Goal: Task Accomplishment & Management: Complete application form

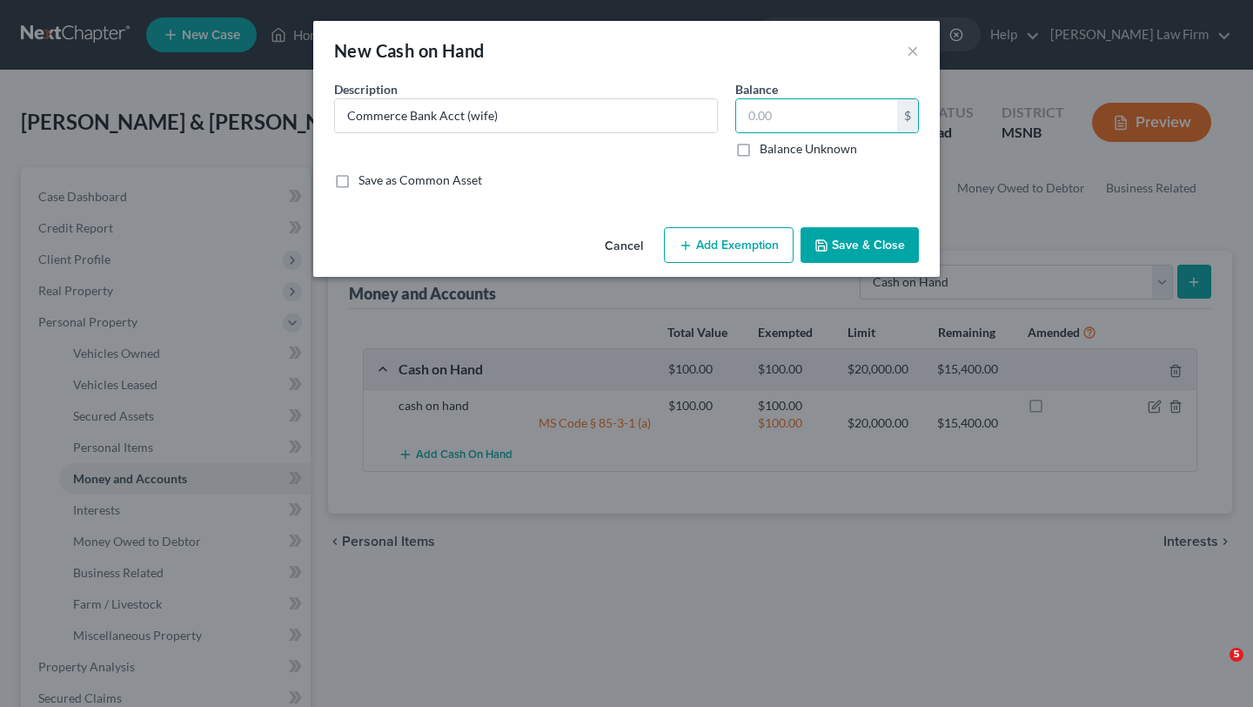
select select "cash_on_hand"
type input "5"
click at [783, 114] on input "text" at bounding box center [816, 115] width 161 height 33
type input "50"
click at [855, 245] on button "Save & Close" at bounding box center [860, 245] width 118 height 37
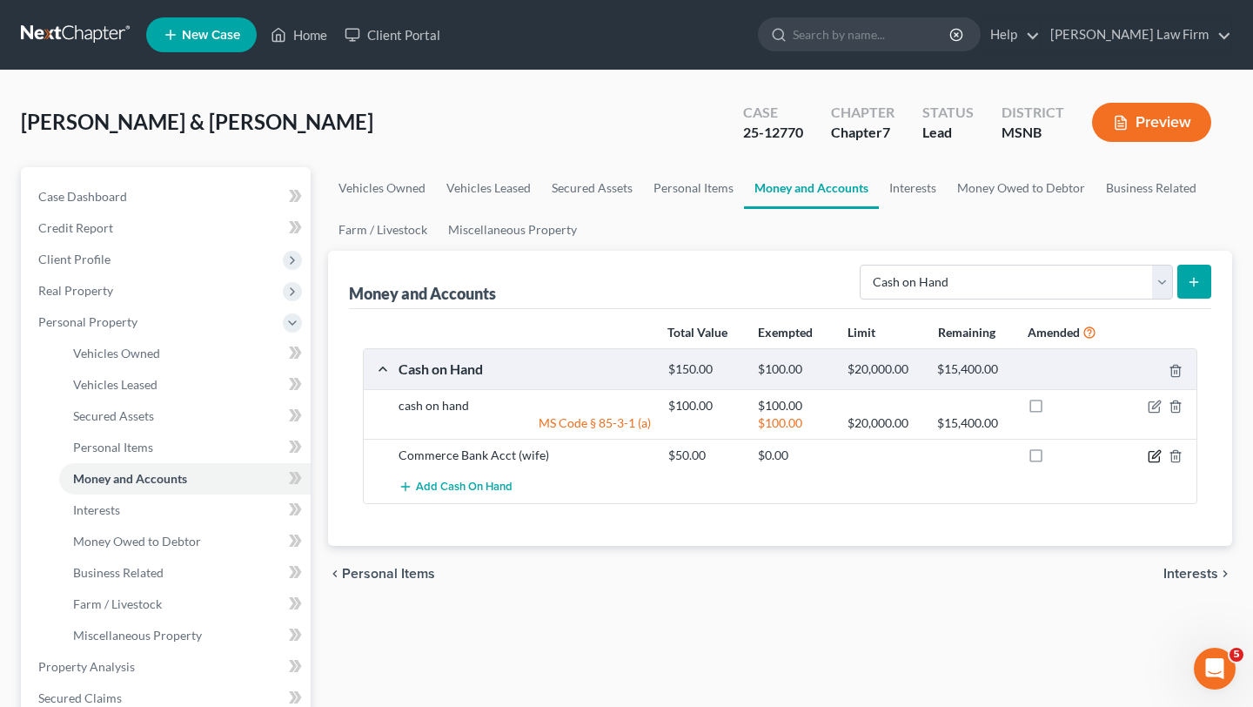
click at [1156, 456] on icon "button" at bounding box center [1156, 454] width 8 height 8
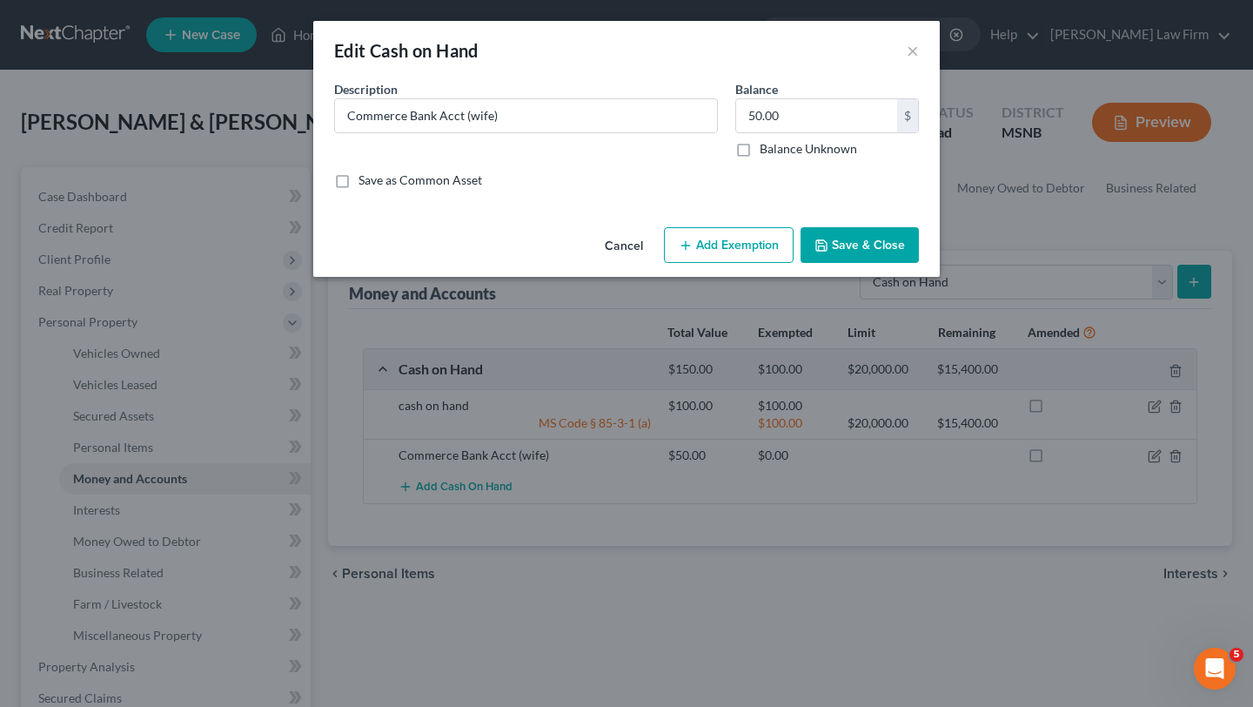
click at [715, 252] on button "Add Exemption" at bounding box center [729, 245] width 130 height 37
select select "2"
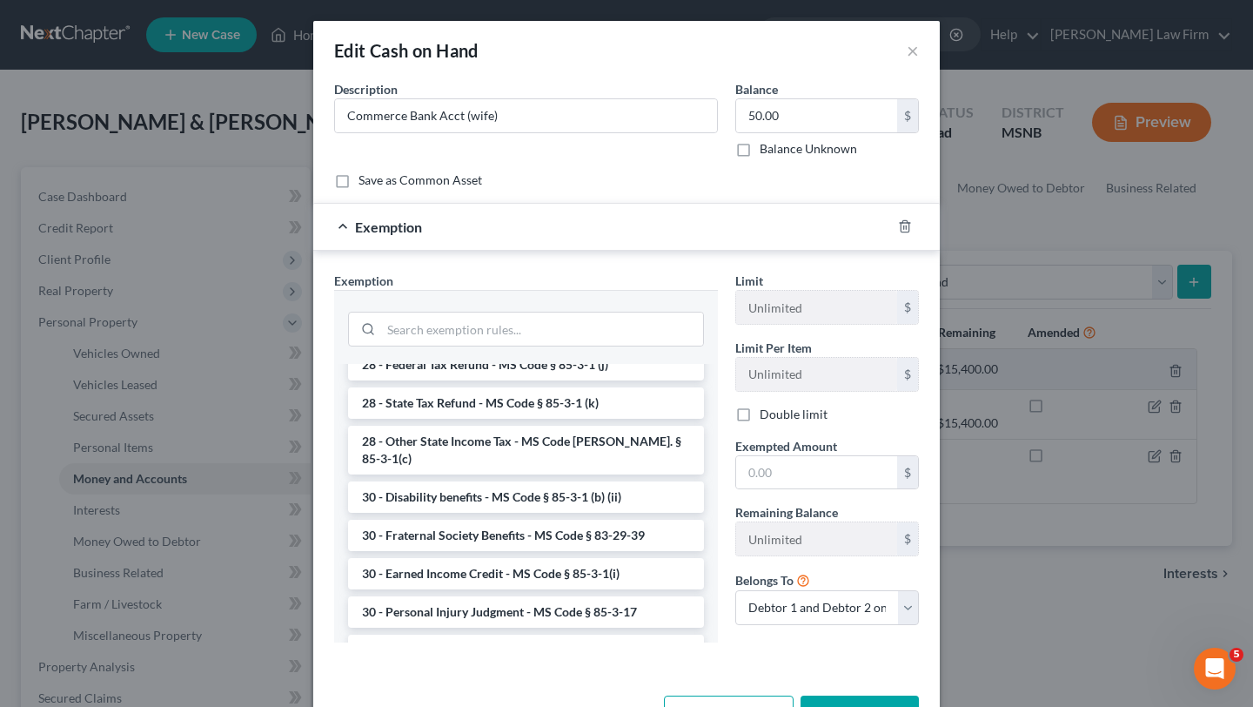
scroll to position [1393, 0]
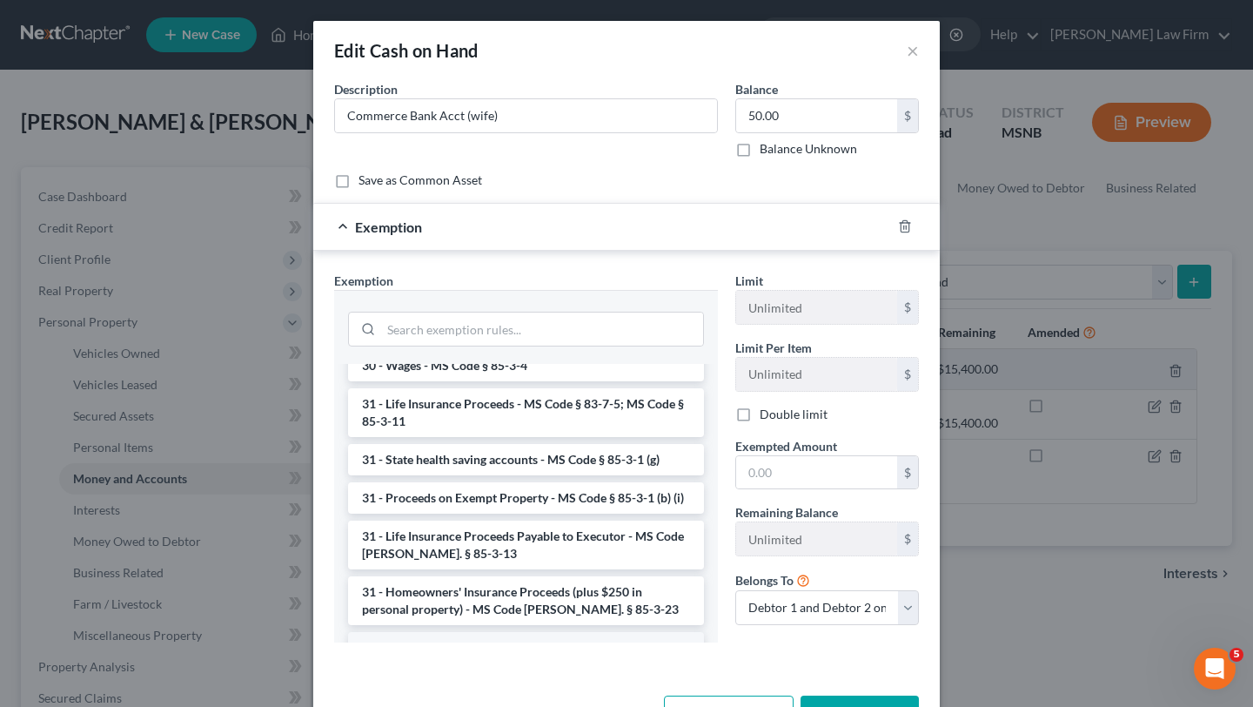
click at [494, 632] on li "6 - Tangible Personal Property - MS Code § 85-3-1 (a)" at bounding box center [526, 647] width 356 height 31
checkbox input "true"
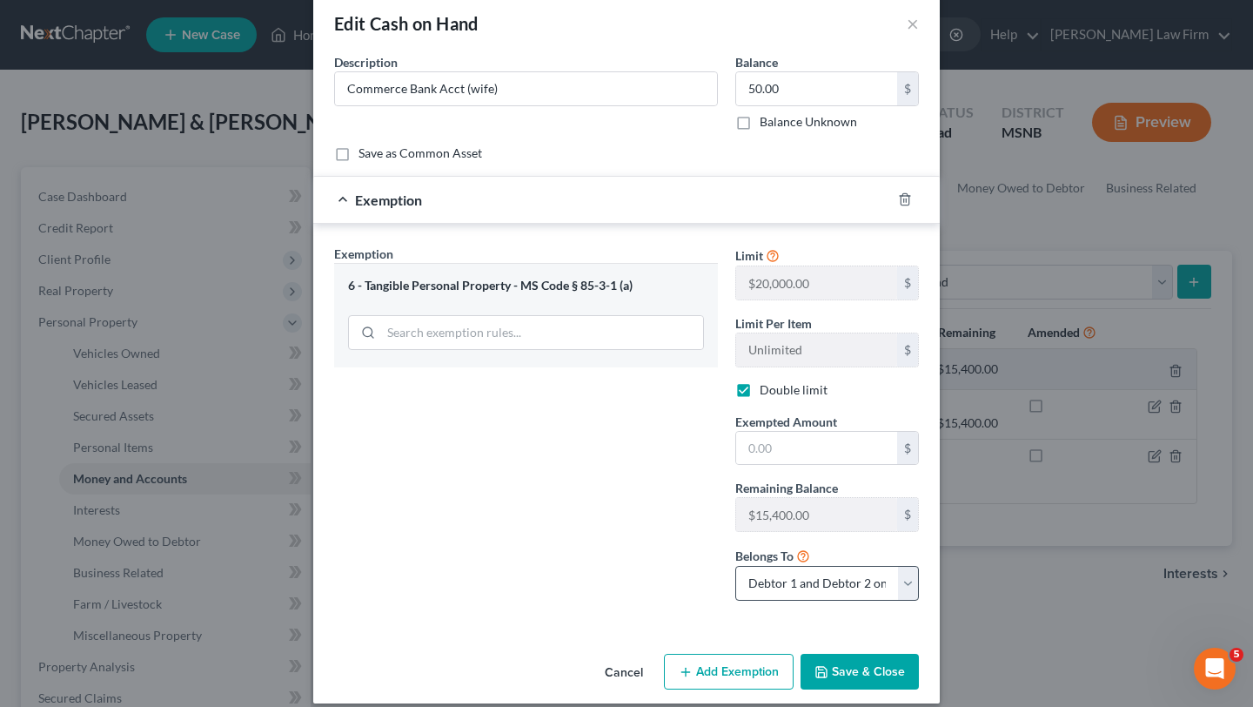
scroll to position [44, 0]
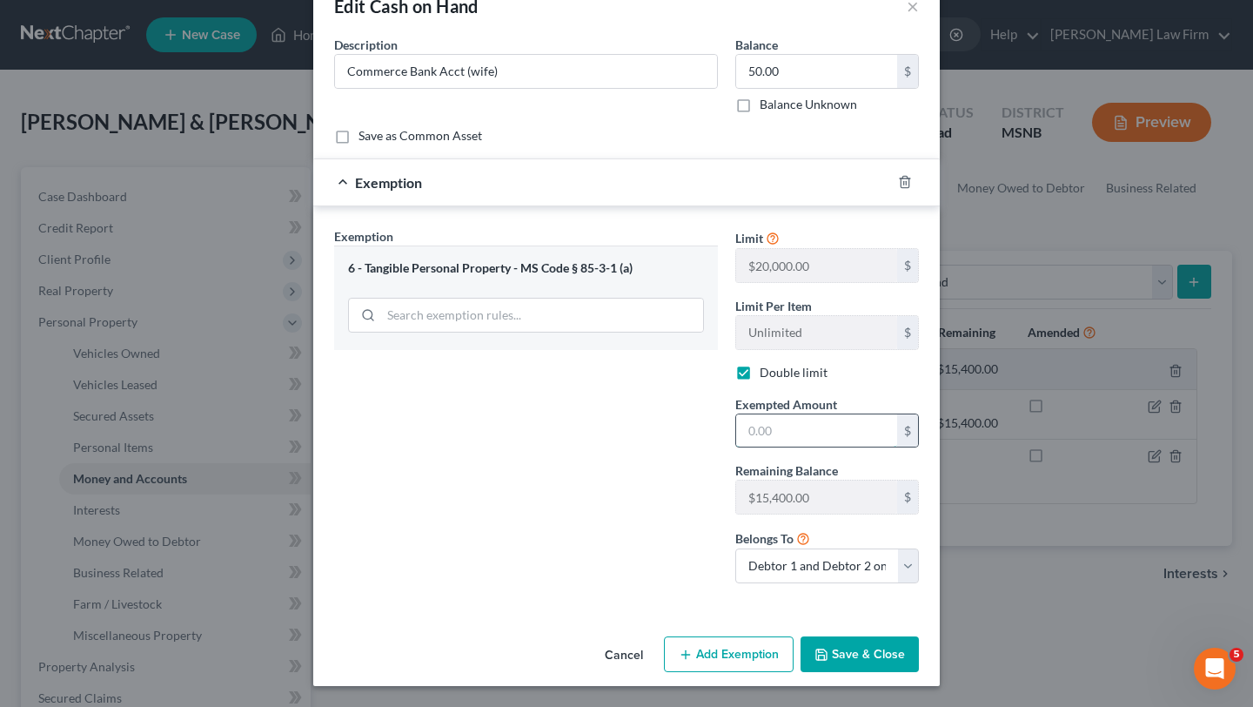
click at [813, 430] on input "text" at bounding box center [816, 430] width 161 height 33
type input "50"
click at [852, 651] on button "Save & Close" at bounding box center [860, 654] width 118 height 37
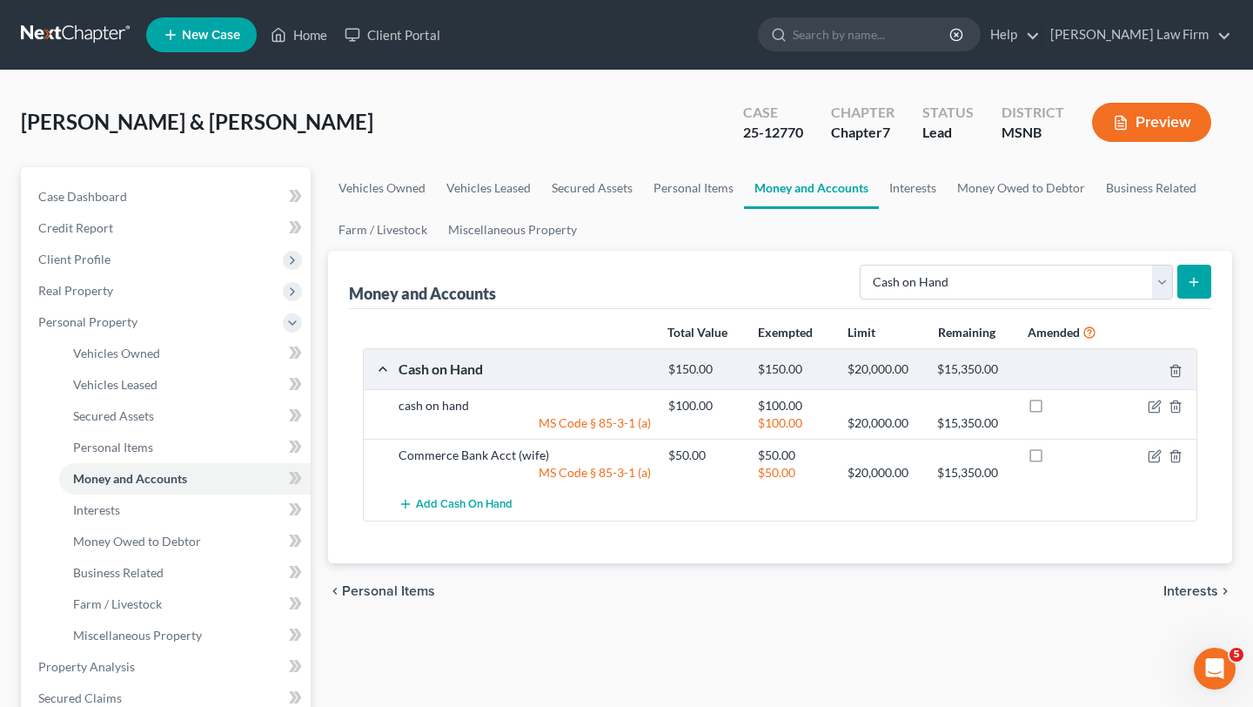
click at [1203, 275] on button "submit" at bounding box center [1195, 282] width 34 height 34
click at [1197, 287] on icon "submit" at bounding box center [1194, 282] width 14 height 14
click at [1195, 291] on button "submit" at bounding box center [1195, 282] width 34 height 34
click at [145, 454] on link "Personal Items" at bounding box center [185, 447] width 252 height 31
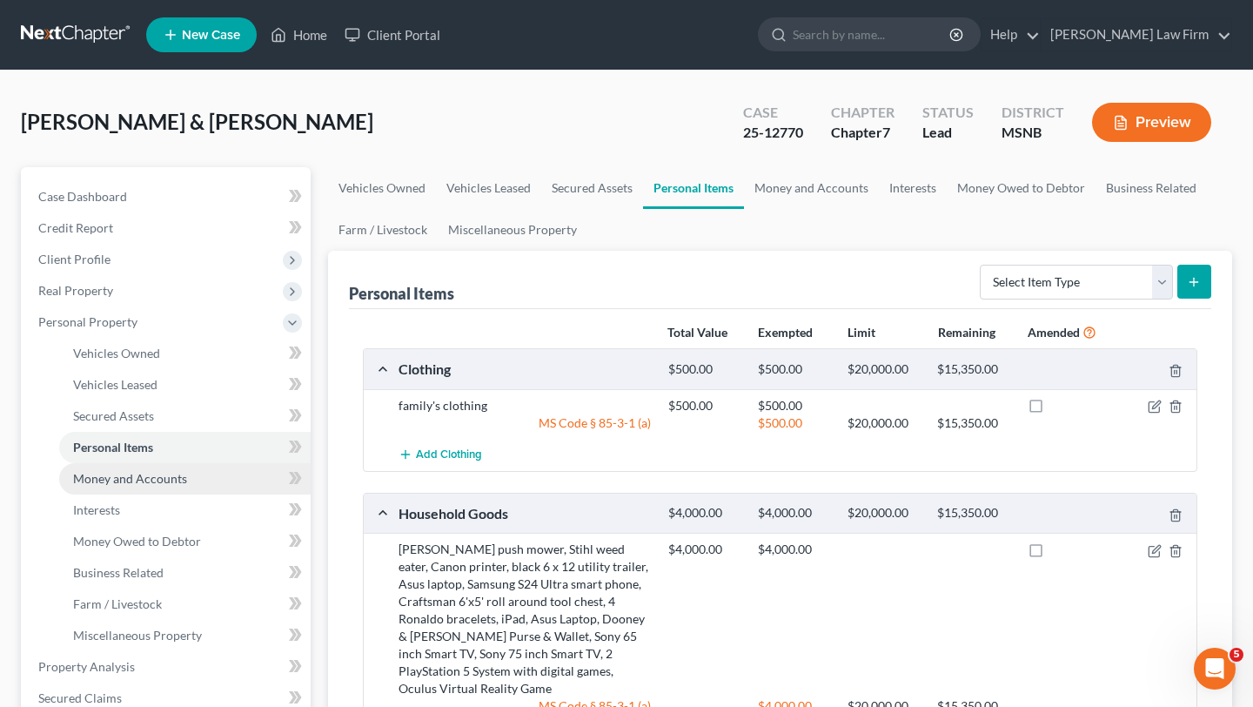
click at [124, 475] on span "Money and Accounts" at bounding box center [130, 478] width 114 height 15
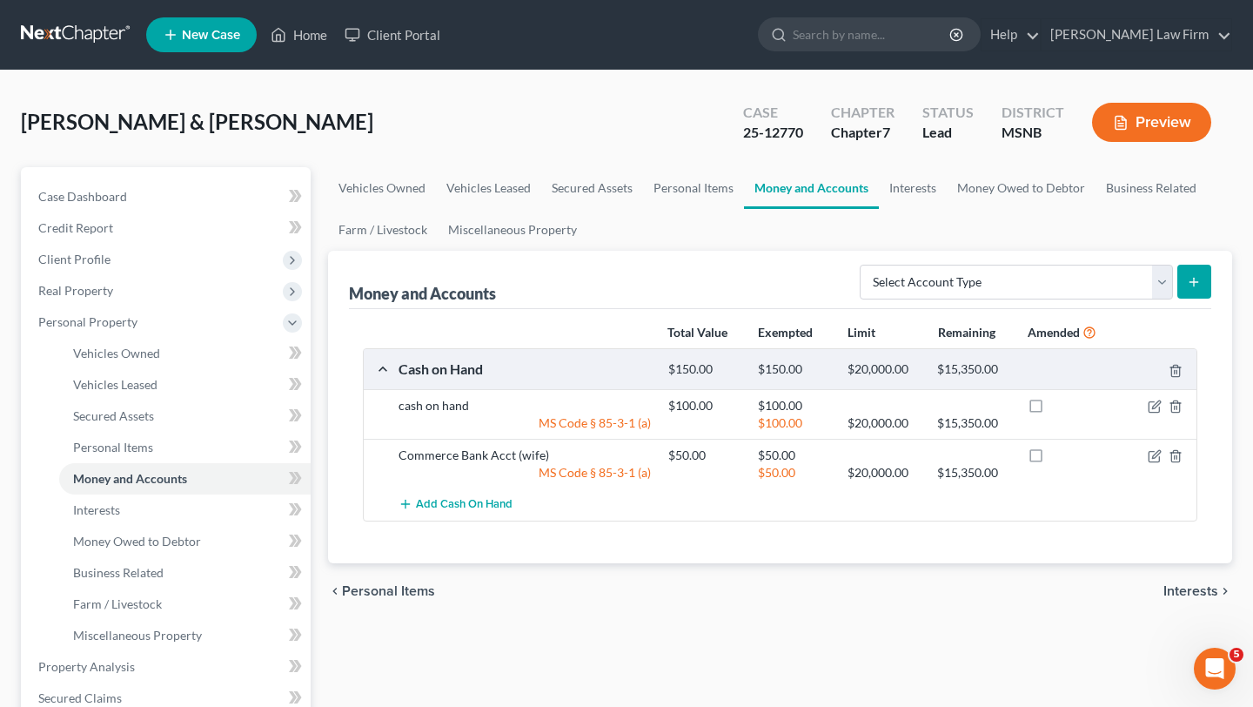
click at [1202, 279] on button "submit" at bounding box center [1195, 282] width 34 height 34
click at [1164, 274] on select "Select Account Type Brokerage Cash on Hand Certificates of Deposit Checking Acc…" at bounding box center [1016, 282] width 313 height 35
click at [1166, 287] on select "Select Account Type Brokerage Cash on Hand Certificates of Deposit Checking Acc…" at bounding box center [1016, 282] width 313 height 35
select select "checking"
click at [1188, 283] on icon "submit" at bounding box center [1194, 282] width 14 height 14
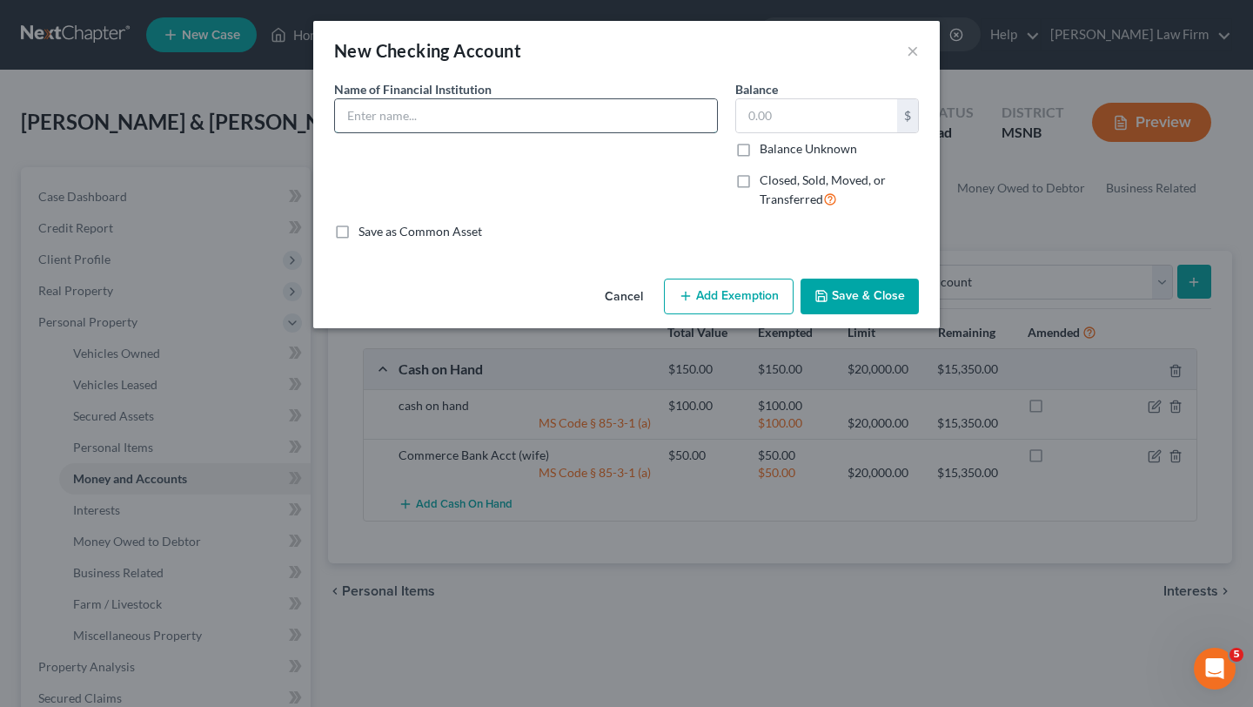
click at [390, 103] on input "text" at bounding box center [526, 115] width 382 height 33
type input "FMBank Account"
type input "200"
click at [870, 298] on button "Save & Close" at bounding box center [860, 297] width 118 height 37
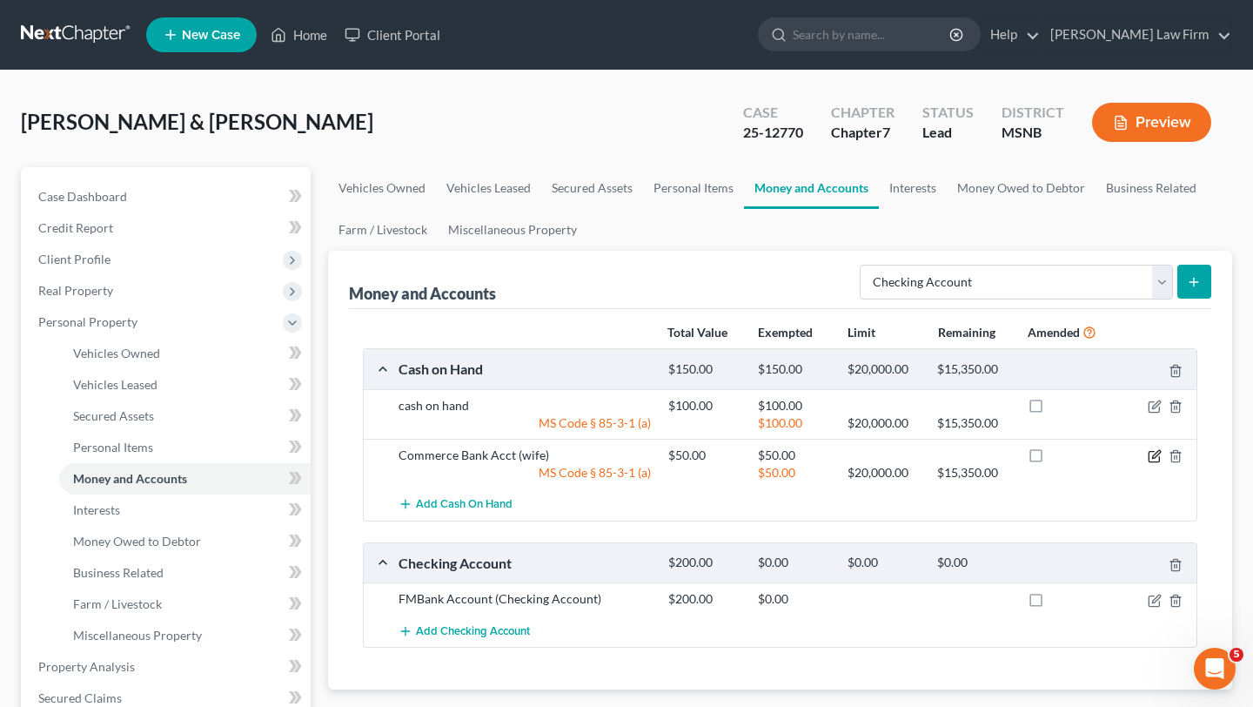
click at [1155, 454] on icon "button" at bounding box center [1156, 454] width 8 height 8
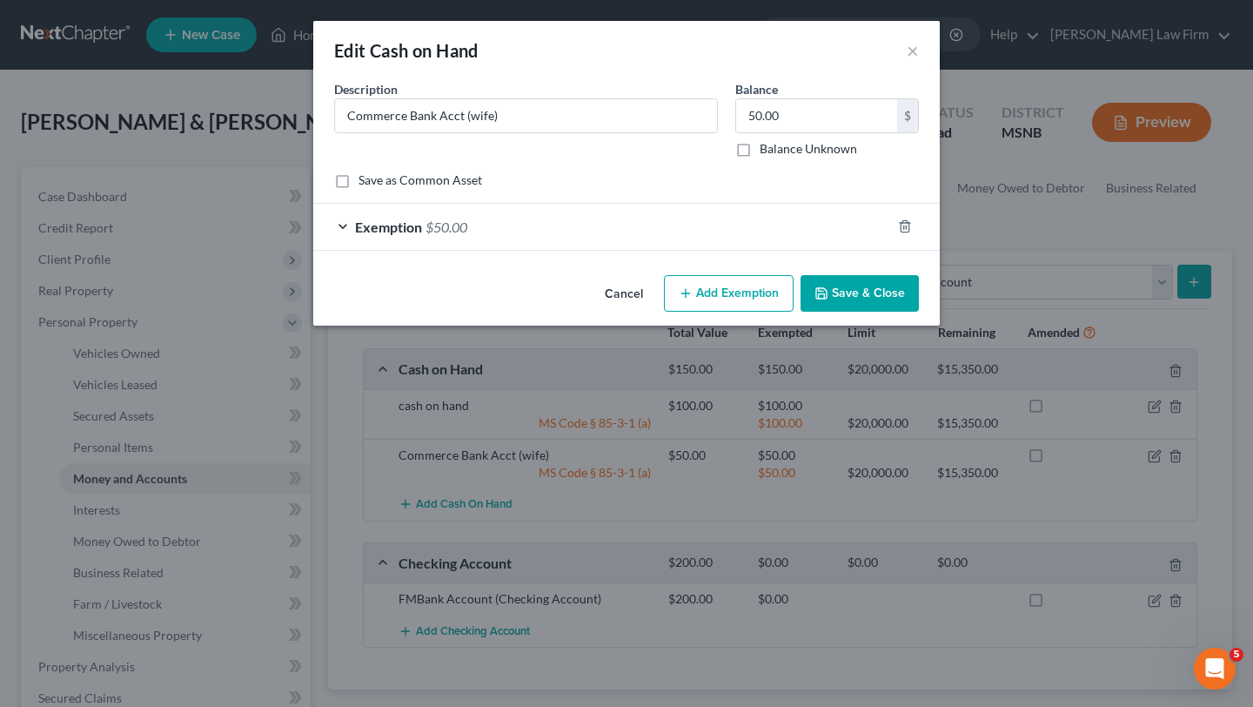
click at [369, 225] on span "Exemption" at bounding box center [388, 226] width 67 height 17
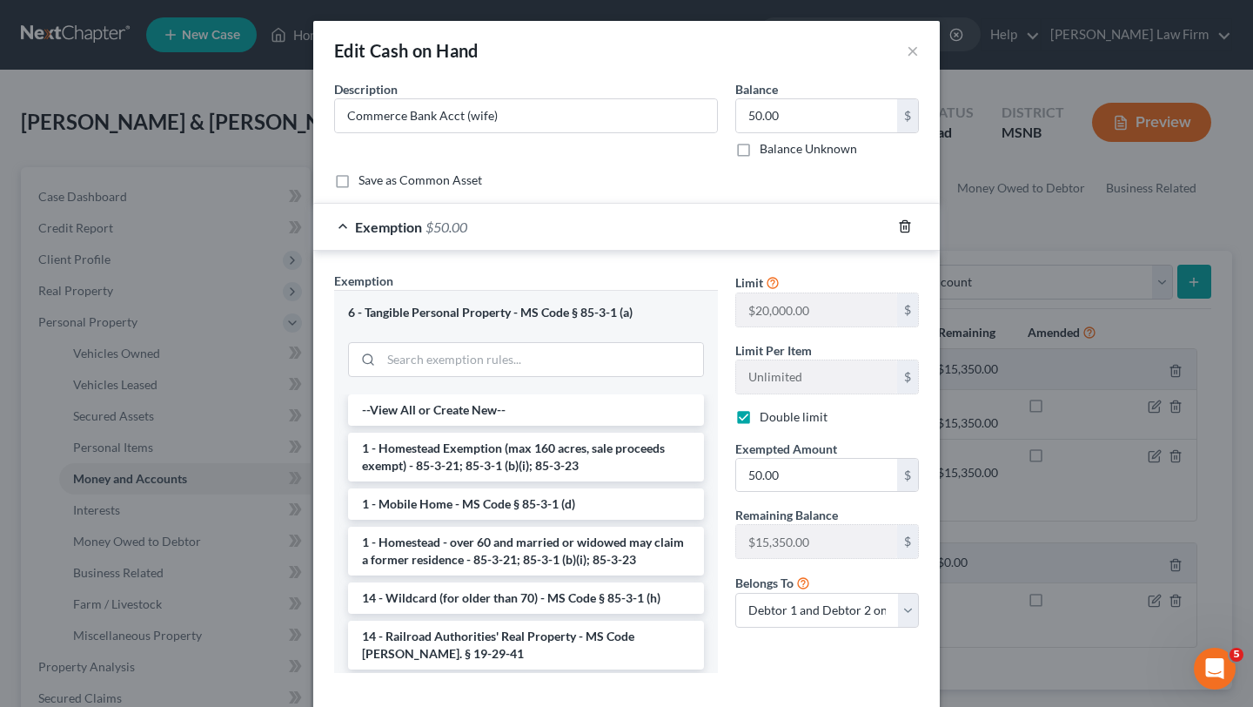
click at [903, 226] on icon "button" at bounding box center [905, 226] width 14 height 14
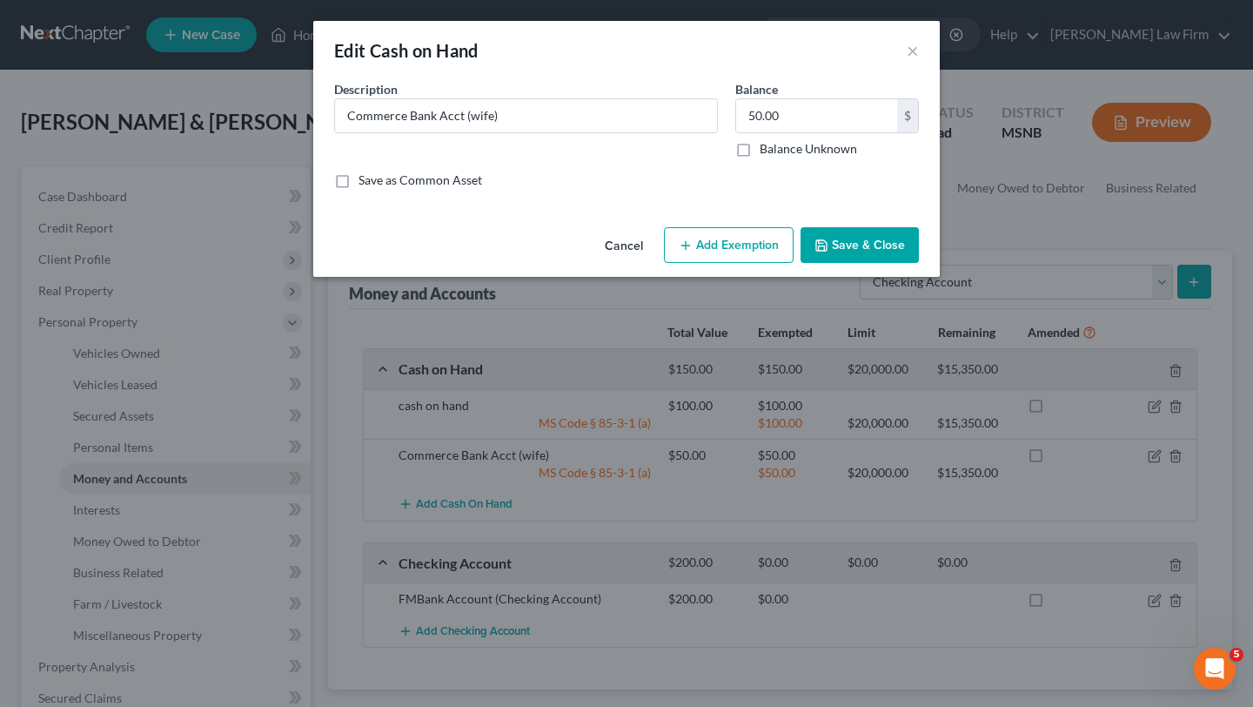
click at [854, 249] on button "Save & Close" at bounding box center [860, 245] width 118 height 37
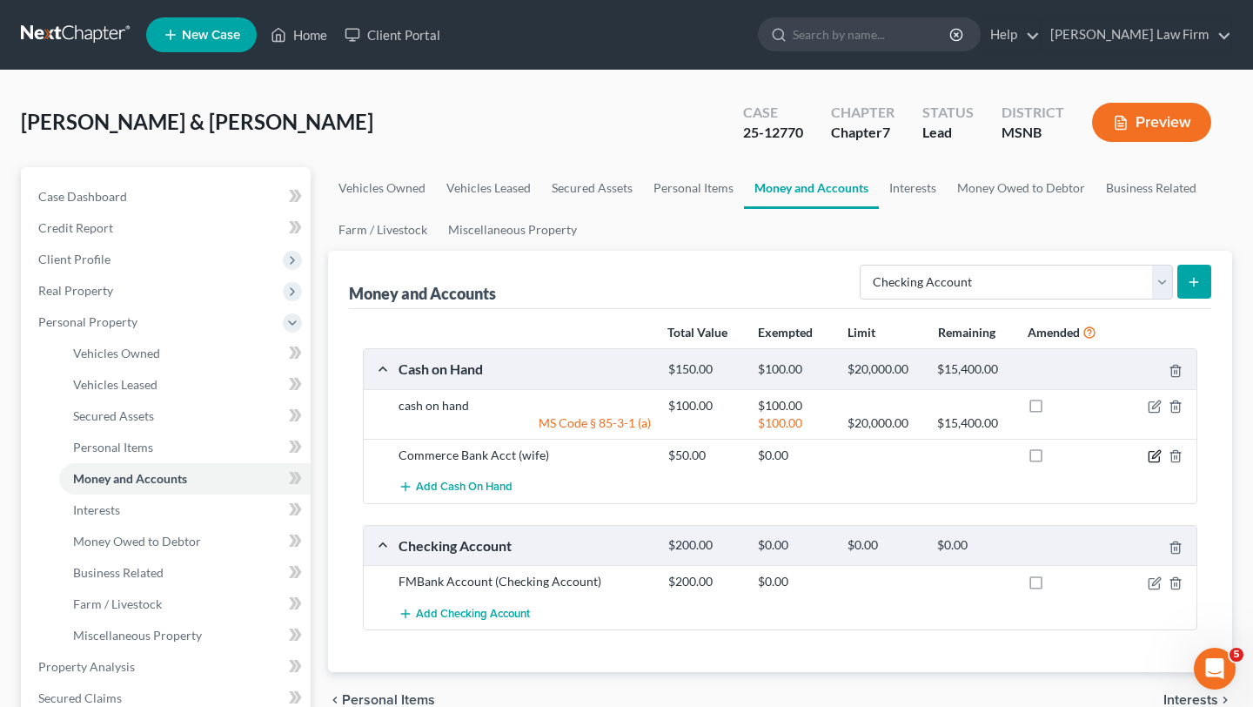
click at [1157, 457] on icon "button" at bounding box center [1155, 456] width 14 height 14
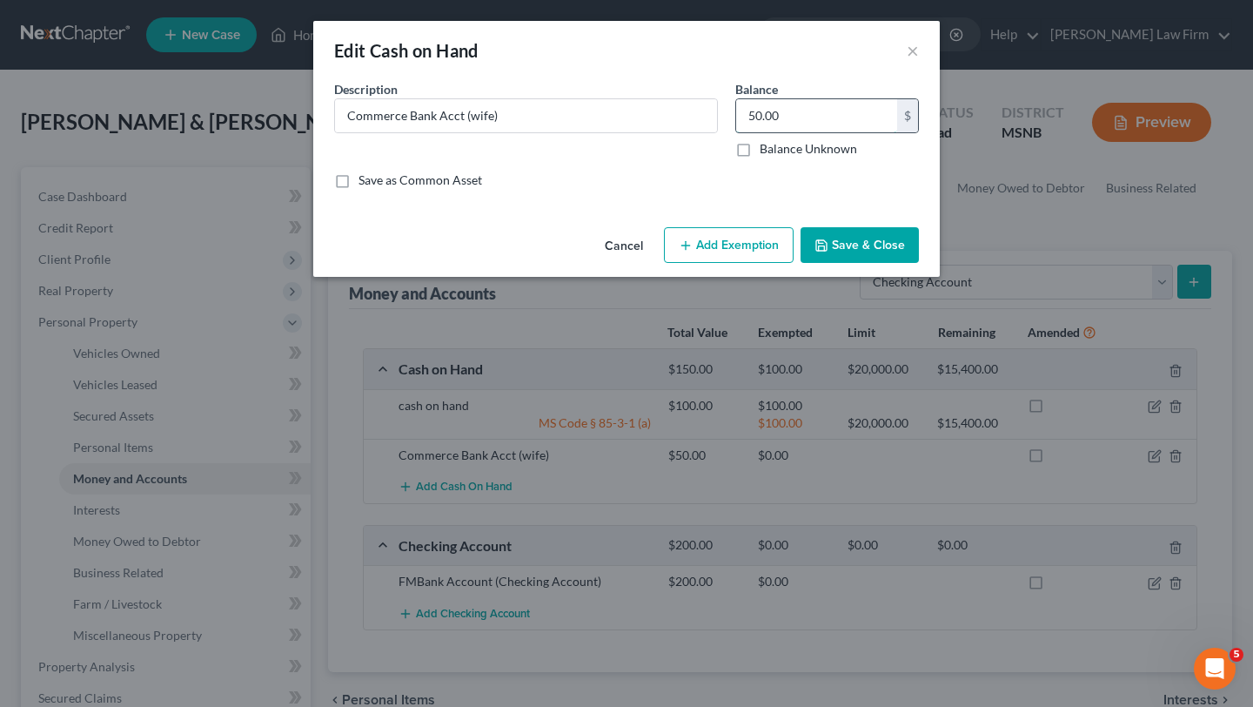
click at [876, 115] on input "50.00" at bounding box center [816, 115] width 161 height 33
drag, startPoint x: 539, startPoint y: 113, endPoint x: 227, endPoint y: 98, distance: 311.9
click at [227, 98] on div "Edit Cash on Hand × An exemption set must first be selected from the Filing Inf…" at bounding box center [626, 353] width 1253 height 707
drag, startPoint x: 542, startPoint y: 221, endPoint x: 799, endPoint y: 124, distance: 274.3
click at [556, 216] on div "Edit Cash on Hand × An exemption set must first be selected from the Filing Inf…" at bounding box center [626, 149] width 627 height 256
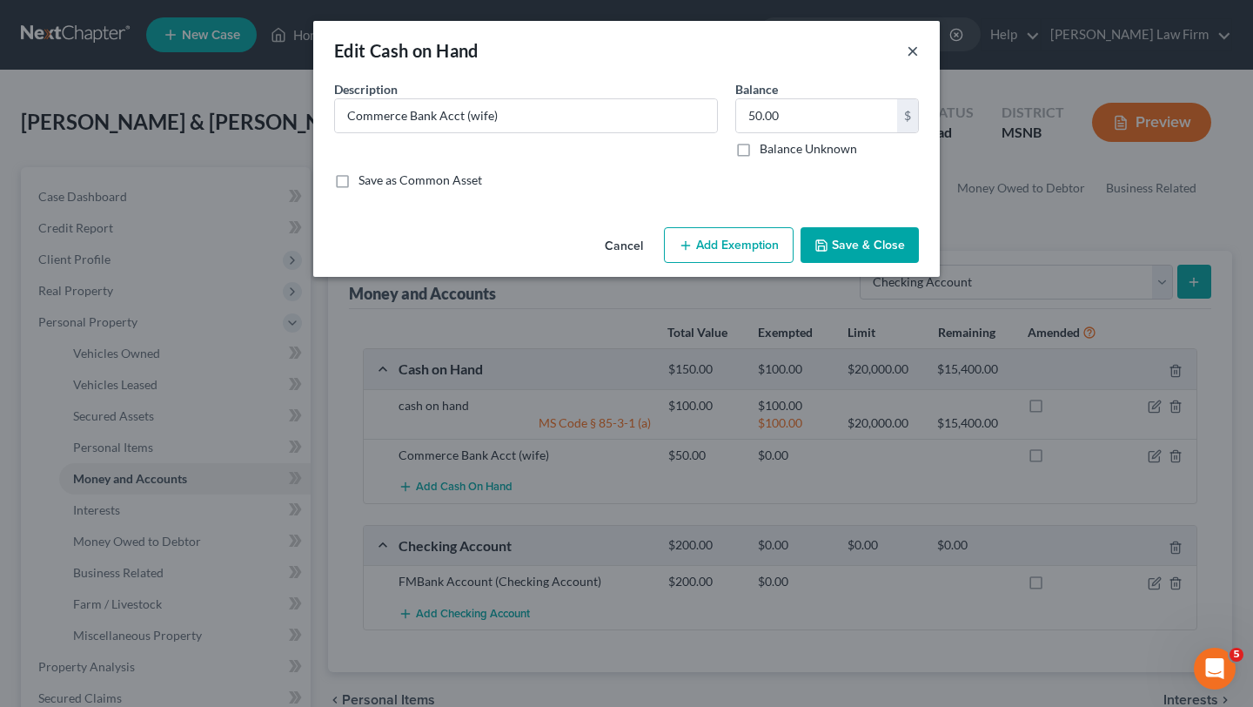
click at [915, 55] on button "×" at bounding box center [913, 50] width 12 height 21
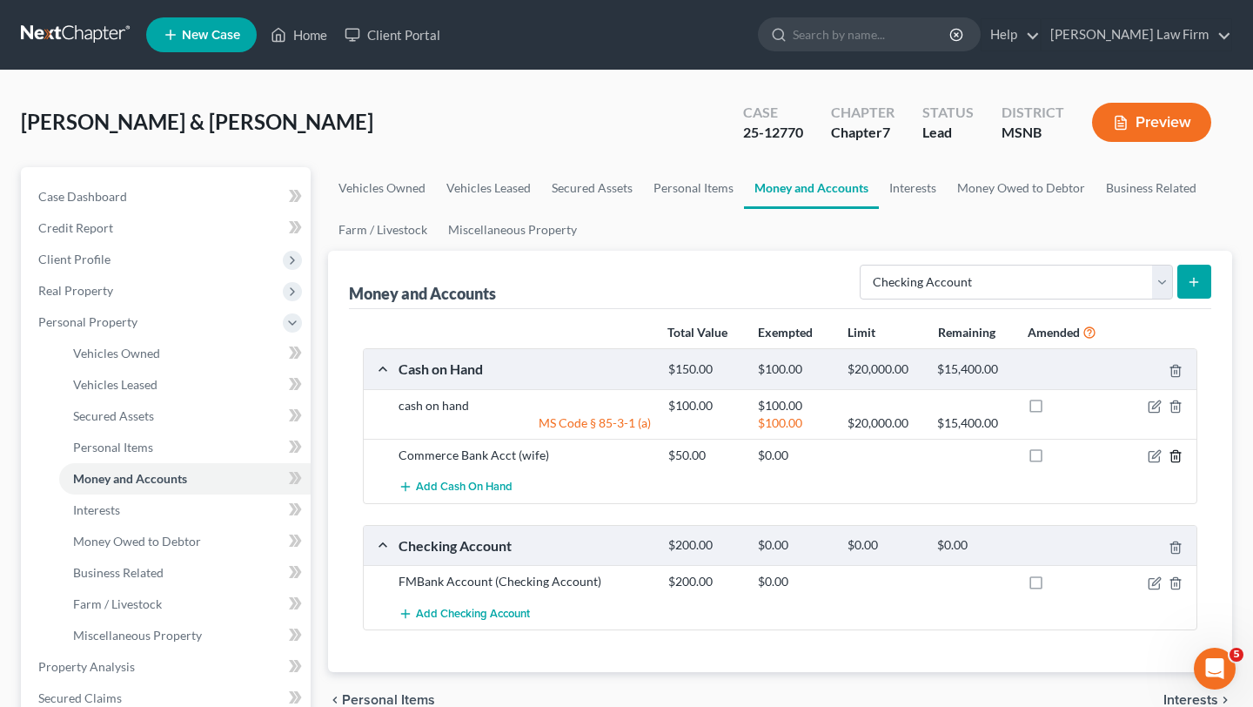
click at [1176, 456] on icon "button" at bounding box center [1176, 456] width 14 height 14
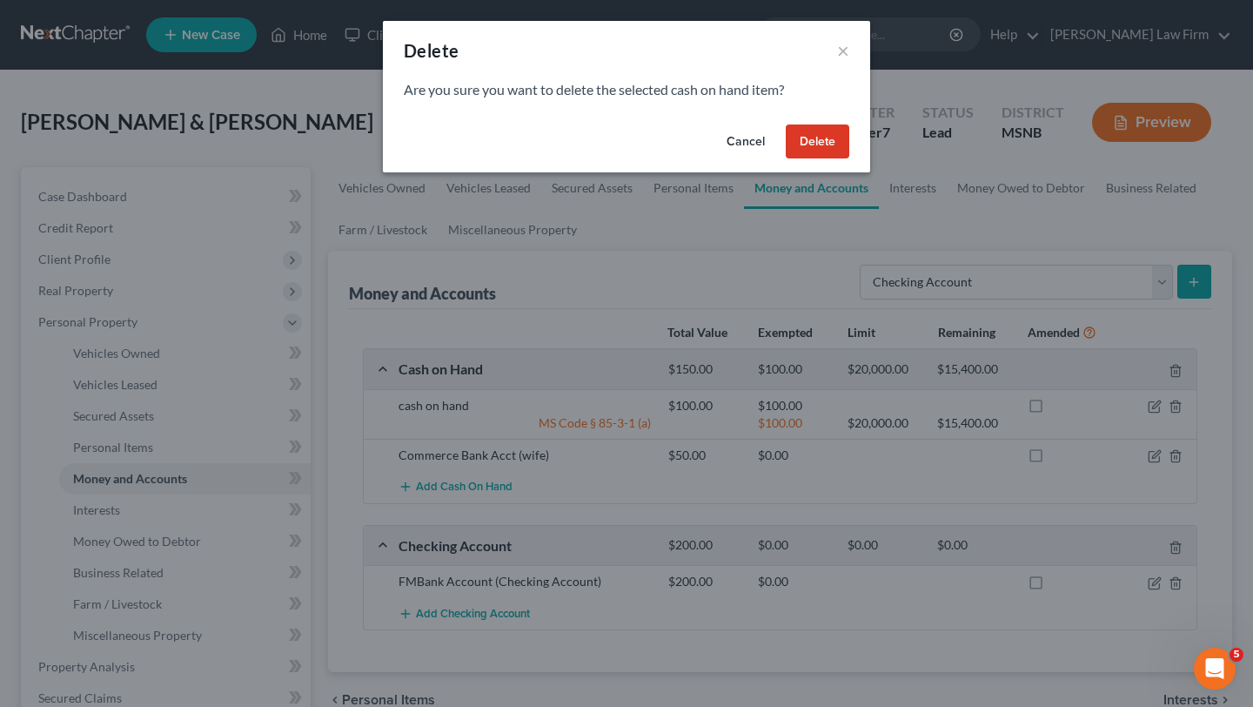
click at [799, 133] on button "Delete" at bounding box center [818, 141] width 64 height 35
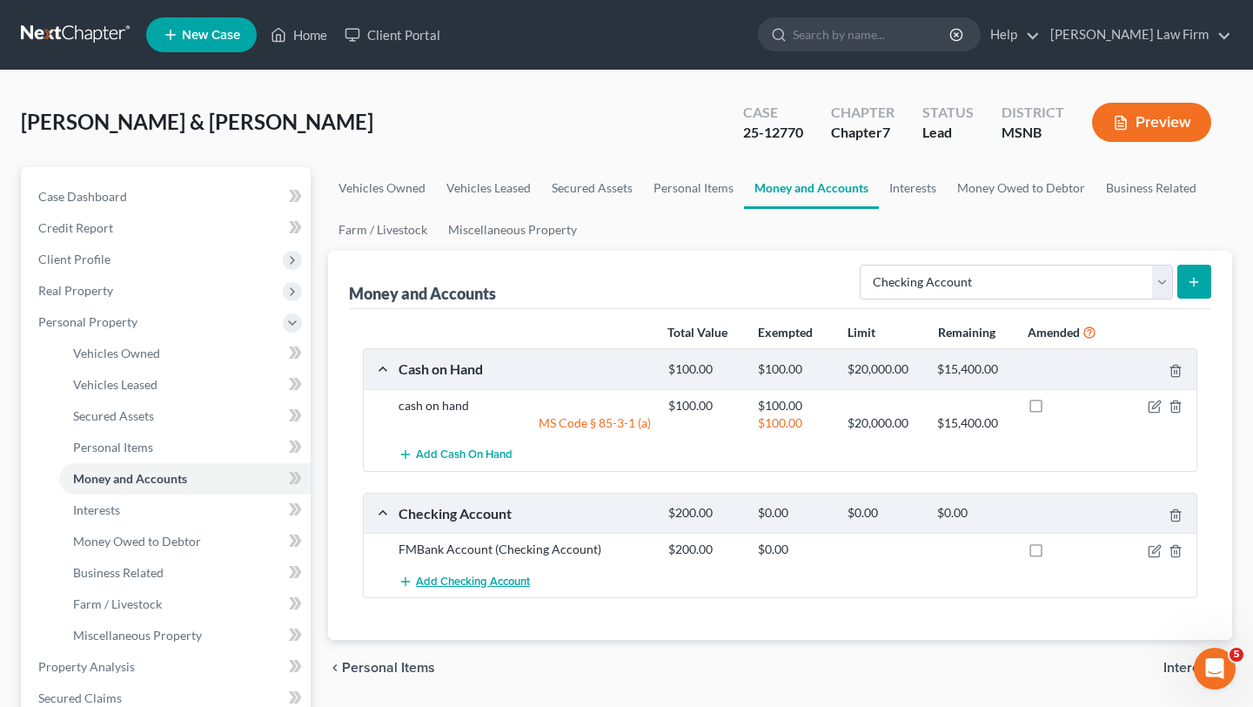
click at [485, 586] on span "Add Checking Account" at bounding box center [473, 581] width 114 height 14
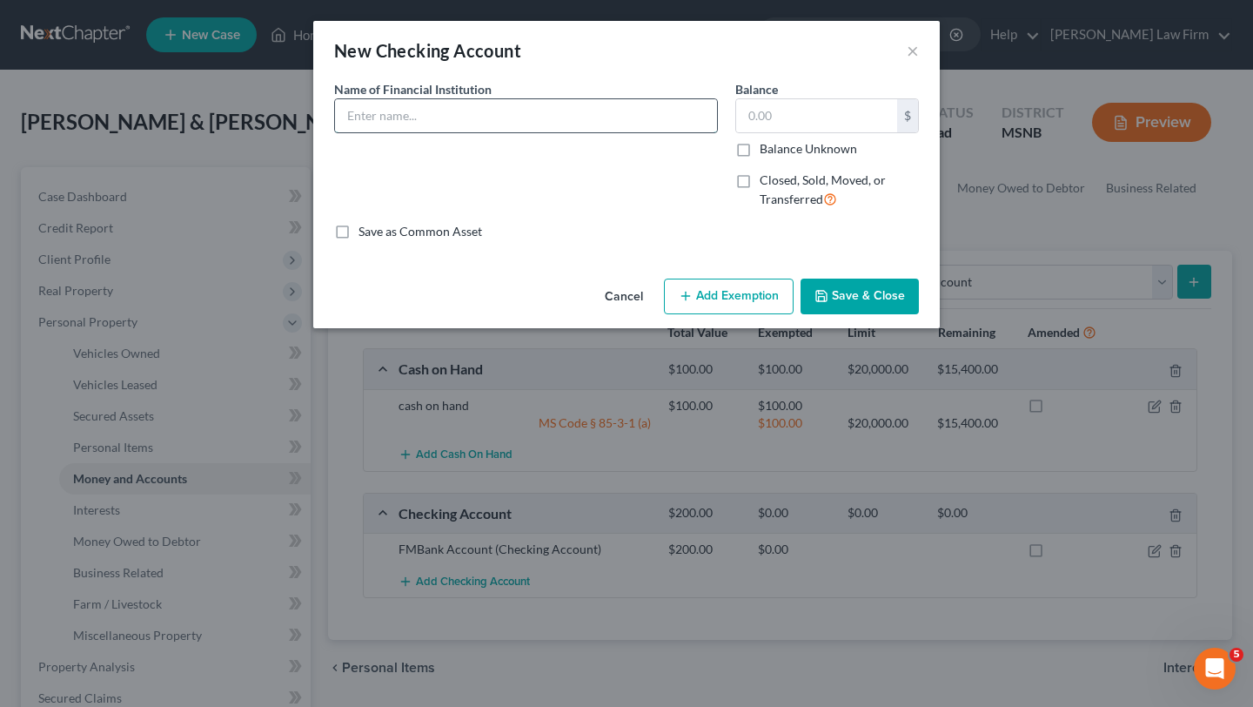
click at [443, 114] on input "text" at bounding box center [526, 115] width 382 height 33
paste input "Commerce Bank Acct (wife)"
type input "Commerce Bank Acct (wife)"
click at [797, 121] on input "text" at bounding box center [816, 115] width 161 height 33
type input "50"
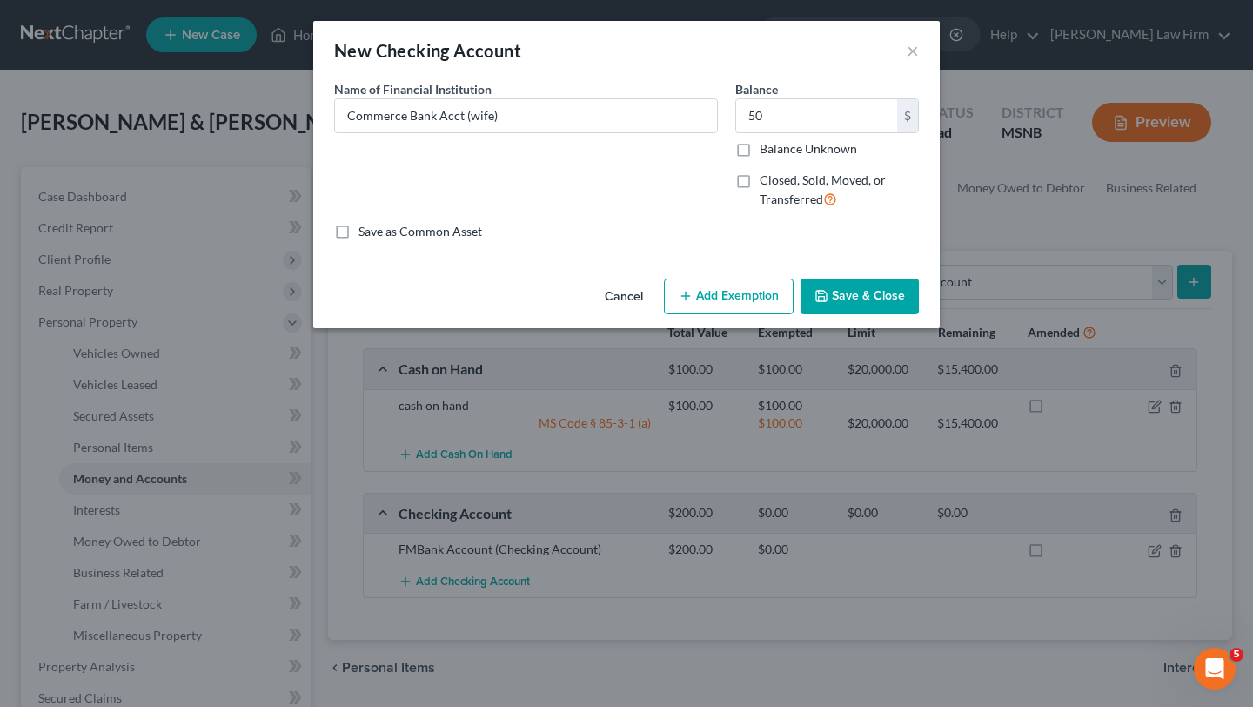
click at [839, 296] on button "Save & Close" at bounding box center [860, 297] width 118 height 37
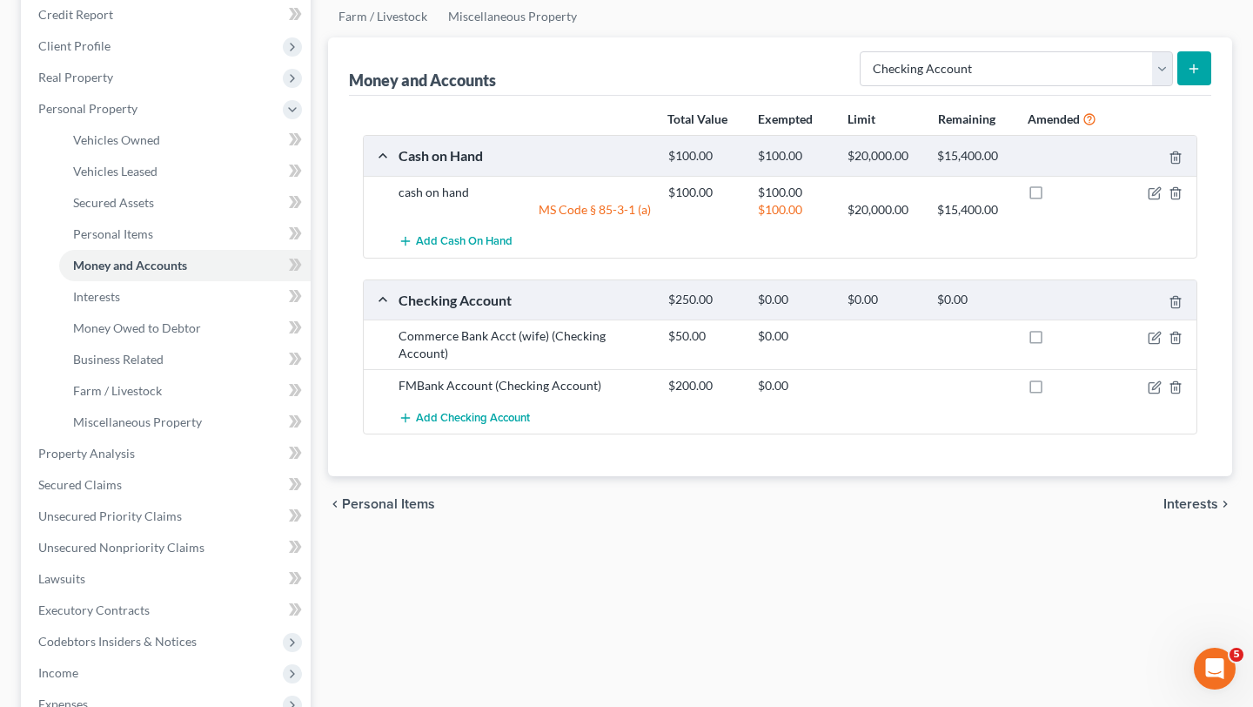
scroll to position [214, 0]
click at [114, 238] on span "Personal Items" at bounding box center [113, 232] width 80 height 15
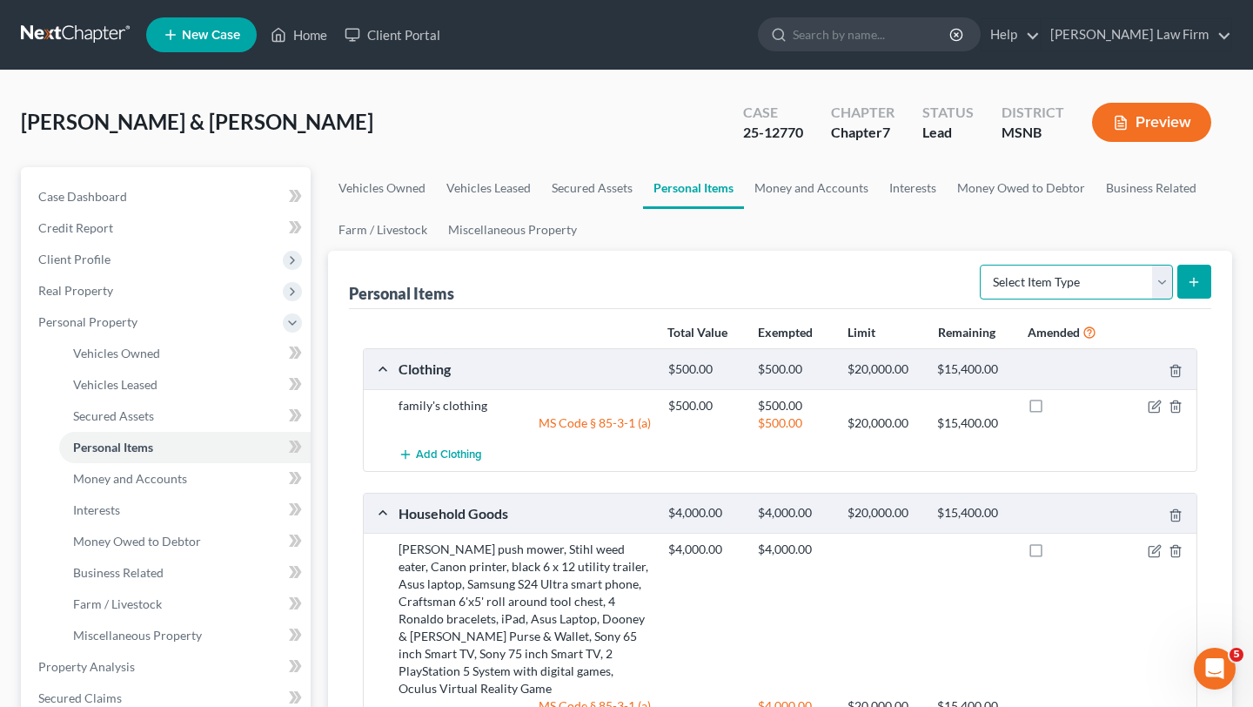
click at [1168, 277] on select "Select Item Type Clothing Collectibles Of Value Electronics Firearms Household …" at bounding box center [1076, 282] width 193 height 35
select select "household_goods"
click at [1202, 283] on button "submit" at bounding box center [1195, 282] width 34 height 34
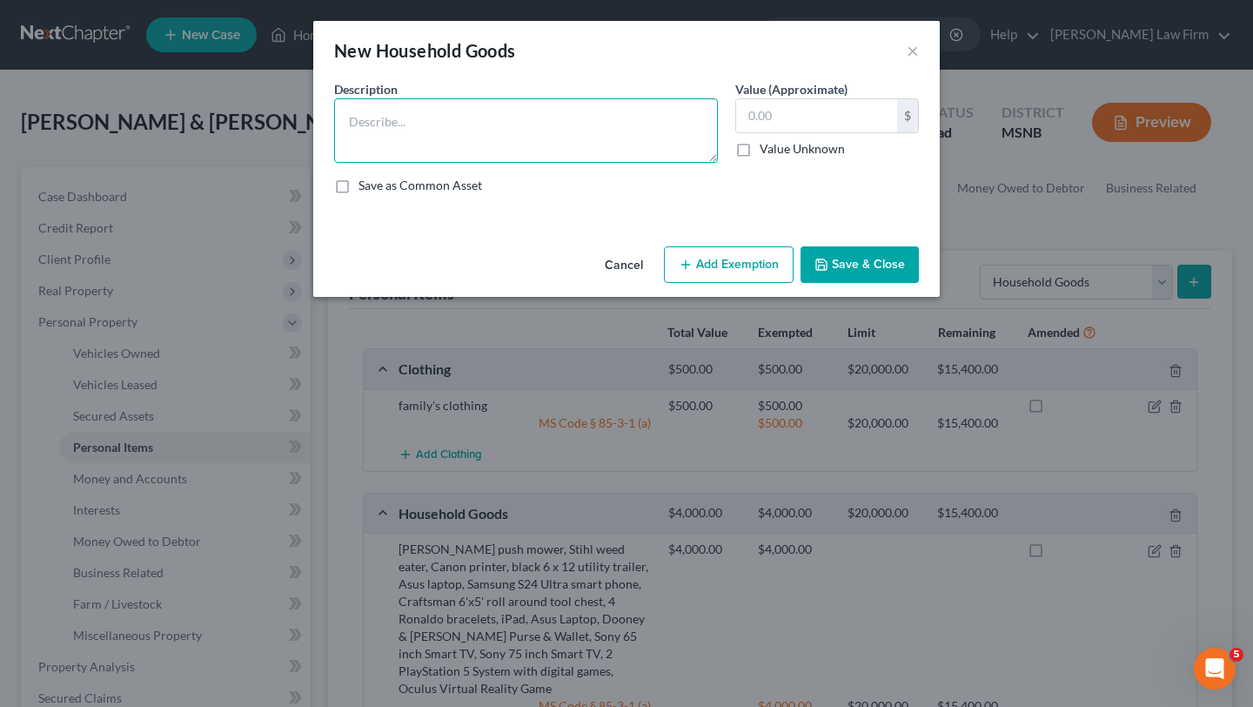
click at [430, 118] on textarea at bounding box center [526, 130] width 384 height 64
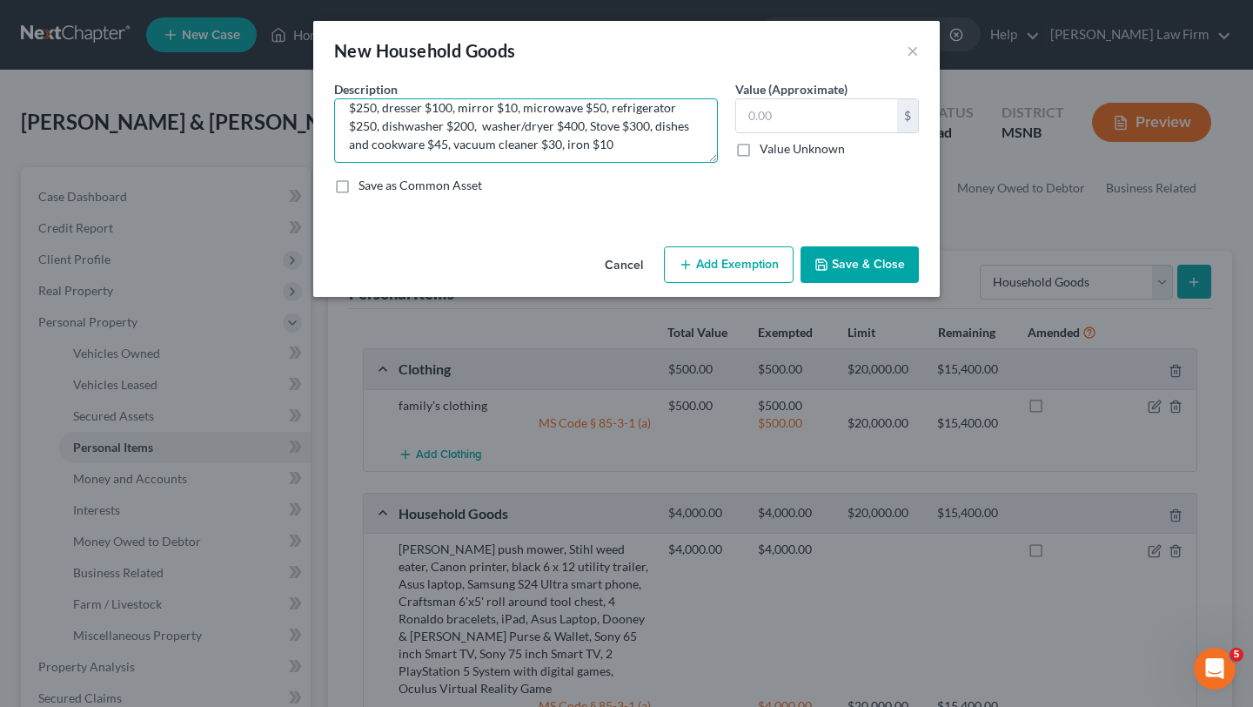
scroll to position [73, 0]
type textarea "Living Room Furniture $200, Bedroom set $250, Dining room table $100; televisio…"
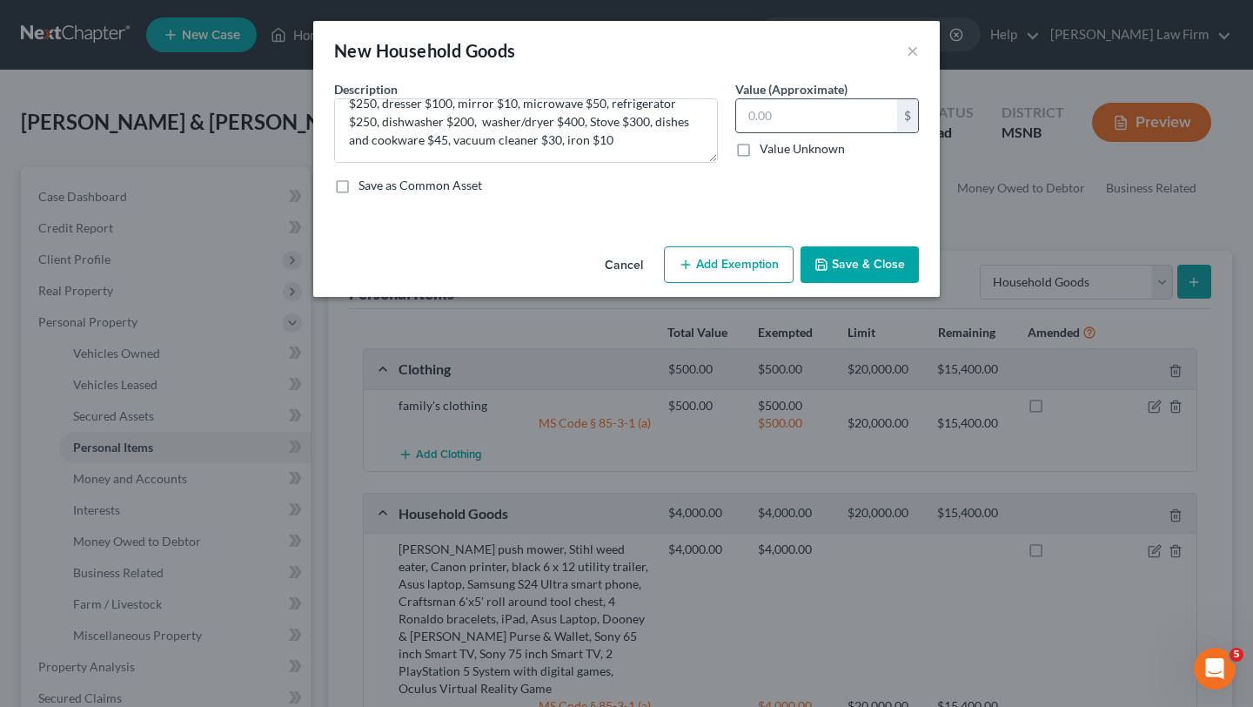
click at [780, 124] on input "text" at bounding box center [816, 115] width 161 height 33
type input "3,165"
click at [742, 252] on button "Add Exemption" at bounding box center [729, 264] width 130 height 37
select select "2"
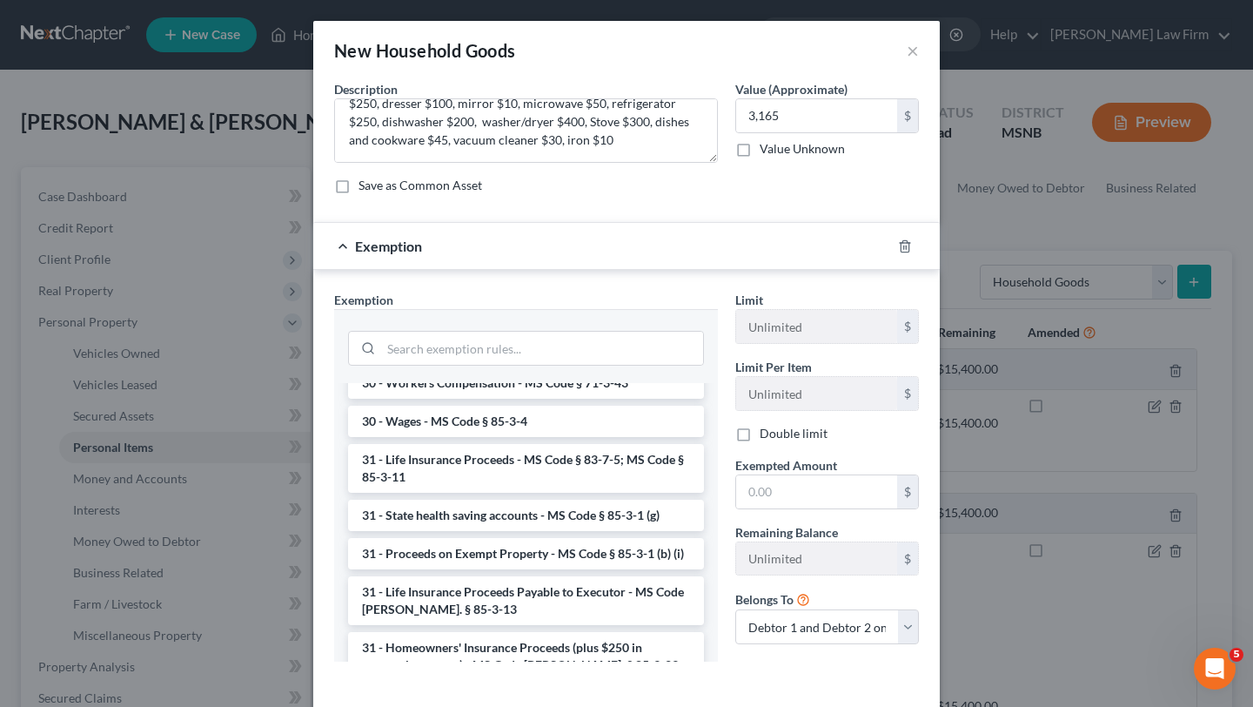
scroll to position [1525, 0]
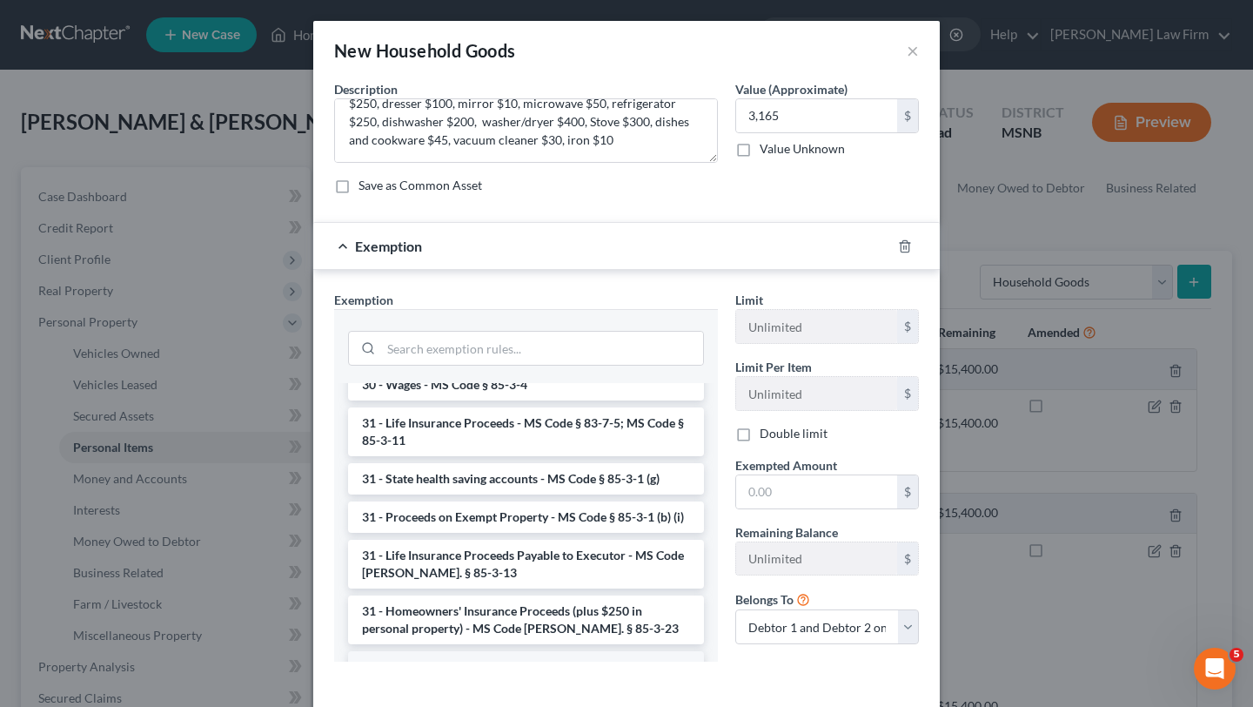
click at [518, 651] on li "6 - Tangible Personal Property - MS Code § 85-3-1 (a)" at bounding box center [526, 666] width 356 height 31
checkbox input "true"
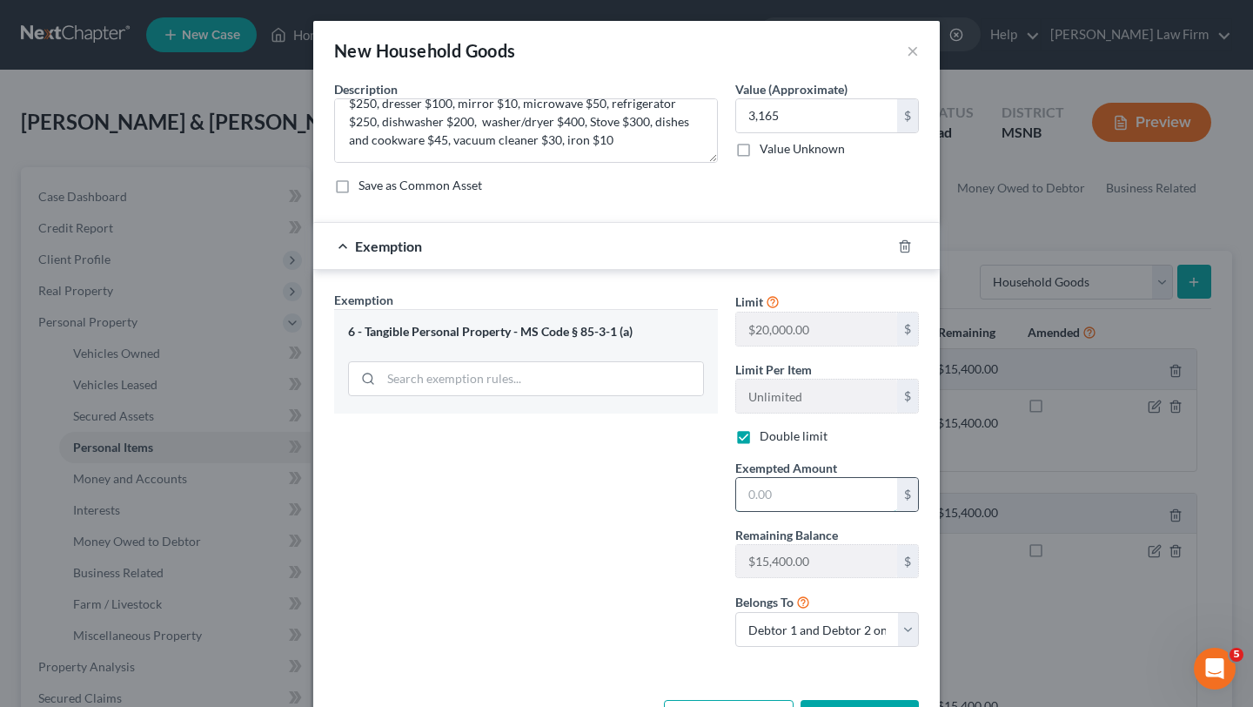
click at [817, 499] on input "text" at bounding box center [816, 494] width 161 height 33
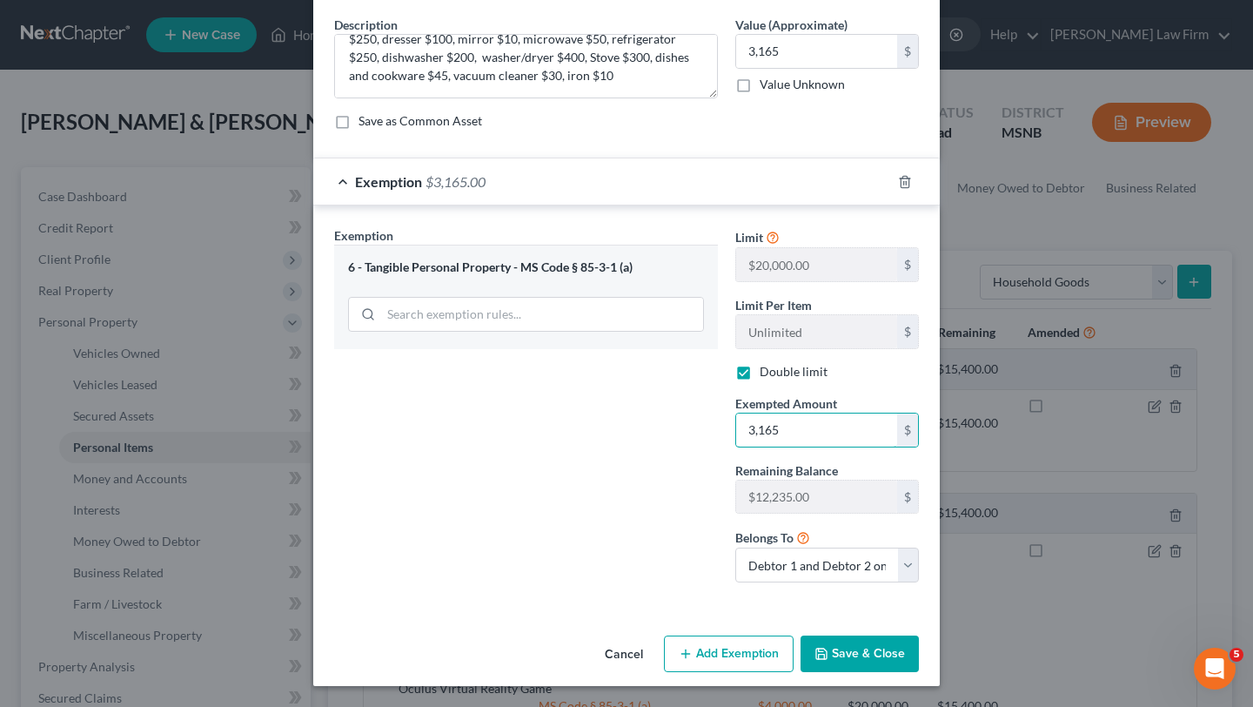
type input "3,165"
click at [859, 654] on button "Save & Close" at bounding box center [860, 653] width 118 height 37
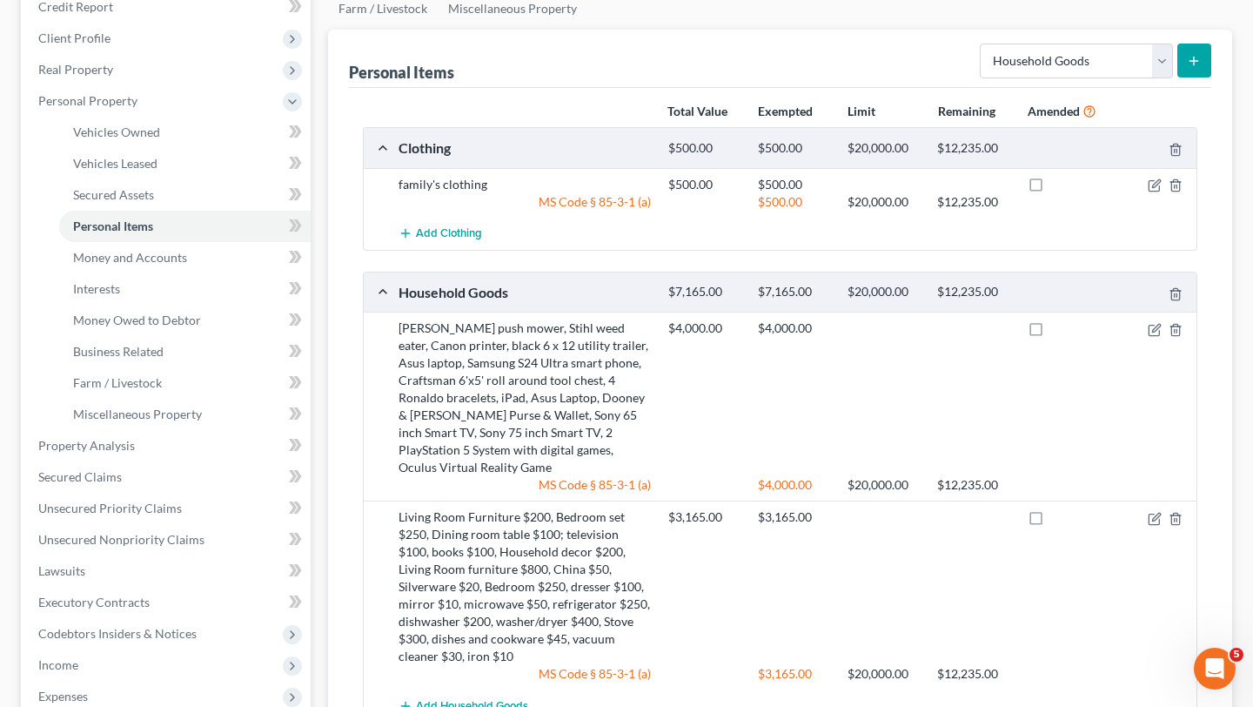
scroll to position [220, 0]
click at [1199, 62] on icon "submit" at bounding box center [1194, 62] width 14 height 14
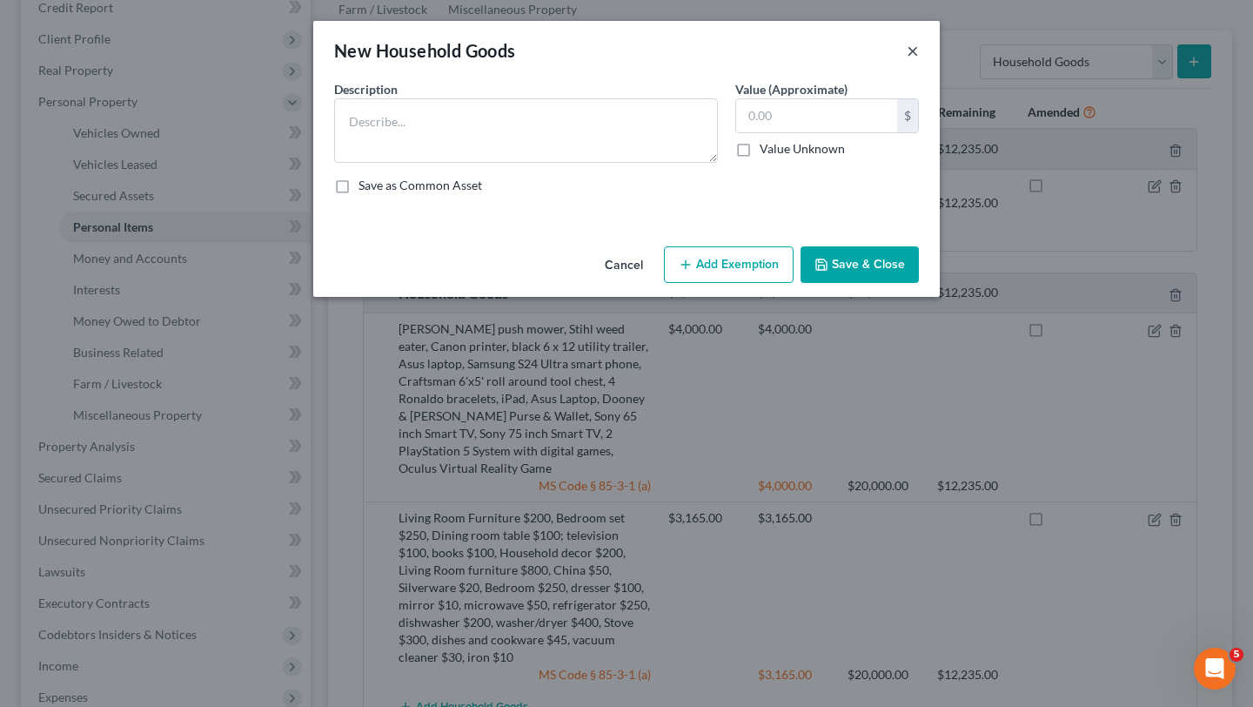
click at [915, 40] on button "×" at bounding box center [913, 50] width 12 height 21
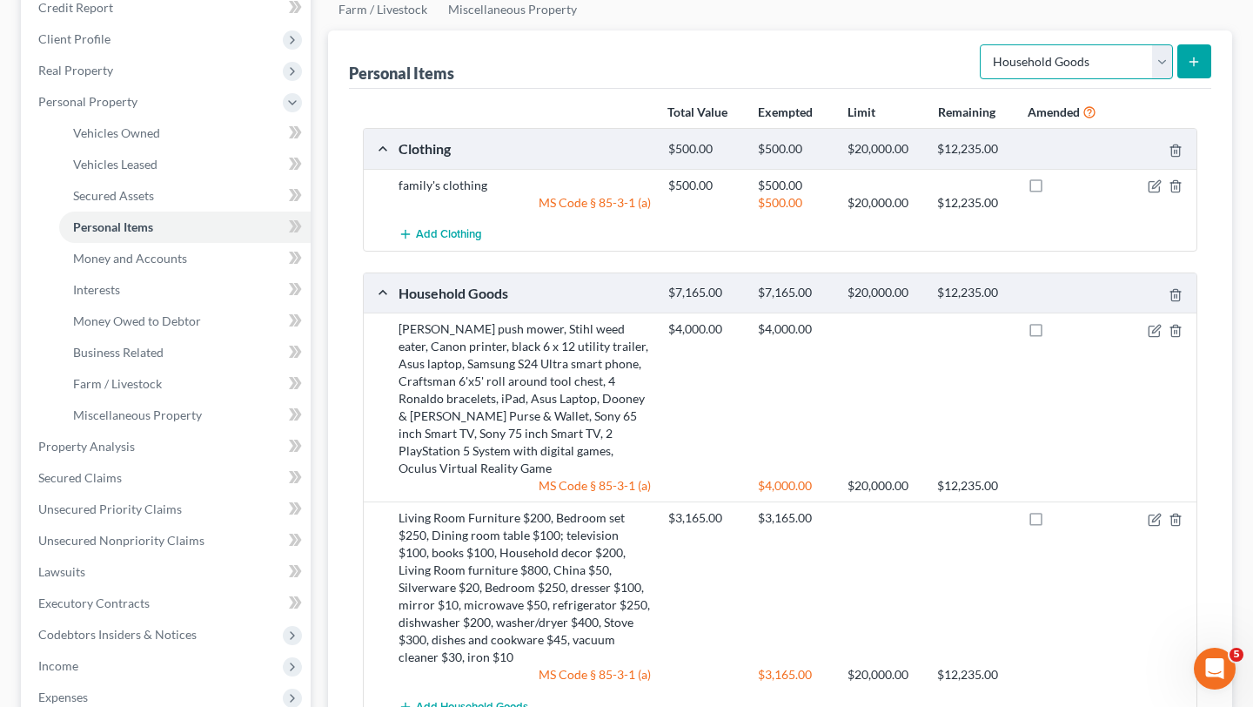
click at [1162, 60] on select "Select Item Type Clothing Collectibles Of Value Electronics Firearms Household …" at bounding box center [1076, 61] width 193 height 35
click at [1198, 65] on icon "submit" at bounding box center [1194, 62] width 14 height 14
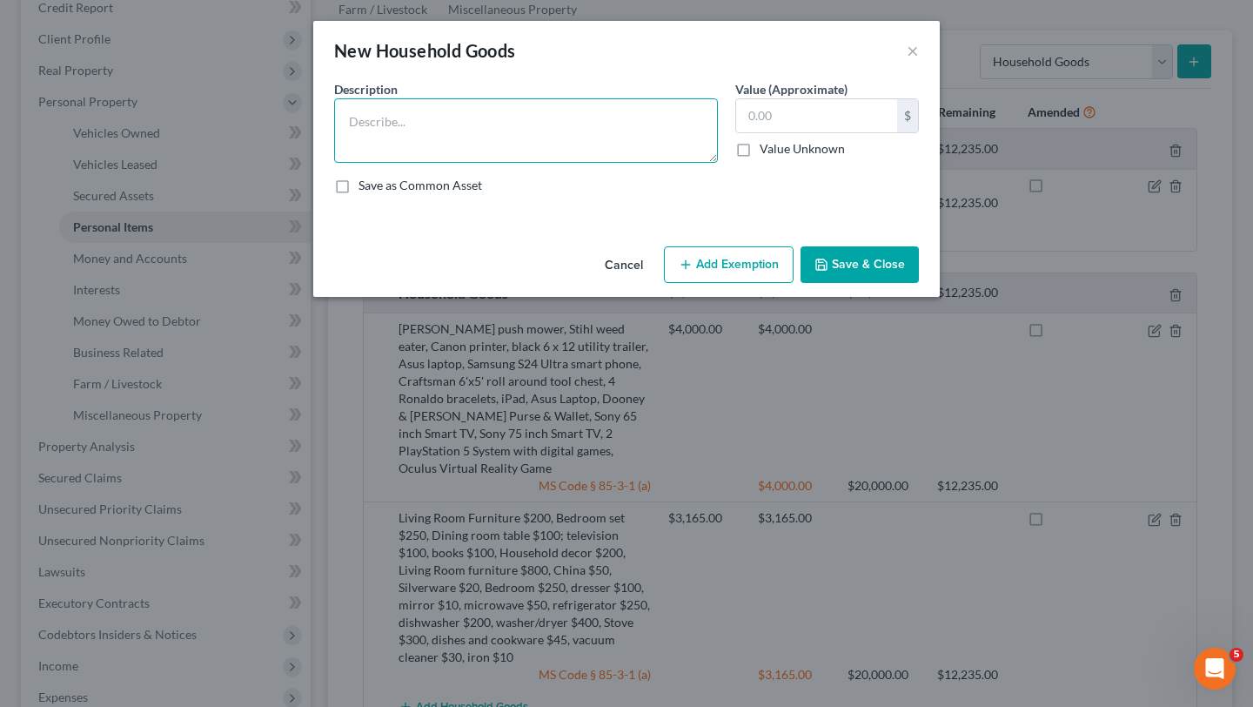
click at [437, 111] on textarea at bounding box center [526, 130] width 384 height 64
type textarea "tools"
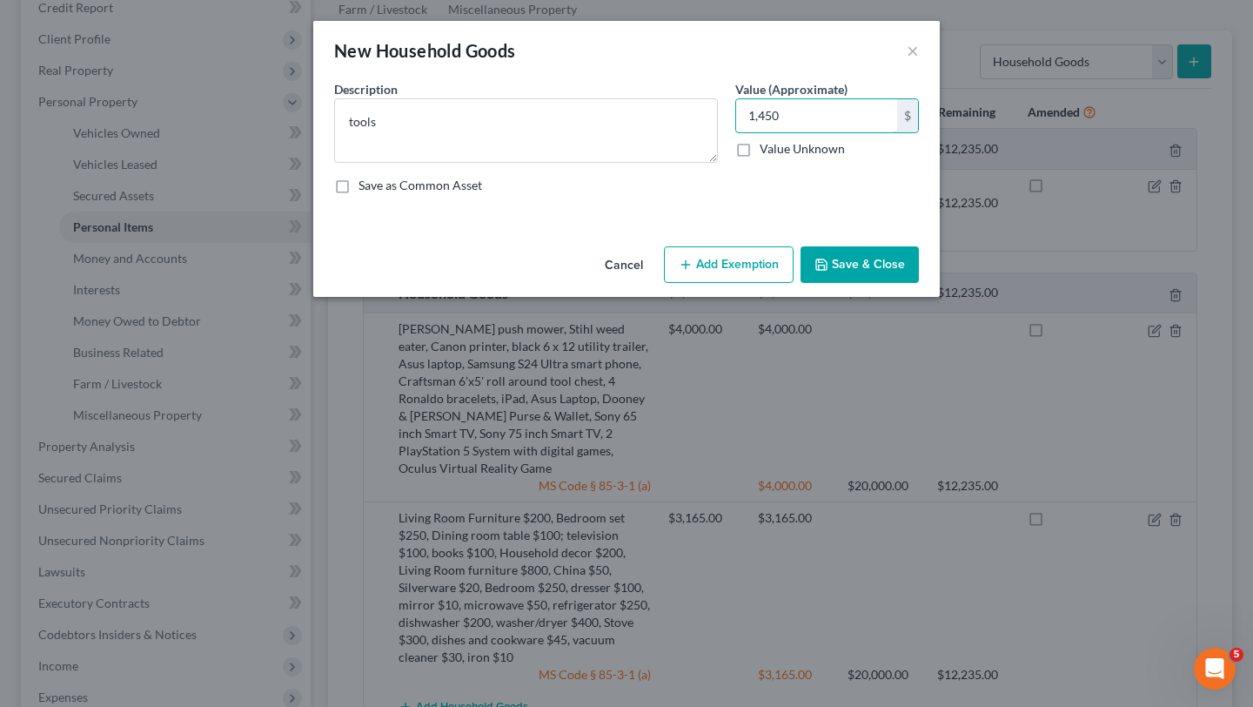
type input "1,450"
click at [725, 266] on button "Add Exemption" at bounding box center [729, 264] width 130 height 37
select select "2"
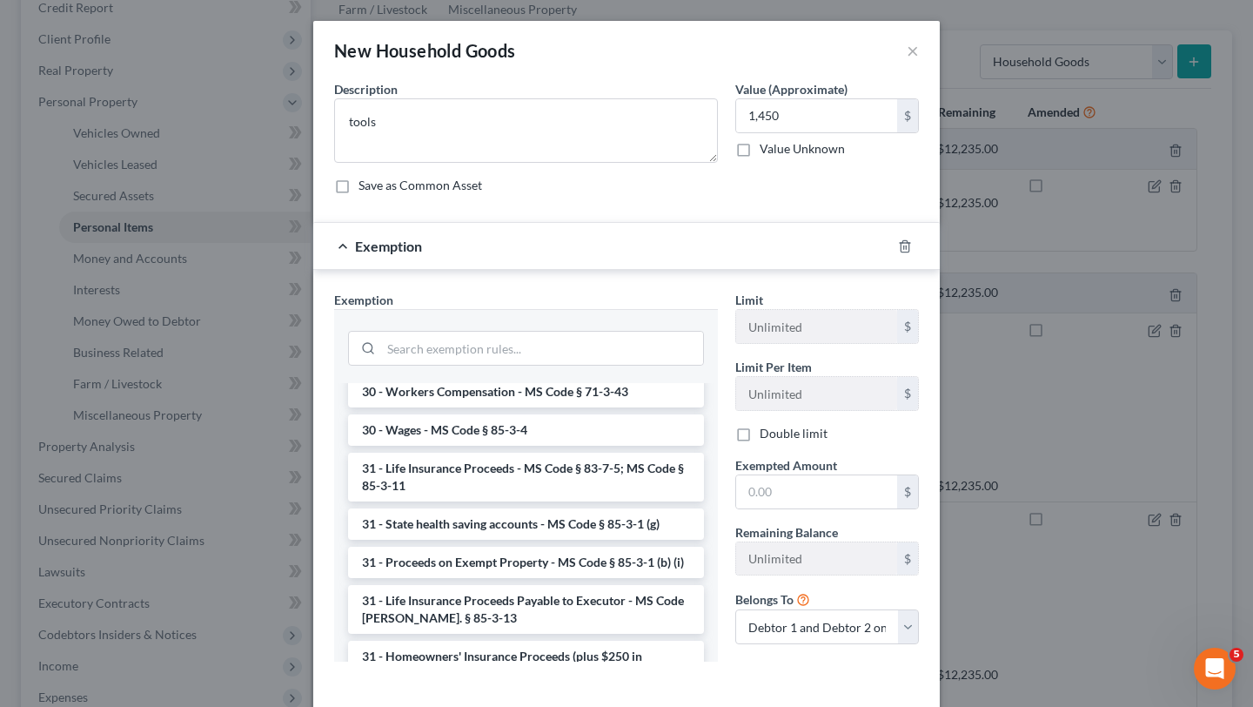
scroll to position [1525, 0]
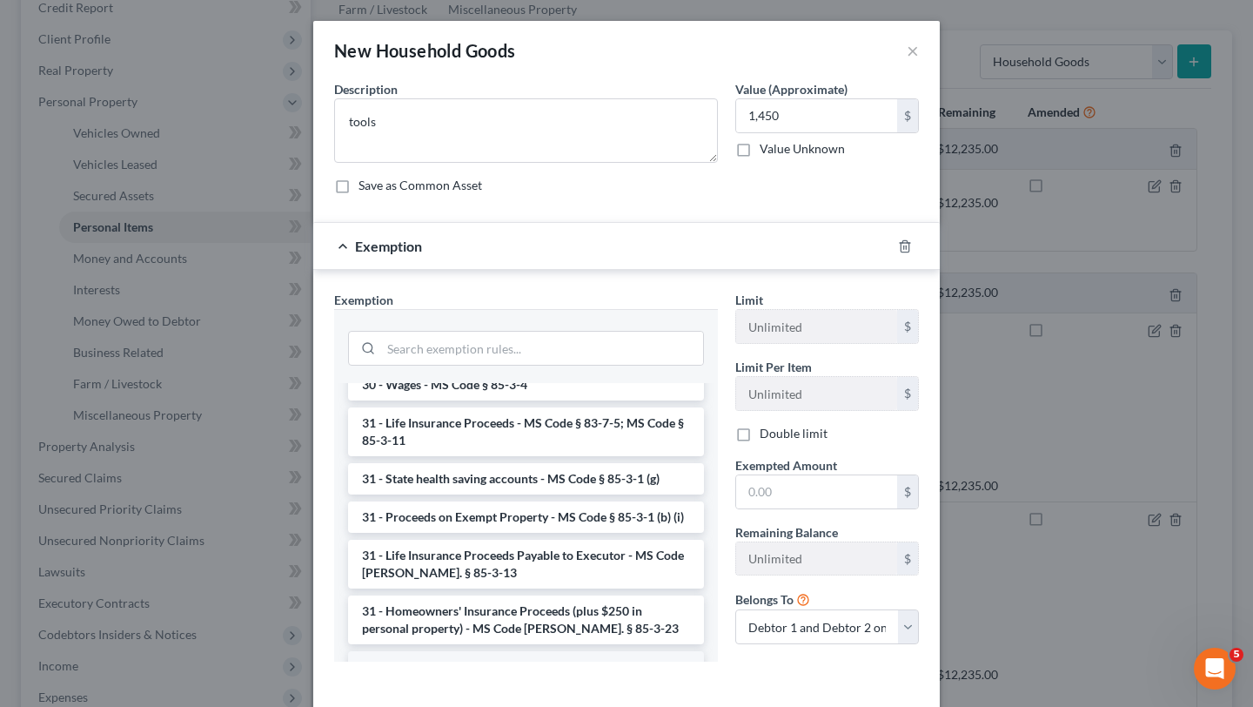
click at [516, 651] on li "6 - Tangible Personal Property - MS Code § 85-3-1 (a)" at bounding box center [526, 666] width 356 height 31
checkbox input "true"
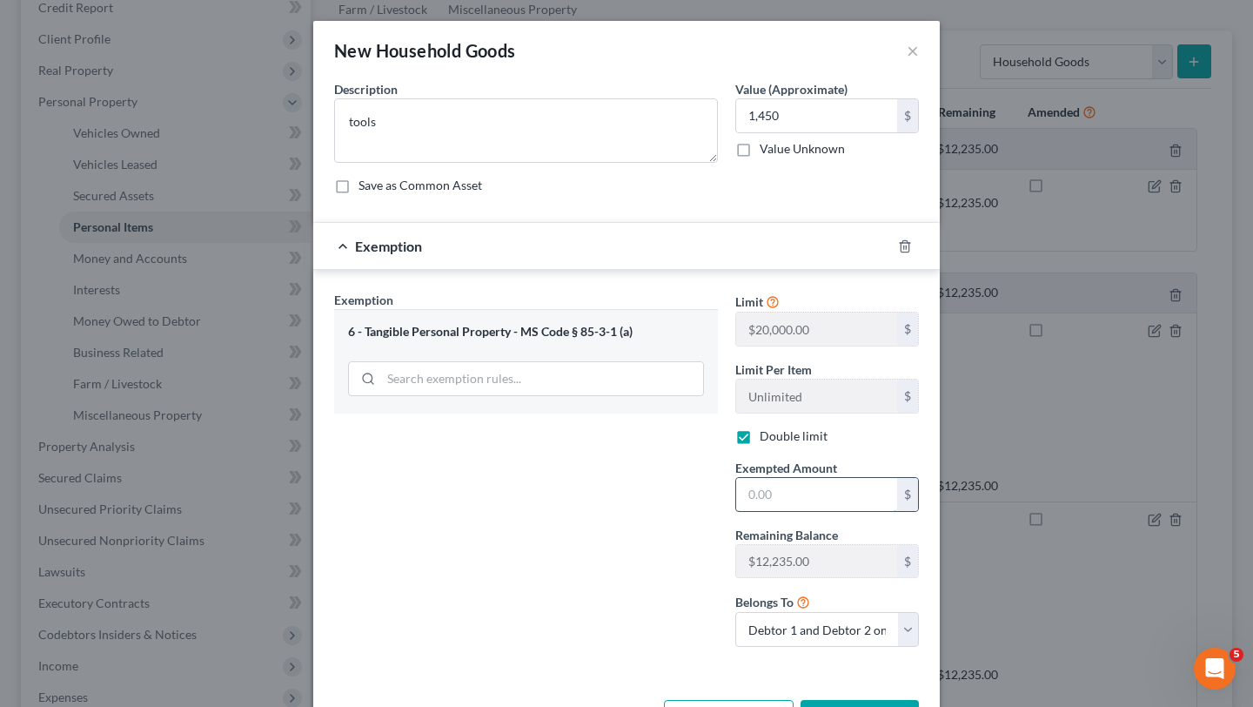
click at [799, 493] on input "text" at bounding box center [816, 494] width 161 height 33
type input "1,450"
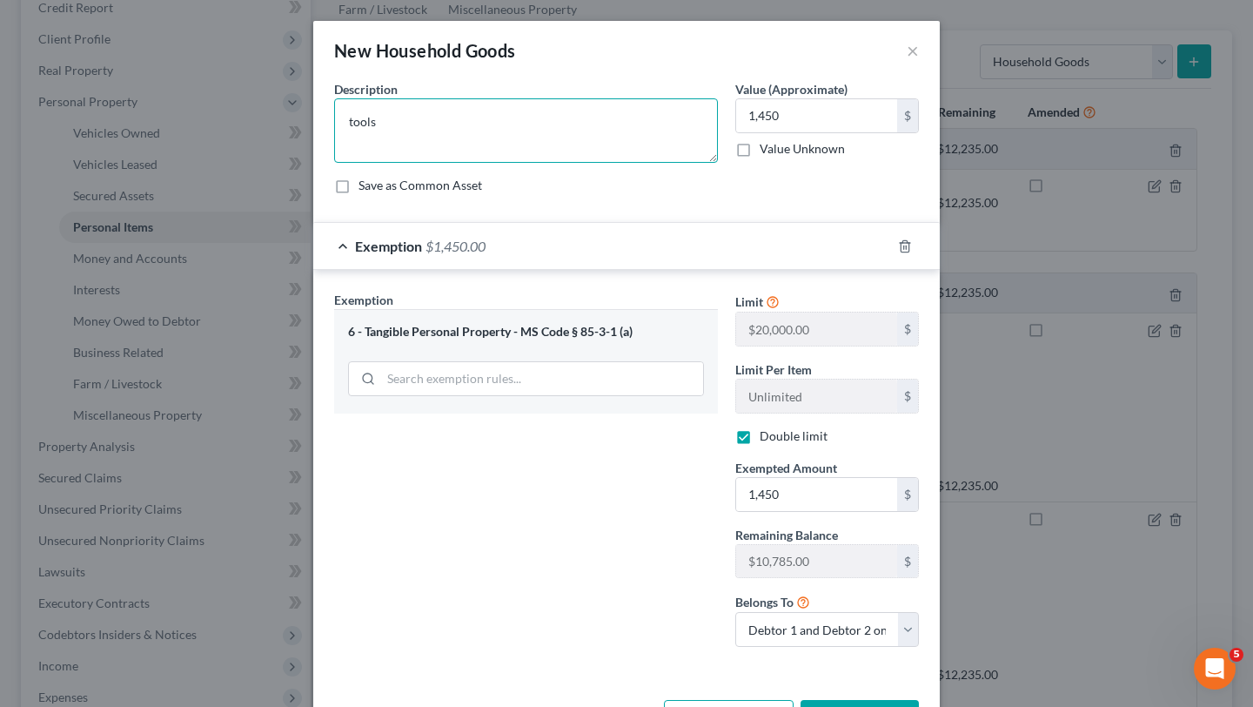
click at [411, 122] on textarea "tools" at bounding box center [526, 130] width 384 height 64
type textarea "tools each item worth less than $200 each"
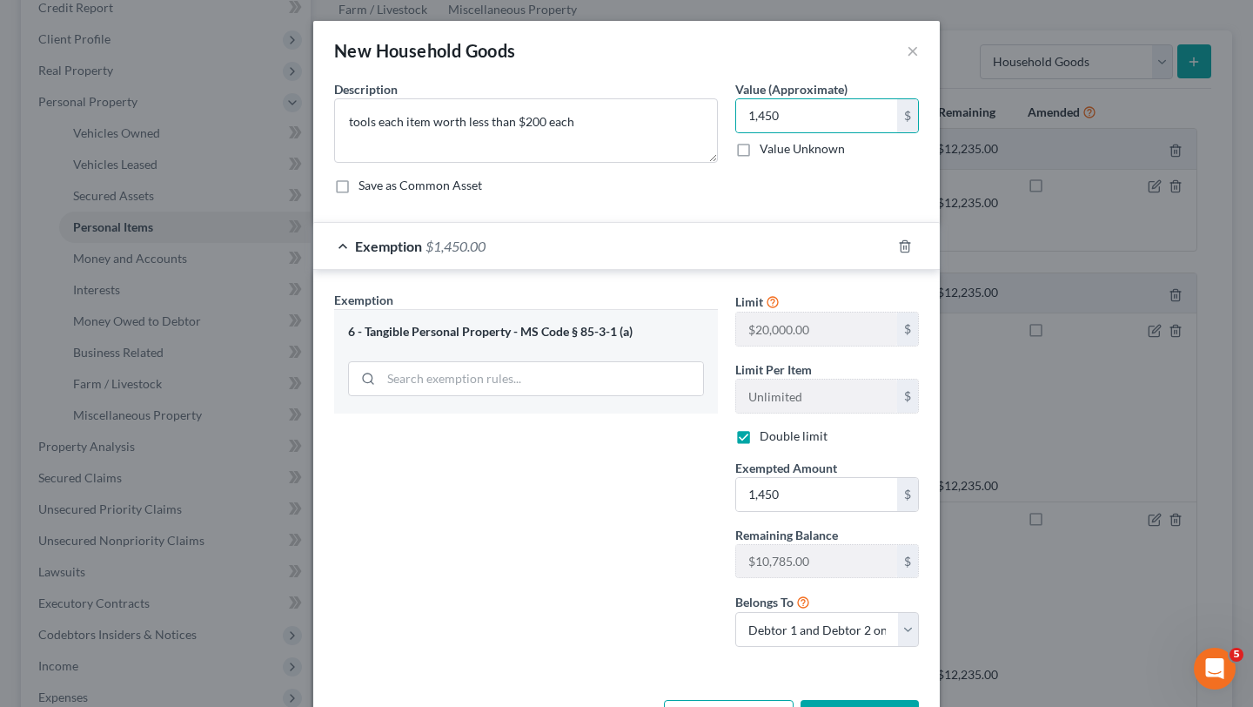
click at [843, 704] on button "Save & Close" at bounding box center [860, 718] width 118 height 37
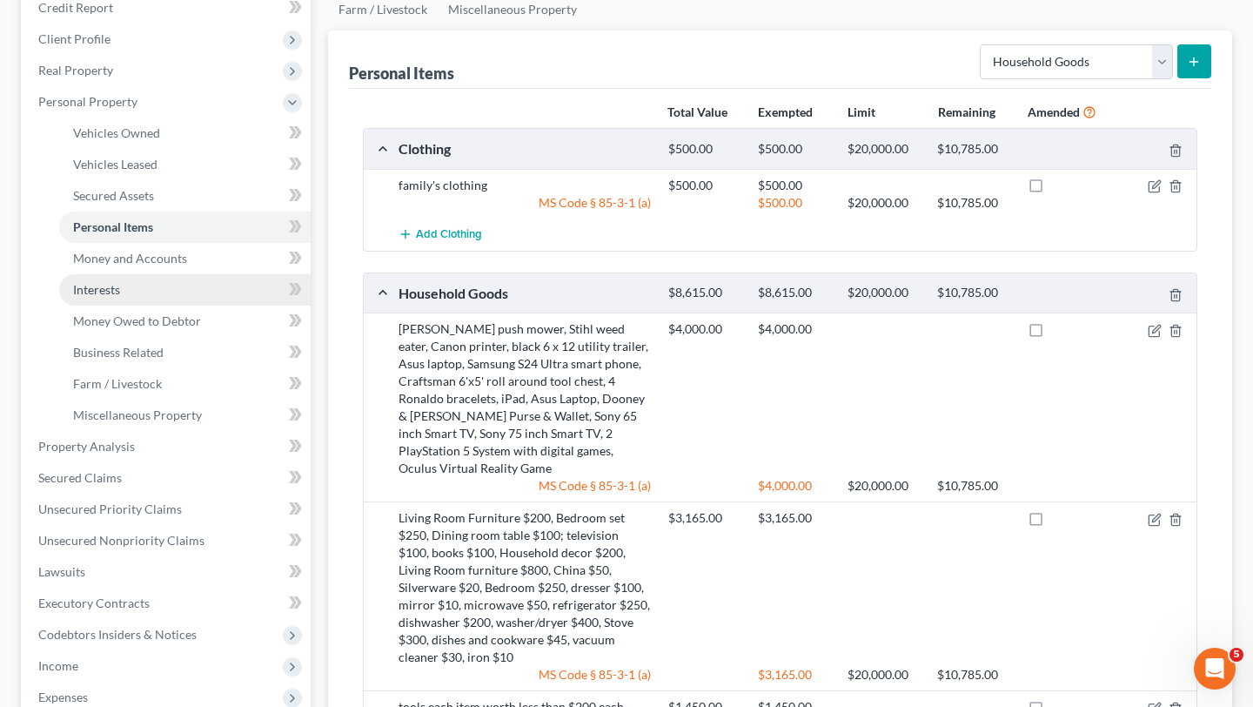
click at [136, 285] on link "Interests" at bounding box center [185, 289] width 252 height 31
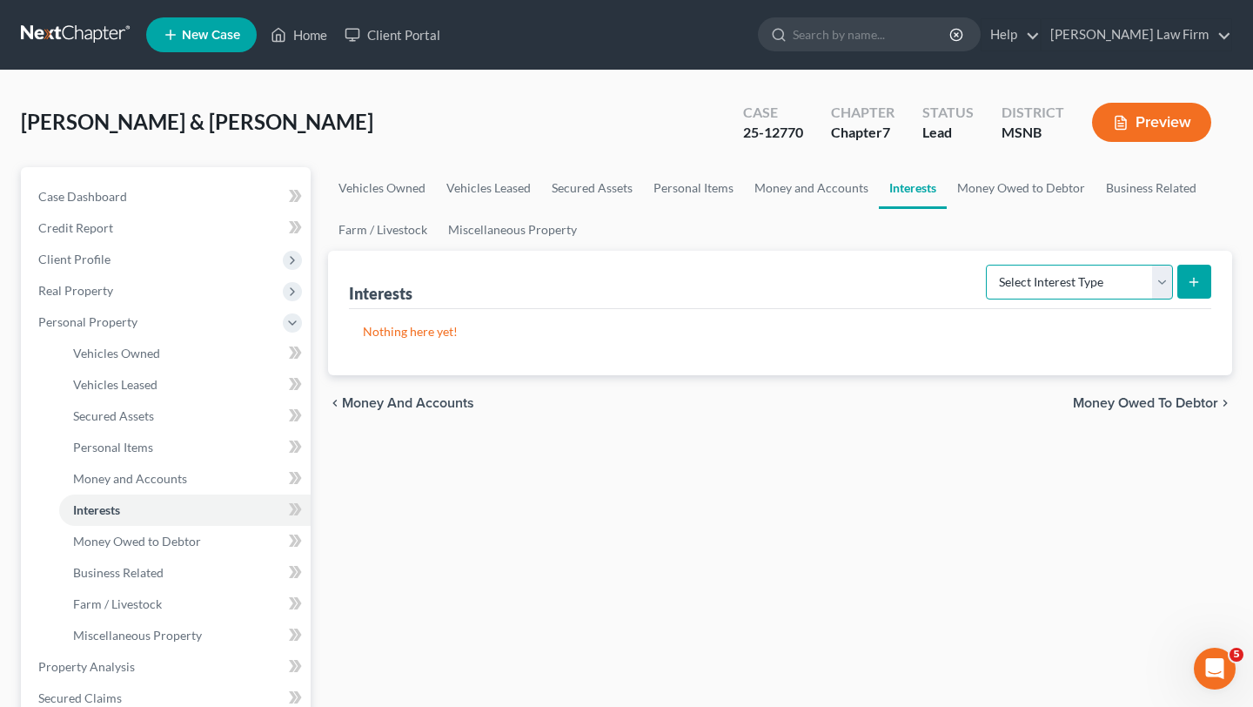
click at [1161, 284] on select "Select Interest Type 401K Annuity Bond Education IRA Government Bond Government…" at bounding box center [1079, 282] width 187 height 35
click at [103, 449] on span "Personal Items" at bounding box center [113, 447] width 80 height 15
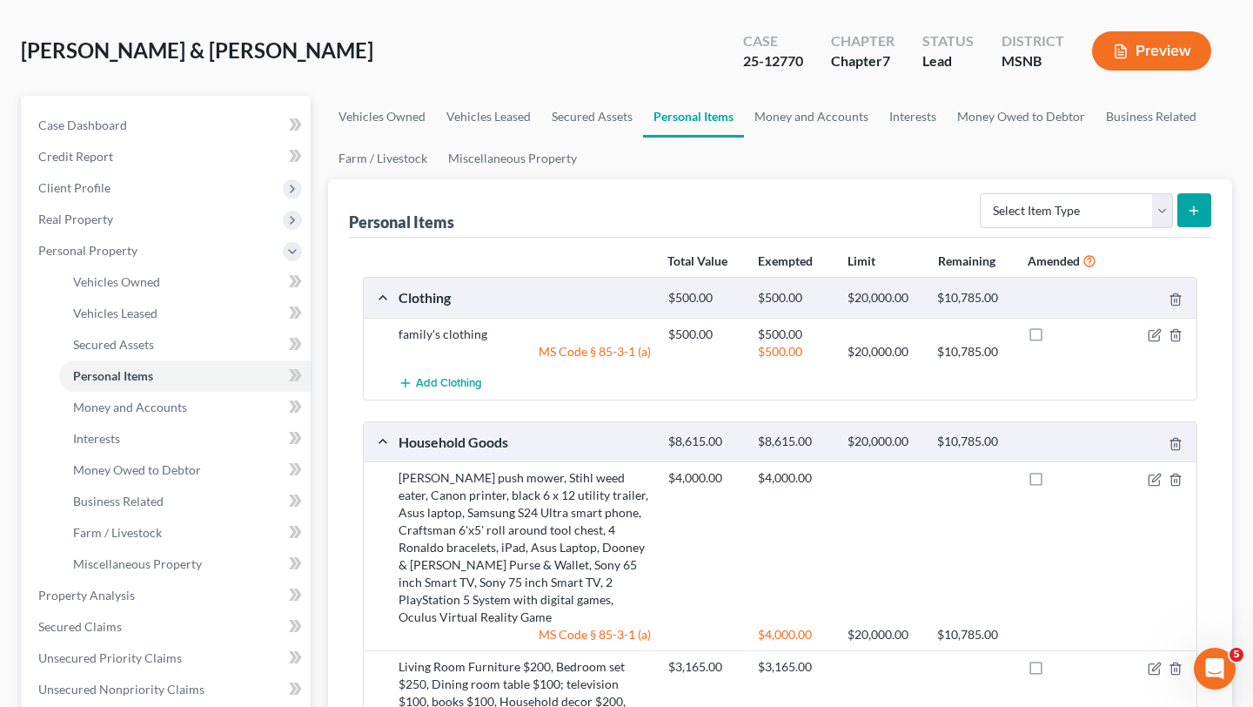
scroll to position [70, 0]
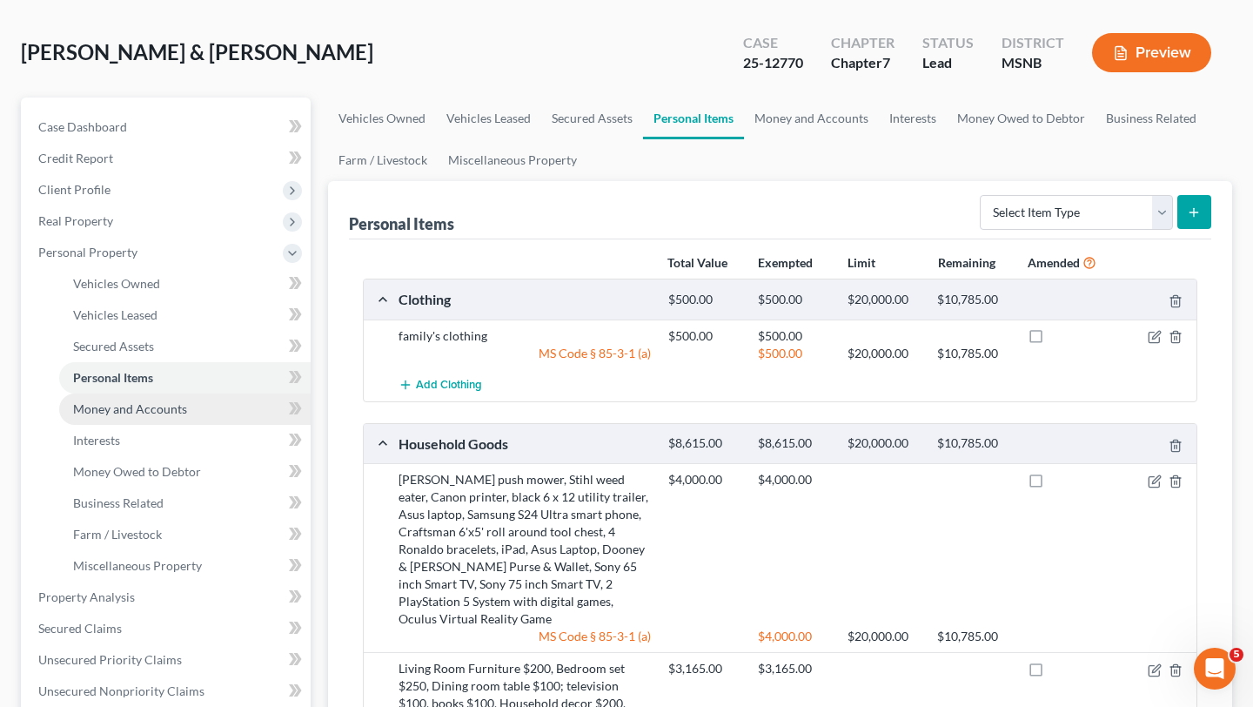
click at [106, 409] on span "Money and Accounts" at bounding box center [130, 408] width 114 height 15
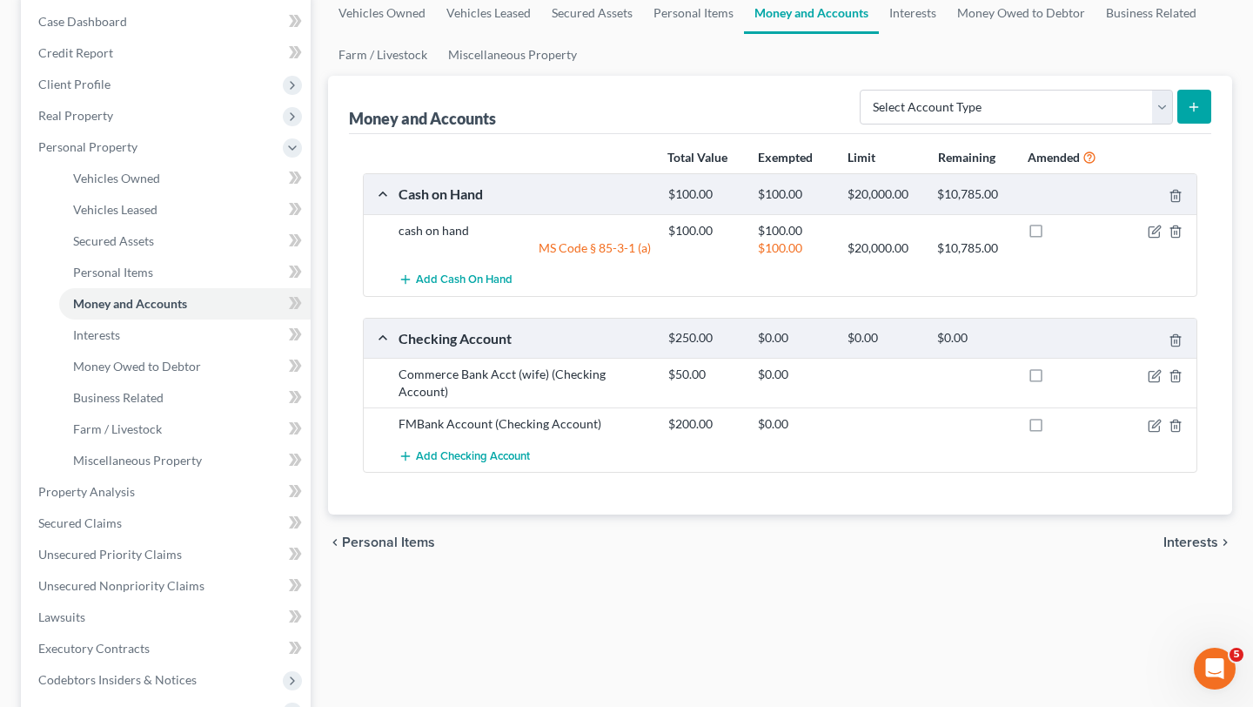
scroll to position [168, 0]
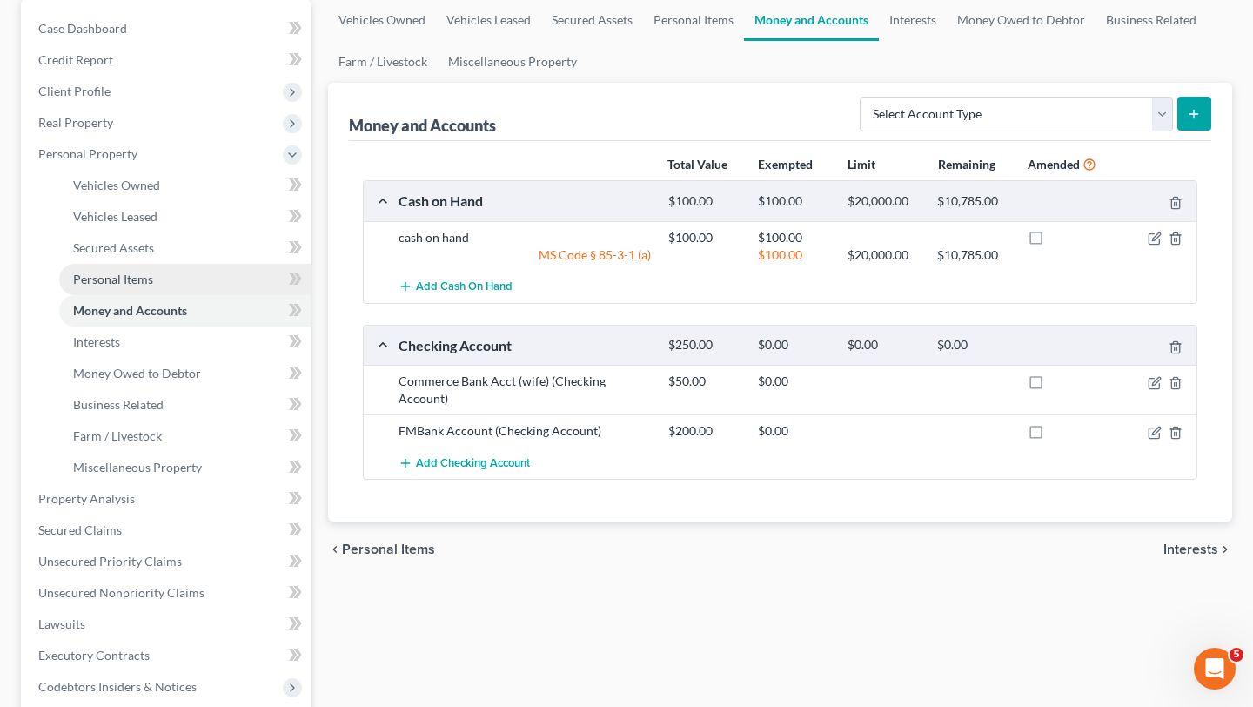
click at [123, 276] on span "Personal Items" at bounding box center [113, 279] width 80 height 15
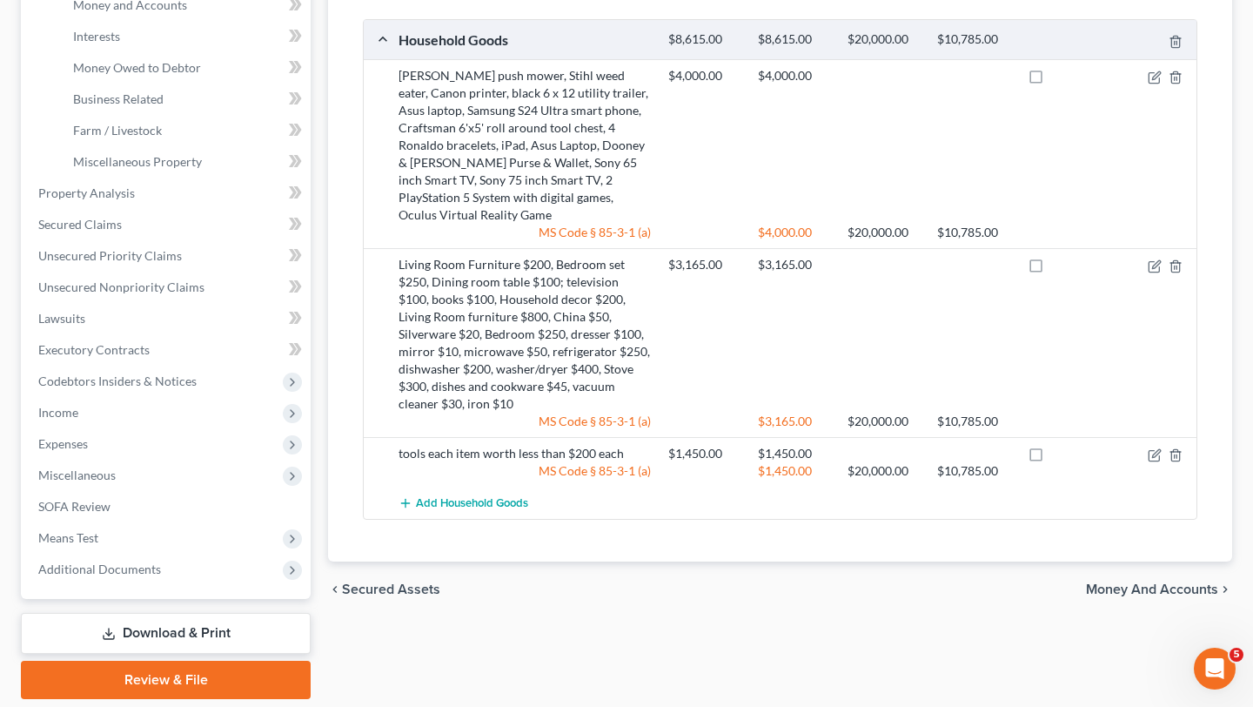
scroll to position [532, 0]
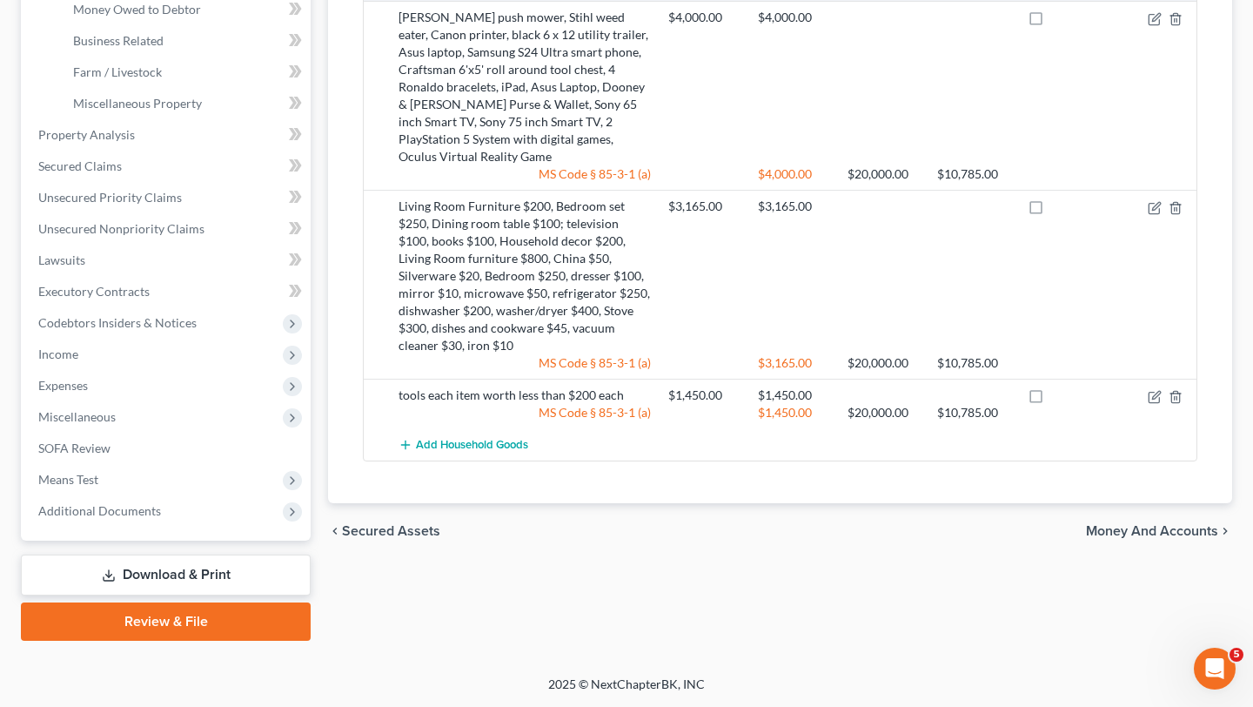
click at [160, 575] on link "Download & Print" at bounding box center [166, 574] width 290 height 41
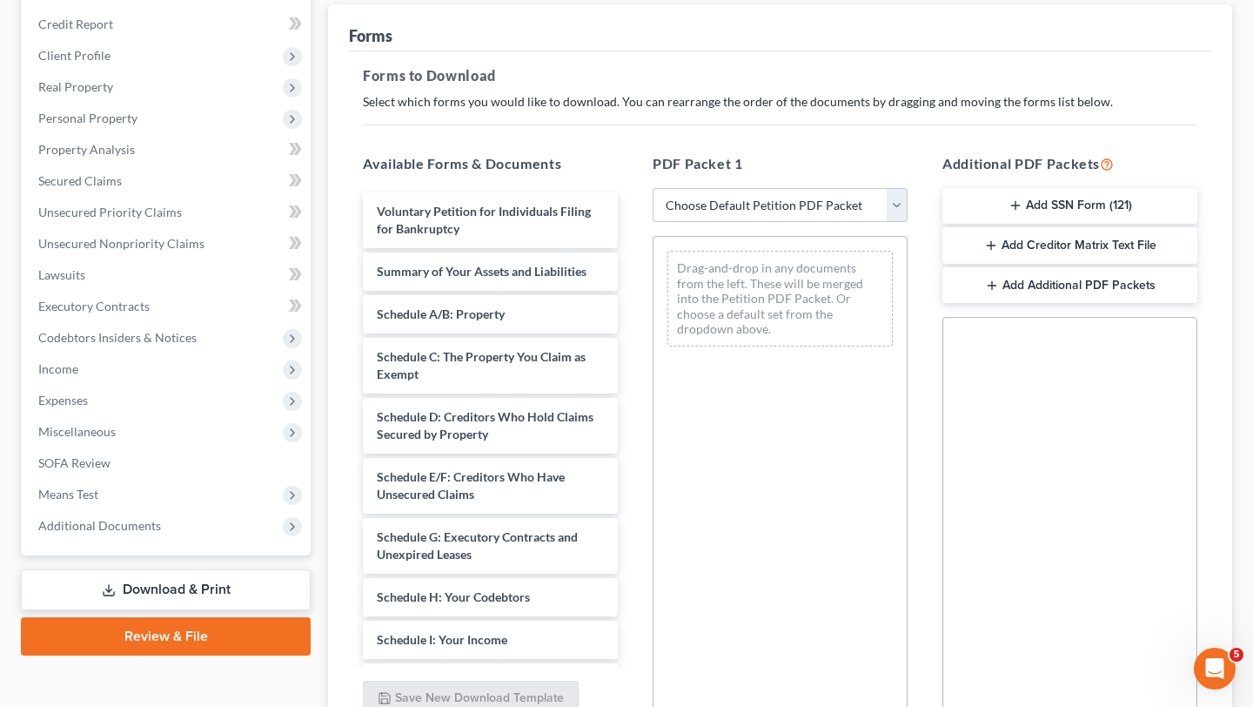
scroll to position [218, 0]
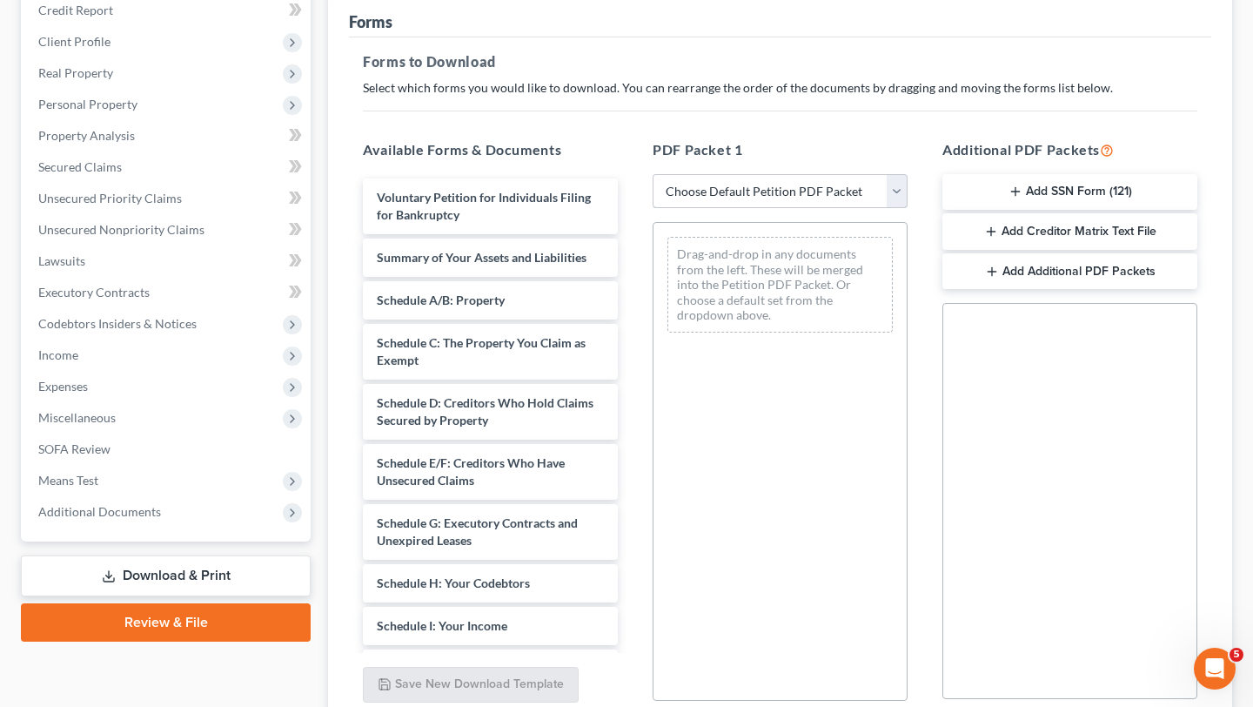
click at [792, 191] on select "Choose Default Petition PDF Packet Complete Bankruptcy Petition (all forms and …" at bounding box center [780, 191] width 255 height 35
select select "4"
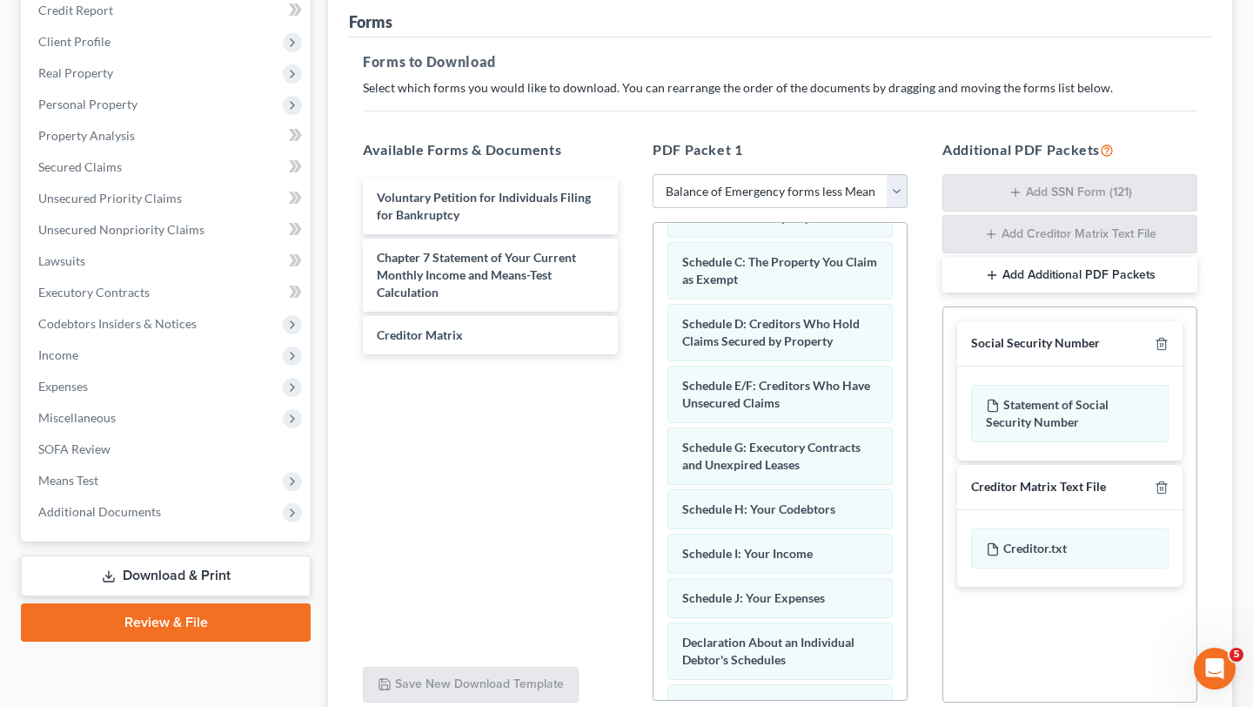
scroll to position [115, 0]
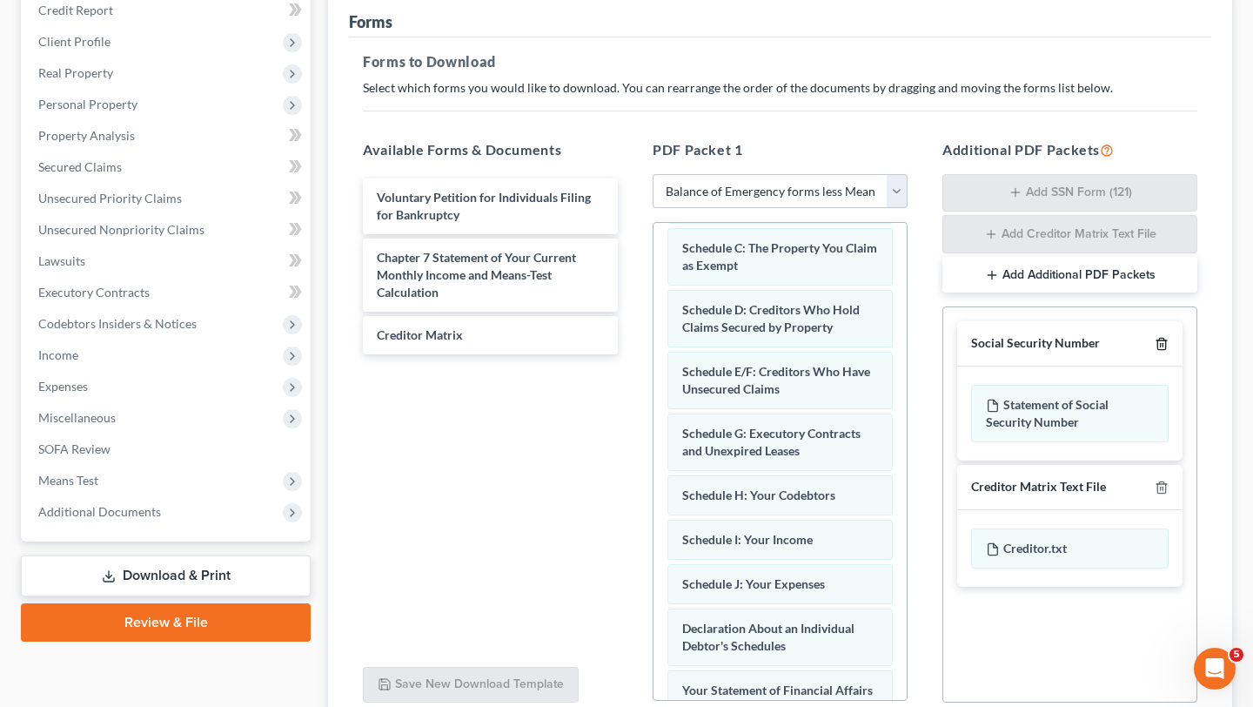
click at [1161, 344] on icon "button" at bounding box center [1162, 344] width 14 height 14
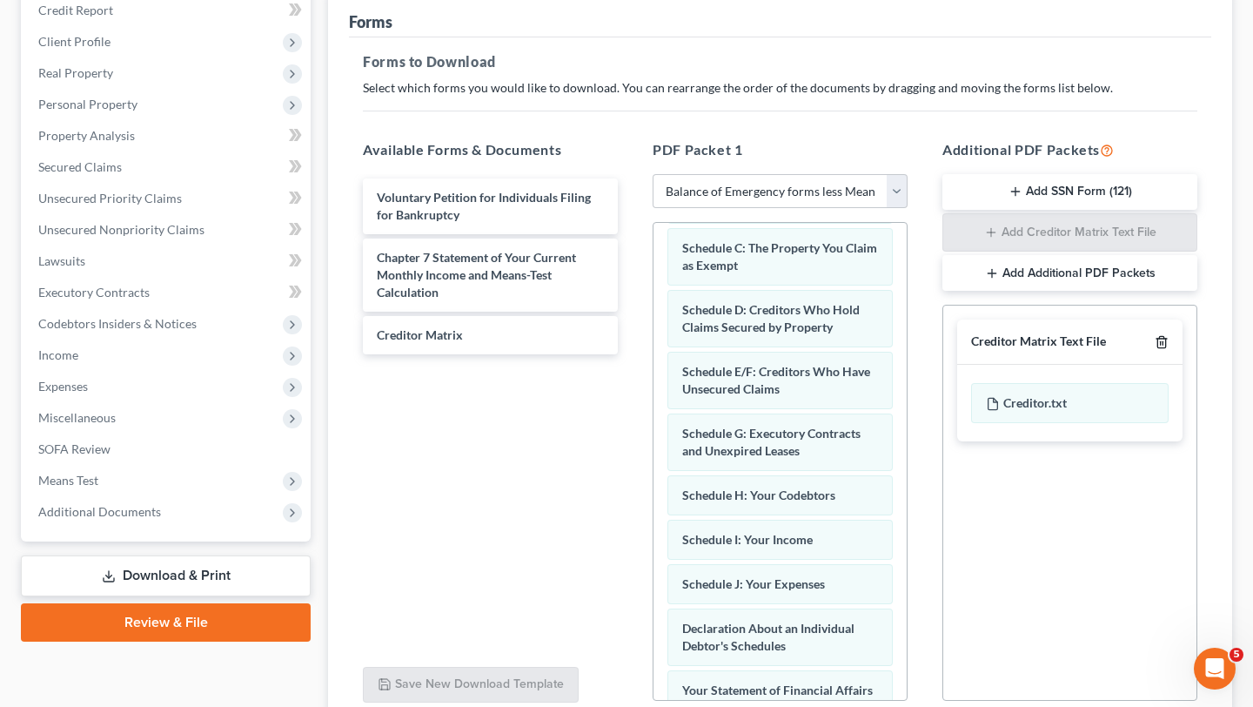
click at [1165, 338] on icon "button" at bounding box center [1162, 342] width 14 height 14
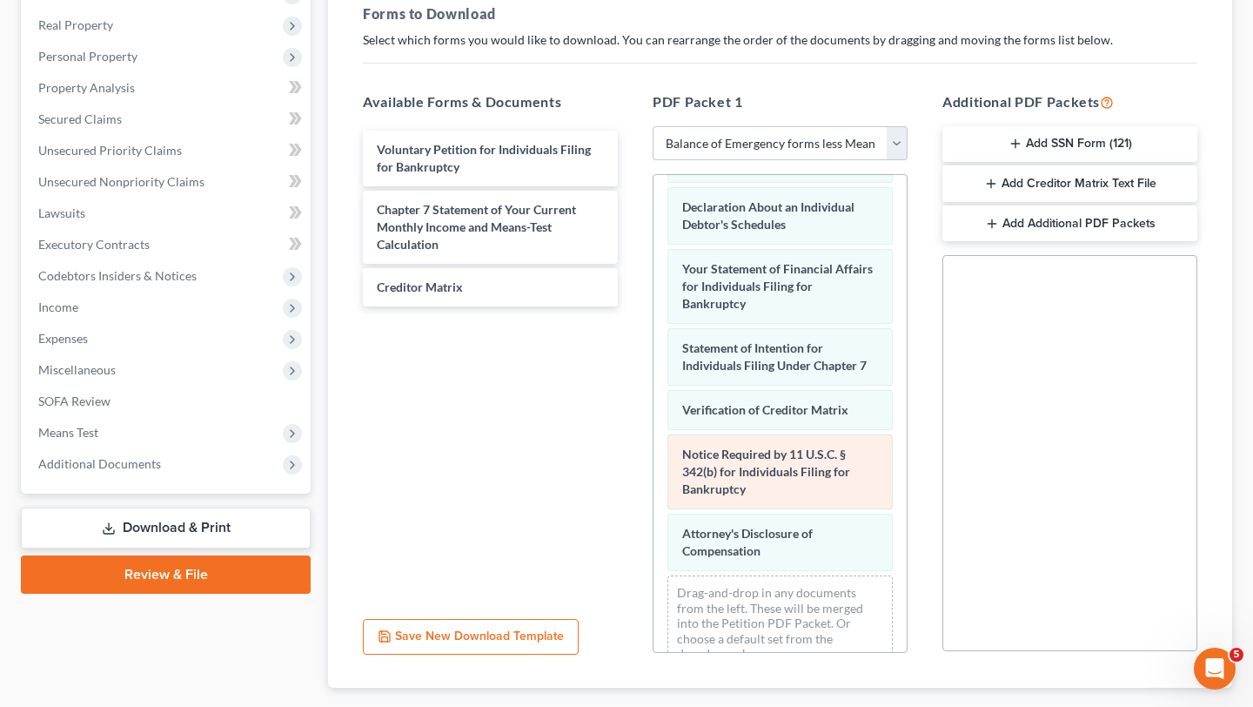
scroll to position [368, 0]
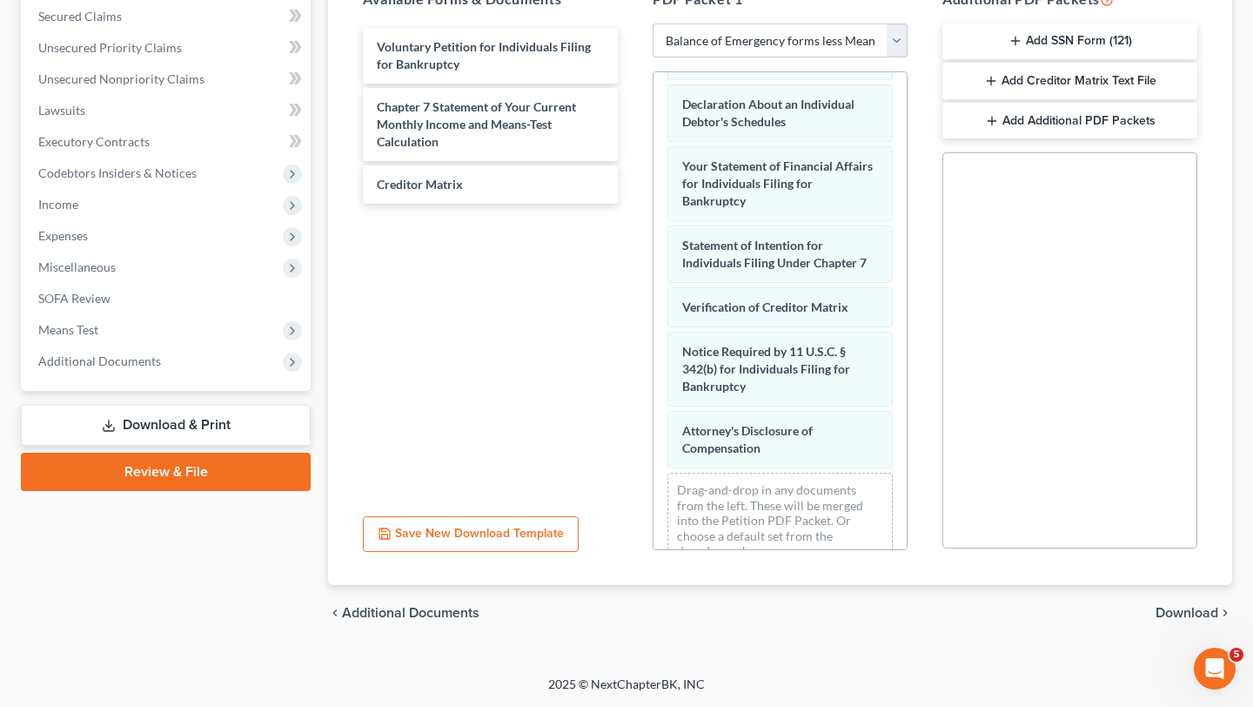
click at [1173, 613] on span "Download" at bounding box center [1187, 613] width 63 height 14
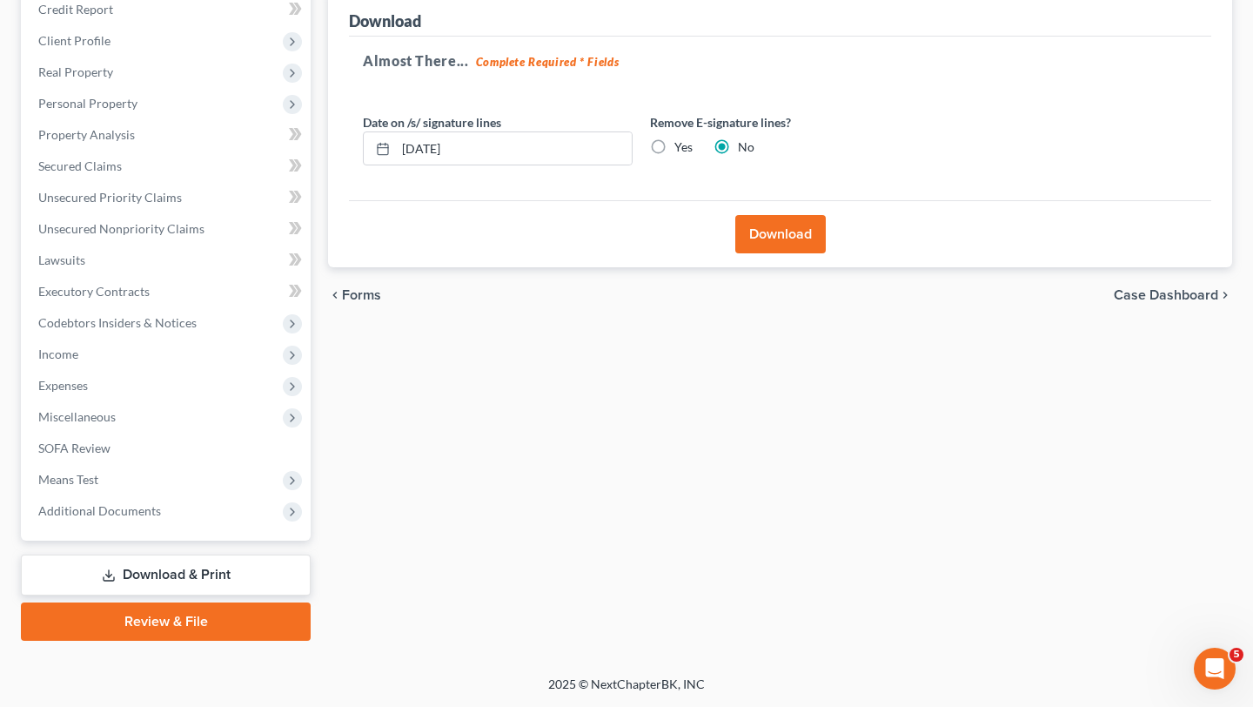
click at [775, 233] on button "Download" at bounding box center [780, 234] width 91 height 38
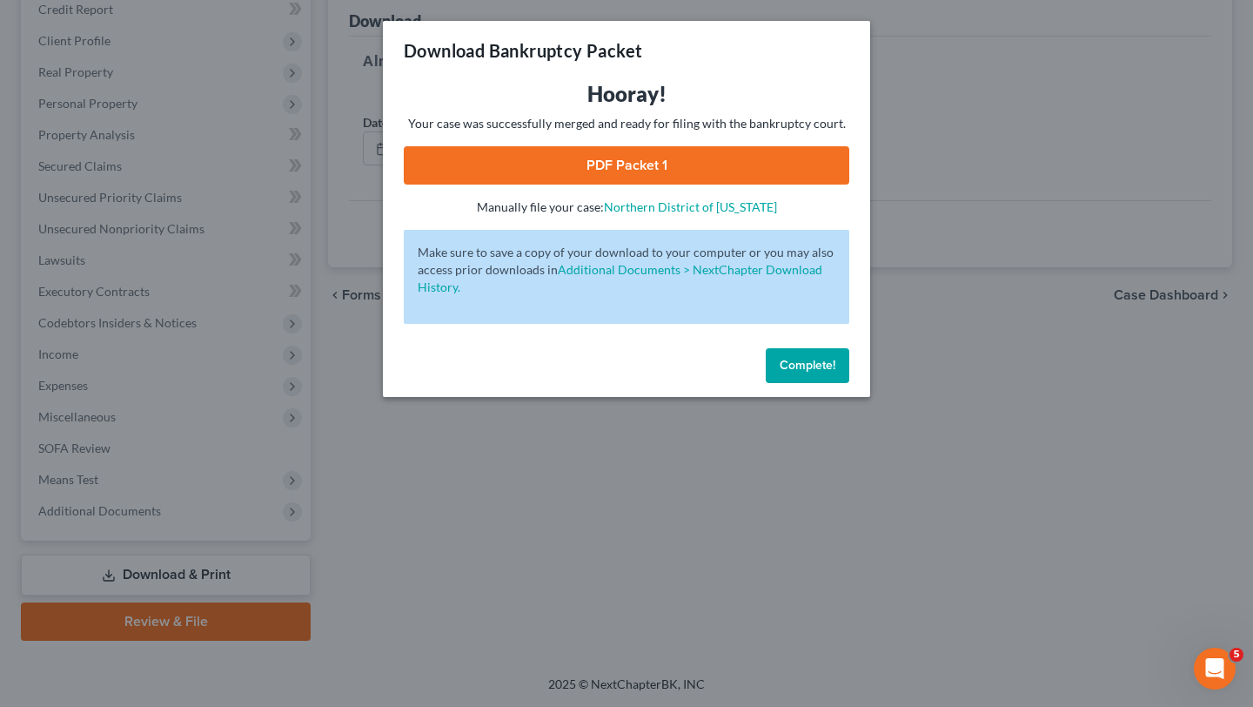
click at [665, 166] on link "PDF Packet 1" at bounding box center [627, 165] width 446 height 38
click at [803, 367] on span "Complete!" at bounding box center [808, 365] width 56 height 15
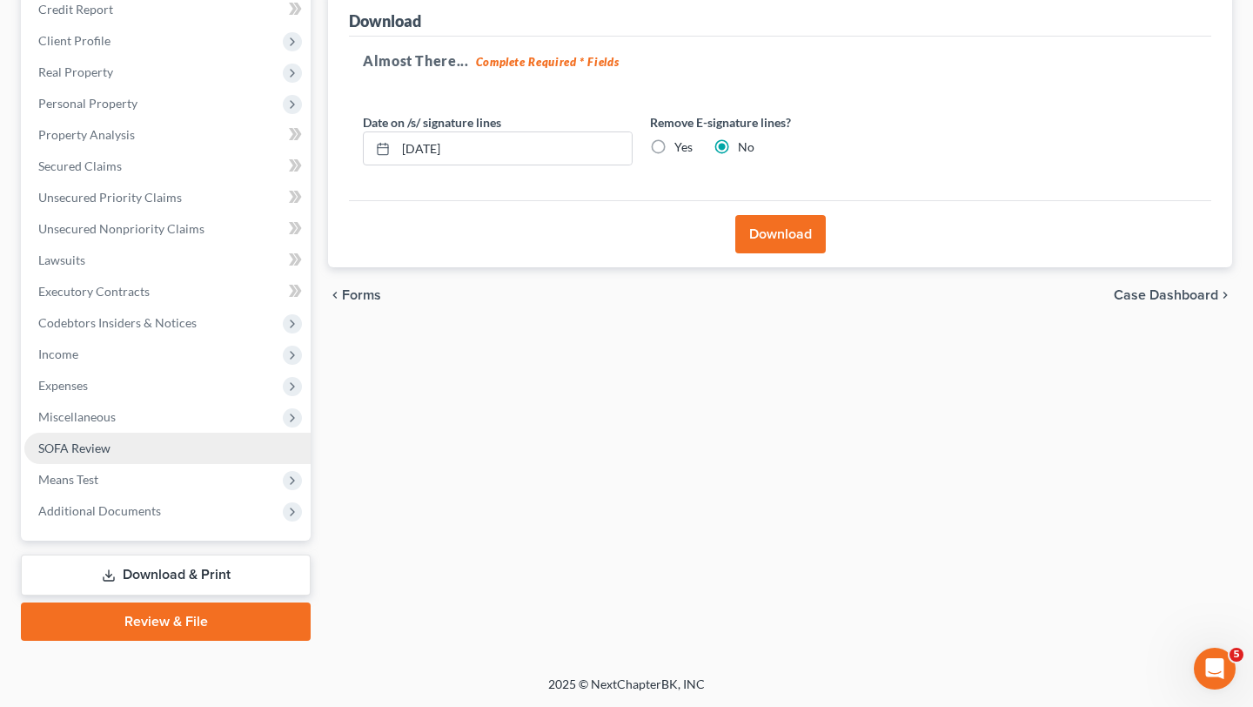
click at [104, 447] on span "SOFA Review" at bounding box center [74, 447] width 72 height 15
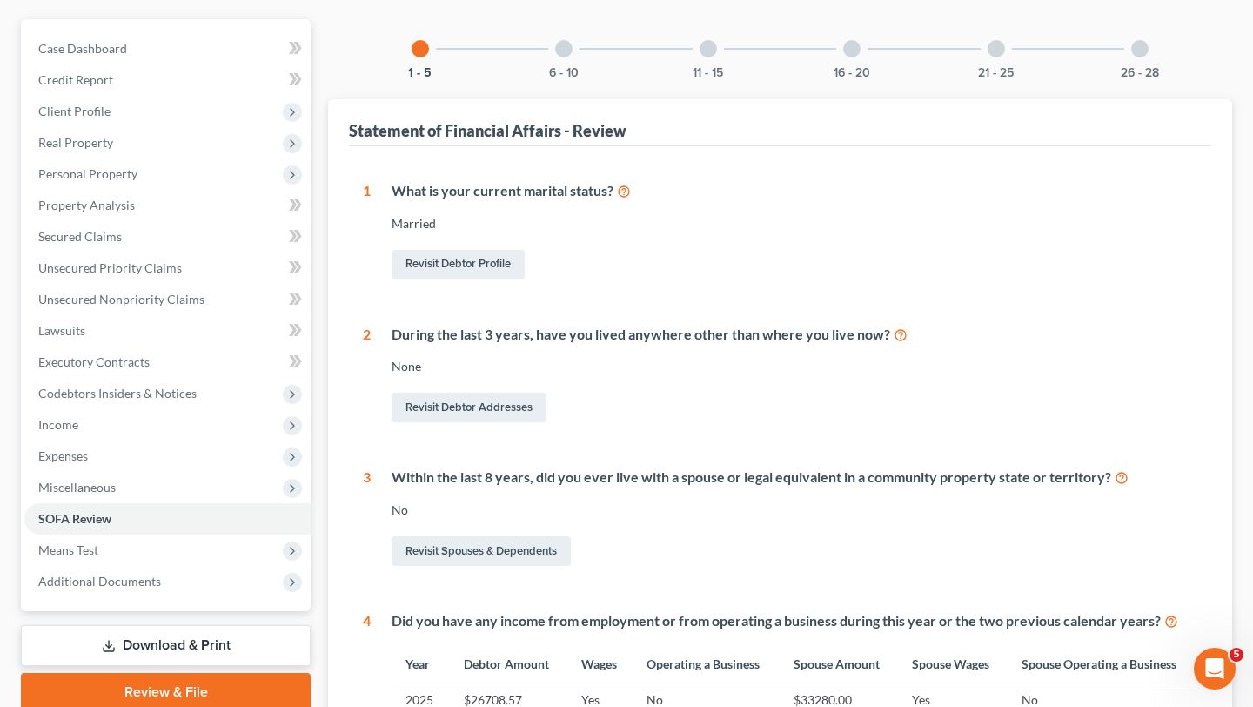
scroll to position [91, 0]
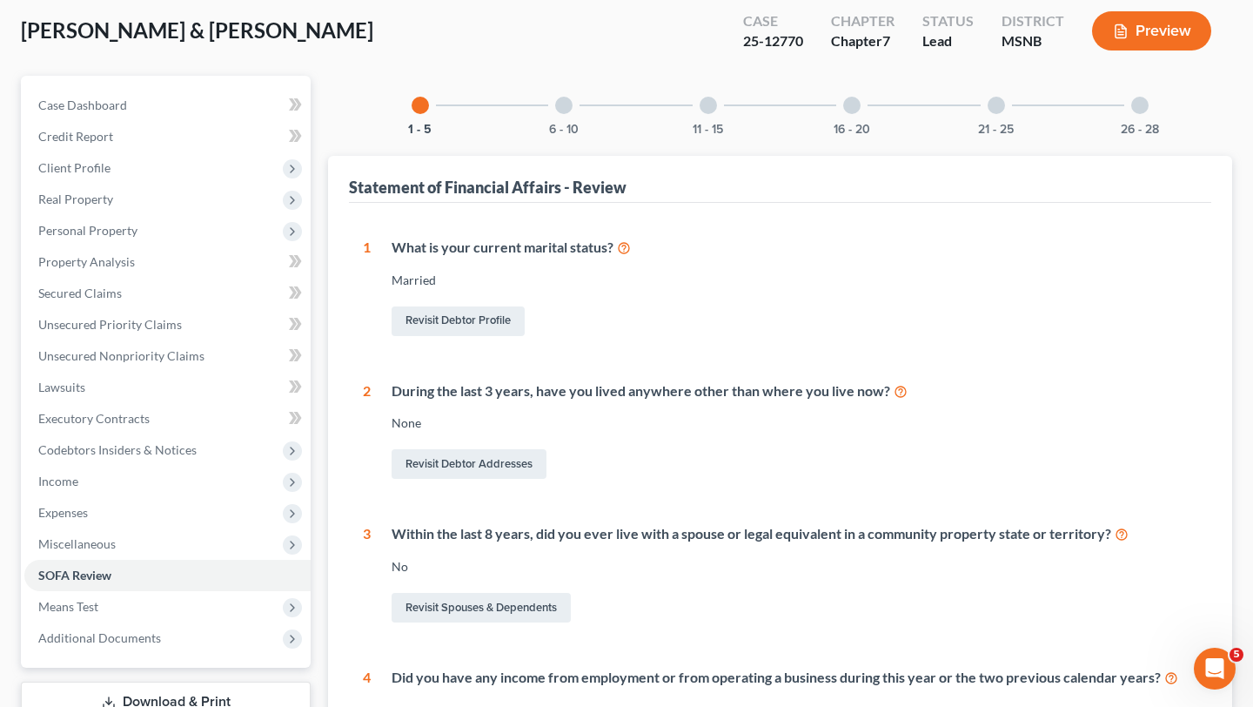
click at [561, 110] on div at bounding box center [563, 105] width 17 height 17
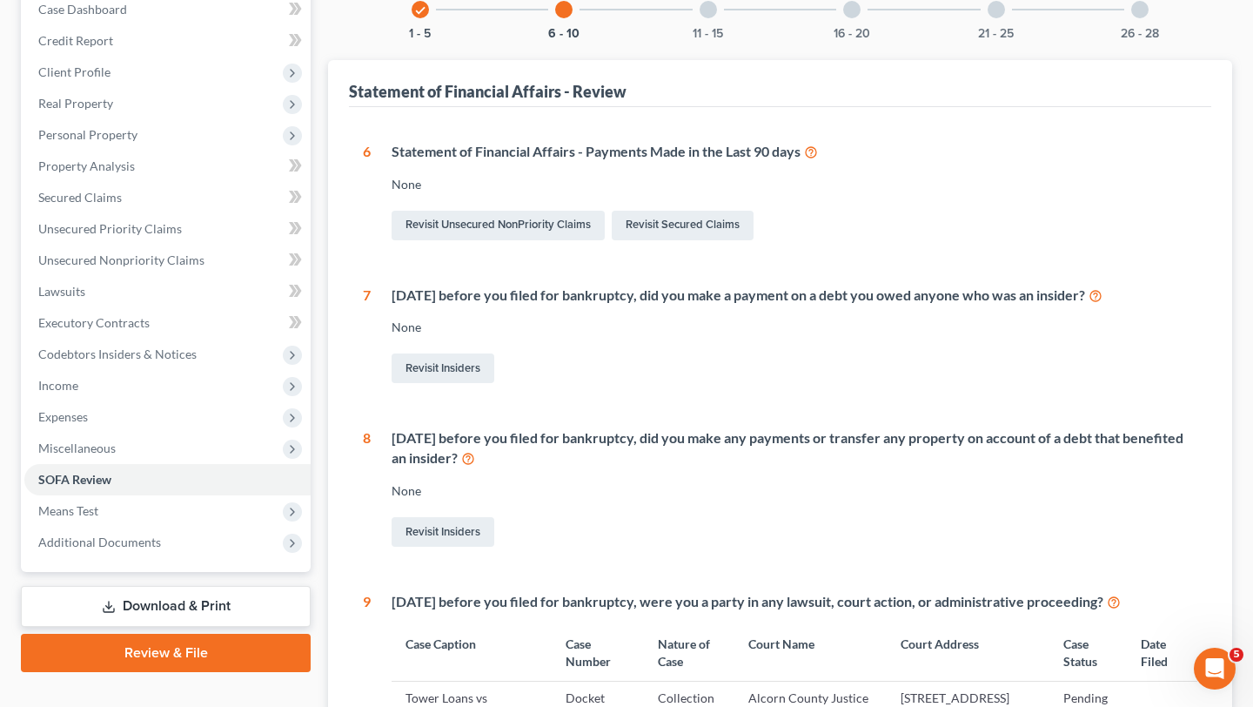
scroll to position [191, 0]
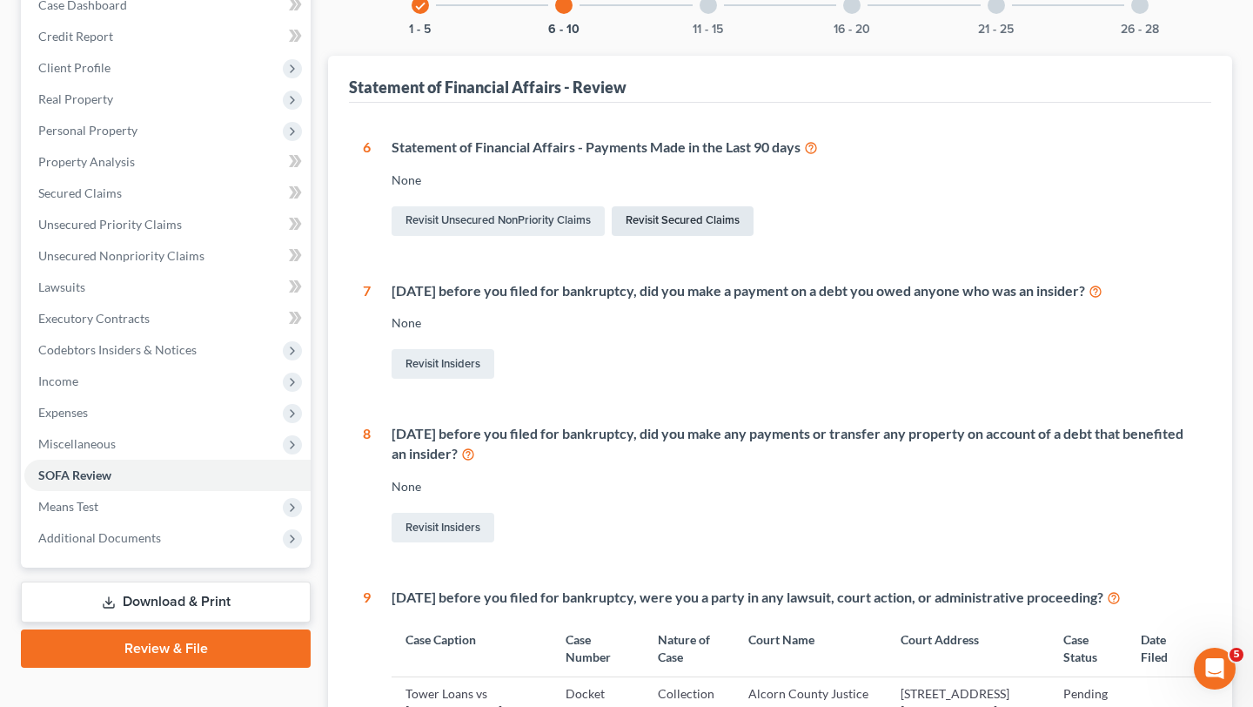
click at [669, 221] on link "Revisit Secured Claims" at bounding box center [683, 221] width 142 height 30
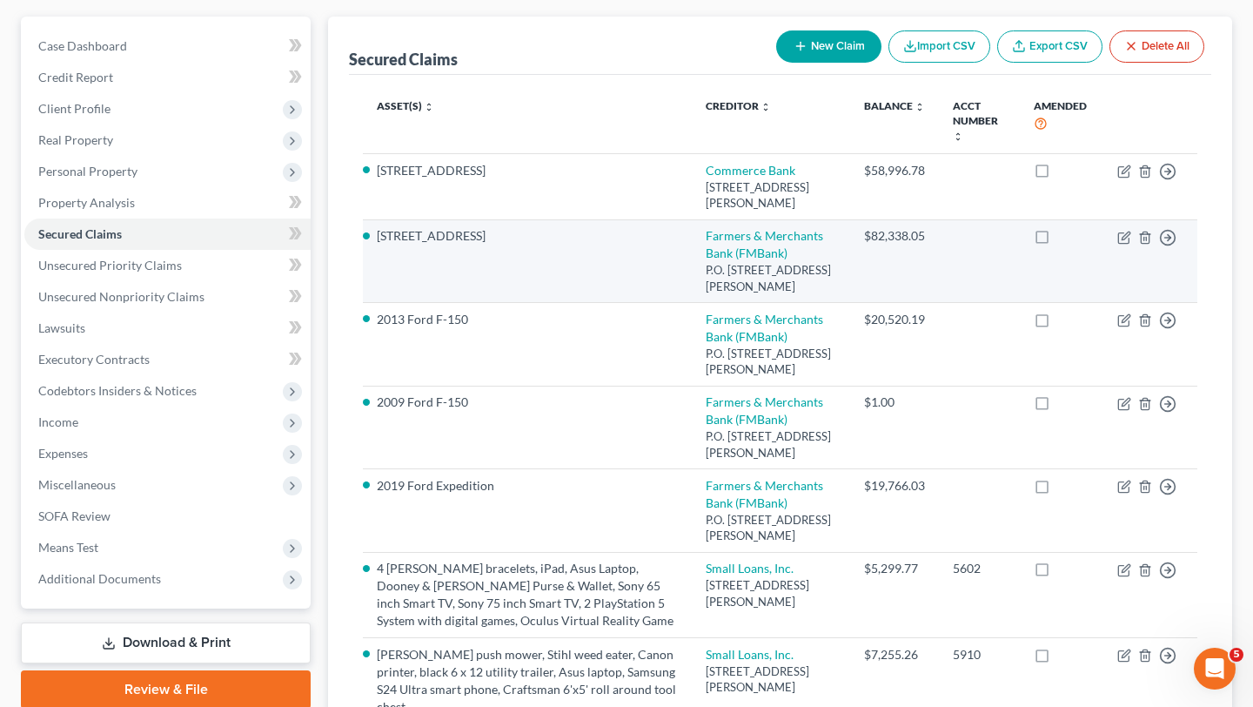
scroll to position [154, 0]
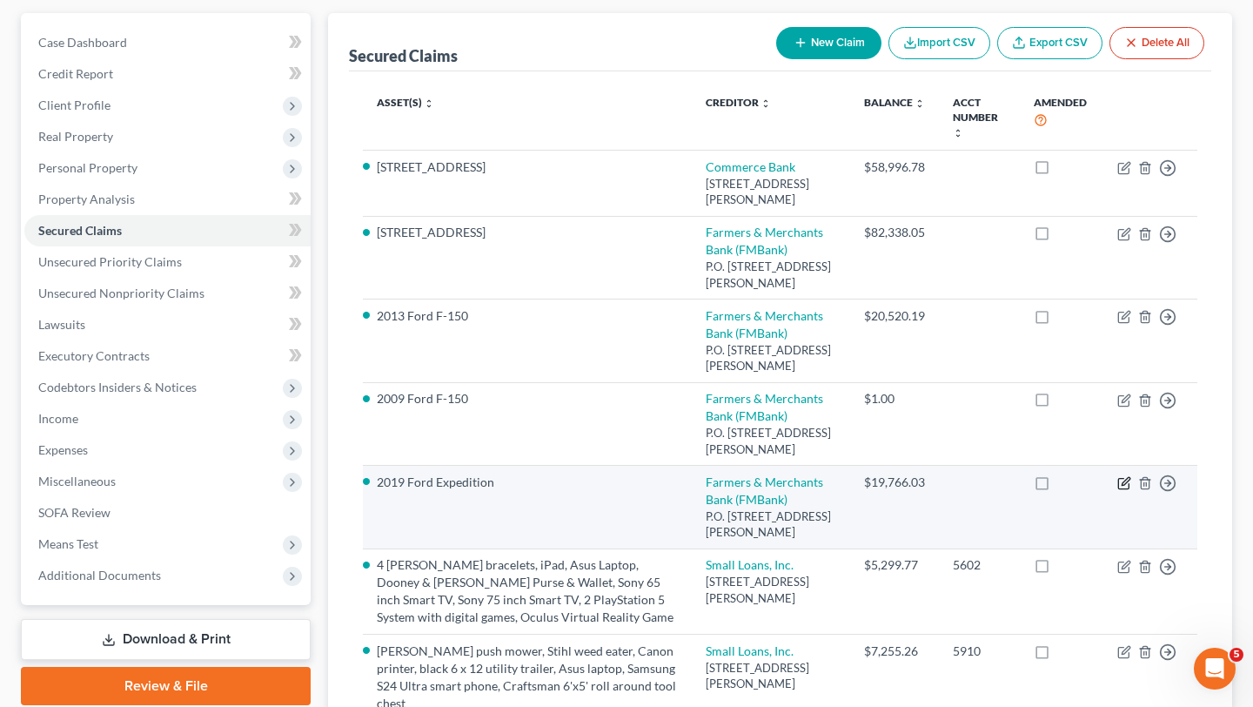
click at [1125, 490] on icon "button" at bounding box center [1125, 483] width 14 height 14
select select "25"
select select "3"
select select "2"
select select "1"
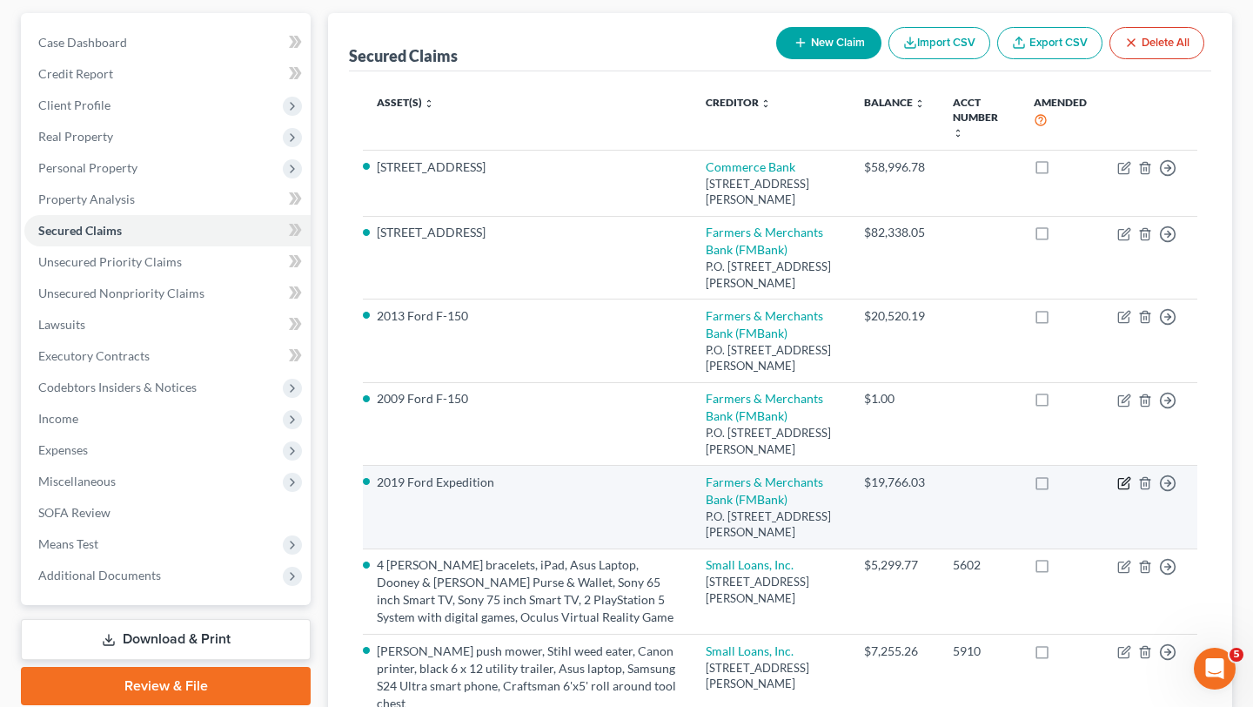
select select "0"
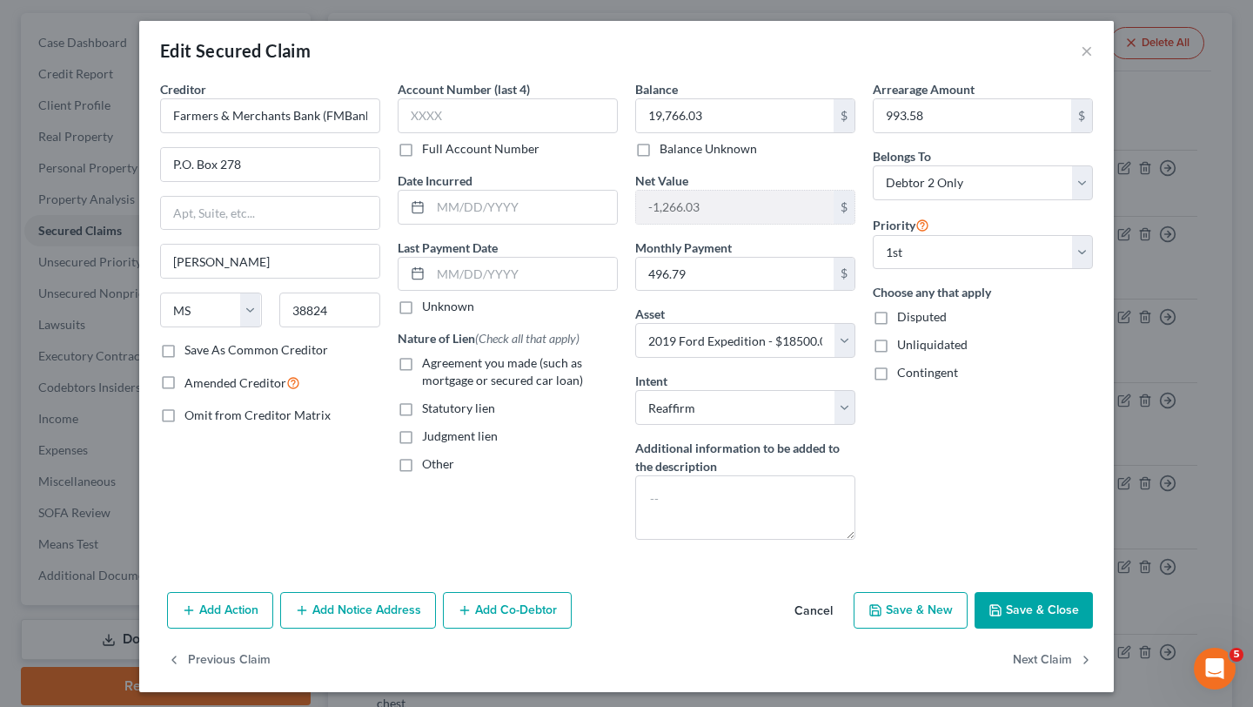
click at [1021, 610] on button "Save & Close" at bounding box center [1034, 610] width 118 height 37
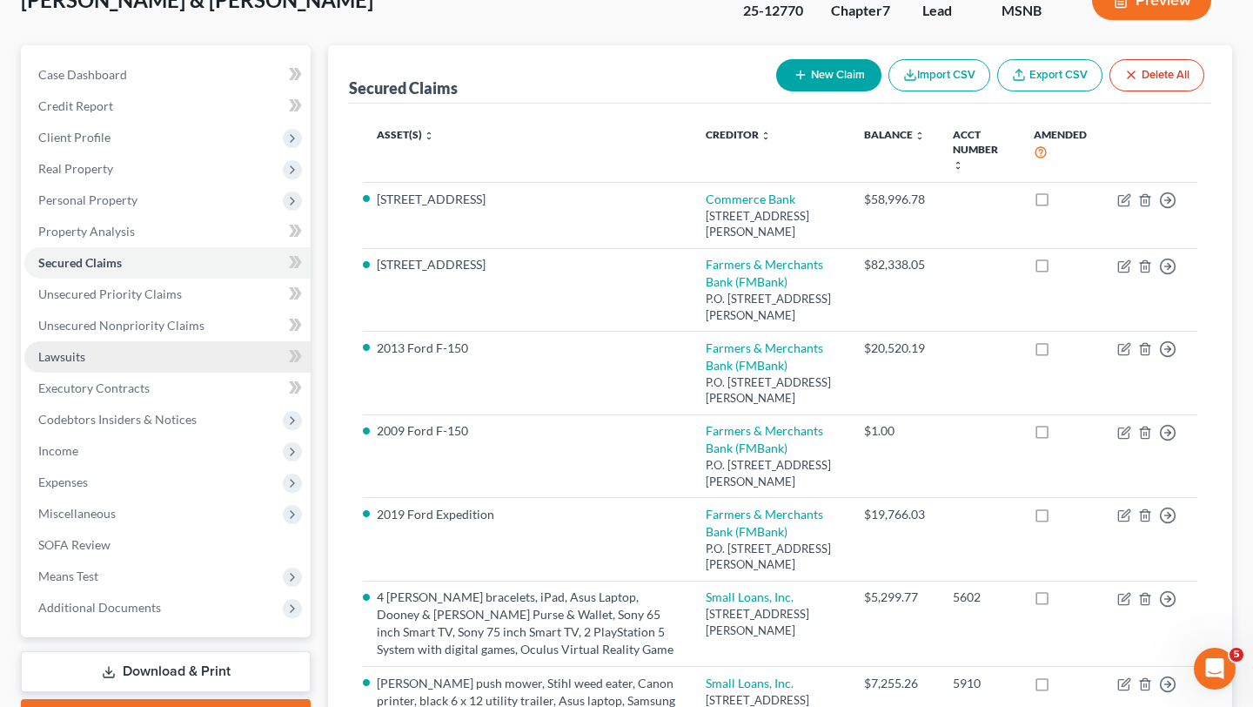
scroll to position [119, 0]
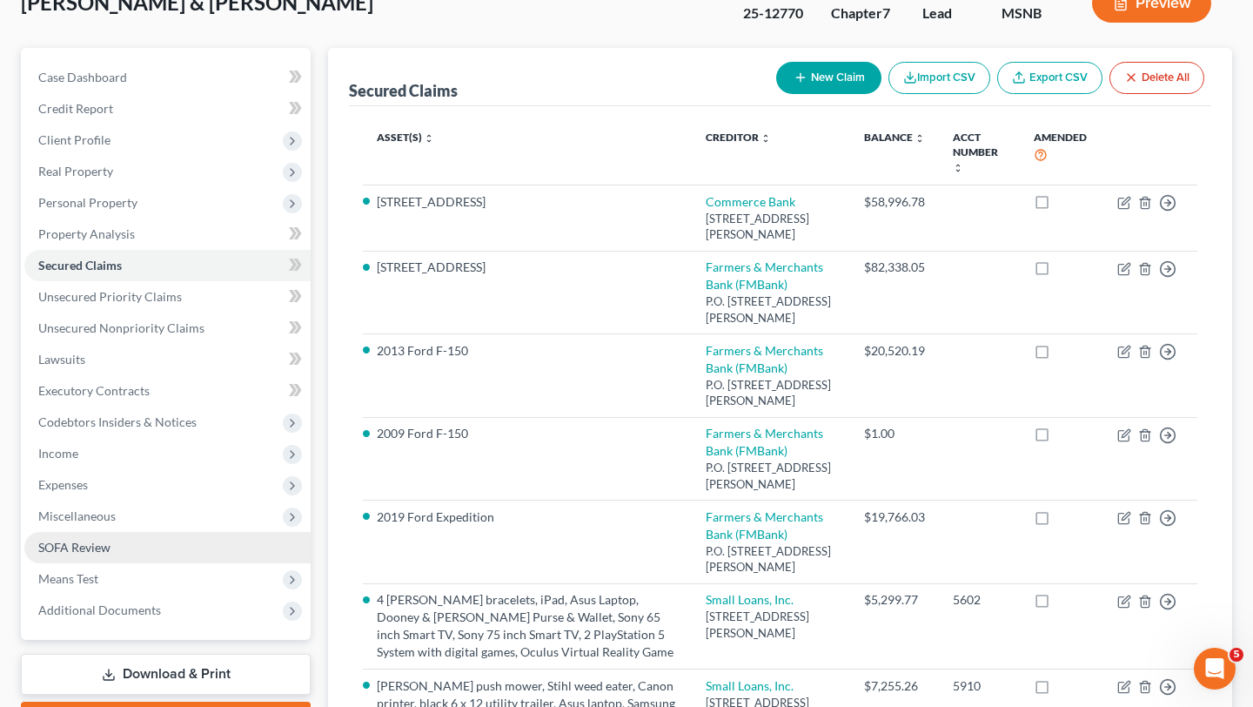
click at [81, 552] on span "SOFA Review" at bounding box center [74, 547] width 72 height 15
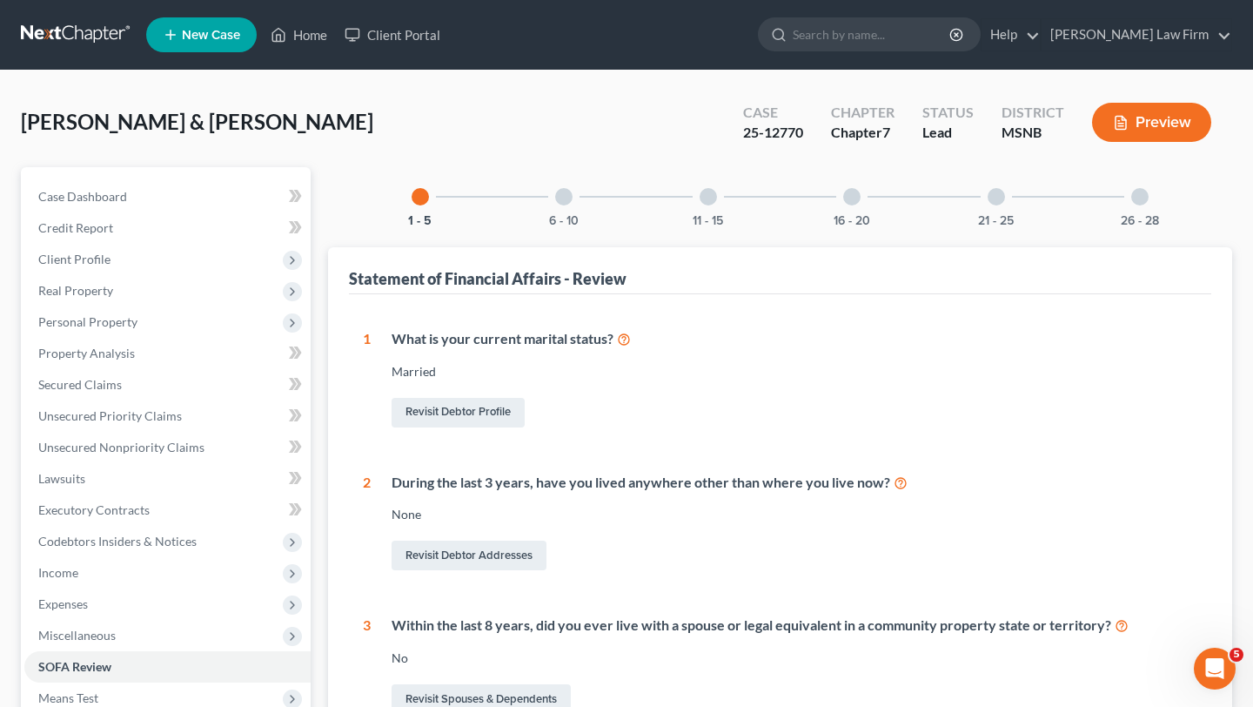
click at [564, 185] on div "6 - 10" at bounding box center [563, 196] width 59 height 59
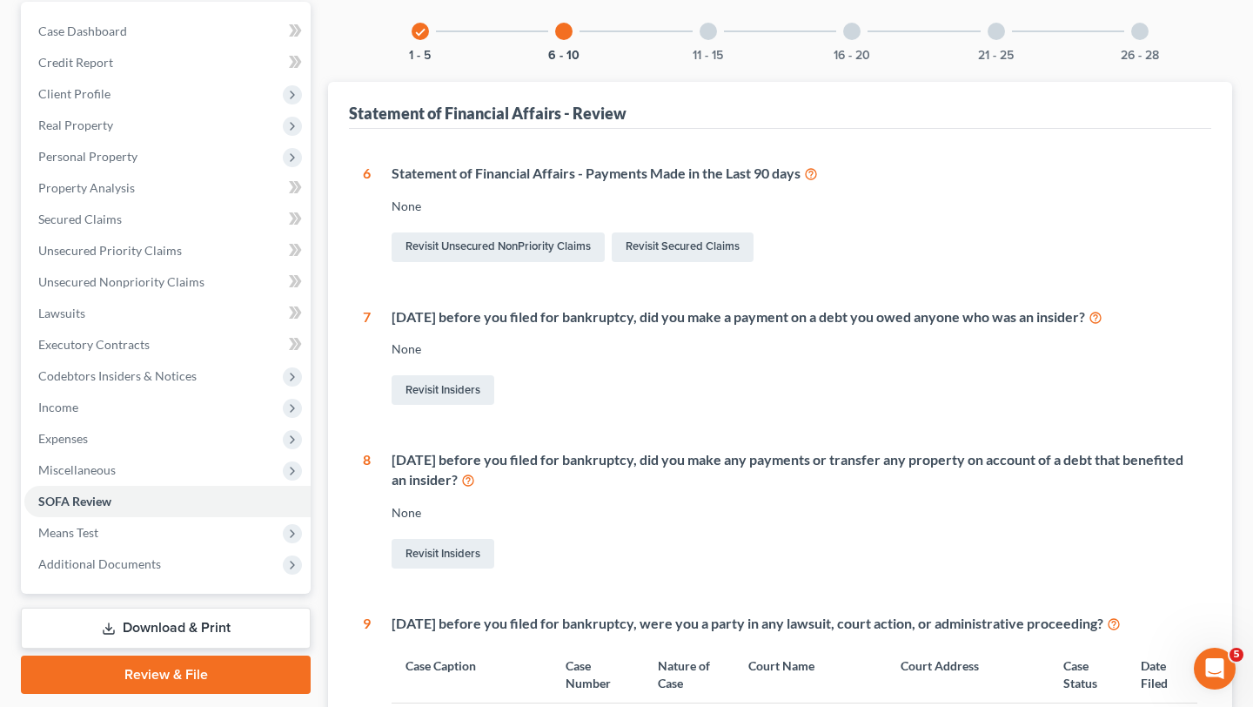
scroll to position [170, 0]
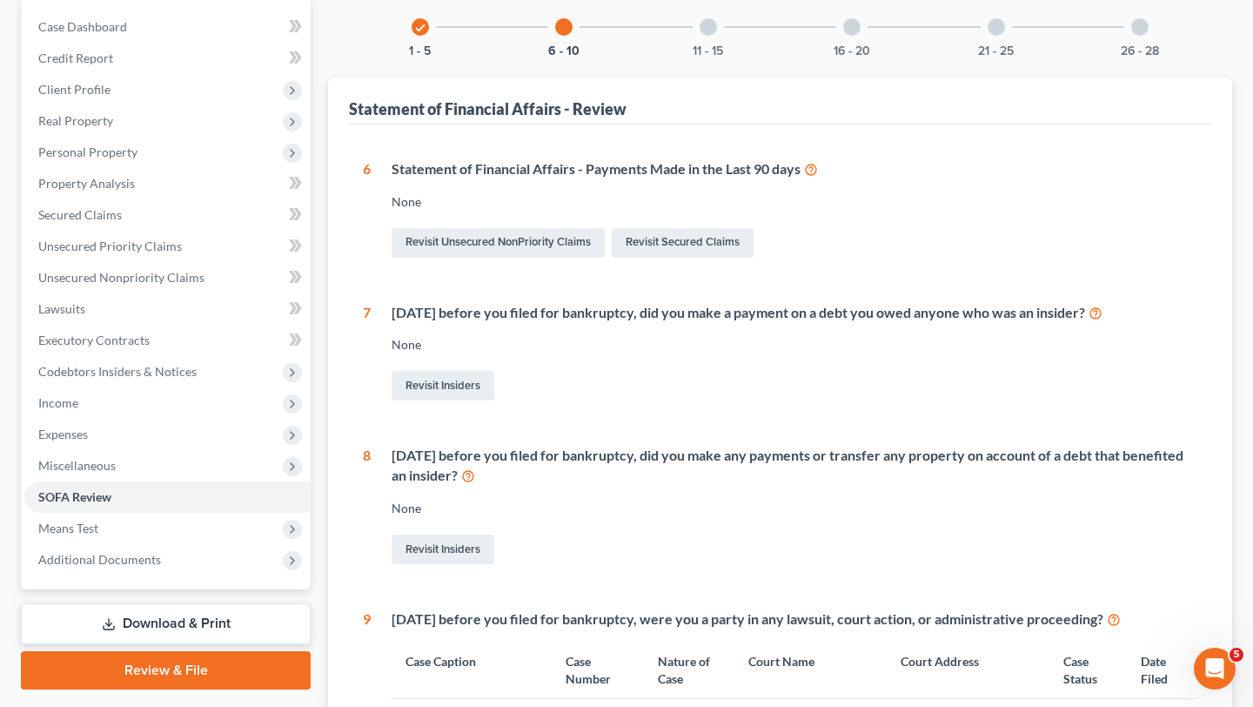
click at [435, 173] on div "Statement of Financial Affairs - Payments Made in the Last 90 days" at bounding box center [795, 169] width 806 height 20
click at [404, 207] on div "None" at bounding box center [795, 201] width 806 height 17
drag, startPoint x: 413, startPoint y: 202, endPoint x: 358, endPoint y: 198, distance: 55.8
click at [358, 200] on div "1 What is your current marital status? [DEMOGRAPHIC_DATA] Revisit Debtor Profil…" at bounding box center [780, 609] width 863 height 970
click at [407, 195] on div "None" at bounding box center [795, 201] width 806 height 17
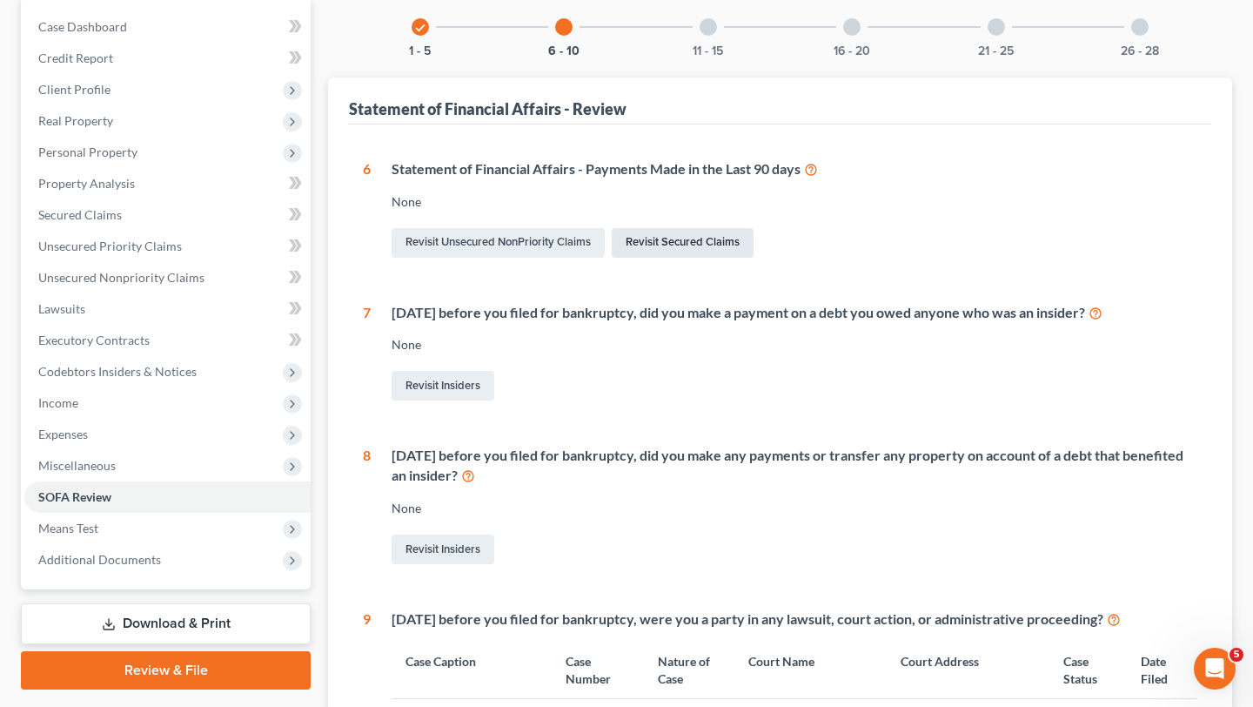
click at [664, 242] on link "Revisit Secured Claims" at bounding box center [683, 243] width 142 height 30
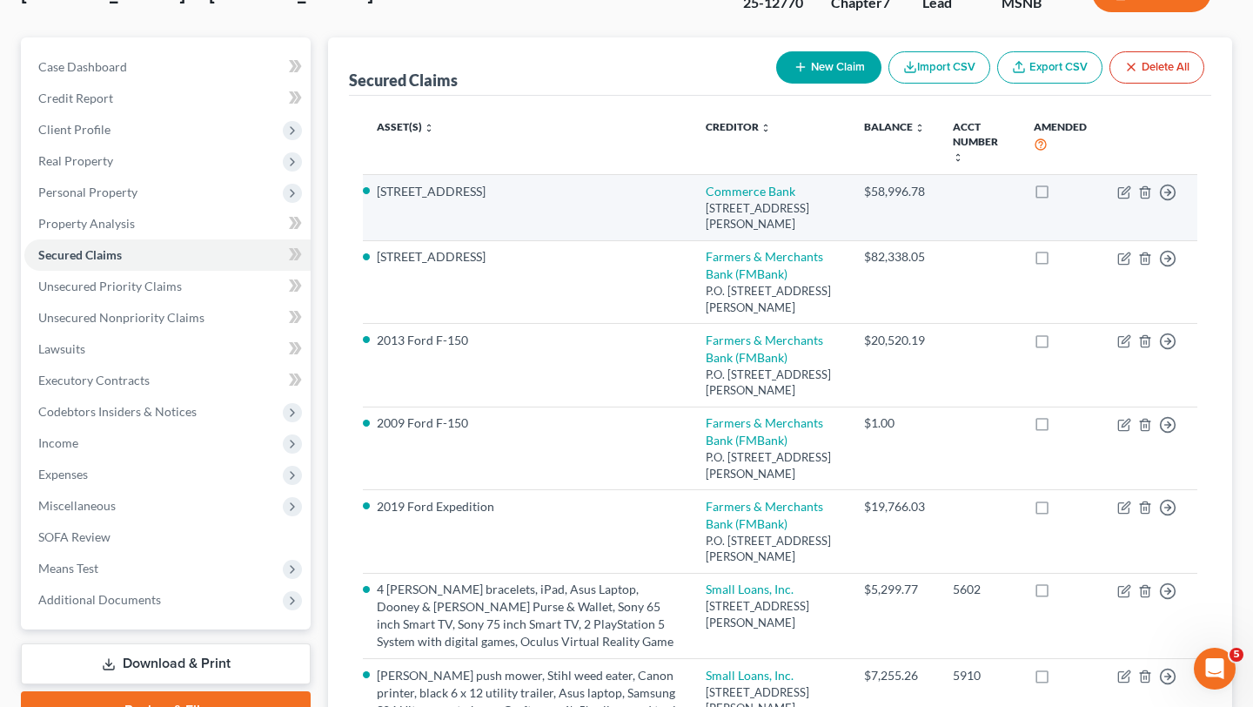
scroll to position [129, 0]
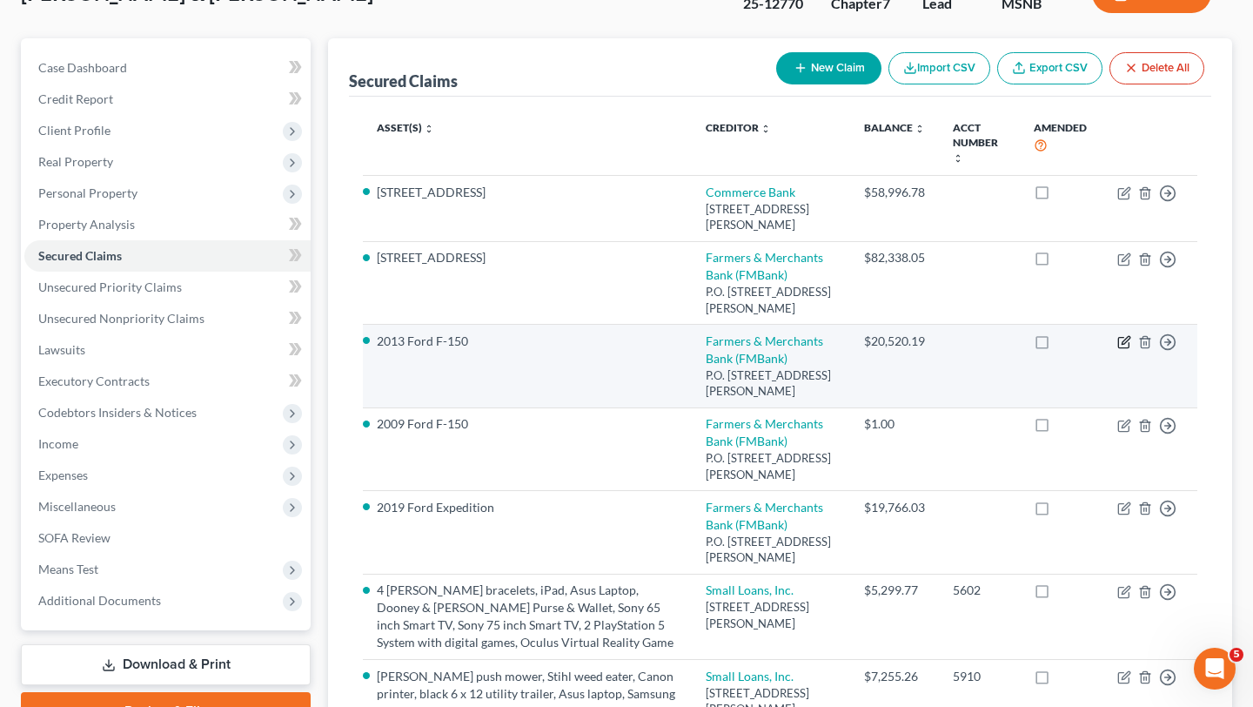
click at [1126, 345] on icon "button" at bounding box center [1126, 341] width 8 height 8
select select "25"
select select "4"
select select "2"
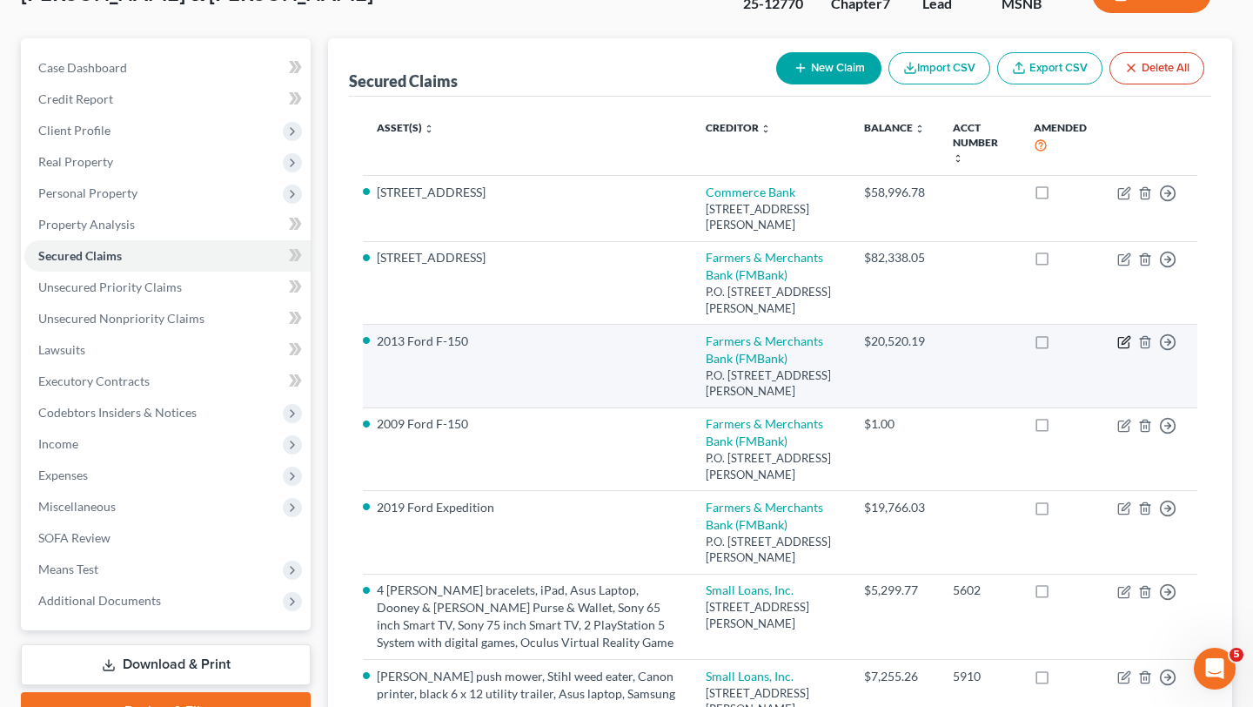
select select "0"
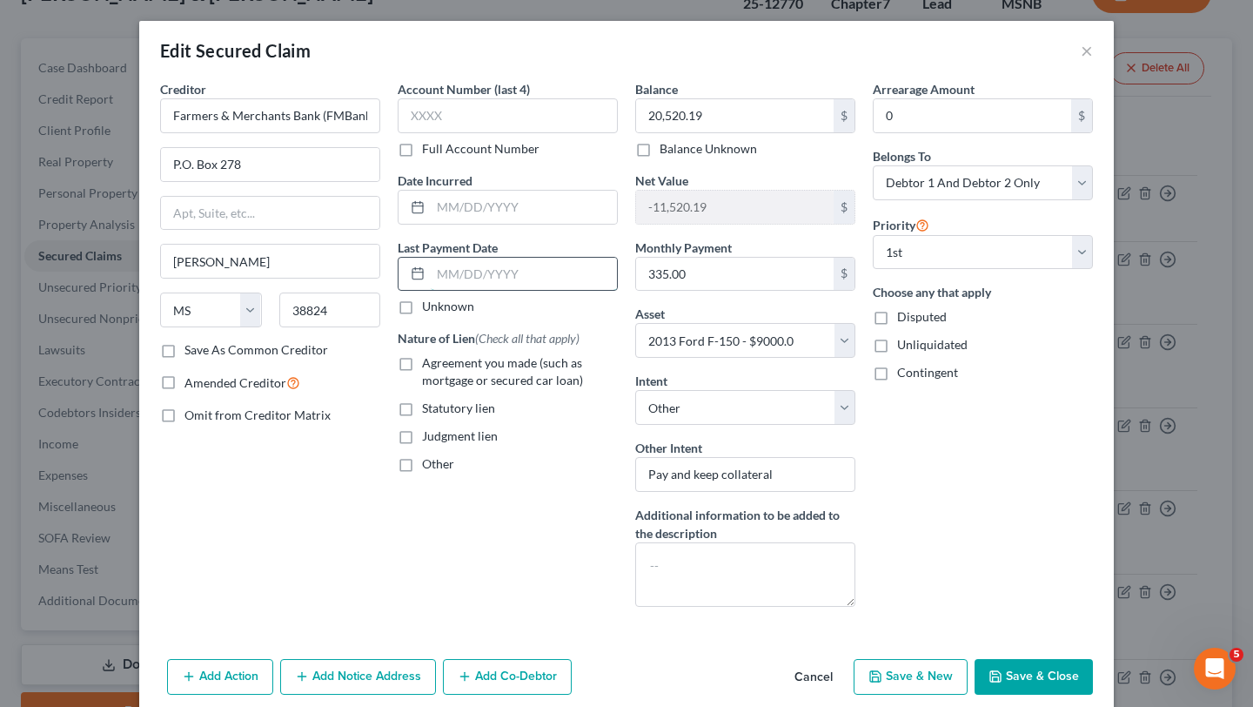
click at [537, 279] on input "text" at bounding box center [524, 274] width 186 height 33
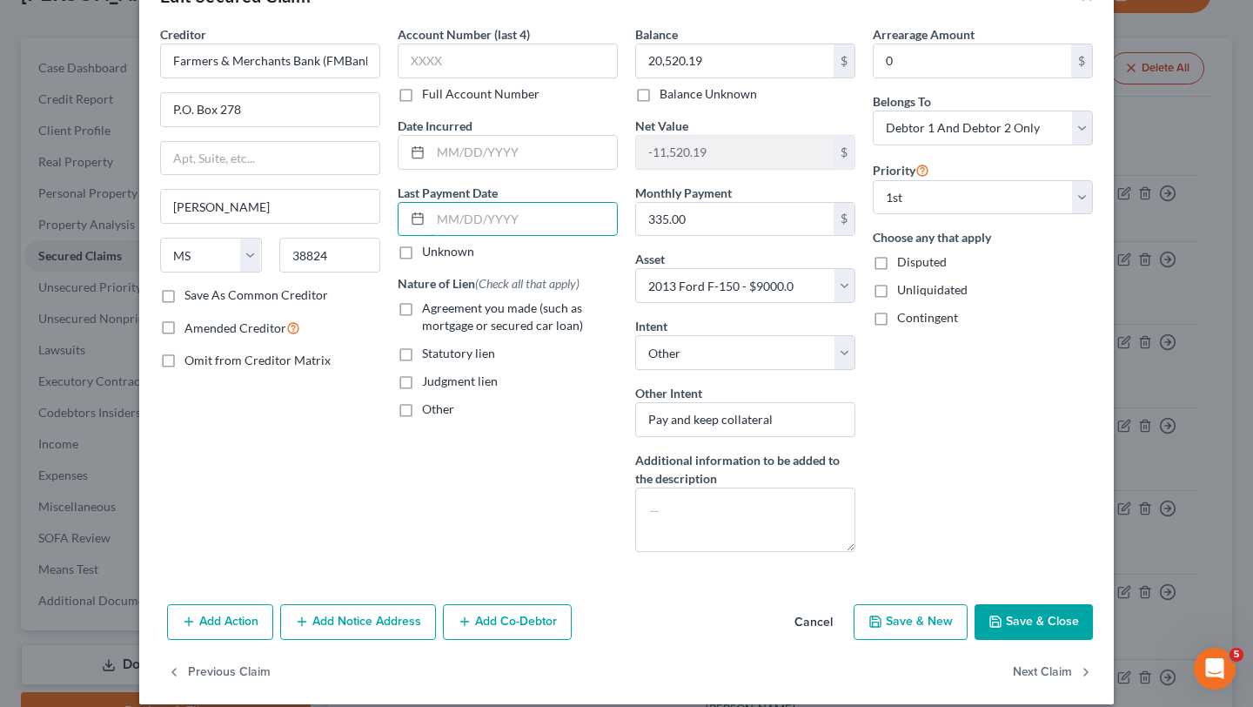
scroll to position [57, 0]
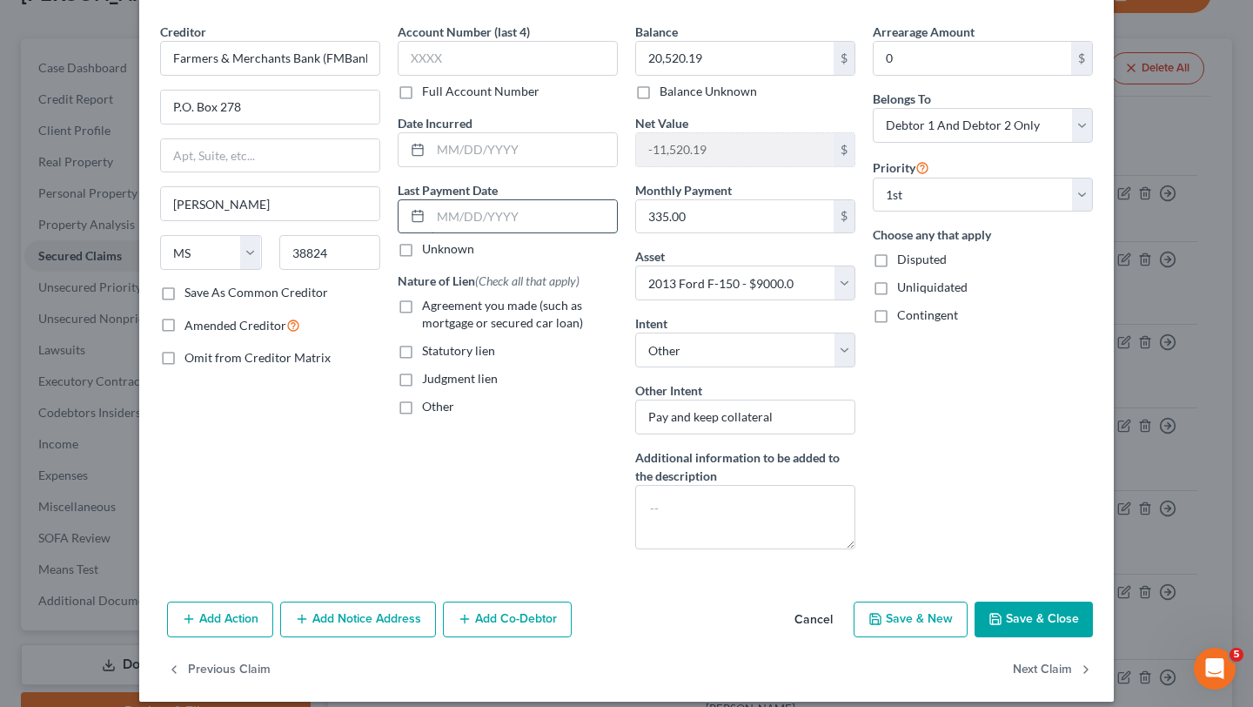
click at [562, 220] on input "text" at bounding box center [524, 216] width 186 height 33
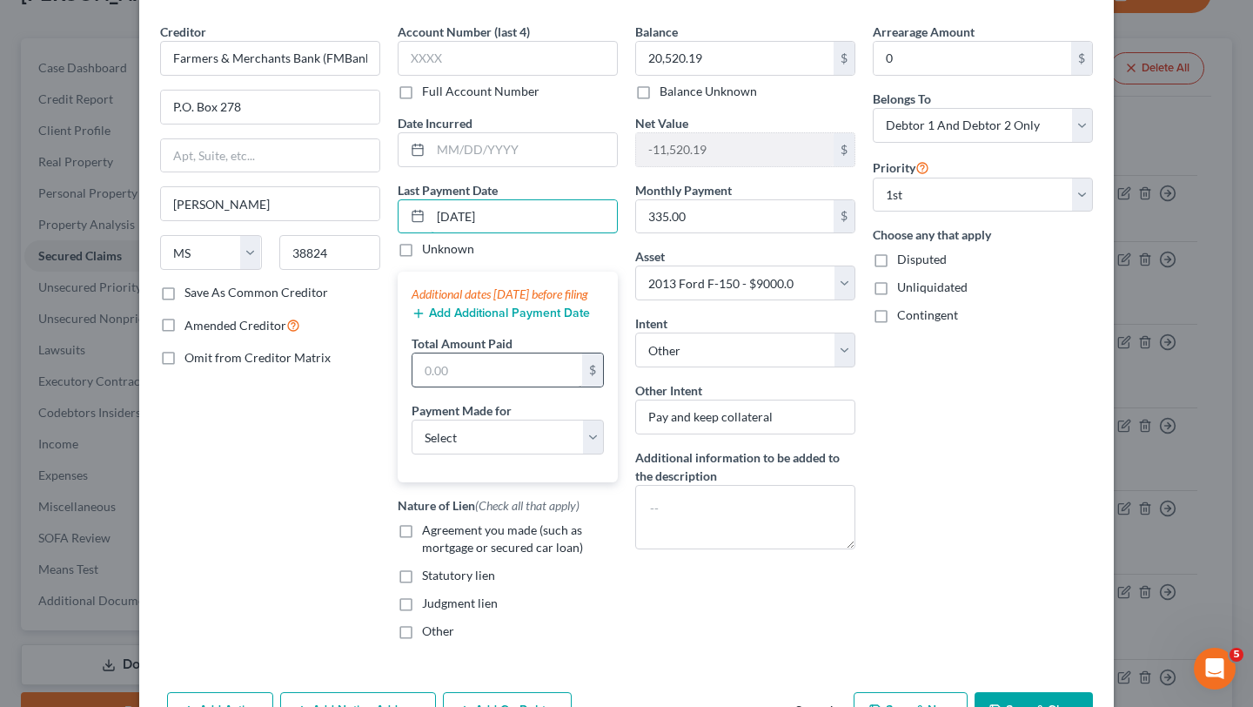
type input "[DATE]"
click at [529, 386] on input "text" at bounding box center [498, 369] width 170 height 33
type input "1,940"
click at [508, 445] on select "Select Car Credit Card Loan Repayment Mortgage Other Suppliers Or Vendors" at bounding box center [508, 437] width 192 height 35
select select "0"
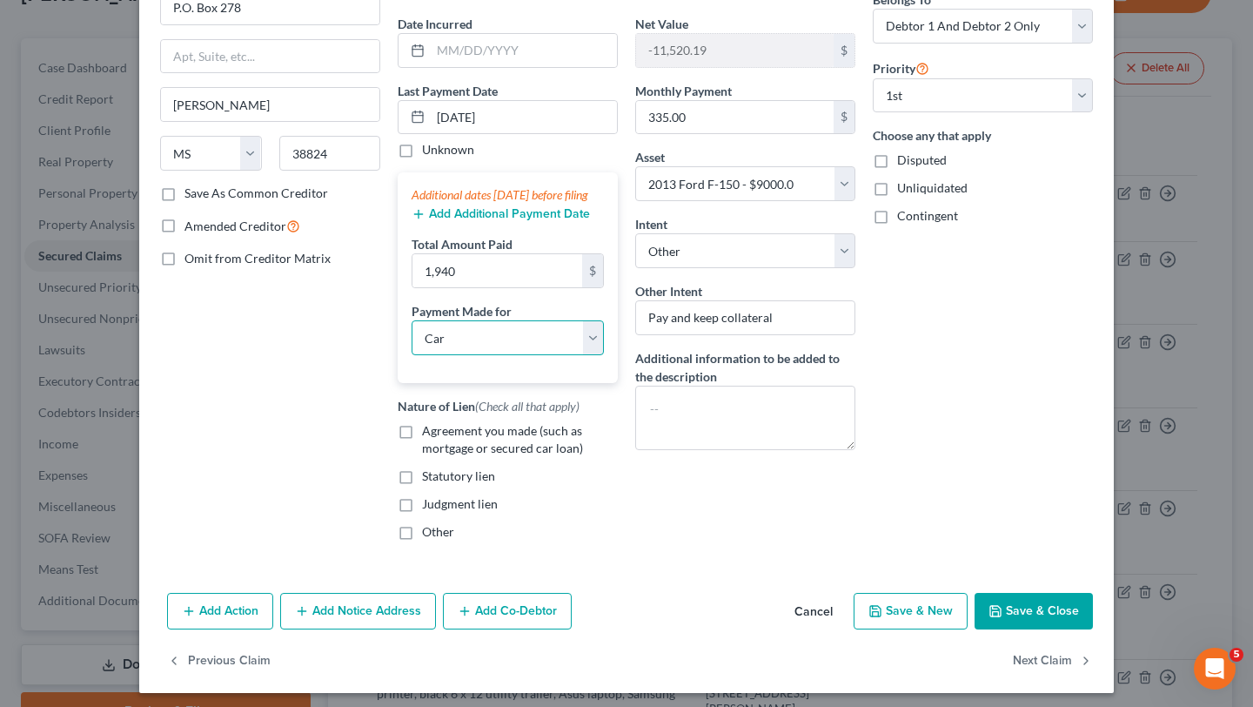
scroll to position [181, 0]
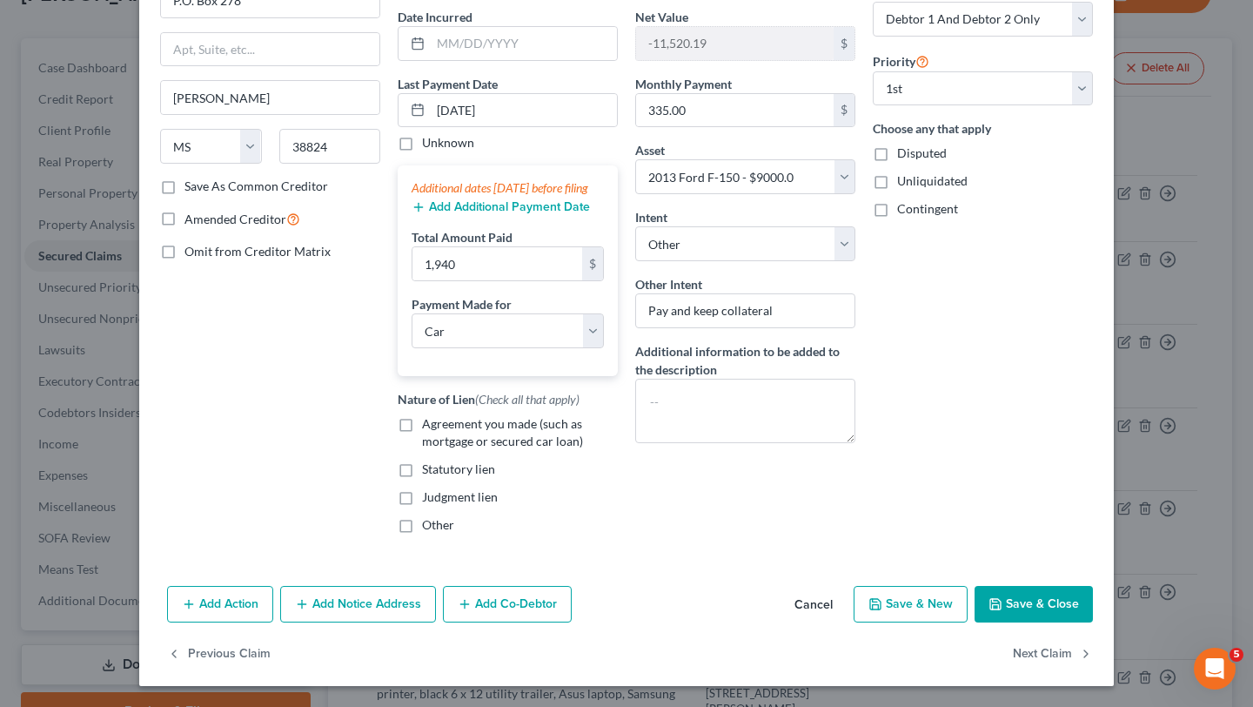
click at [422, 424] on label "Agreement you made (such as mortgage or secured car loan)" at bounding box center [520, 432] width 196 height 35
click at [429, 424] on input "Agreement you made (such as mortgage or secured car loan)" at bounding box center [434, 420] width 11 height 11
checkbox input "true"
click at [1024, 600] on button "Save & Close" at bounding box center [1034, 604] width 118 height 37
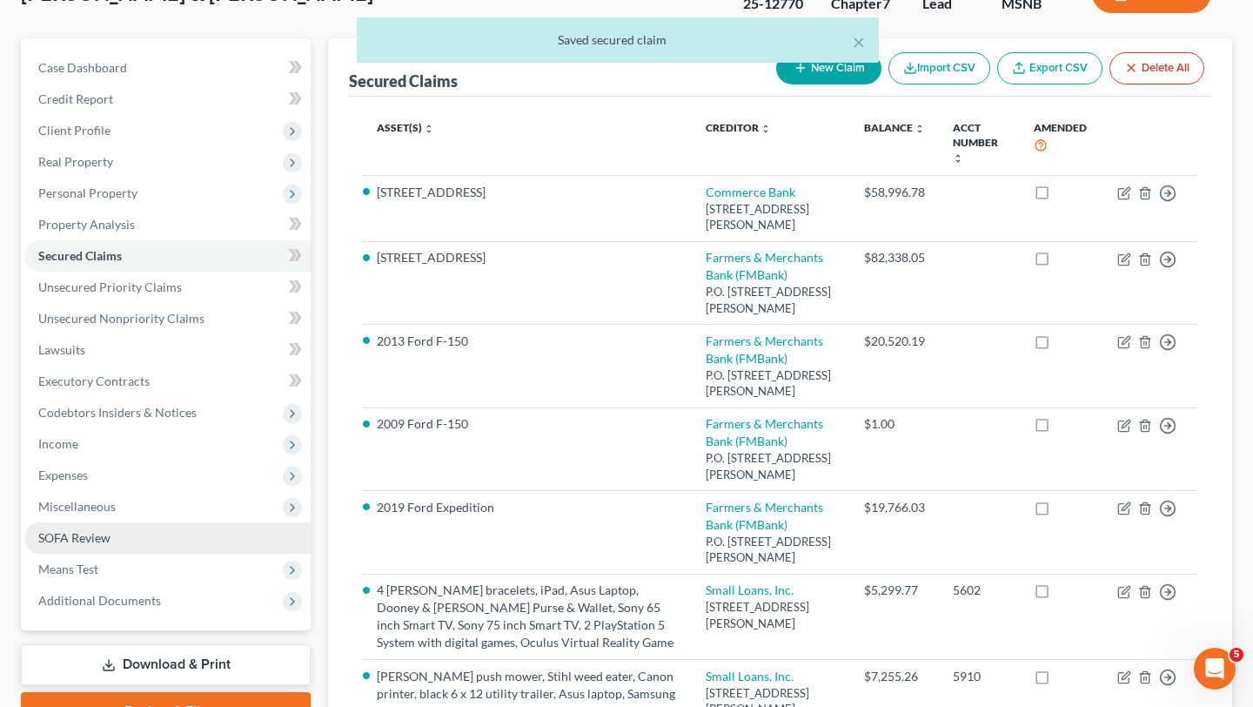
click at [72, 538] on span "SOFA Review" at bounding box center [74, 537] width 72 height 15
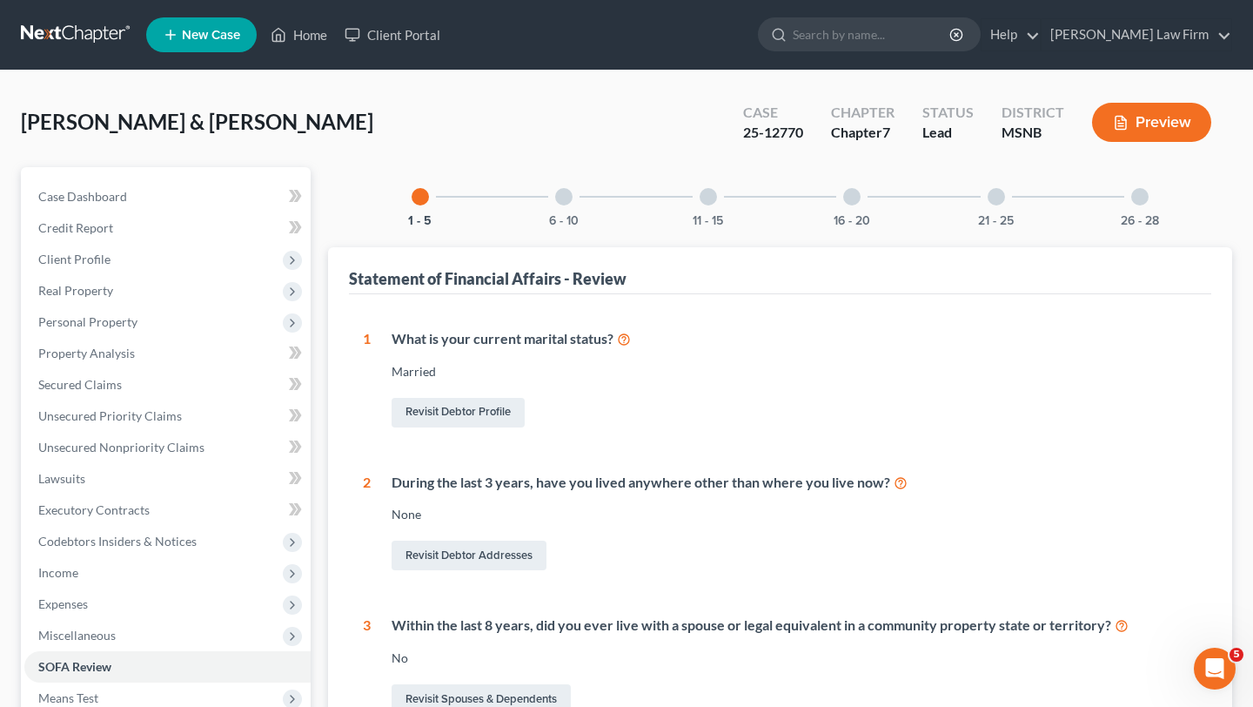
click at [564, 202] on div at bounding box center [563, 196] width 17 height 17
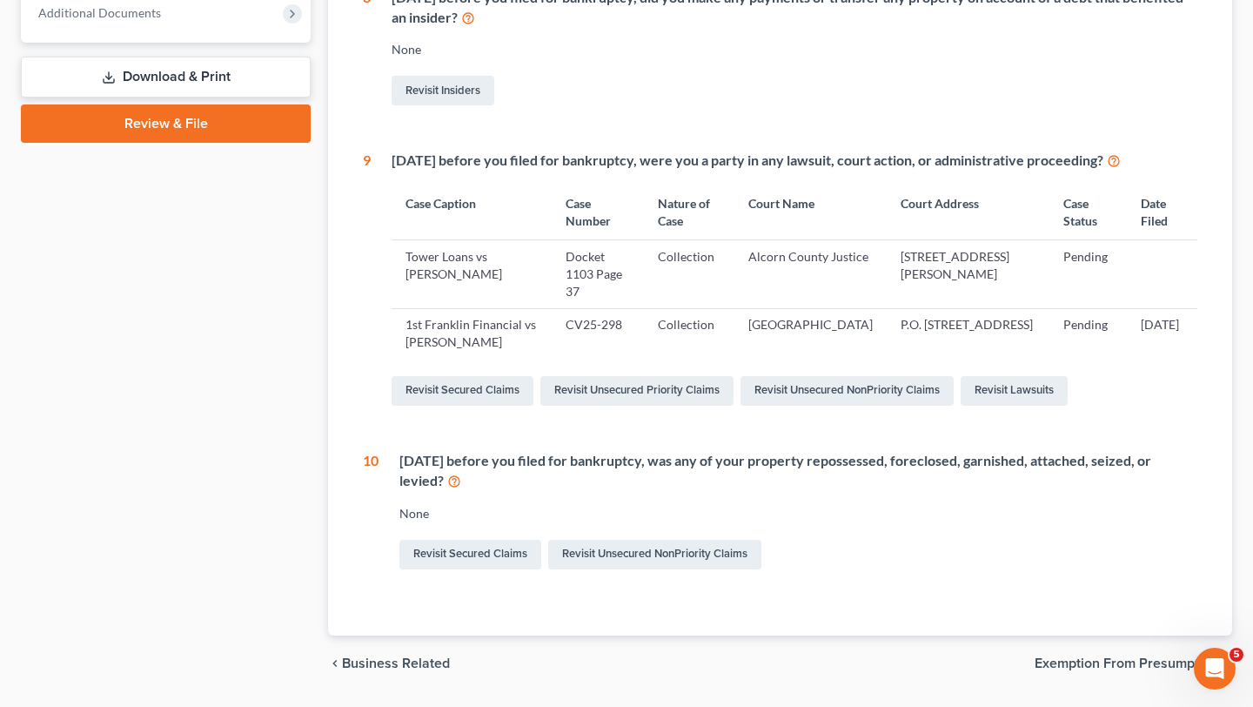
scroll to position [749, 0]
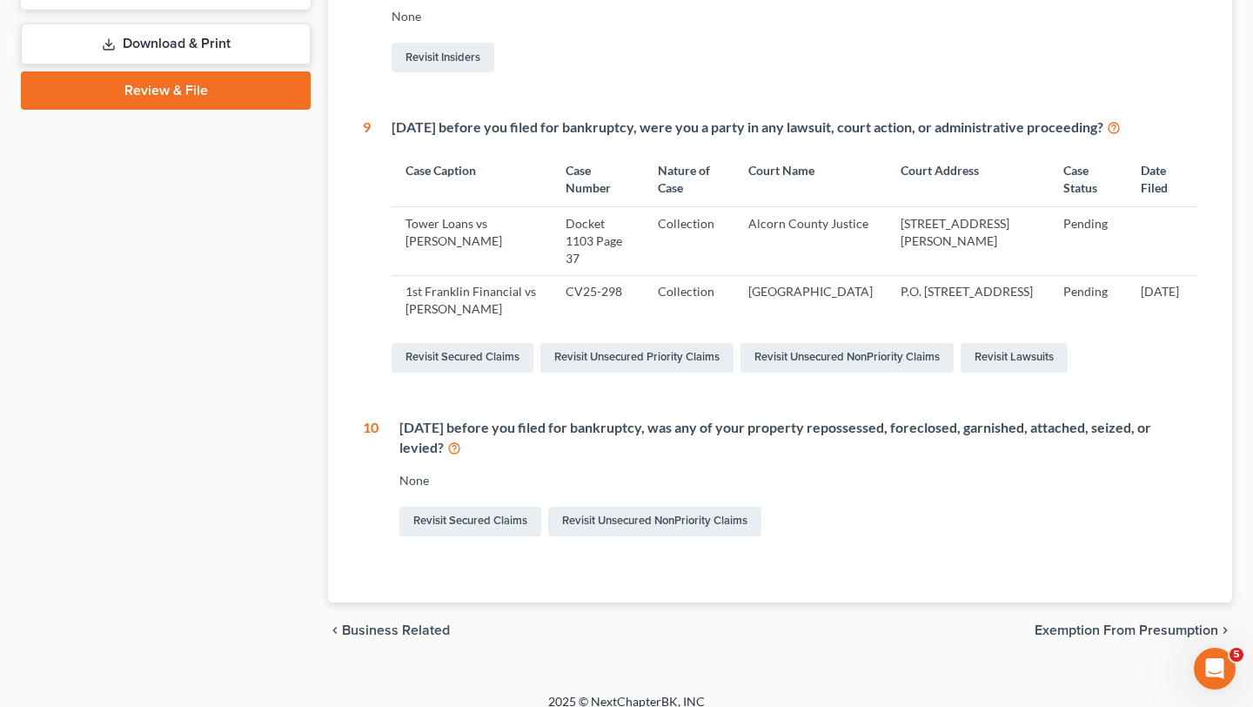
click at [786, 551] on div "1 What is your current marital status? [DEMOGRAPHIC_DATA] Revisit Debtor Profil…" at bounding box center [780, 73] width 863 height 1057
click at [1134, 623] on span "Exemption from Presumption" at bounding box center [1127, 630] width 184 height 14
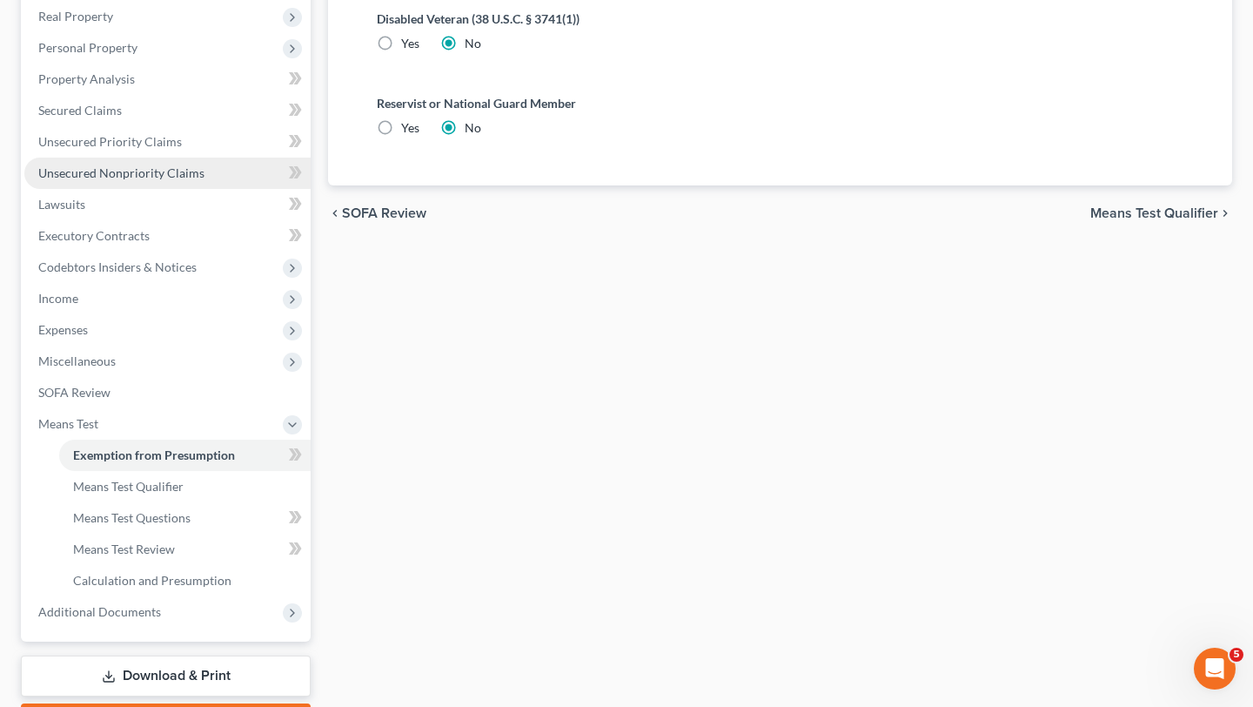
scroll to position [312, 0]
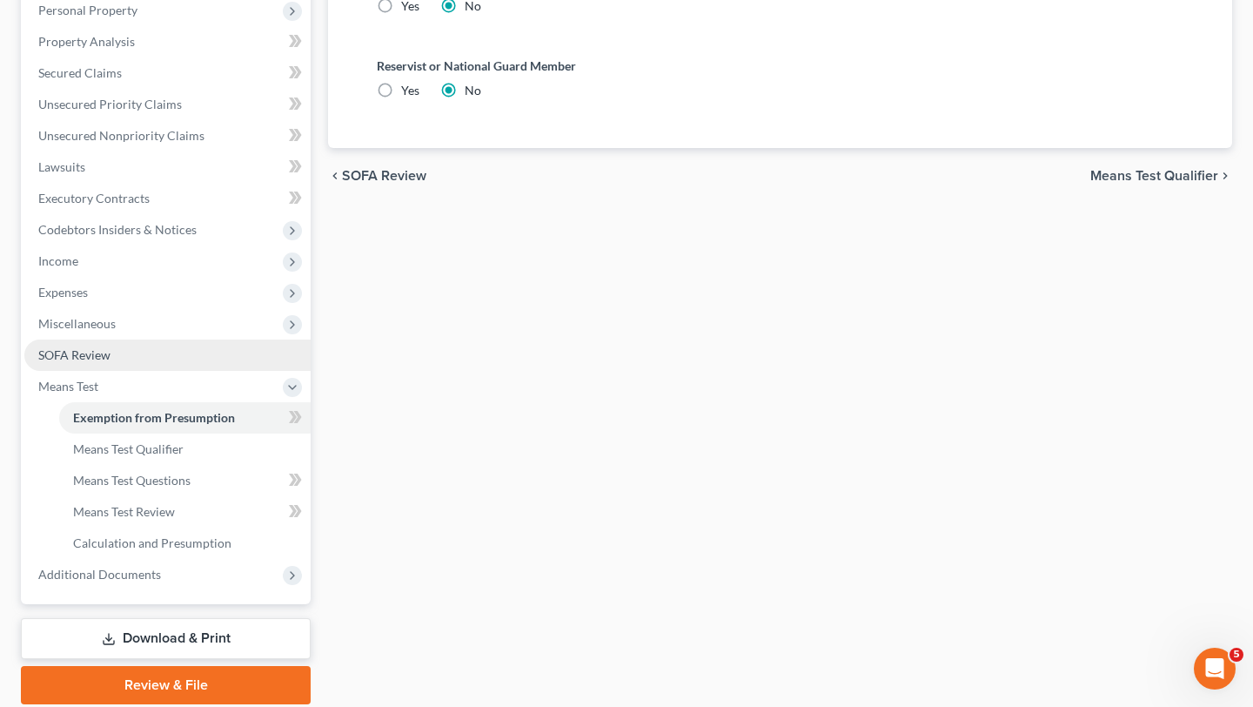
click at [96, 356] on span "SOFA Review" at bounding box center [74, 354] width 72 height 15
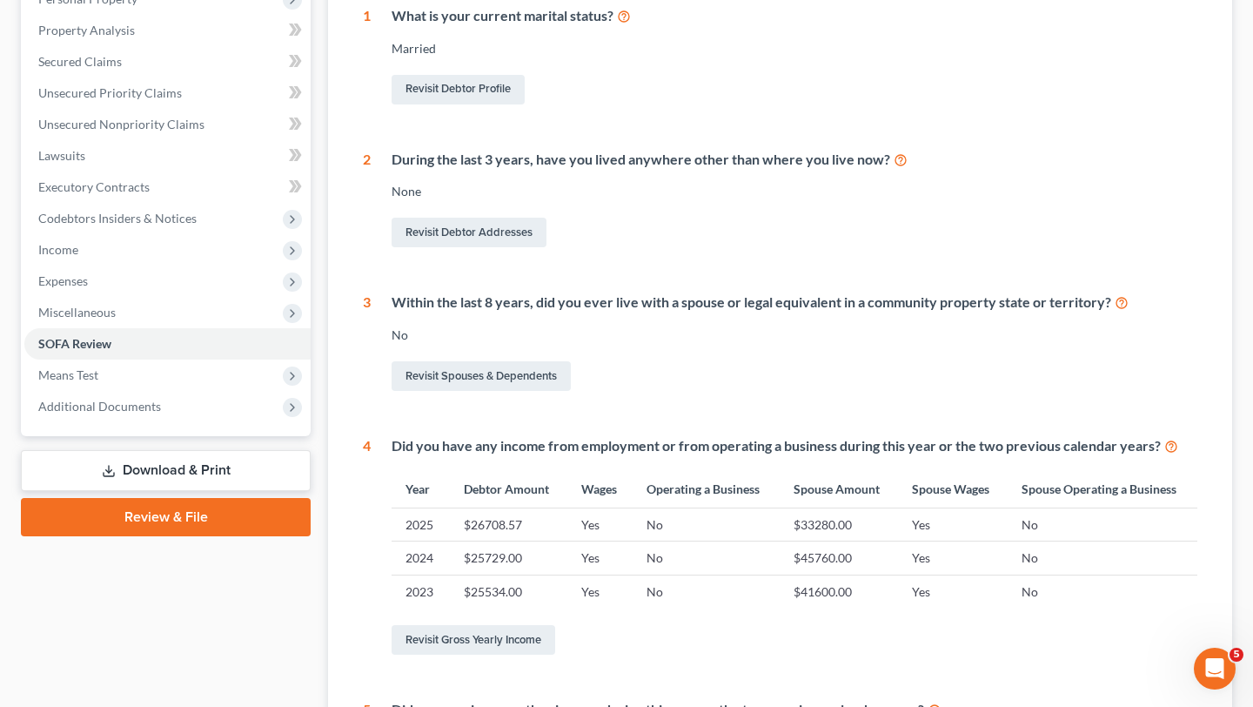
scroll to position [353, 0]
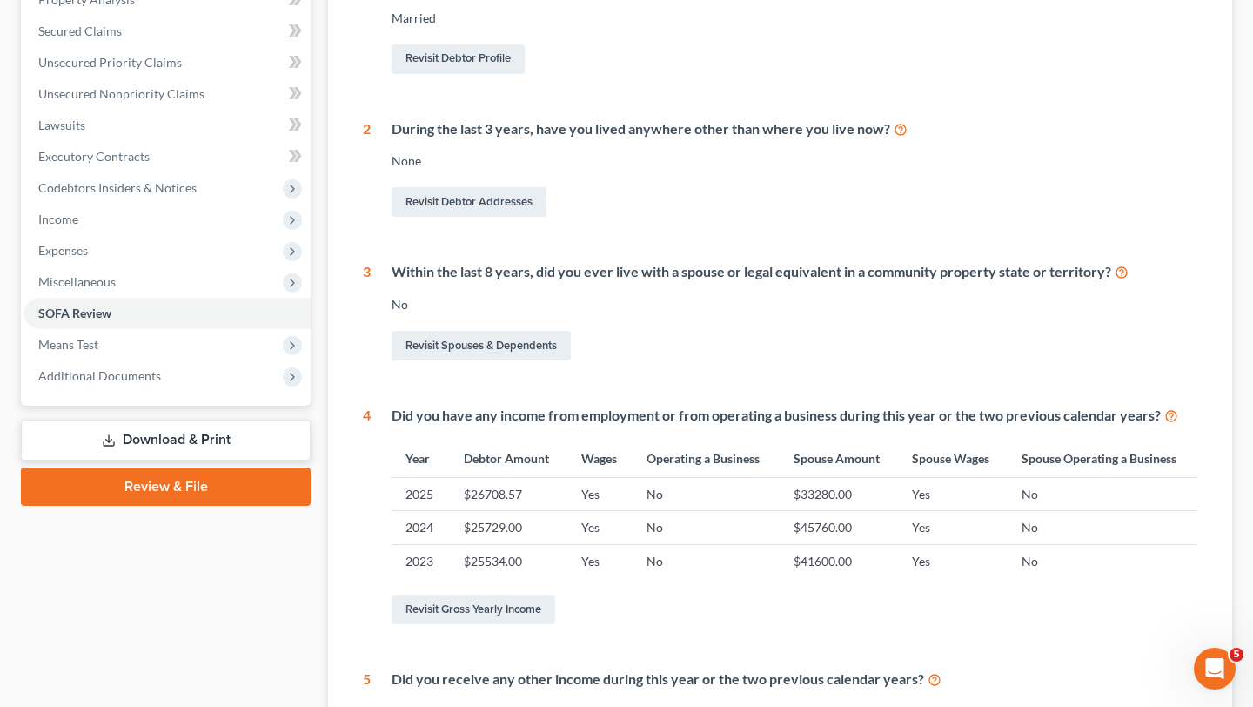
click at [482, 401] on div "1 What is your current marital status? [DEMOGRAPHIC_DATA] Revisit Debtor Profil…" at bounding box center [780, 373] width 835 height 795
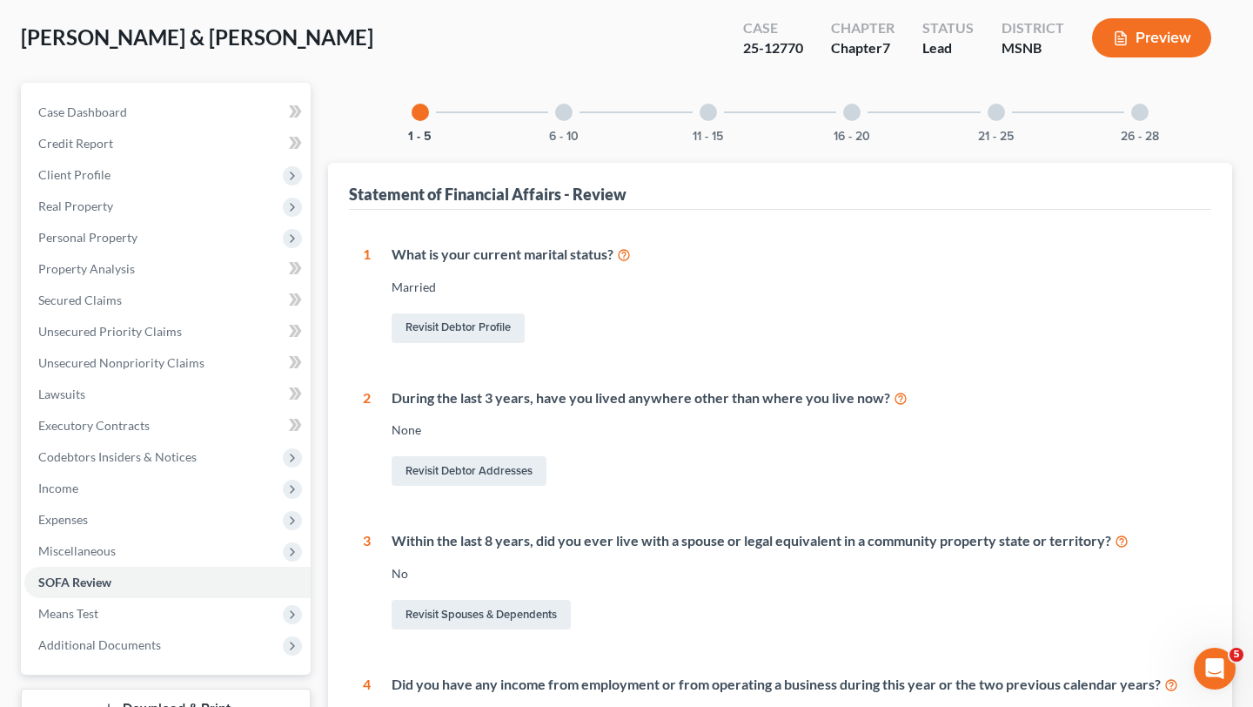
scroll to position [89, 0]
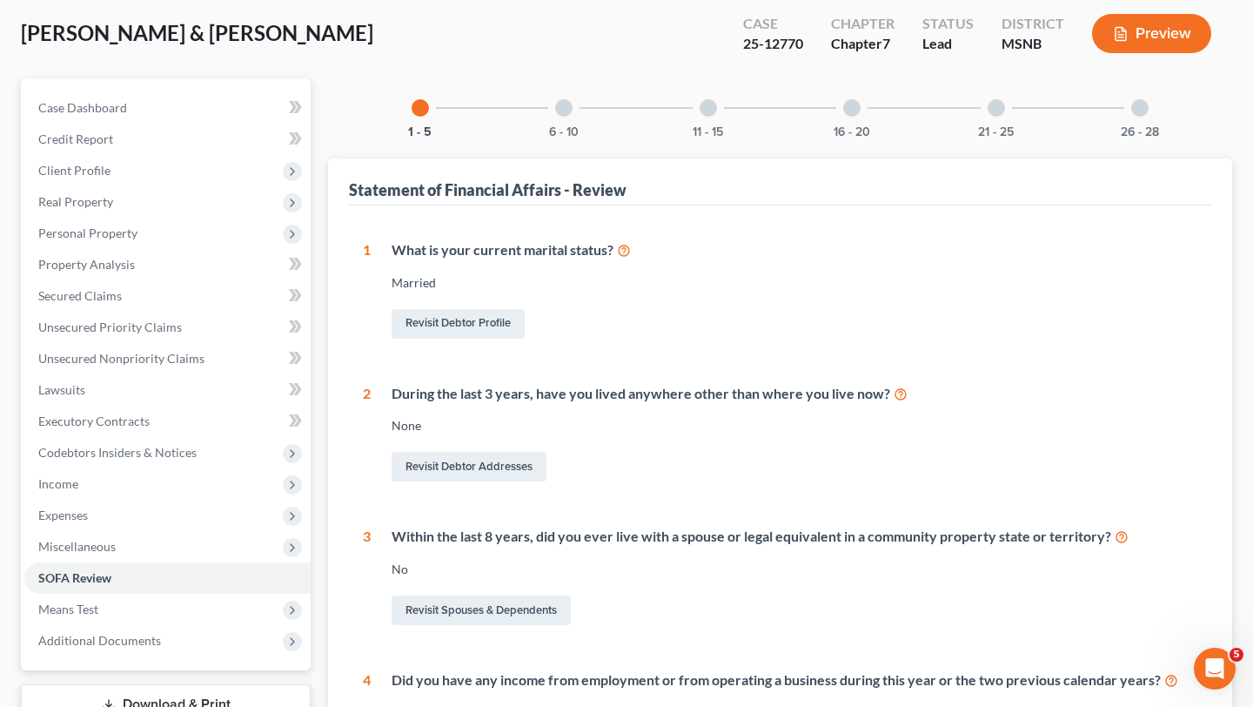
click at [566, 107] on div at bounding box center [563, 107] width 17 height 17
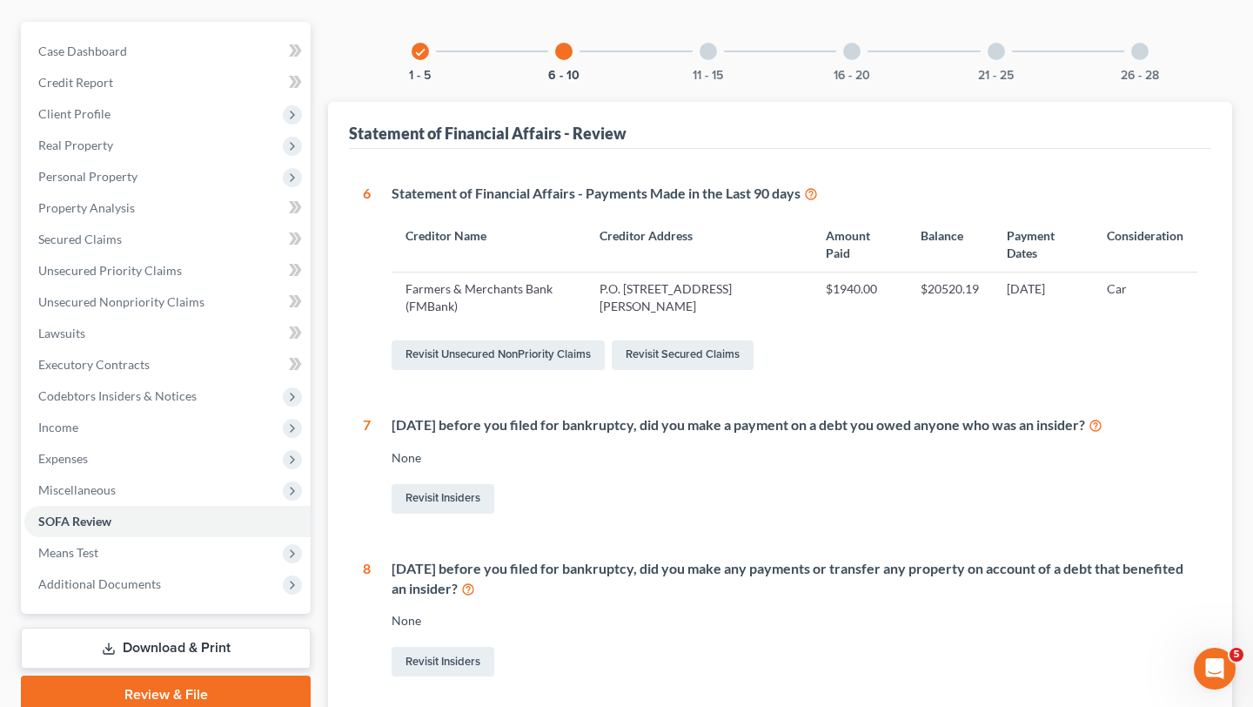
scroll to position [142, 0]
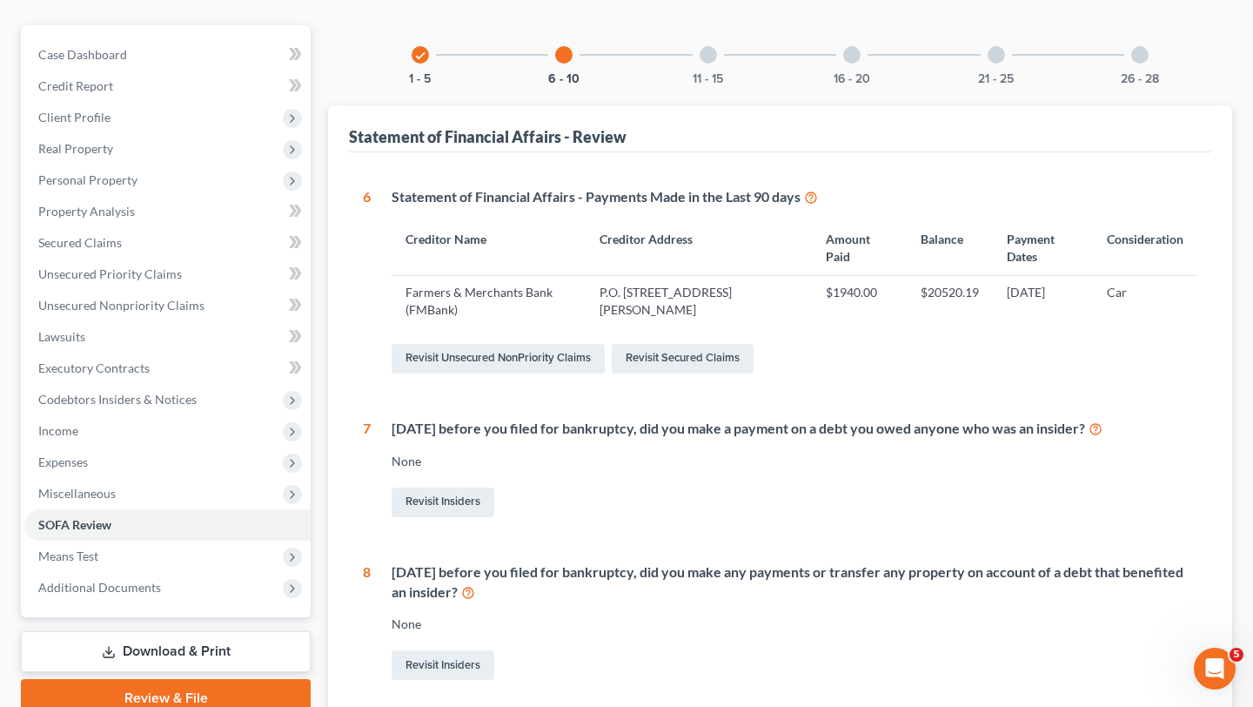
click at [714, 57] on div at bounding box center [708, 54] width 17 height 17
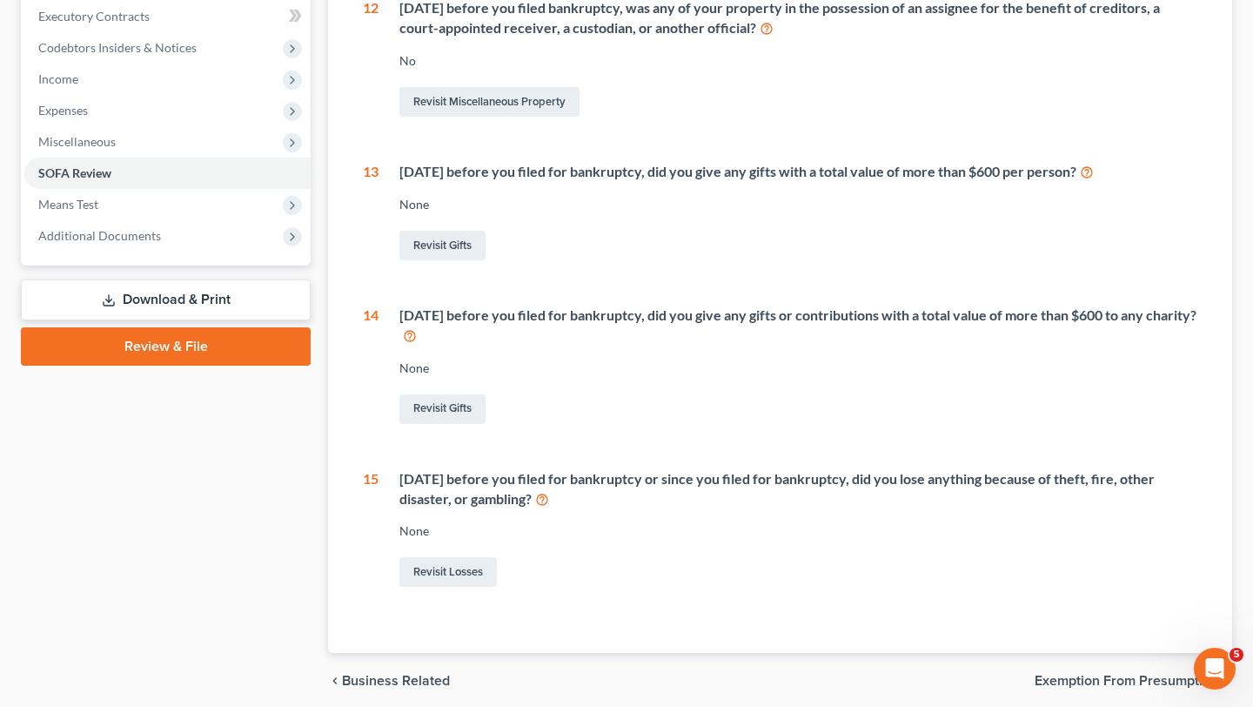
scroll to position [500, 0]
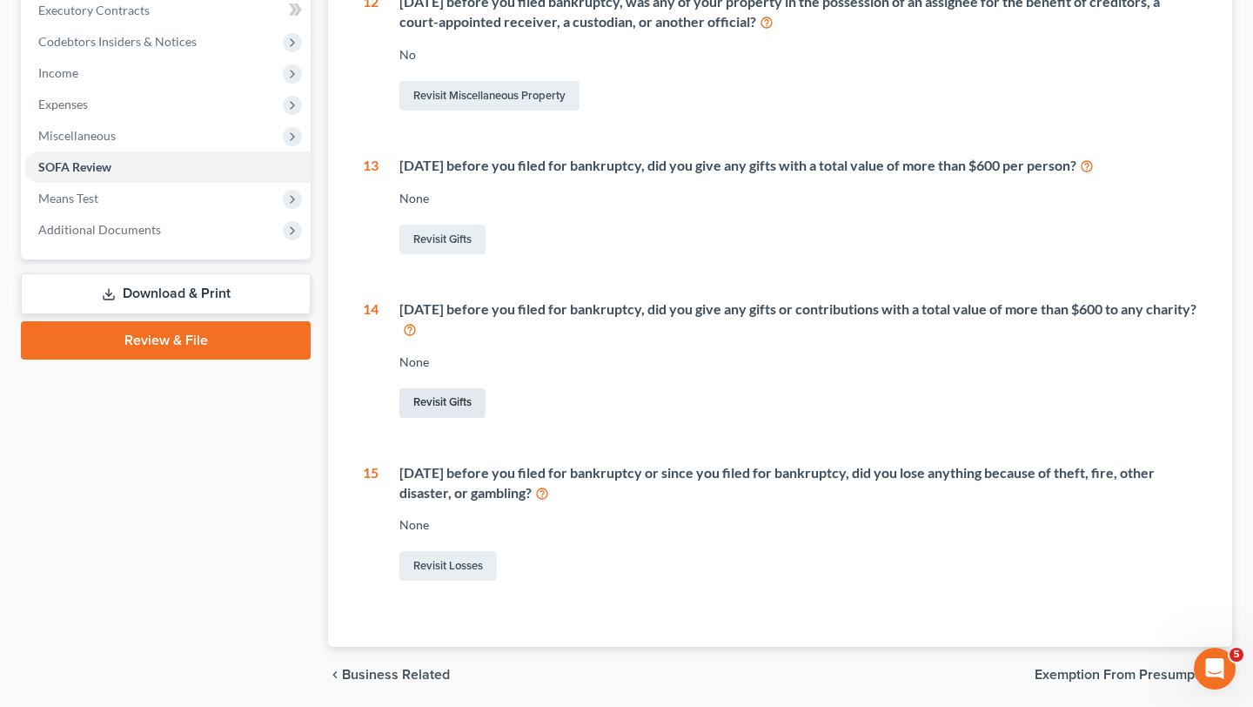
click at [453, 402] on link "Revisit Gifts" at bounding box center [442, 403] width 86 height 30
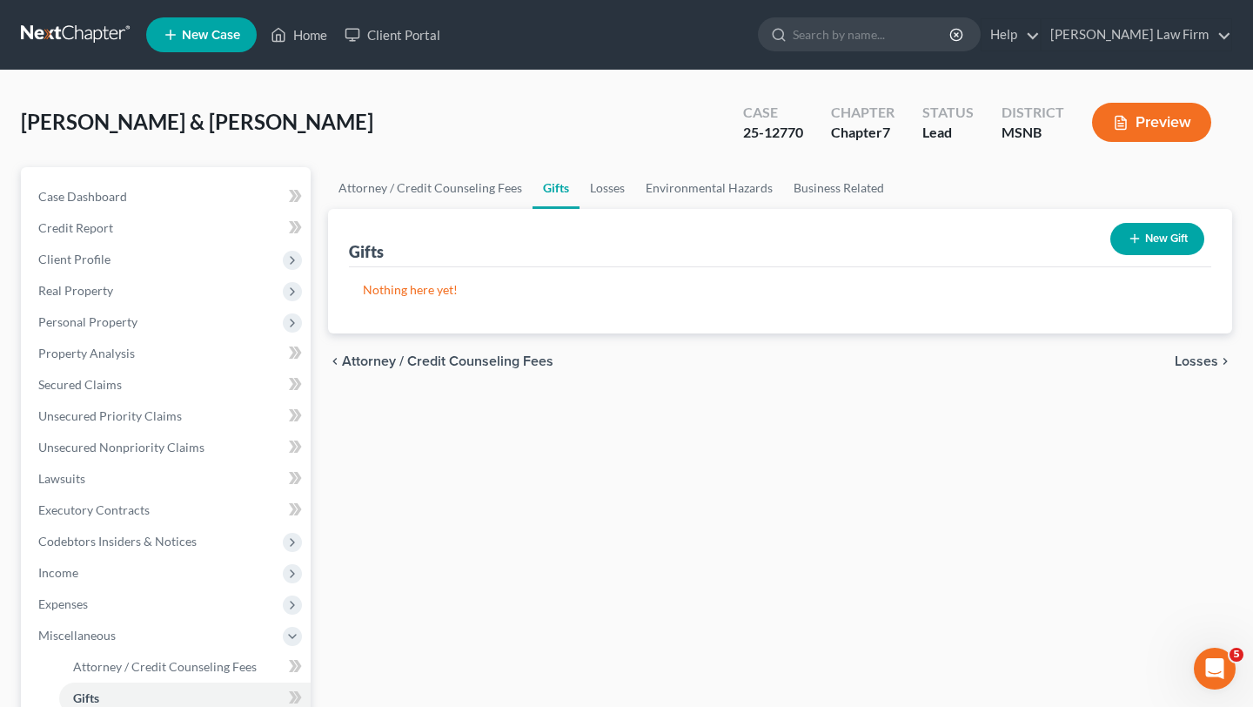
click at [1167, 244] on button "New Gift" at bounding box center [1158, 239] width 94 height 32
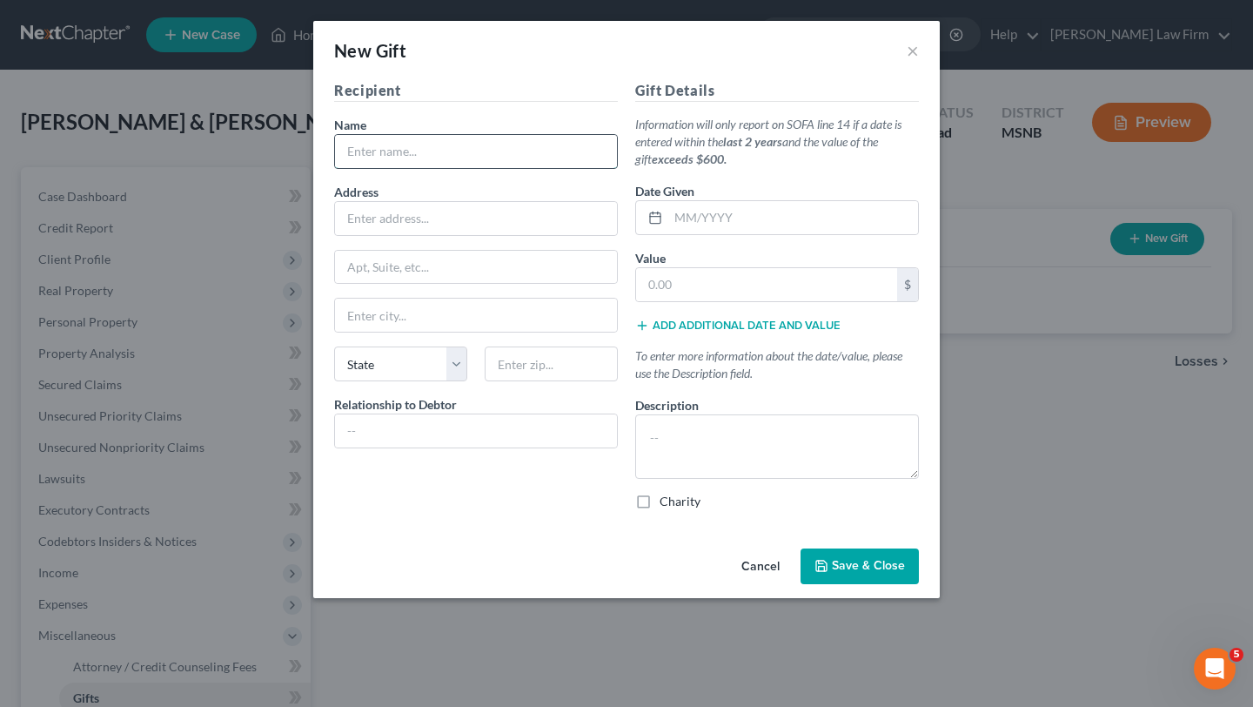
click at [454, 151] on input "text" at bounding box center [476, 151] width 282 height 33
type input "F"
type input "[DEMOGRAPHIC_DATA] of the Crossroads"
type input "Corinth"
select select "25"
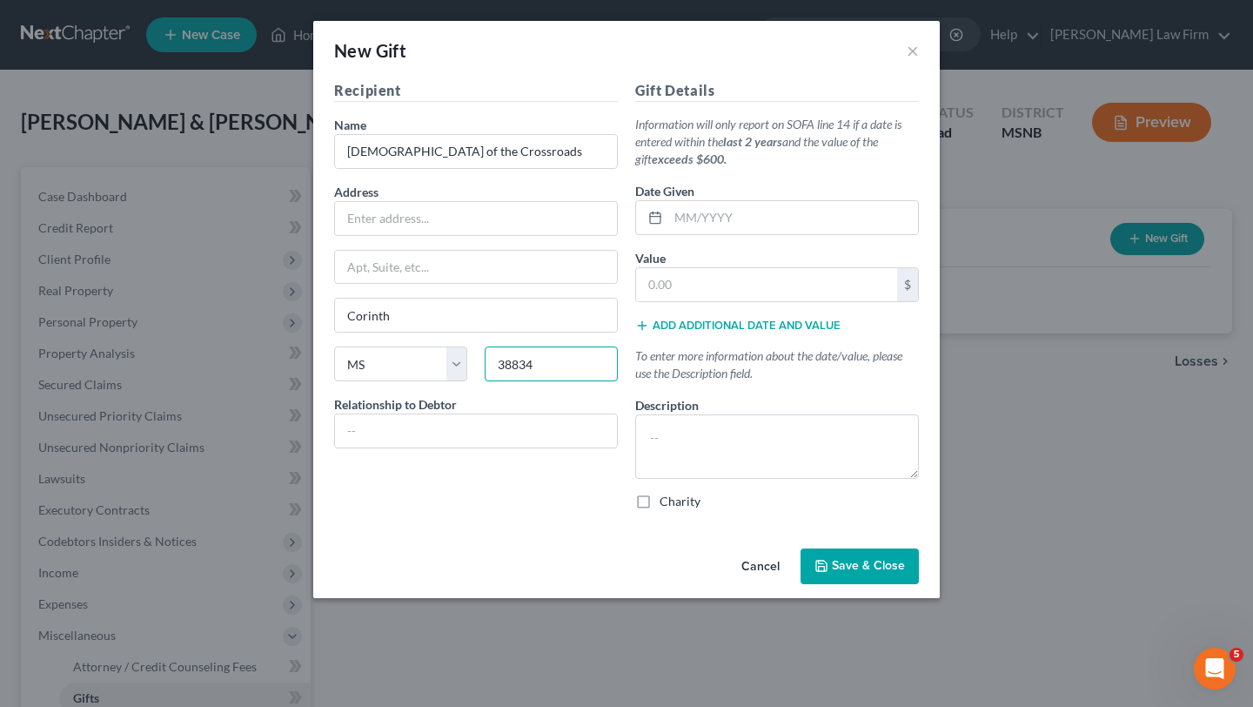
type input "38834"
type input "m"
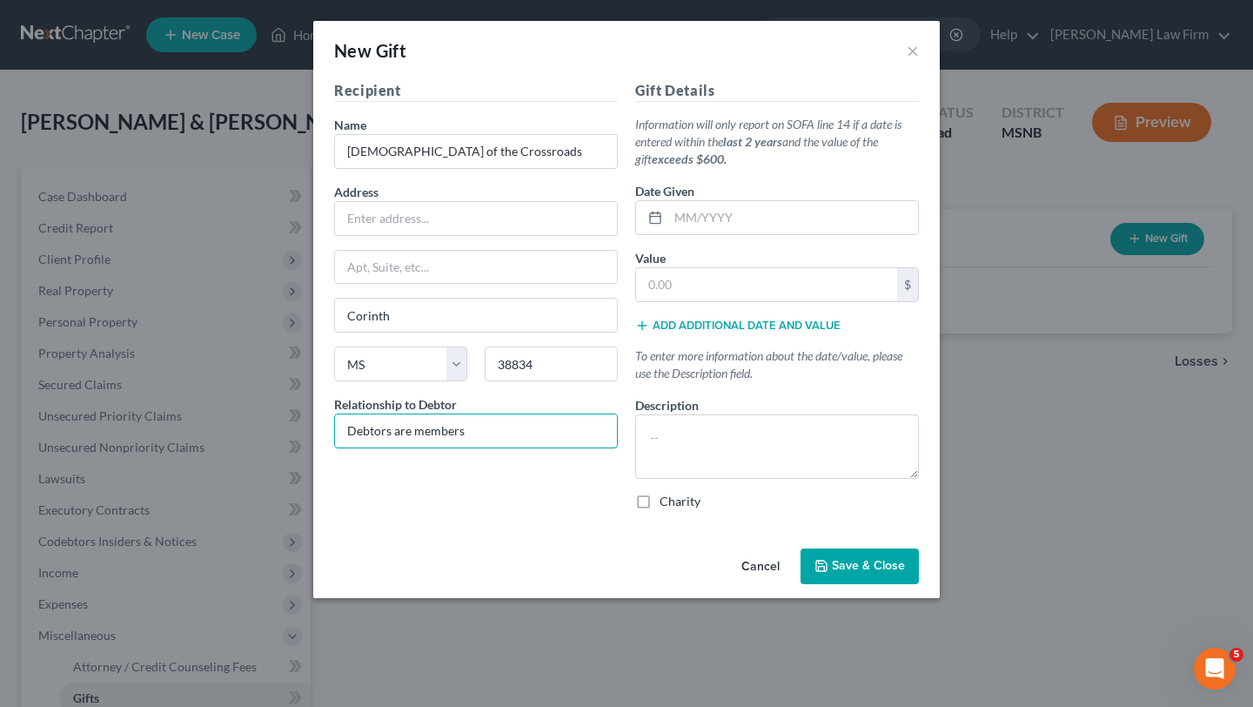
type input "Debtors are members"
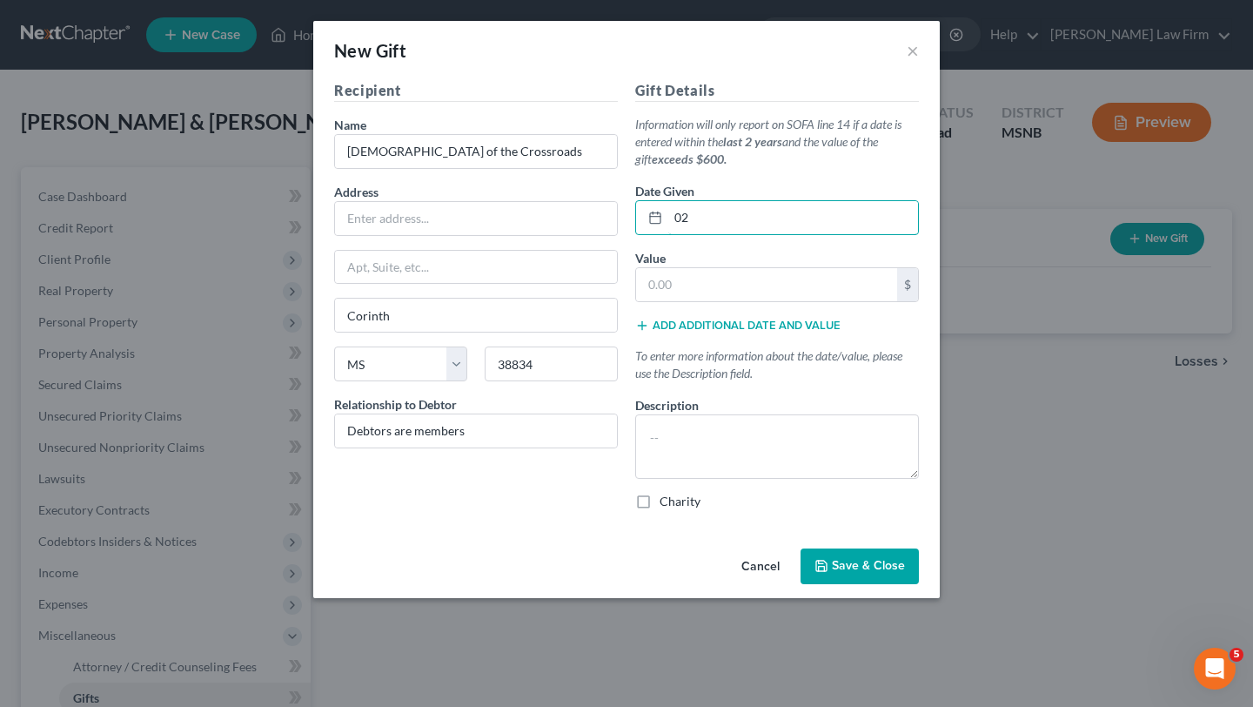
type input "0"
type input "01/2025"
type input "6"
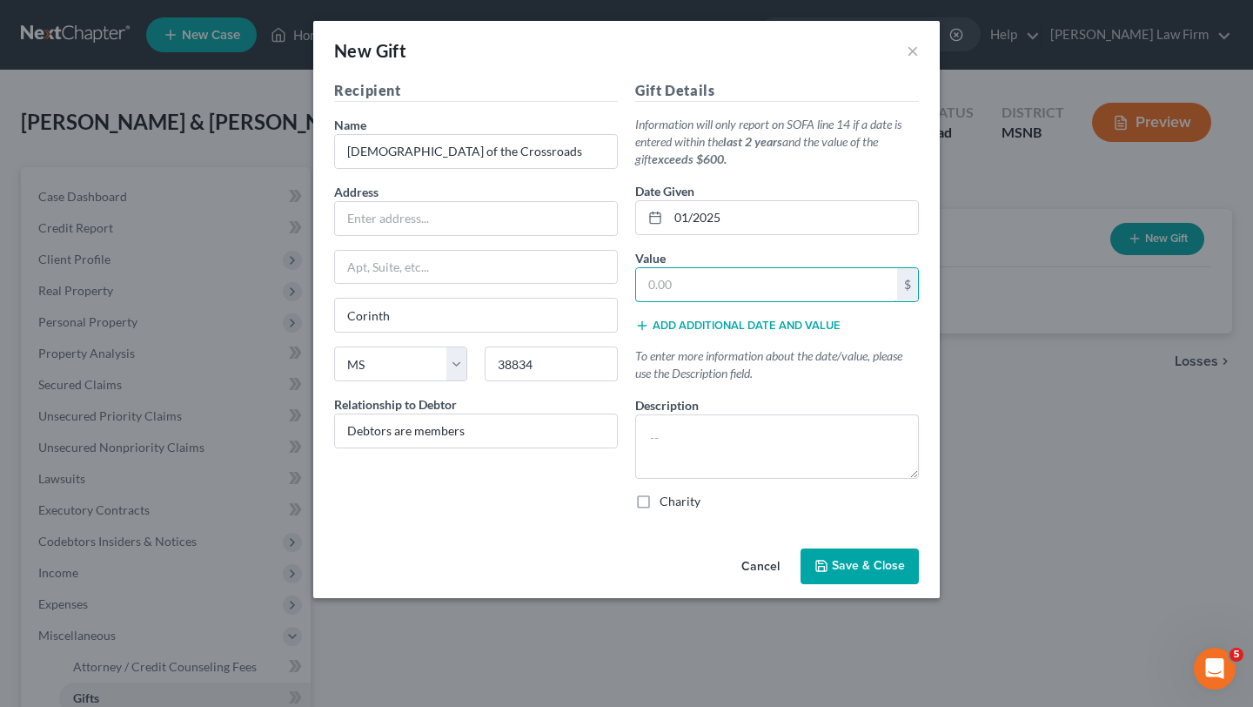
type input "0"
type input "600"
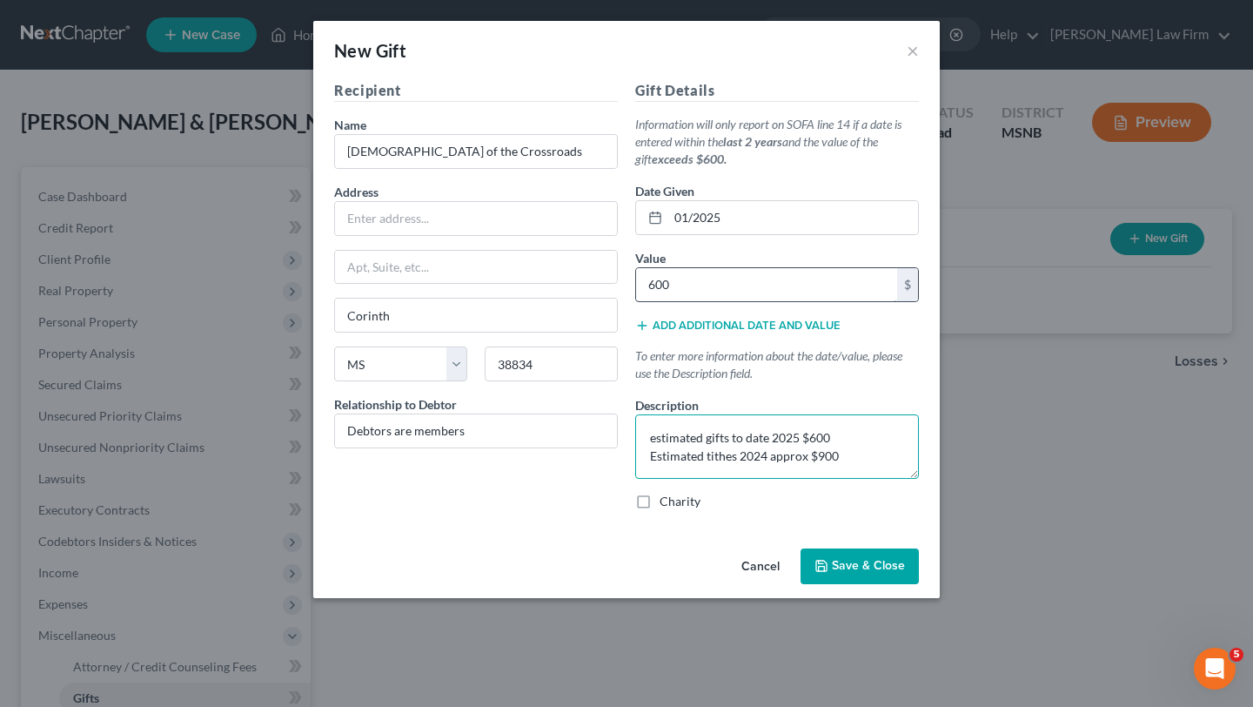
type textarea "estimated gifts to date 2025 $600 Estimated tithes 2024 approx $900"
click at [678, 275] on input "600" at bounding box center [766, 284] width 261 height 33
type input "1,500"
click at [727, 439] on textarea "estimated gifts to date 2025 $600 Estimated tithes 2024 approx $900" at bounding box center [777, 446] width 284 height 64
click at [777, 443] on textarea "estimated tithes to date 2025 $600 Estimated tithes 2024 approx $900" at bounding box center [777, 446] width 284 height 64
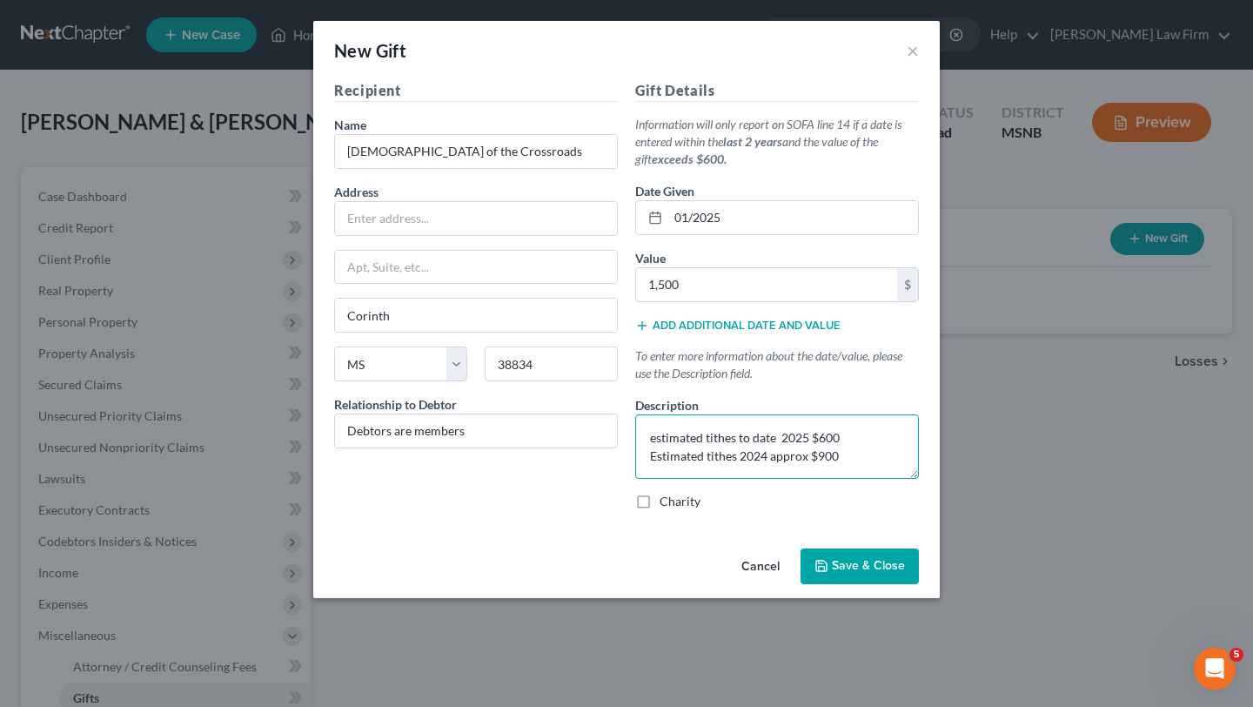
click at [742, 456] on textarea "estimated tithes to date 2025 $600 Estimated tithes 2024 approx $900" at bounding box center [777, 446] width 284 height 64
click at [899, 457] on textarea "estimated tithes to date 2025 $600 Estimated tithes [DATE]- [DATE] approx $900" at bounding box center [777, 446] width 284 height 64
type textarea "estimated tithes to date 2025 $600 Estimated tithes [DATE]- [DATE] approx $1000"
click at [665, 283] on input "1,500" at bounding box center [766, 284] width 261 height 33
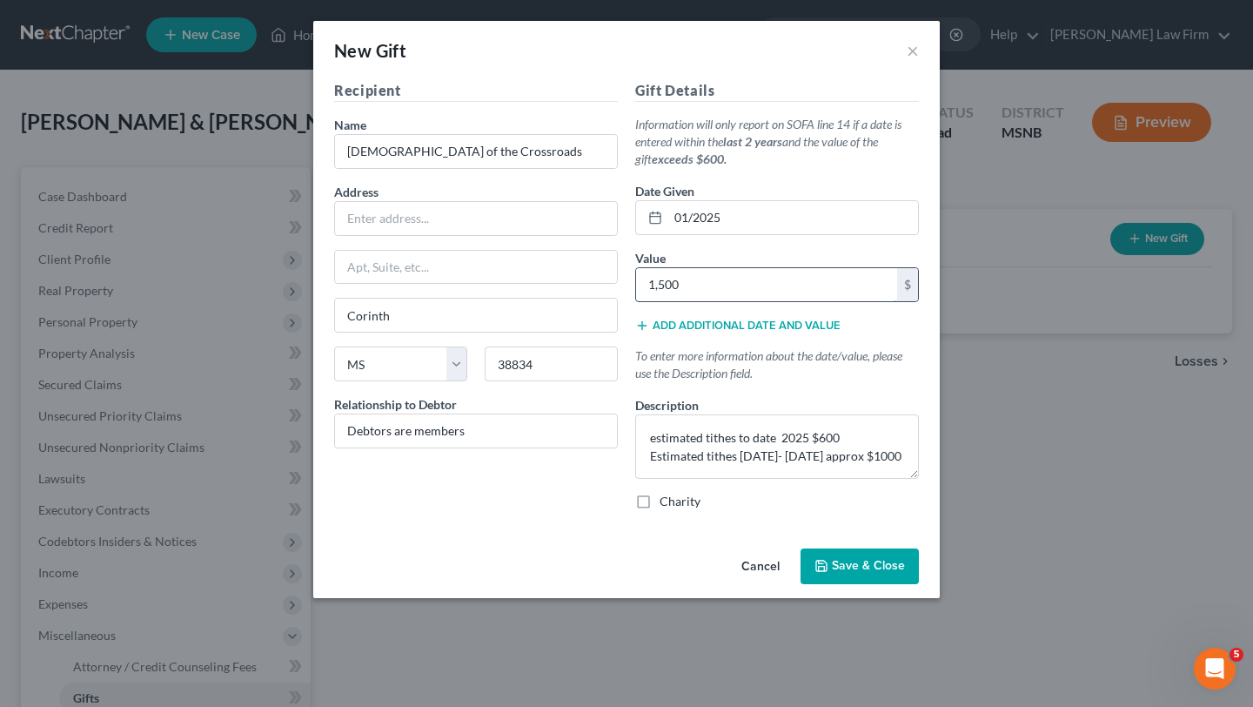
click at [665, 283] on input "1,500" at bounding box center [766, 284] width 261 height 33
type input "1,600"
click at [846, 571] on span "Save & Close" at bounding box center [868, 566] width 73 height 15
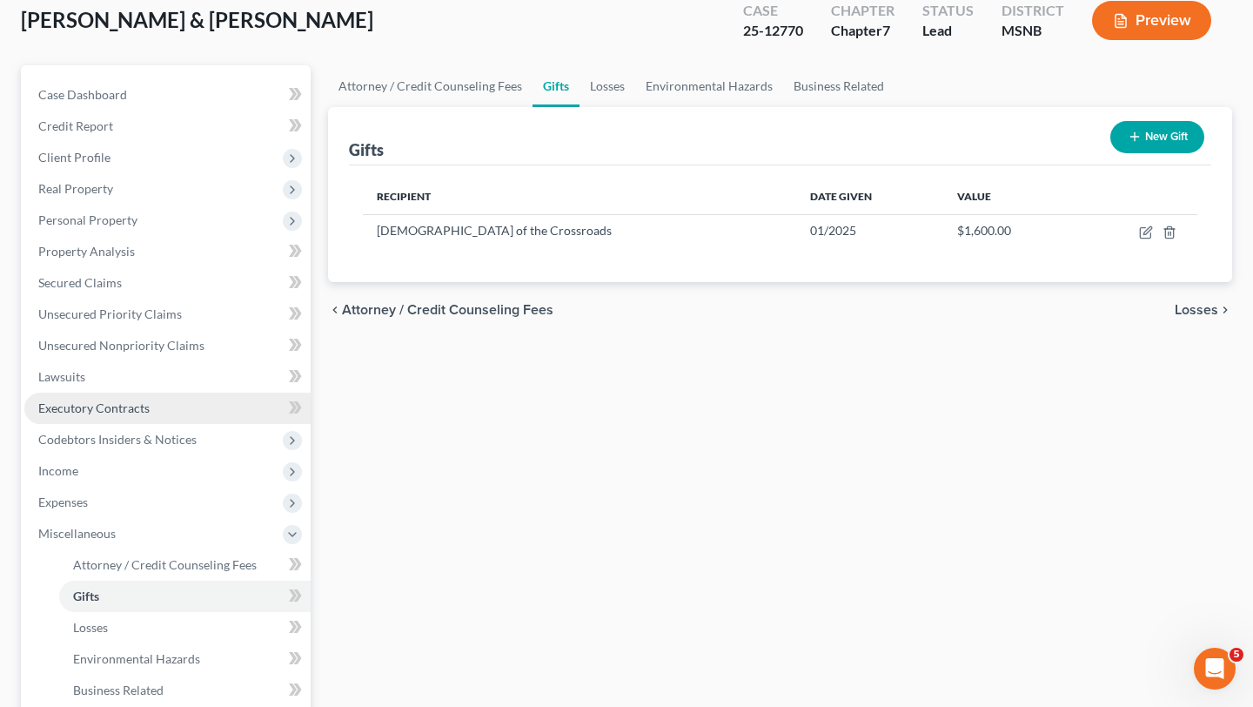
scroll to position [108, 0]
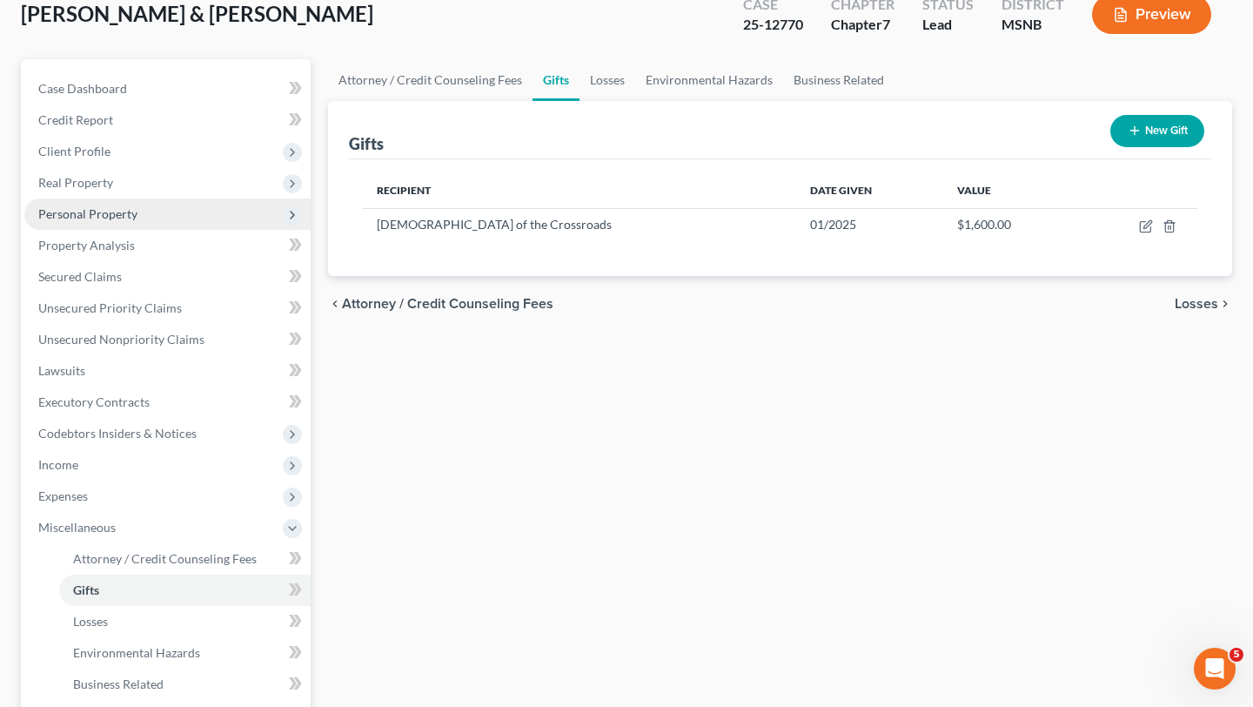
click at [83, 211] on span "Personal Property" at bounding box center [87, 213] width 99 height 15
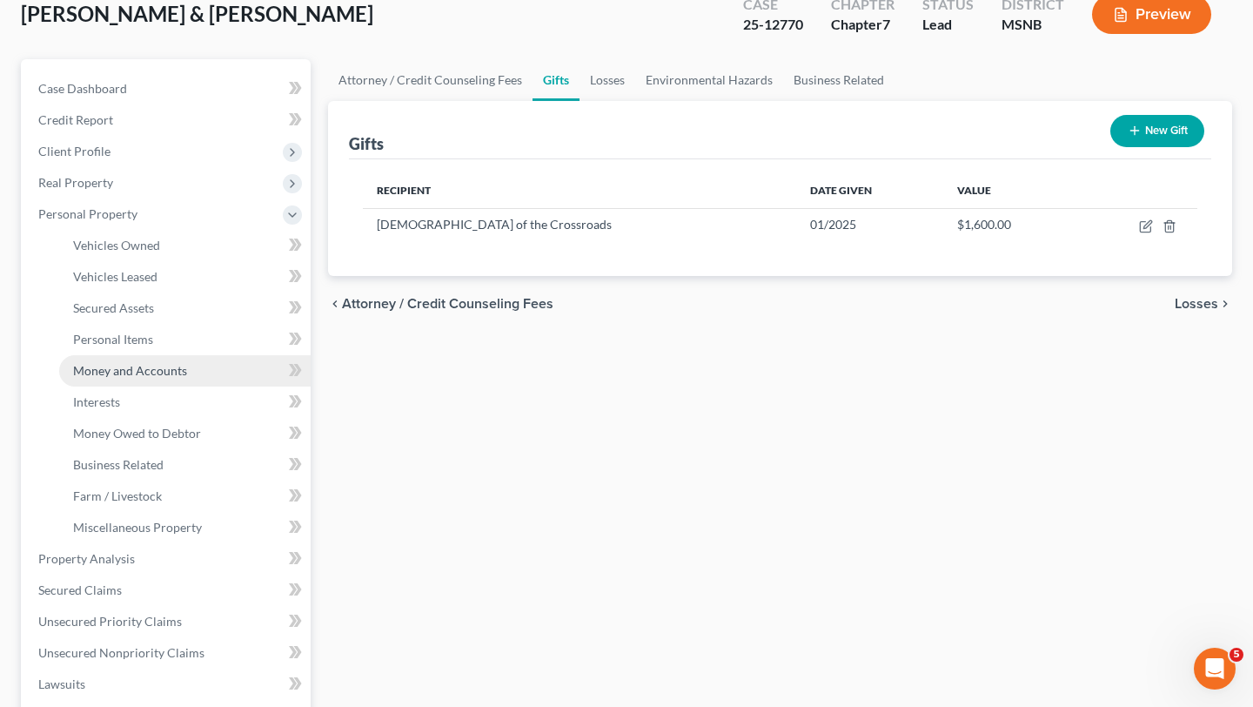
click at [117, 379] on link "Money and Accounts" at bounding box center [185, 370] width 252 height 31
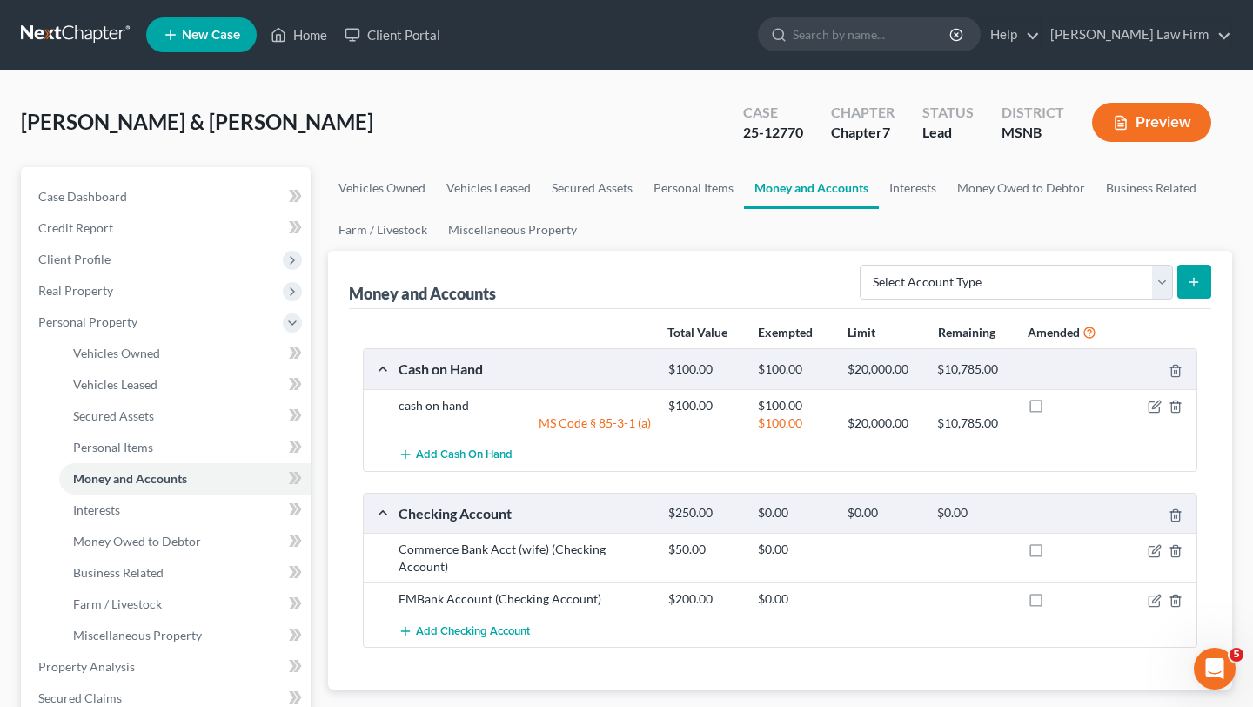
click at [1194, 284] on line "submit" at bounding box center [1194, 282] width 0 height 8
click at [1160, 279] on select "Select Account Type Brokerage Cash on Hand Certificates of Deposit Checking Acc…" at bounding box center [1016, 282] width 313 height 35
select select "money_market"
click at [1162, 274] on select "Select Account Type Brokerage Cash on Hand Certificates of Deposit Checking Acc…" at bounding box center [1016, 282] width 313 height 35
click at [108, 508] on span "Interests" at bounding box center [96, 509] width 47 height 15
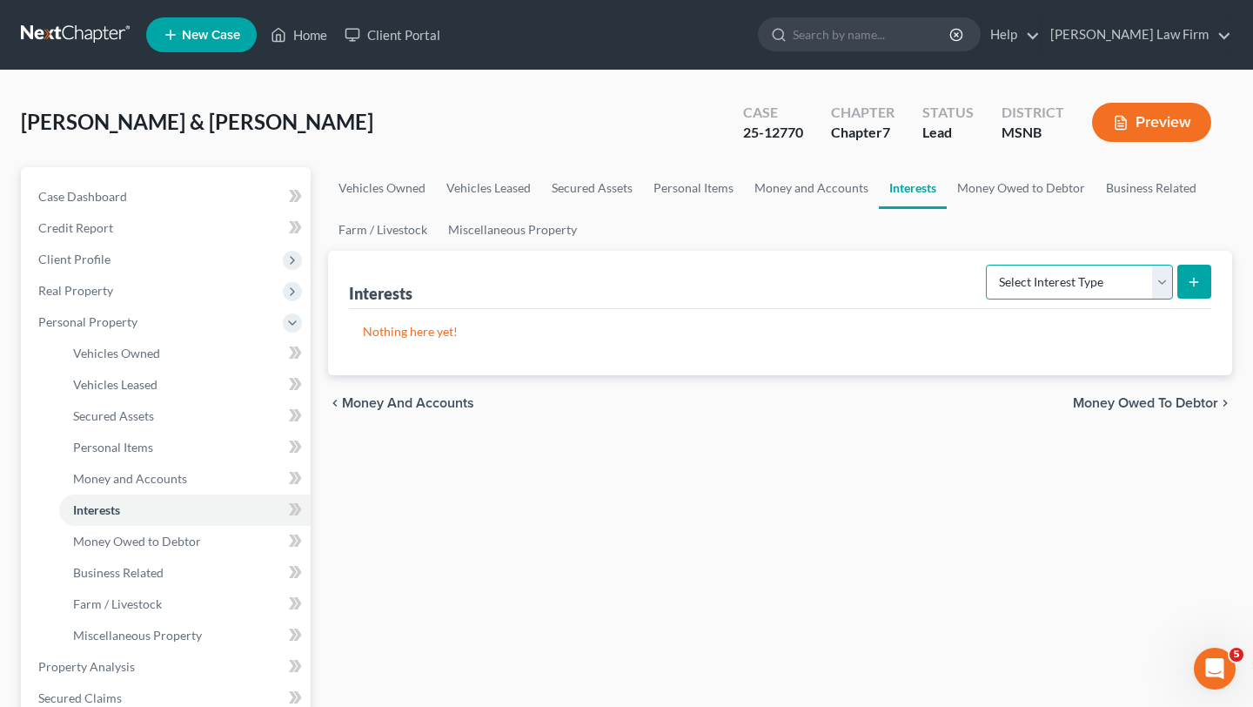
click at [1161, 283] on select "Select Interest Type 401K Annuity Bond Education IRA Government Bond Government…" at bounding box center [1079, 282] width 187 height 35
click at [1154, 279] on select "Select Interest Type 401K Annuity Bond Education IRA Government Bond Government…" at bounding box center [1079, 282] width 187 height 35
select select "401k"
click at [1204, 282] on button "submit" at bounding box center [1195, 282] width 34 height 34
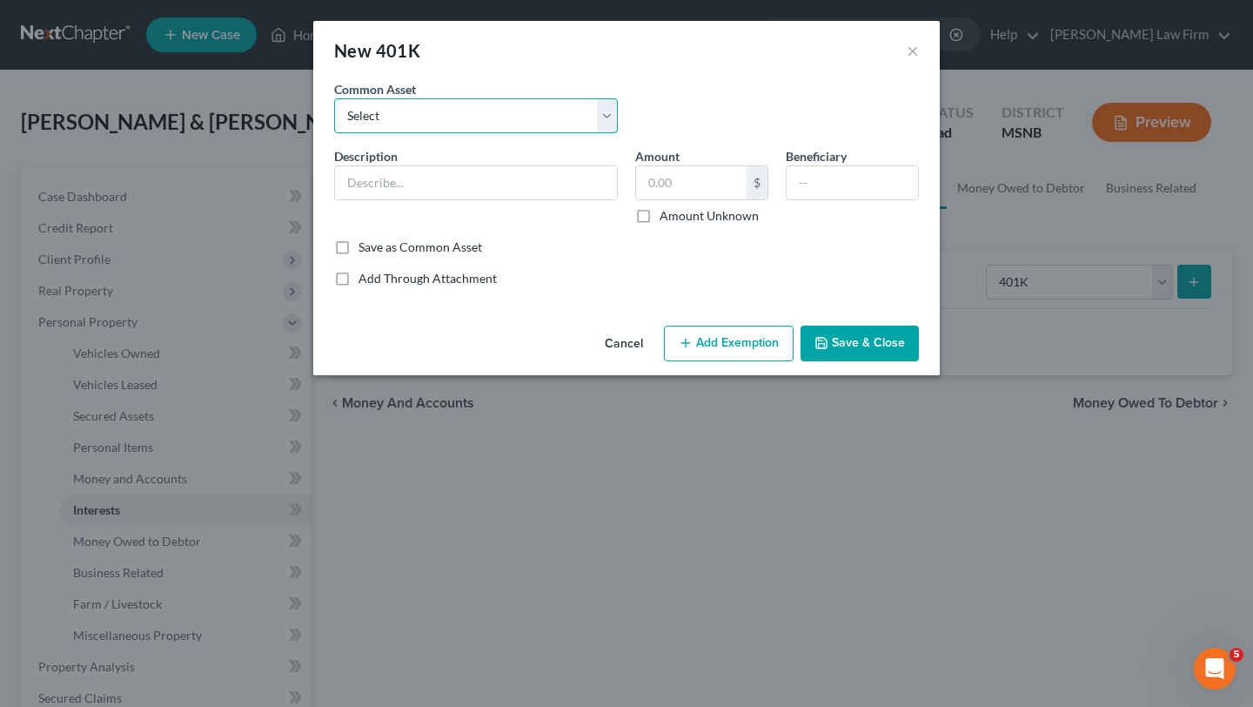
click at [516, 110] on select "Select 401k through employer Keytronics" at bounding box center [476, 115] width 284 height 35
select select "0"
type input "401k through employer Keytronics"
click at [542, 114] on select "Select 401k through employer Keytronics" at bounding box center [476, 115] width 284 height 35
click at [502, 111] on select "Select 401k through employer Keytronics" at bounding box center [476, 115] width 284 height 35
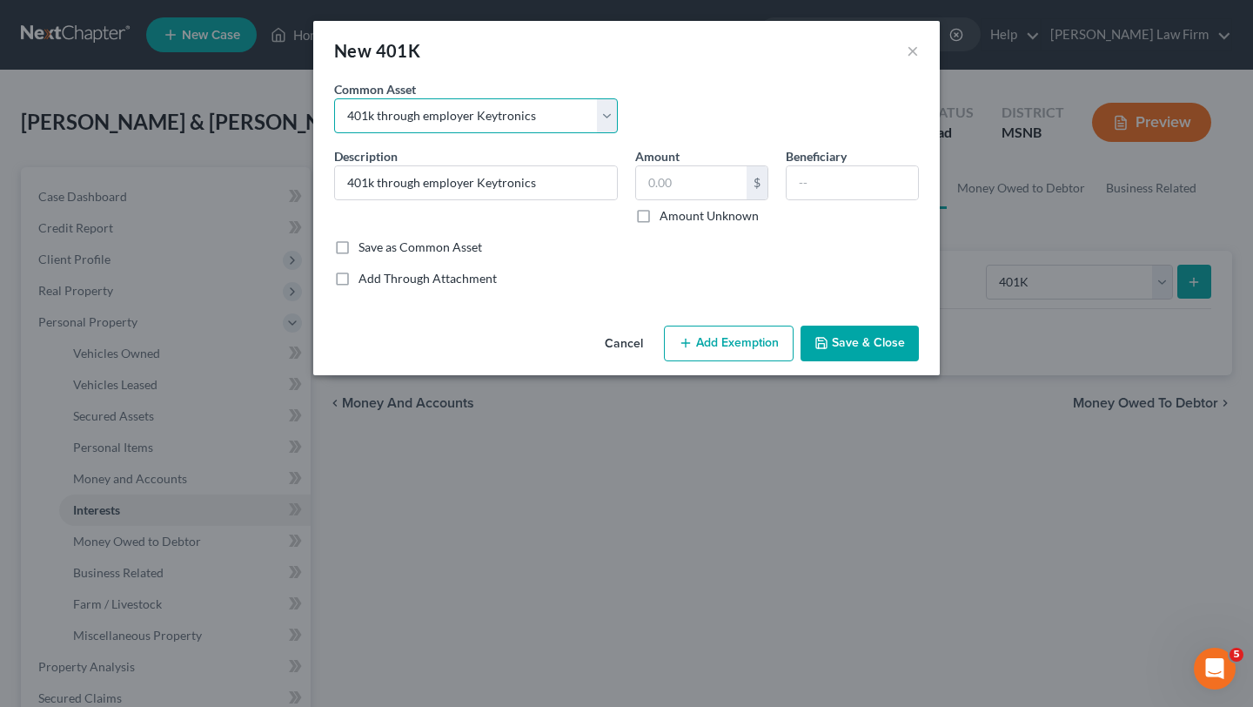
click at [346, 112] on select "Select 401k through employer Keytronics" at bounding box center [476, 115] width 284 height 35
click at [912, 44] on button "×" at bounding box center [913, 50] width 12 height 21
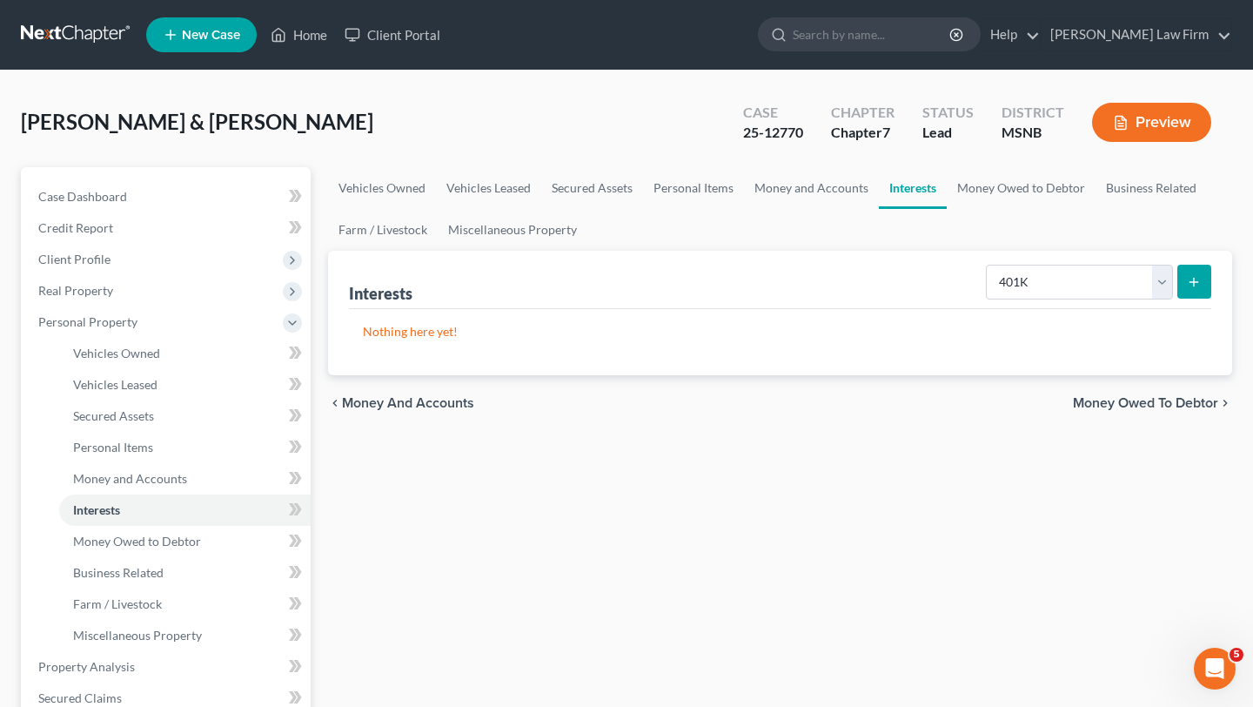
click at [1194, 283] on line "submit" at bounding box center [1194, 282] width 0 height 8
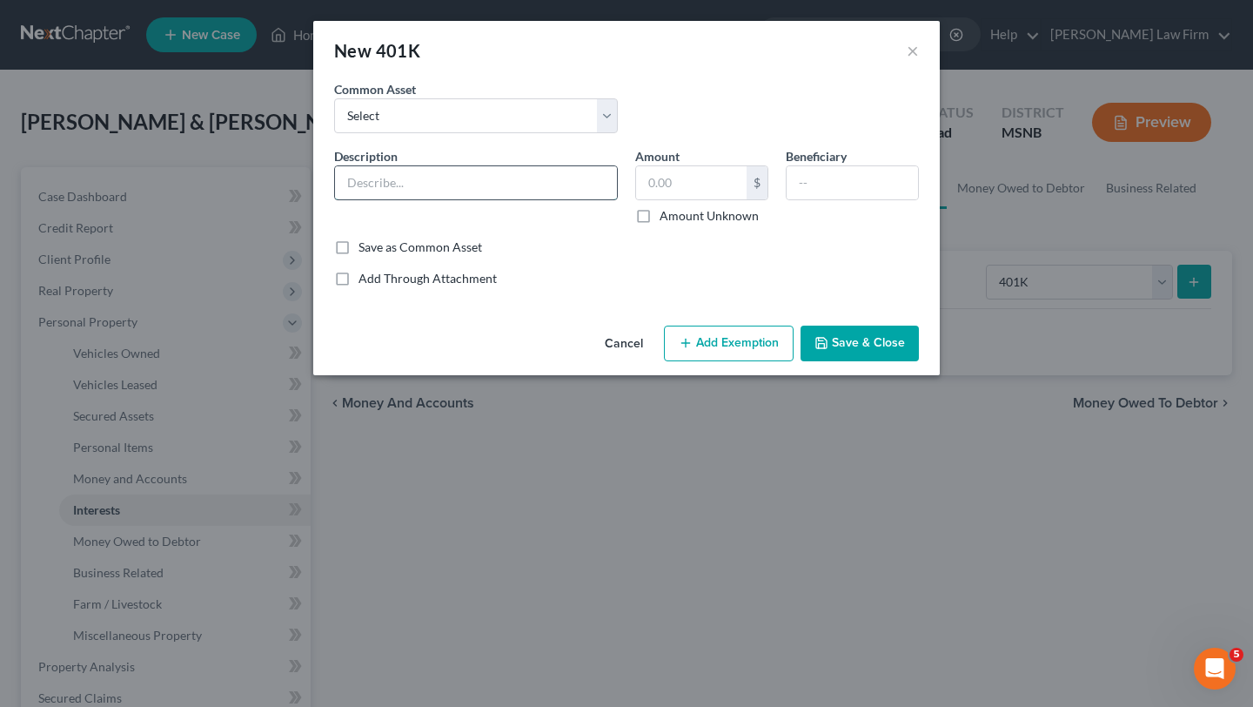
click at [426, 185] on input "text" at bounding box center [476, 182] width 282 height 33
type input "Employer 401k"
click at [682, 185] on input "text" at bounding box center [691, 182] width 111 height 33
type input "7,000"
click at [816, 180] on input "text" at bounding box center [852, 182] width 131 height 33
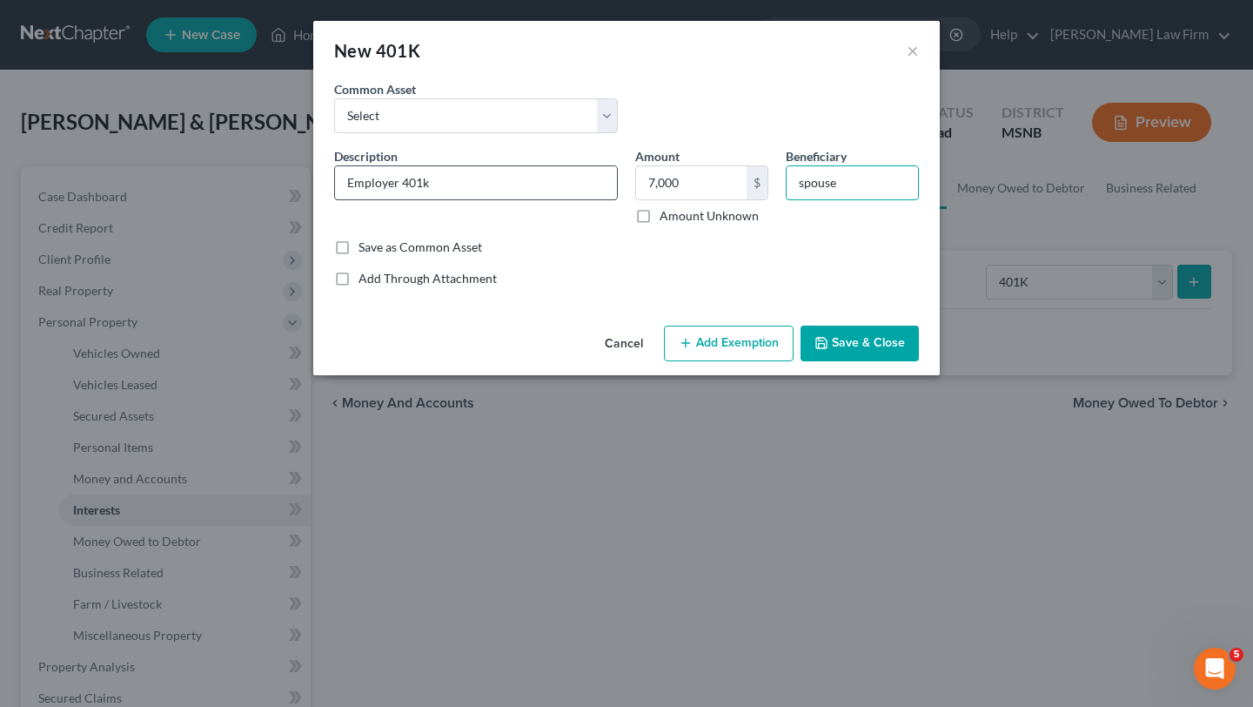
type input "spouse"
click at [346, 185] on input "Employer 401k" at bounding box center [476, 182] width 282 height 33
type input "Employer 401k"
click at [728, 342] on button "Add Exemption" at bounding box center [729, 344] width 130 height 37
select select "2"
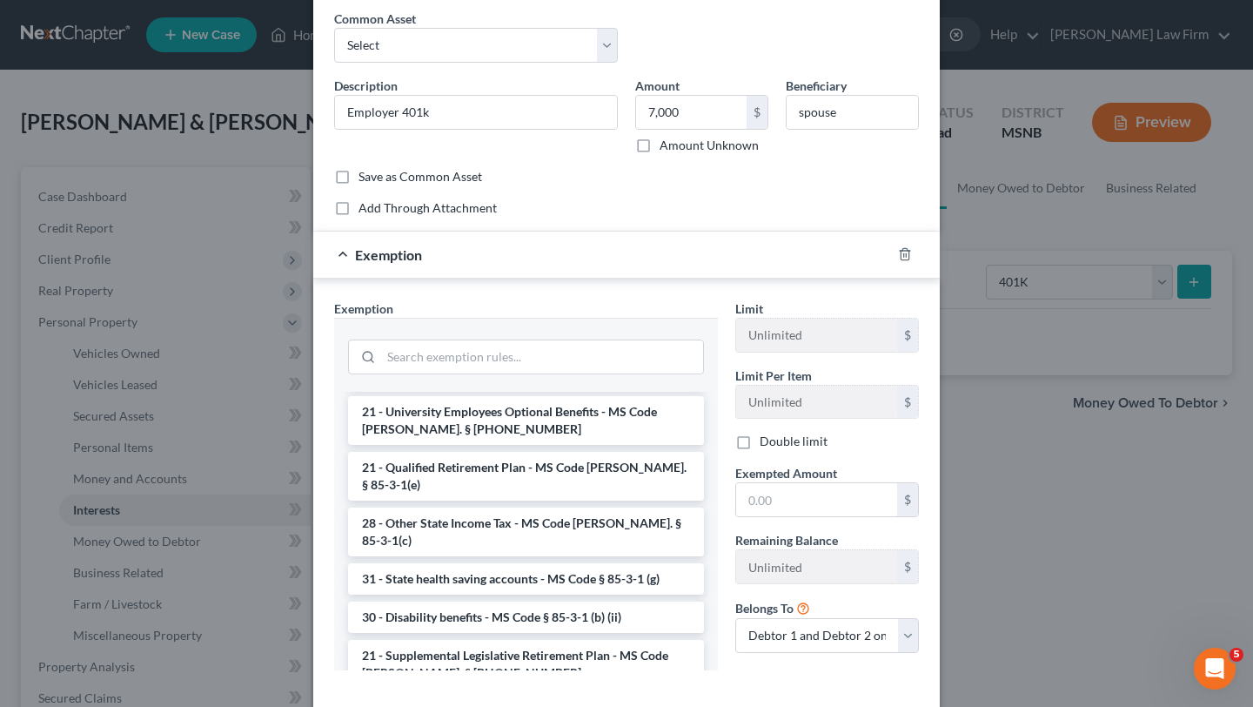
scroll to position [930, 0]
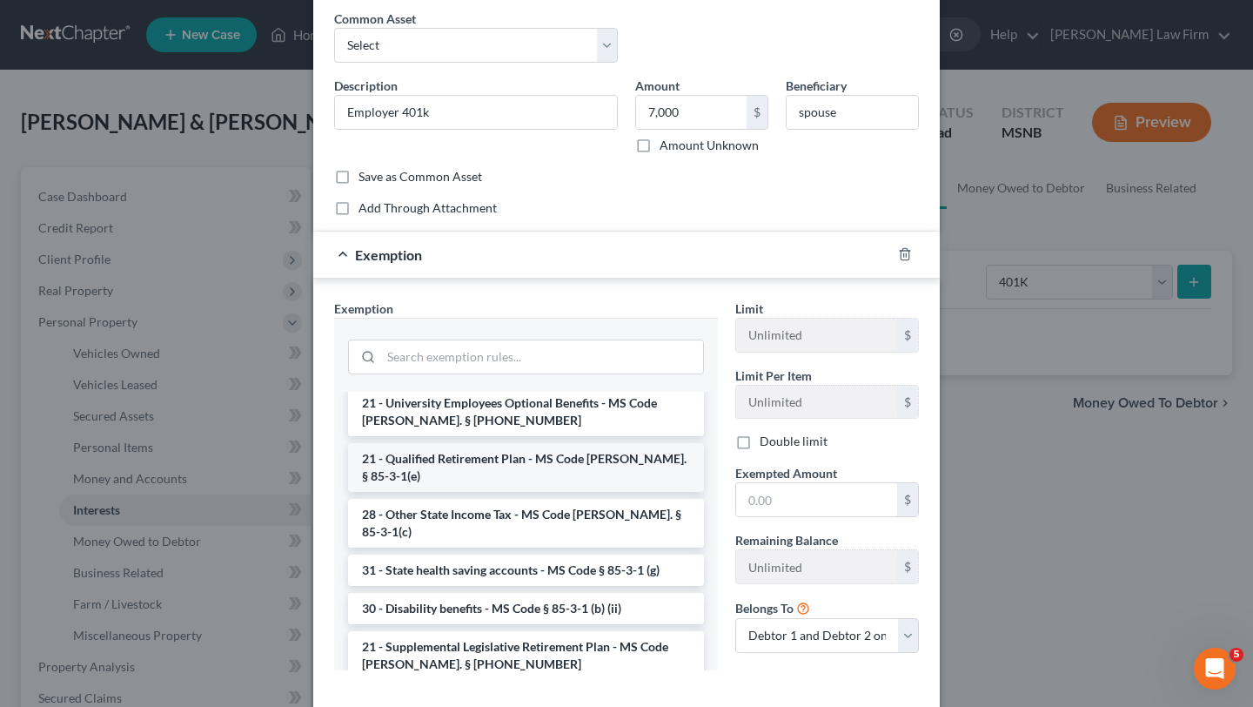
click at [493, 455] on li "21 - Qualified Retirement Plan - MS Code [PERSON_NAME]. § 85-3-1(e)" at bounding box center [526, 467] width 356 height 49
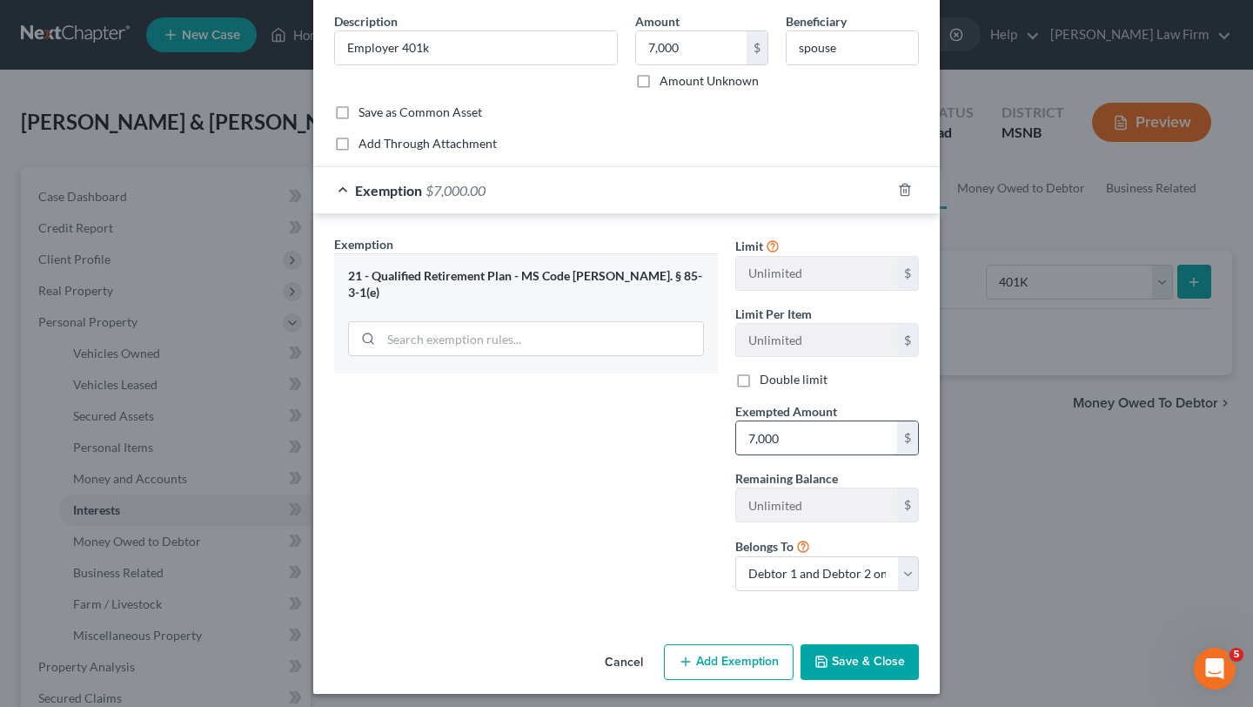
scroll to position [143, 0]
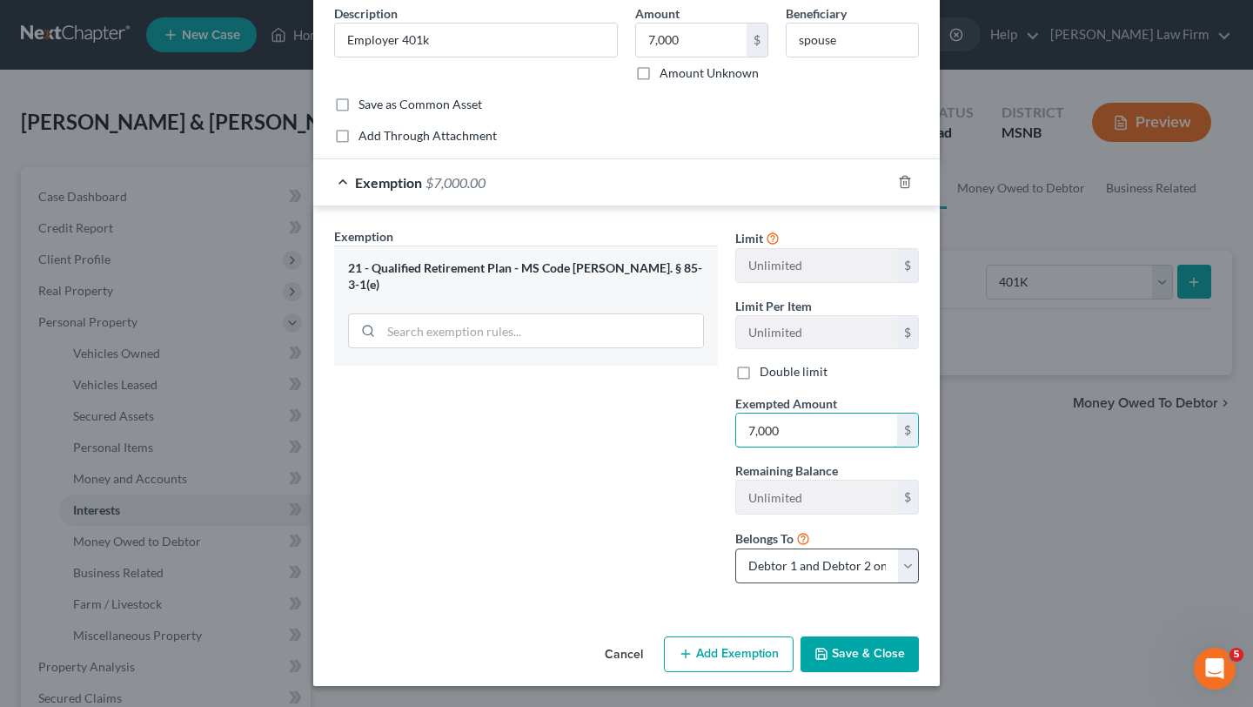
type input "7,000"
click at [909, 564] on select "Debtor 1 only Debtor 2 only Debtor 1 and Debtor 2 only" at bounding box center [827, 565] width 184 height 35
select select "0"
click at [856, 657] on button "Save & Close" at bounding box center [860, 654] width 118 height 37
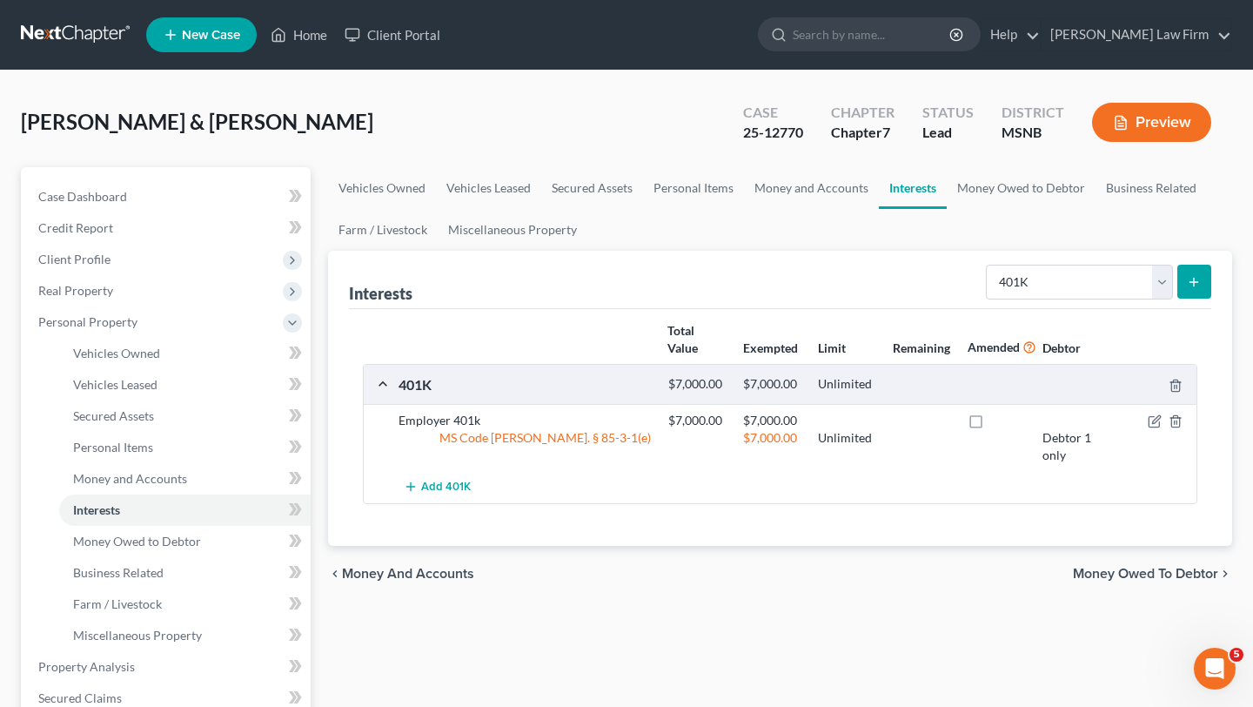
click at [555, 432] on div "MS Code [PERSON_NAME]. § 85-3-1(e)" at bounding box center [525, 446] width 270 height 35
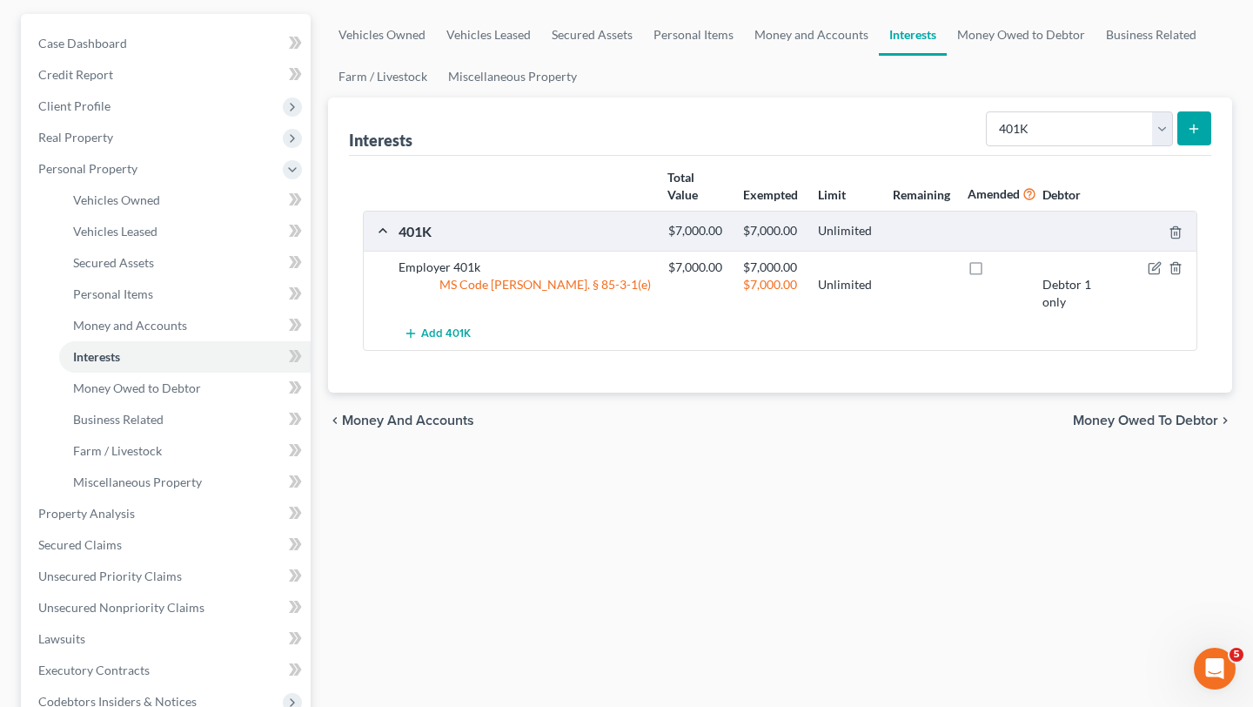
scroll to position [532, 0]
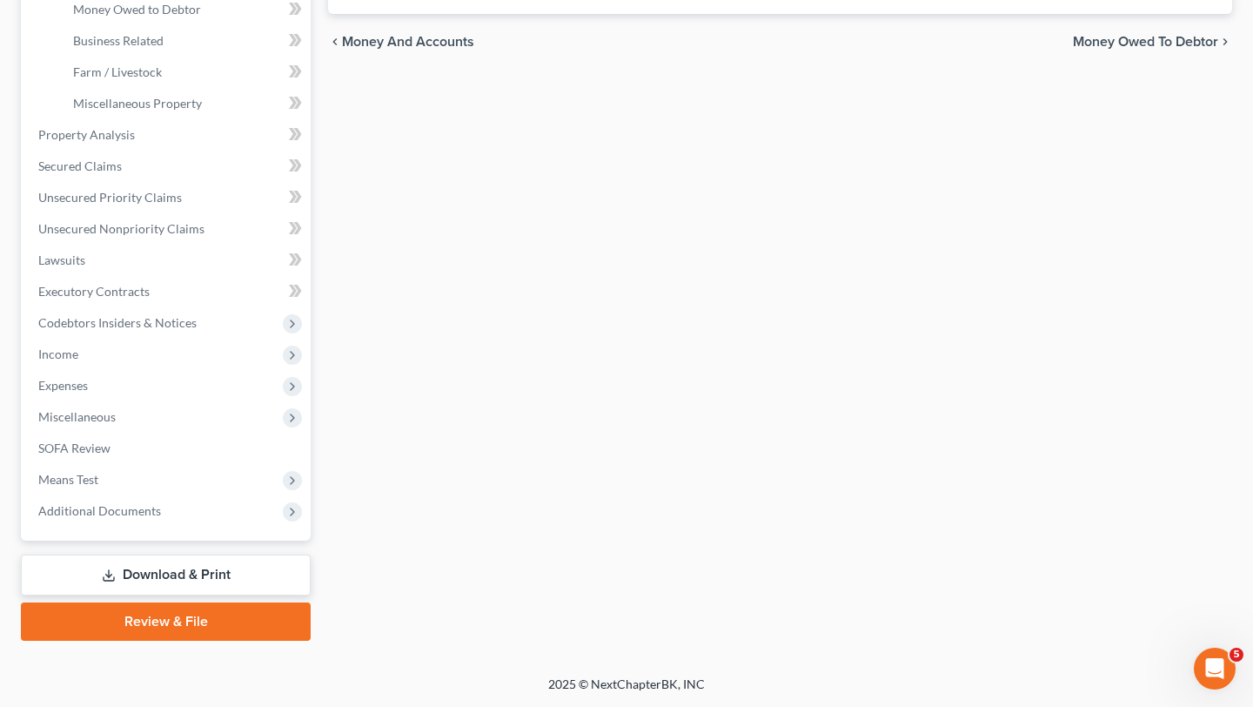
click at [181, 575] on link "Download & Print" at bounding box center [166, 574] width 290 height 41
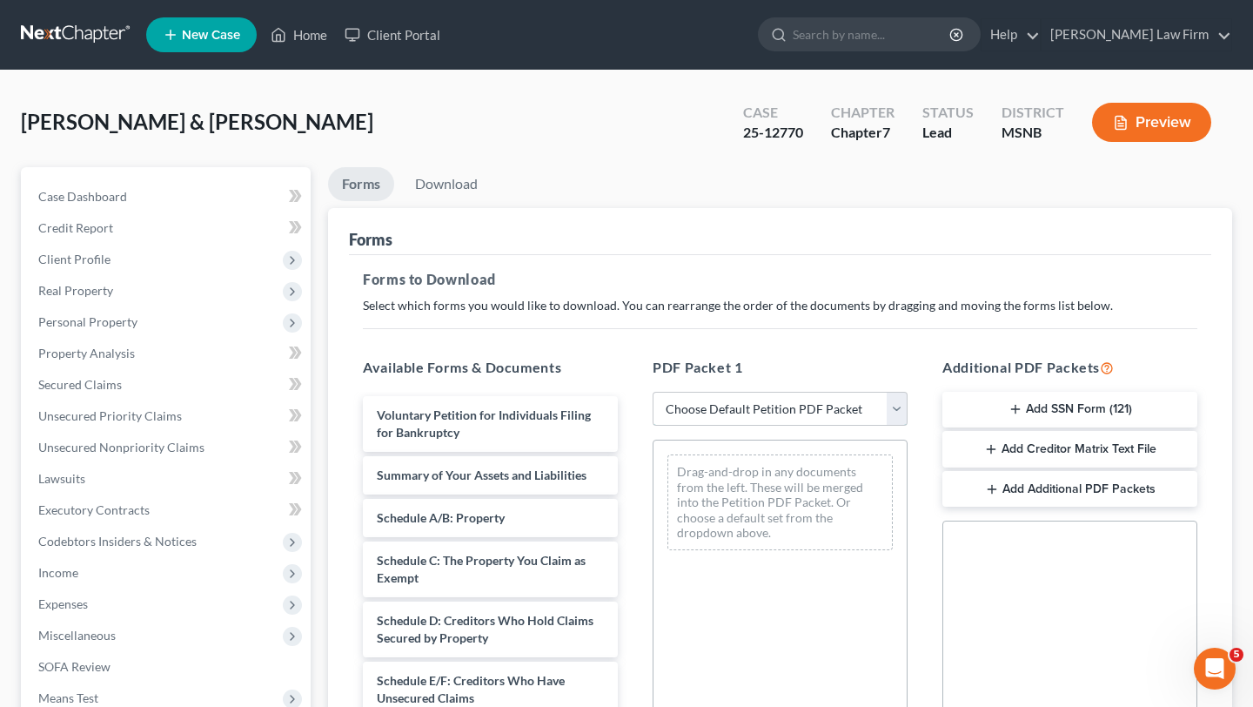
click at [713, 409] on select "Choose Default Petition PDF Packet Complete Bankruptcy Petition (all forms and …" at bounding box center [780, 409] width 255 height 35
click at [757, 404] on select "Choose Default Petition PDF Packet Complete Bankruptcy Petition (all forms and …" at bounding box center [780, 409] width 255 height 35
select select "4"
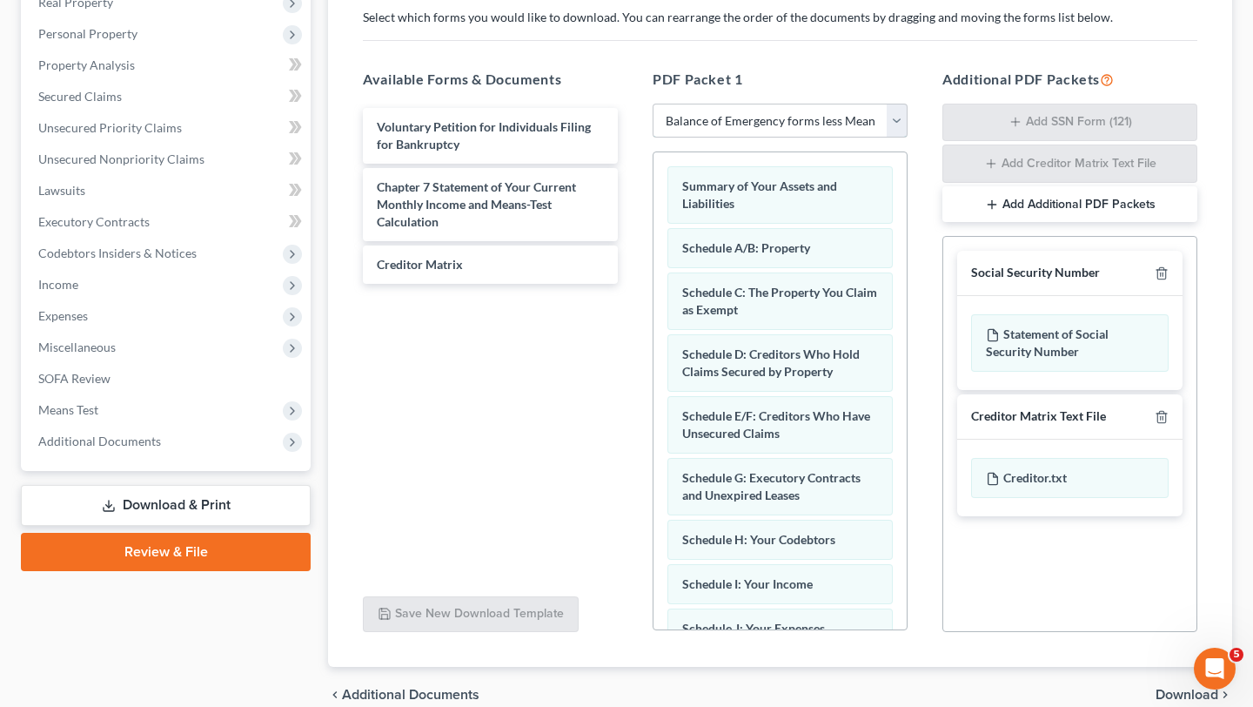
scroll to position [293, 0]
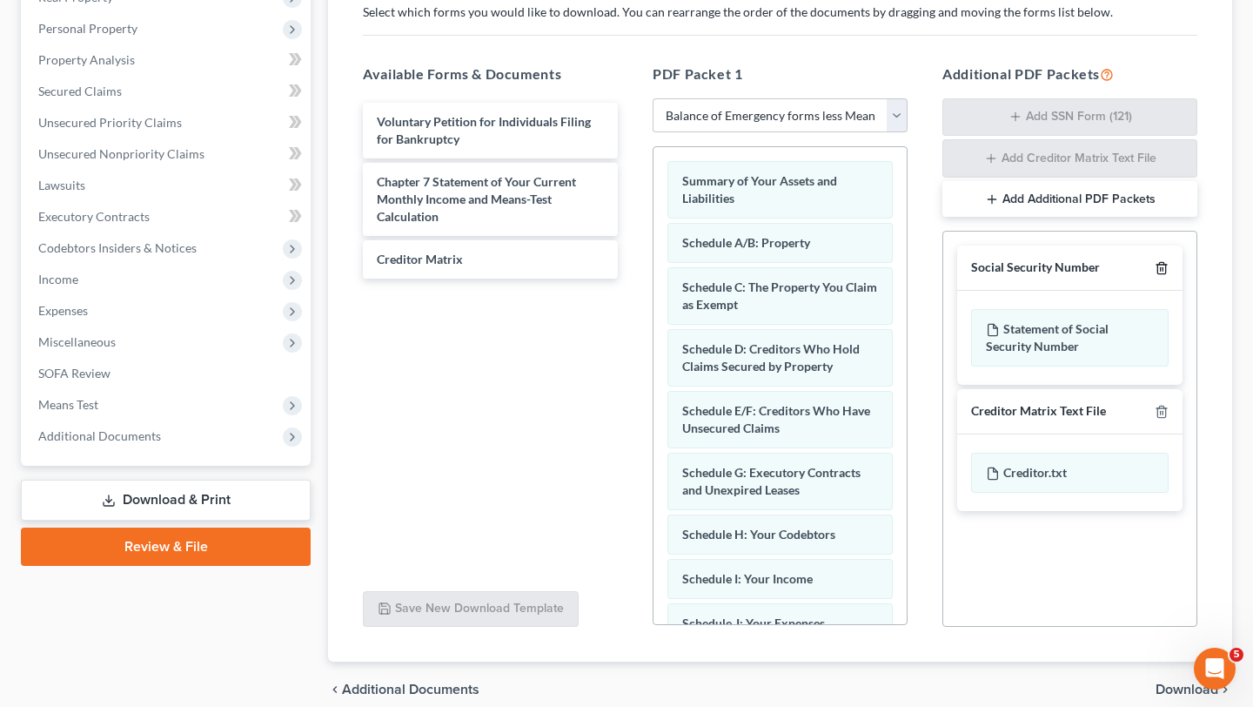
click at [1164, 268] on icon "button" at bounding box center [1162, 268] width 14 height 14
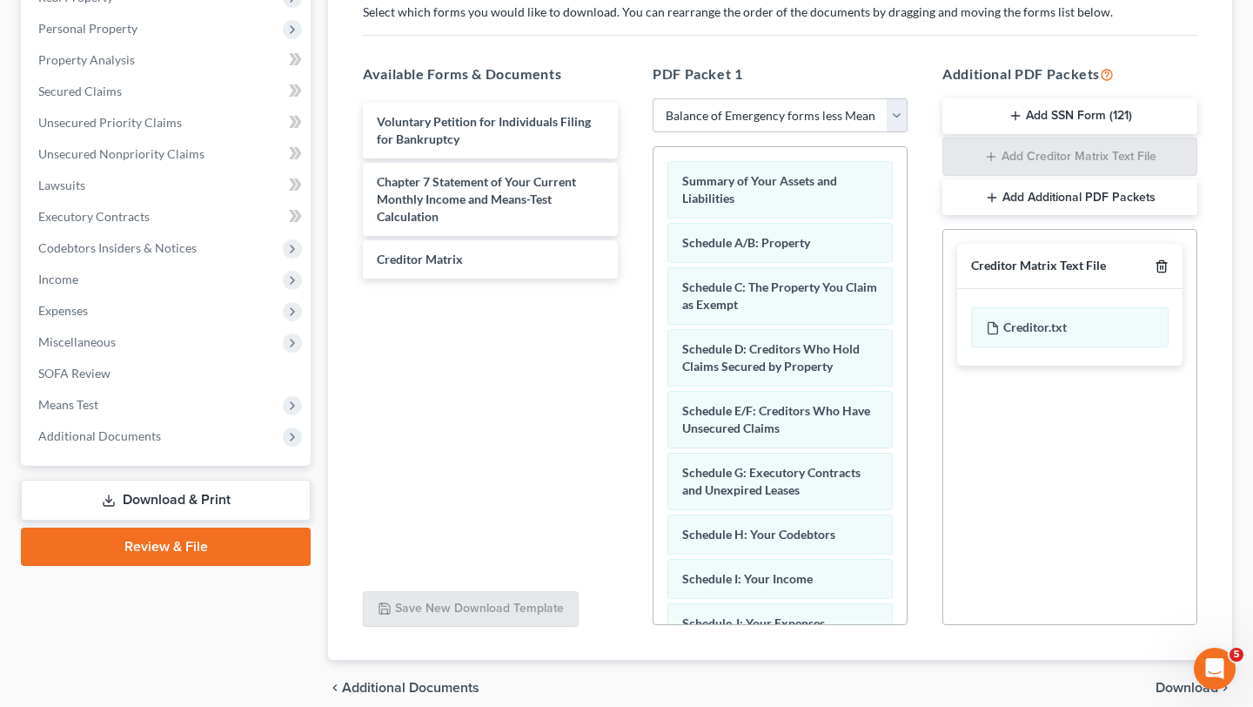
click at [1164, 266] on icon "button" at bounding box center [1162, 266] width 14 height 14
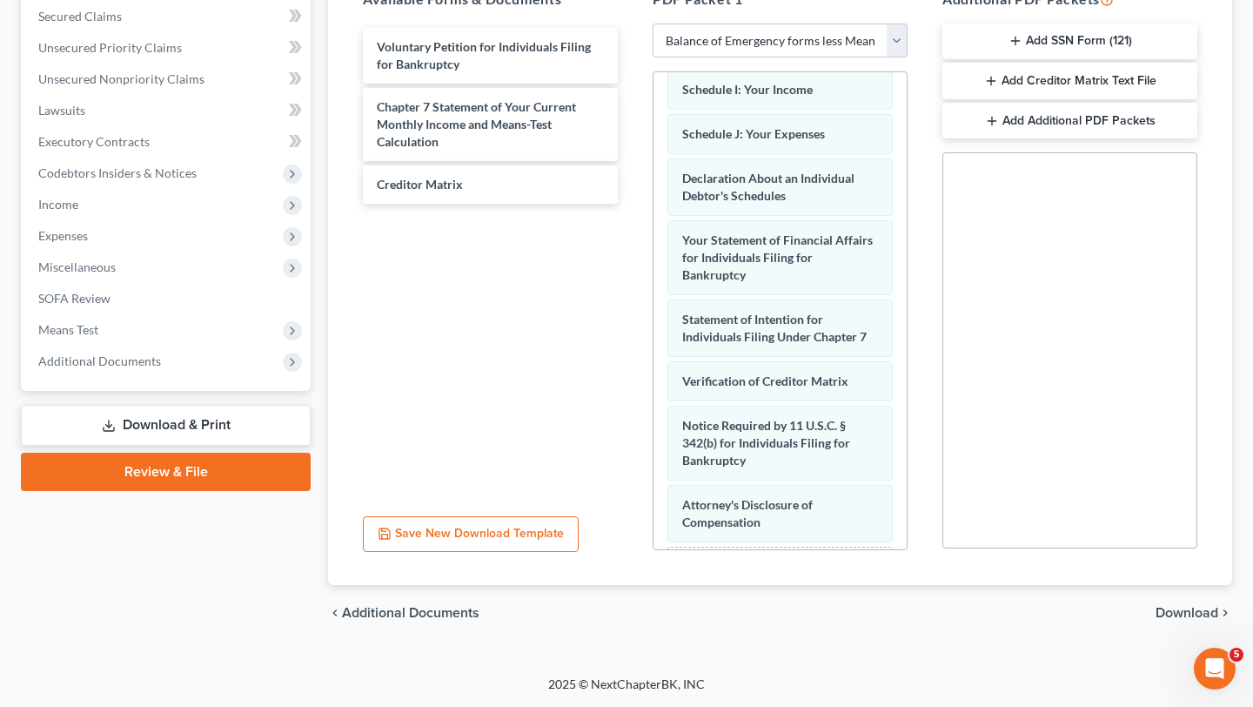
scroll to position [488, 0]
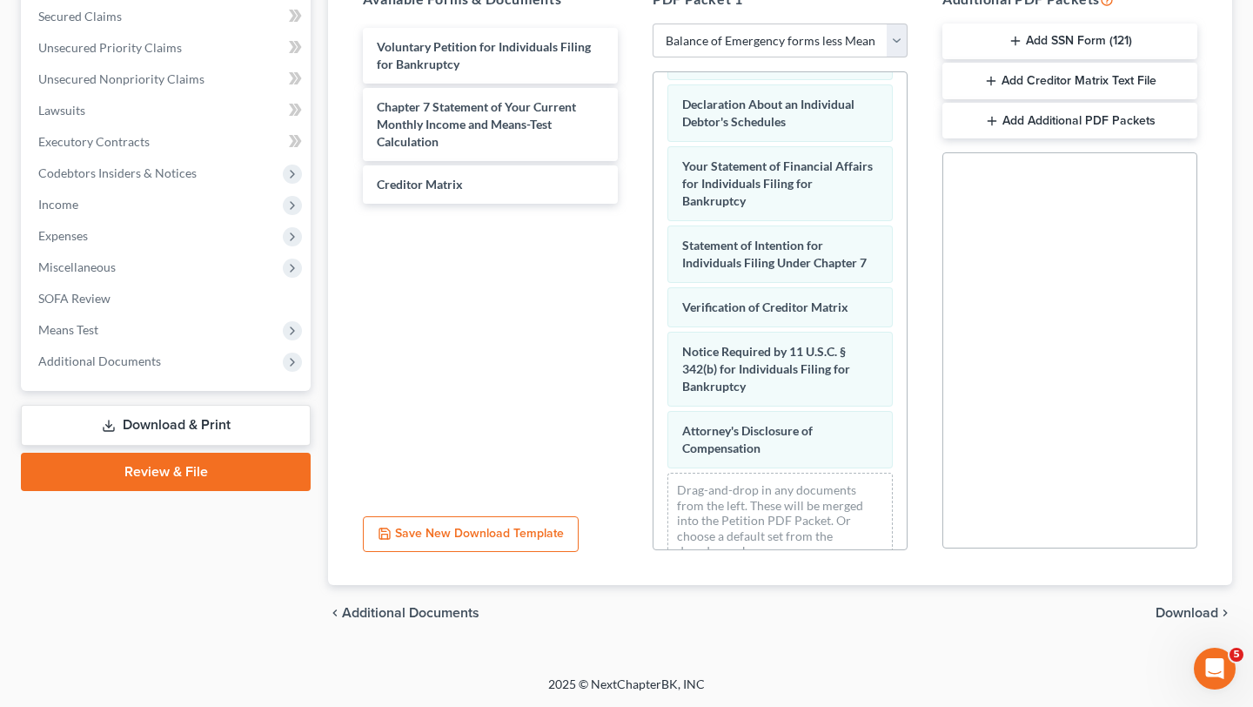
click at [1174, 613] on span "Download" at bounding box center [1187, 613] width 63 height 14
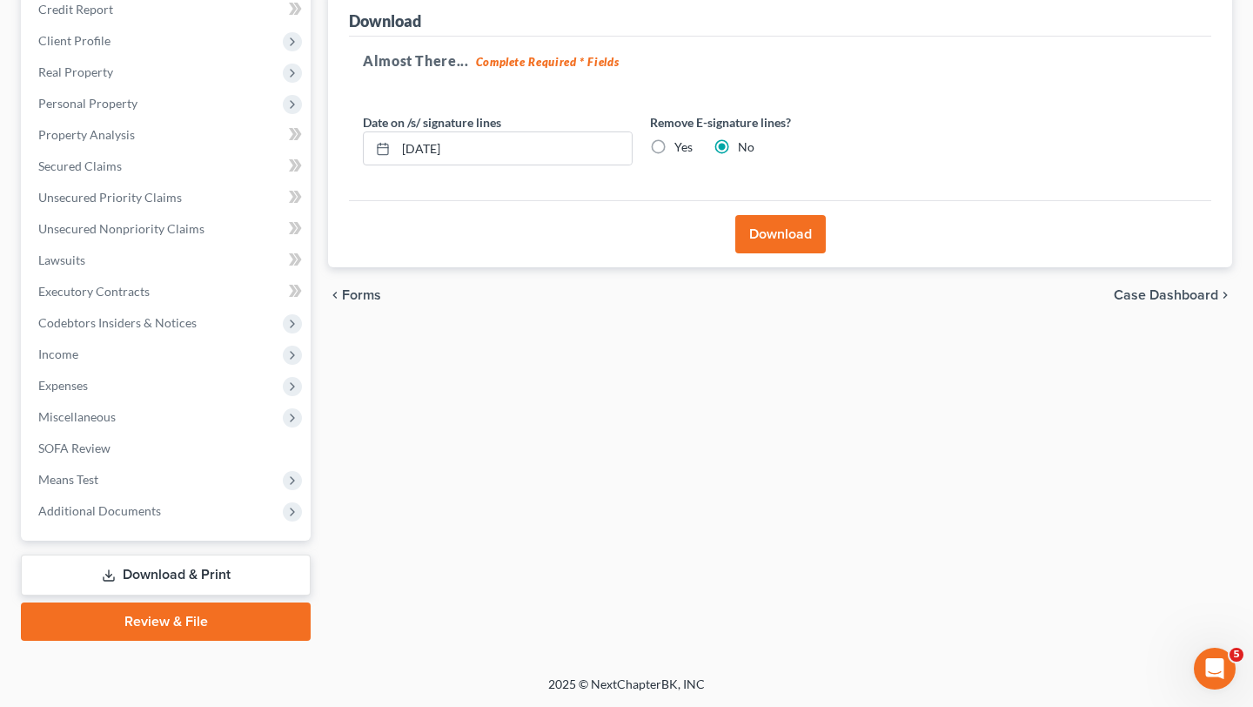
scroll to position [218, 0]
click at [782, 237] on button "Download" at bounding box center [780, 234] width 91 height 38
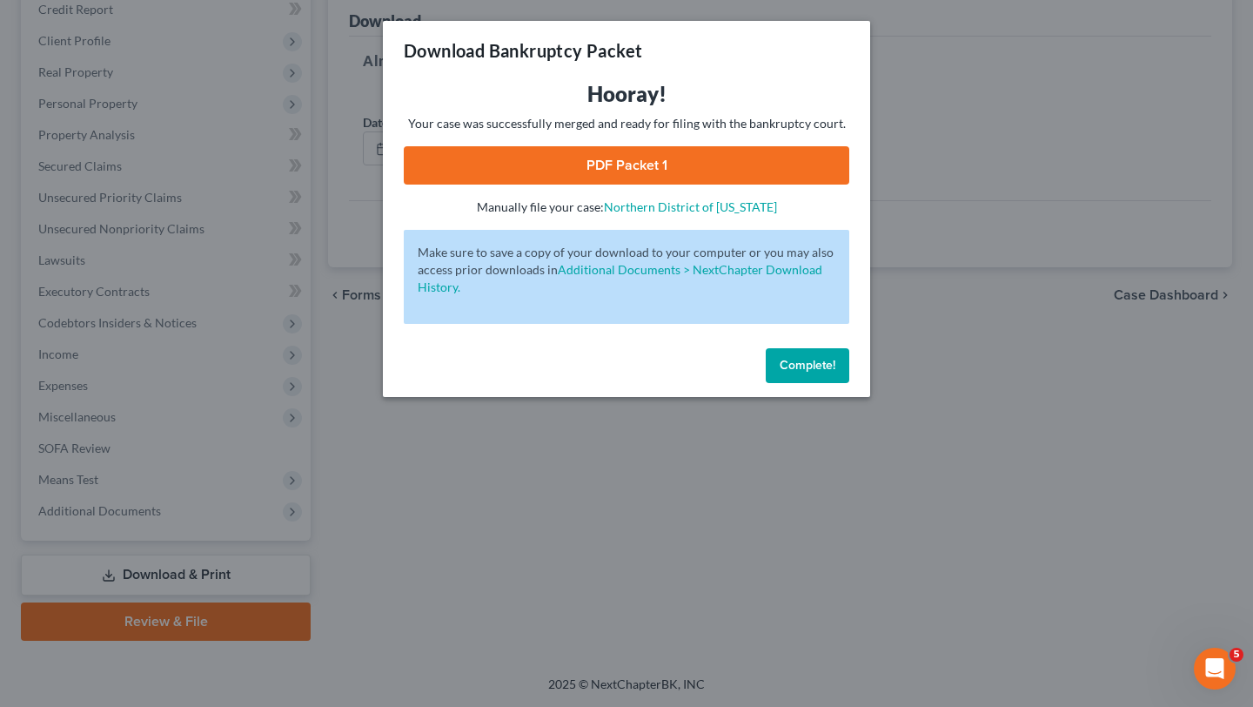
click at [654, 158] on link "PDF Packet 1" at bounding box center [627, 165] width 446 height 38
click at [792, 362] on span "Complete!" at bounding box center [808, 365] width 56 height 15
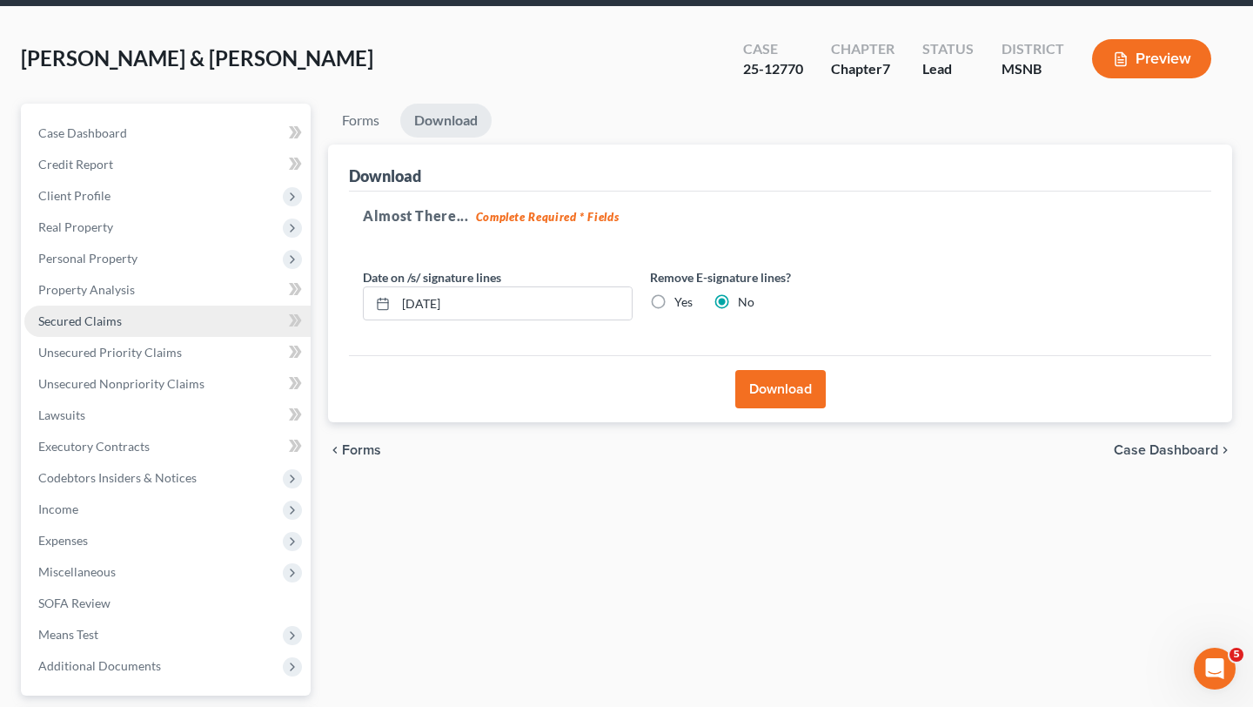
scroll to position [0, 0]
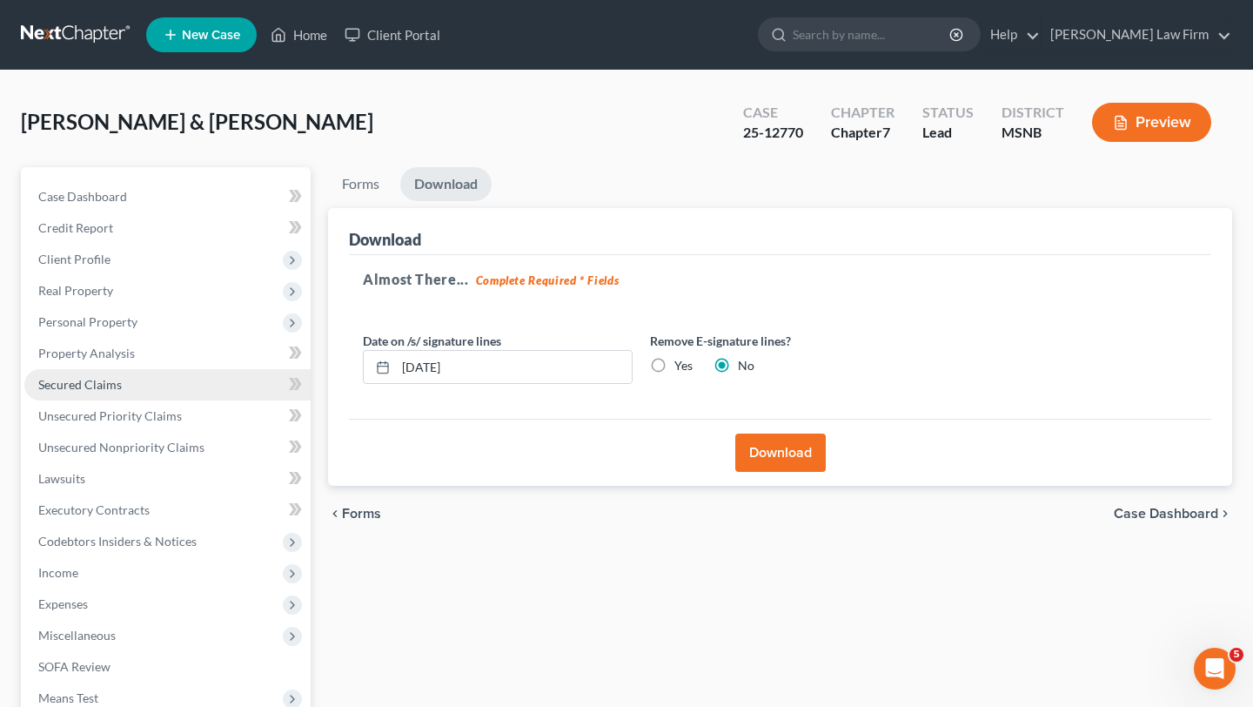
click at [82, 388] on span "Secured Claims" at bounding box center [80, 384] width 84 height 15
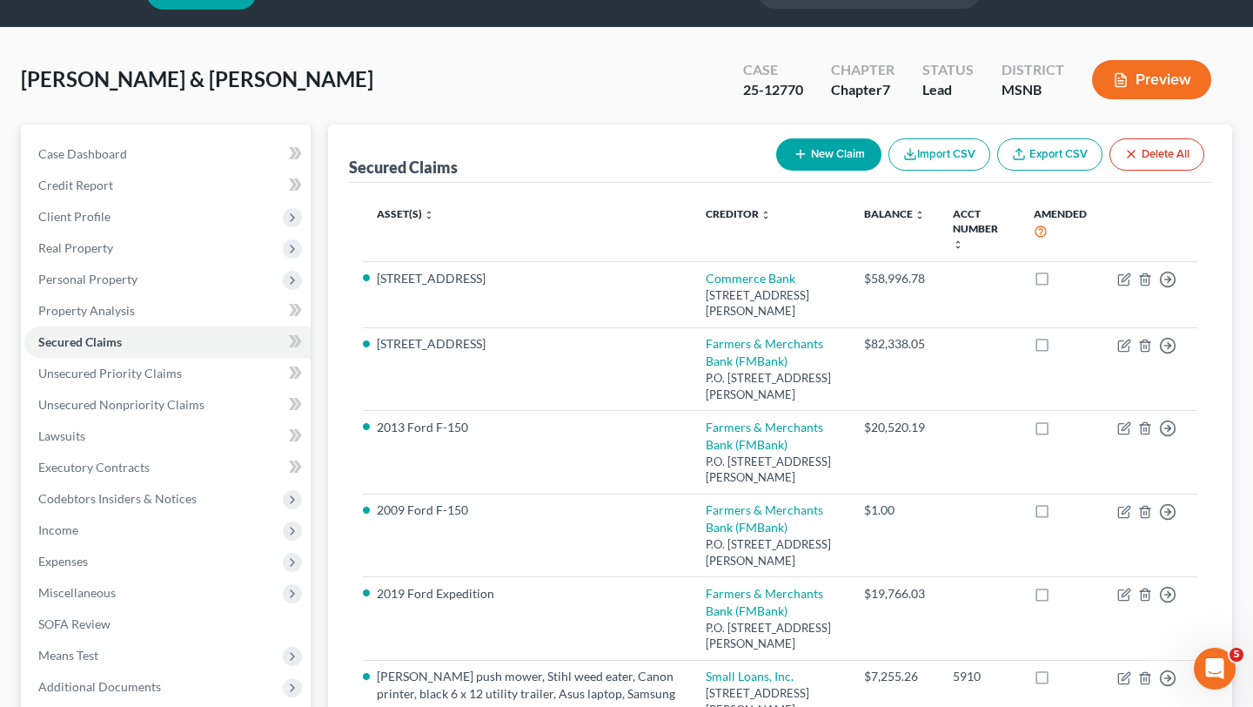
scroll to position [51, 0]
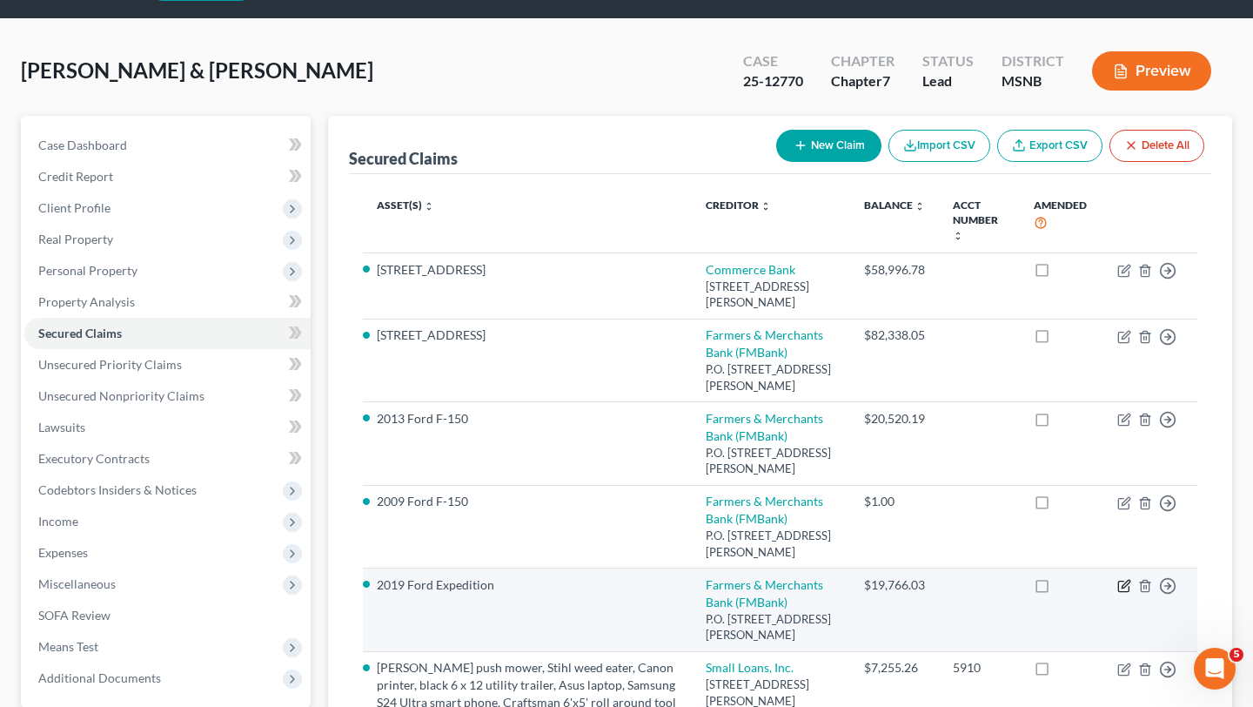
click at [1124, 588] on icon "button" at bounding box center [1126, 585] width 8 height 8
select select "25"
select select "3"
select select "2"
select select "1"
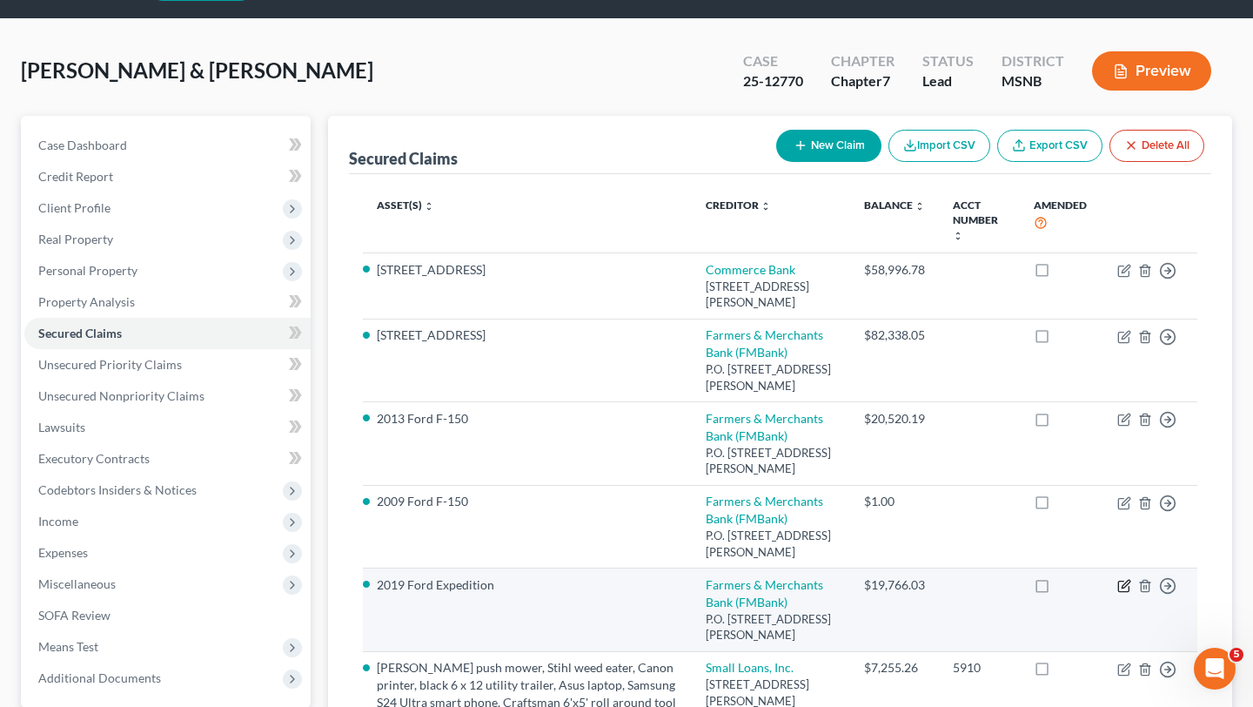
select select "0"
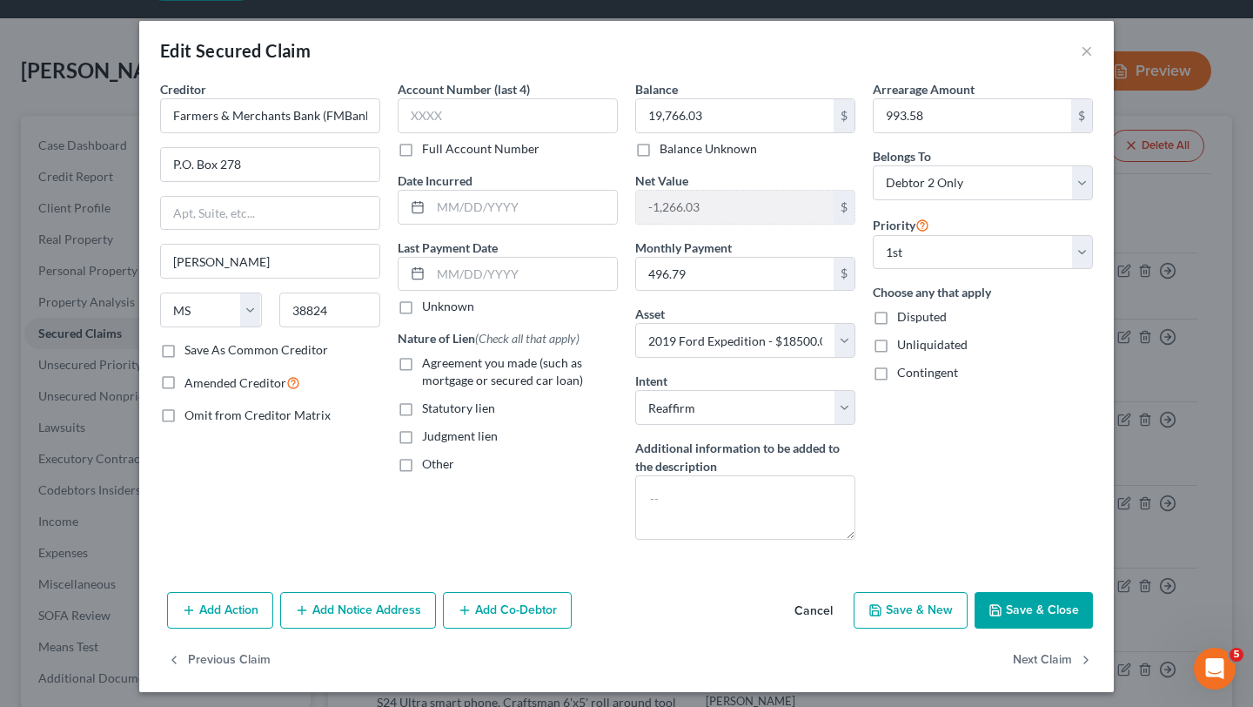
click at [422, 363] on label "Agreement you made (such as mortgage or secured car loan)" at bounding box center [520, 371] width 196 height 35
click at [429, 363] on input "Agreement you made (such as mortgage or secured car loan)" at bounding box center [434, 359] width 11 height 11
checkbox input "true"
click at [841, 406] on select "Select Surrender Redeem Reaffirm Avoid Other" at bounding box center [745, 407] width 220 height 35
select select "4"
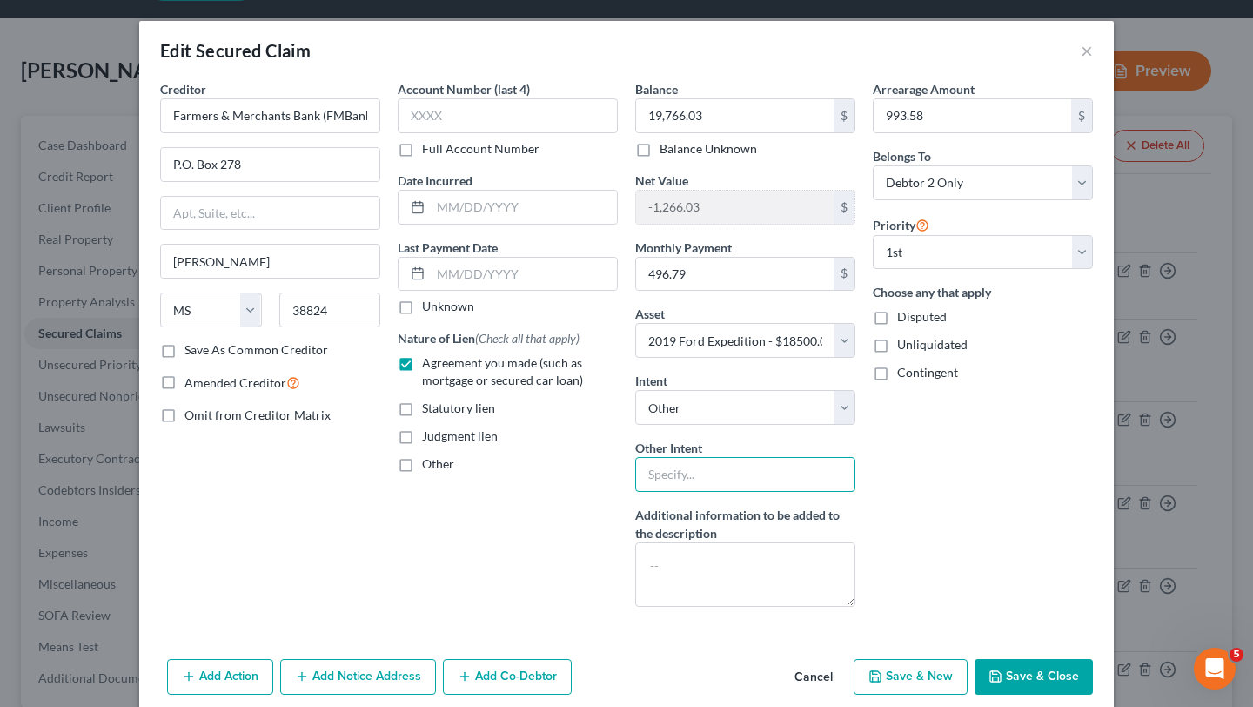
click at [684, 467] on input "text" at bounding box center [745, 474] width 220 height 35
type input "pay and keep collateral"
click at [1045, 680] on button "Save & Close" at bounding box center [1034, 677] width 118 height 37
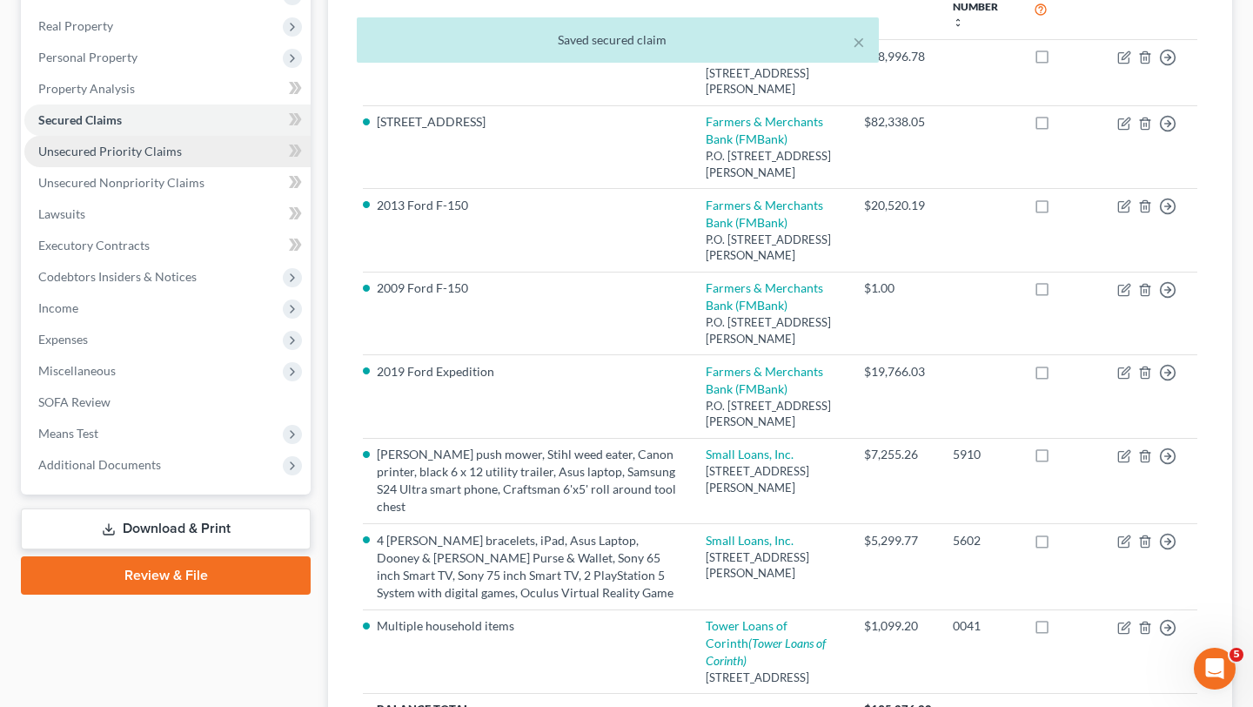
scroll to position [522, 0]
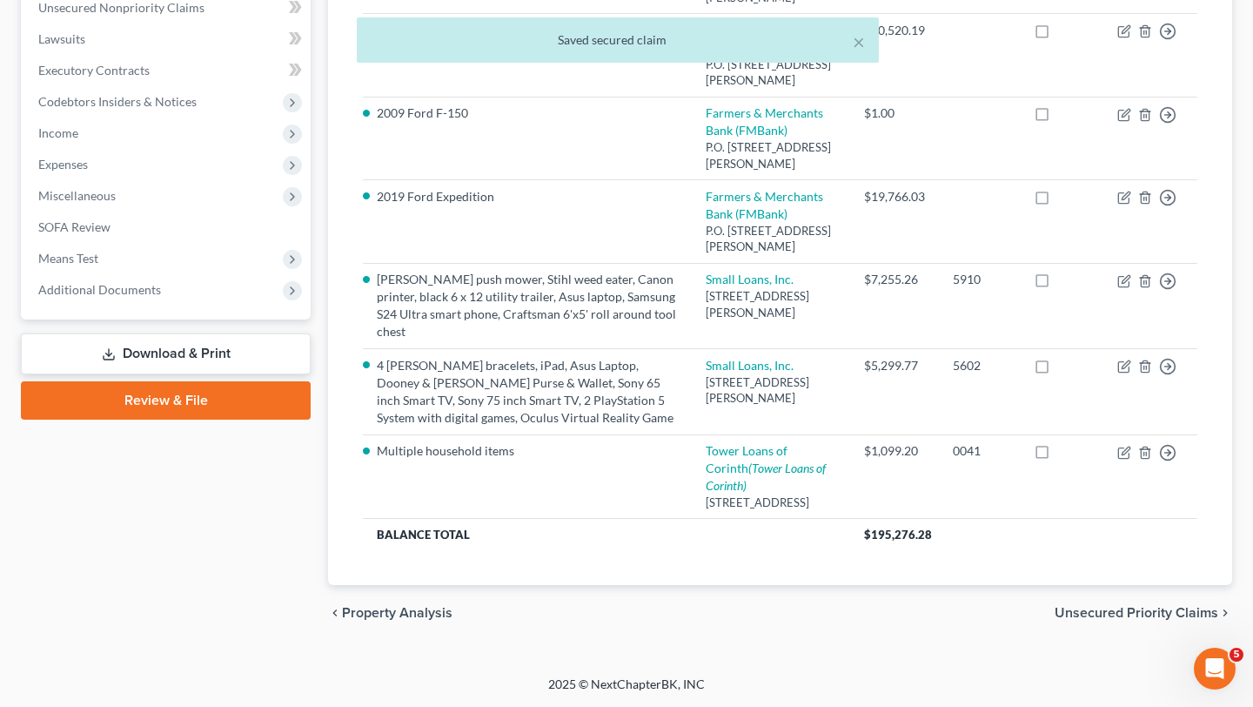
click at [164, 333] on link "Download & Print" at bounding box center [166, 353] width 290 height 41
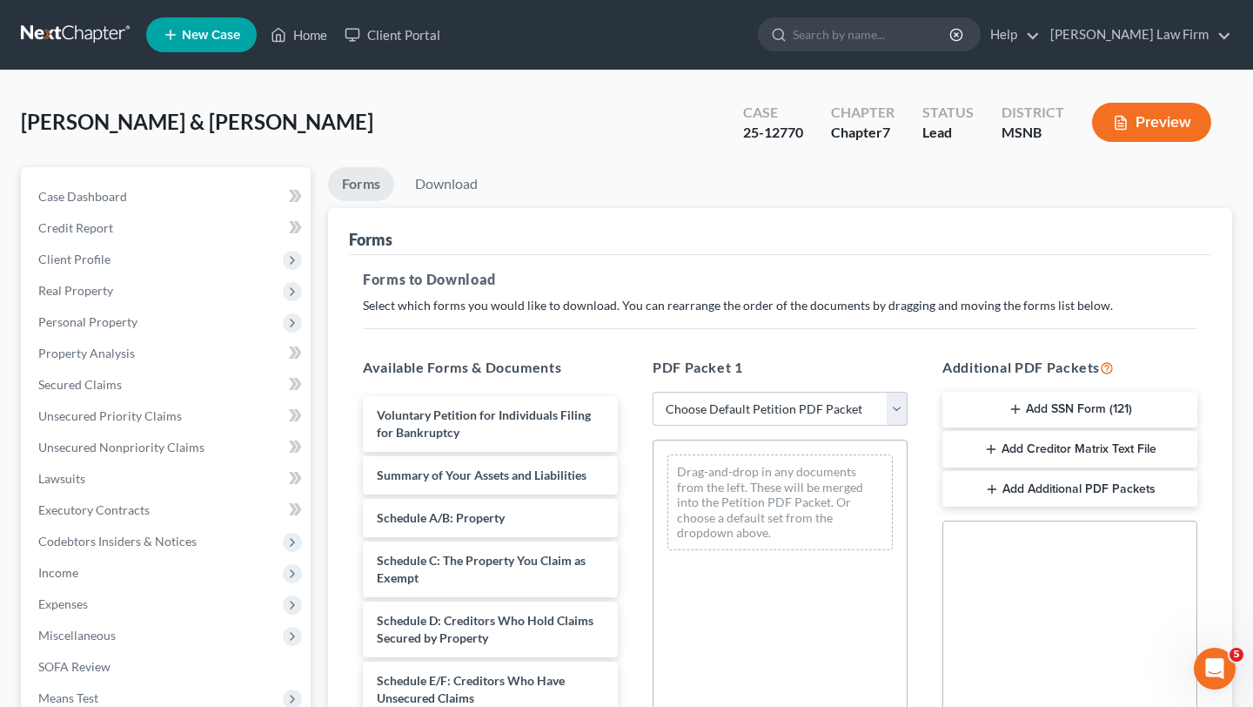
click at [742, 405] on select "Choose Default Petition PDF Packet Complete Bankruptcy Petition (all forms and …" at bounding box center [780, 409] width 255 height 35
select select "4"
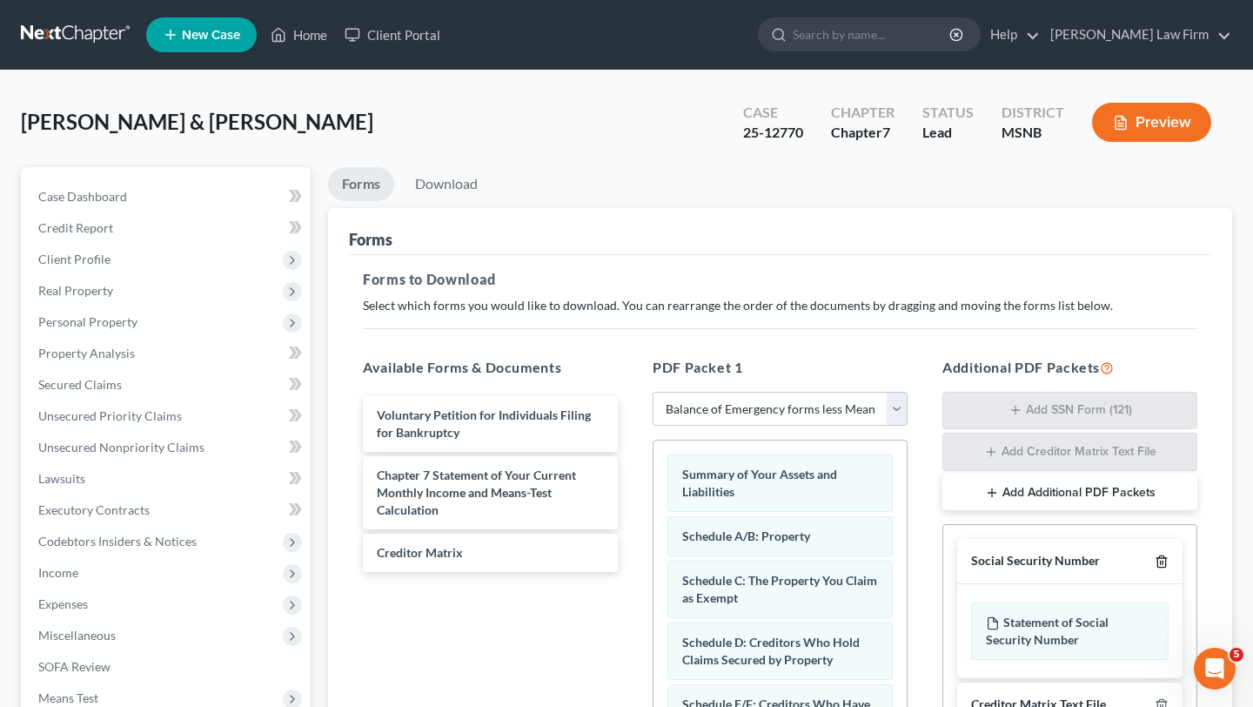
click at [1165, 559] on icon "button" at bounding box center [1162, 561] width 14 height 14
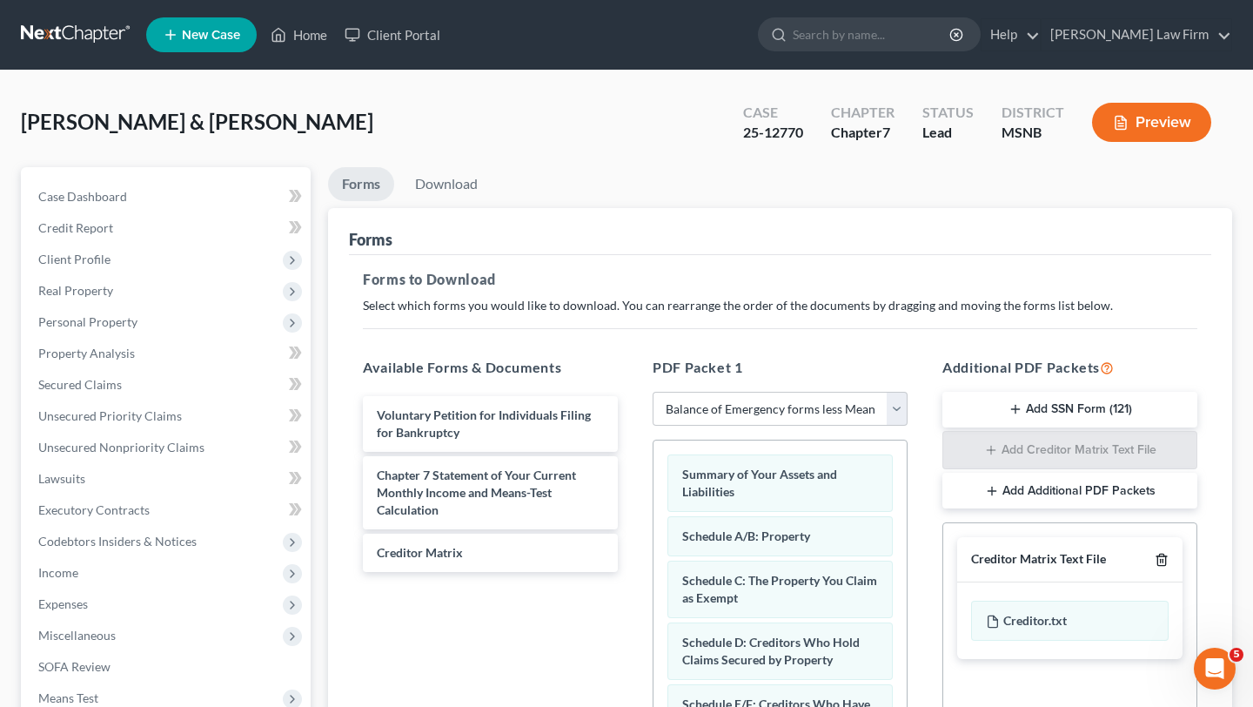
click at [1162, 559] on icon "button" at bounding box center [1162, 560] width 14 height 14
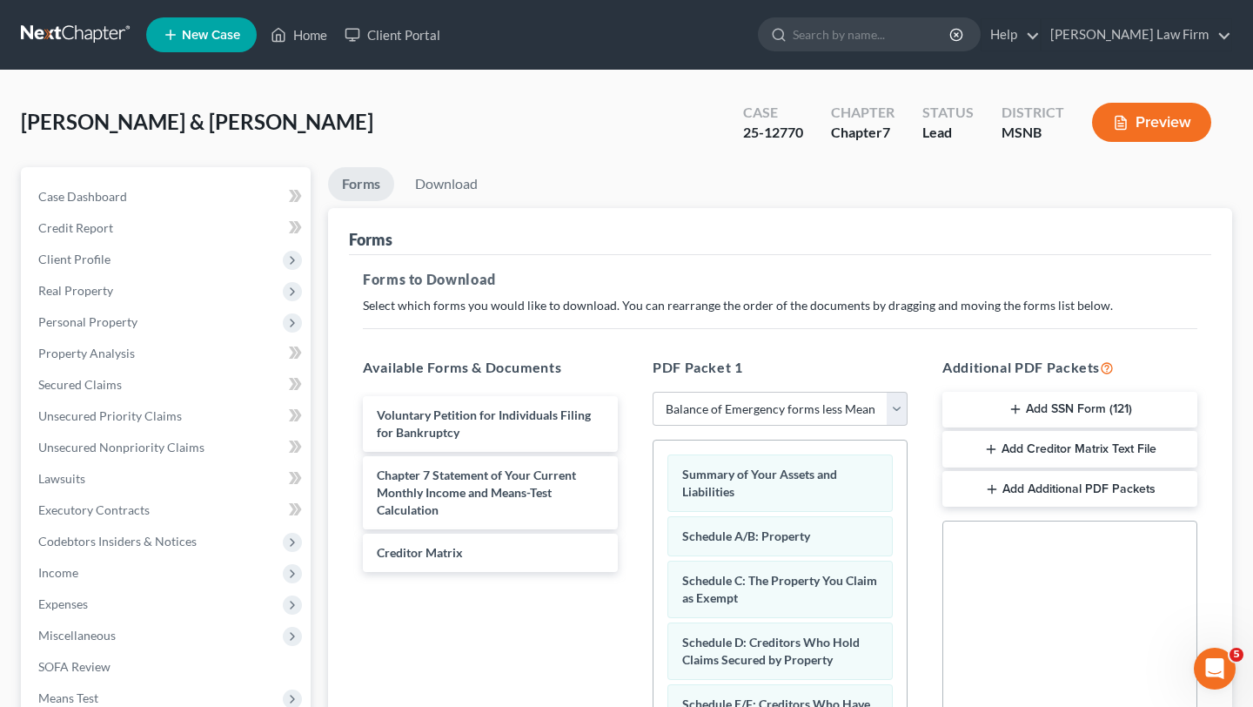
scroll to position [368, 0]
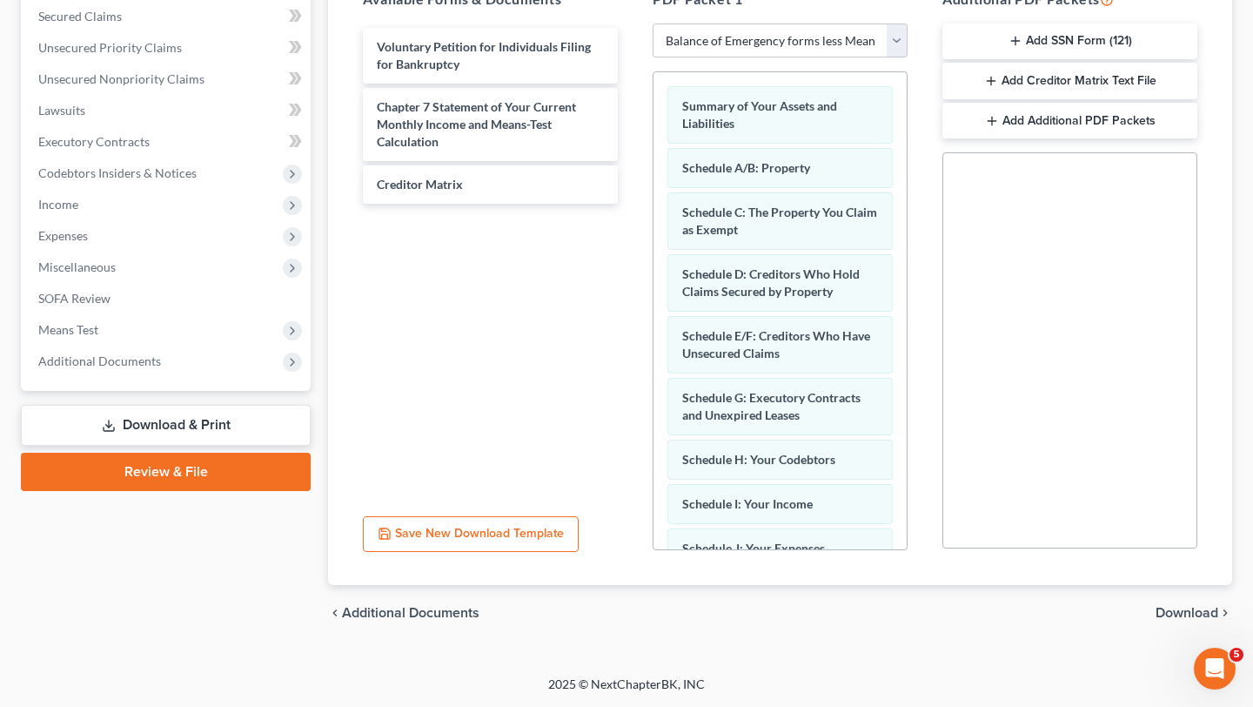
click at [1186, 614] on span "Download" at bounding box center [1187, 613] width 63 height 14
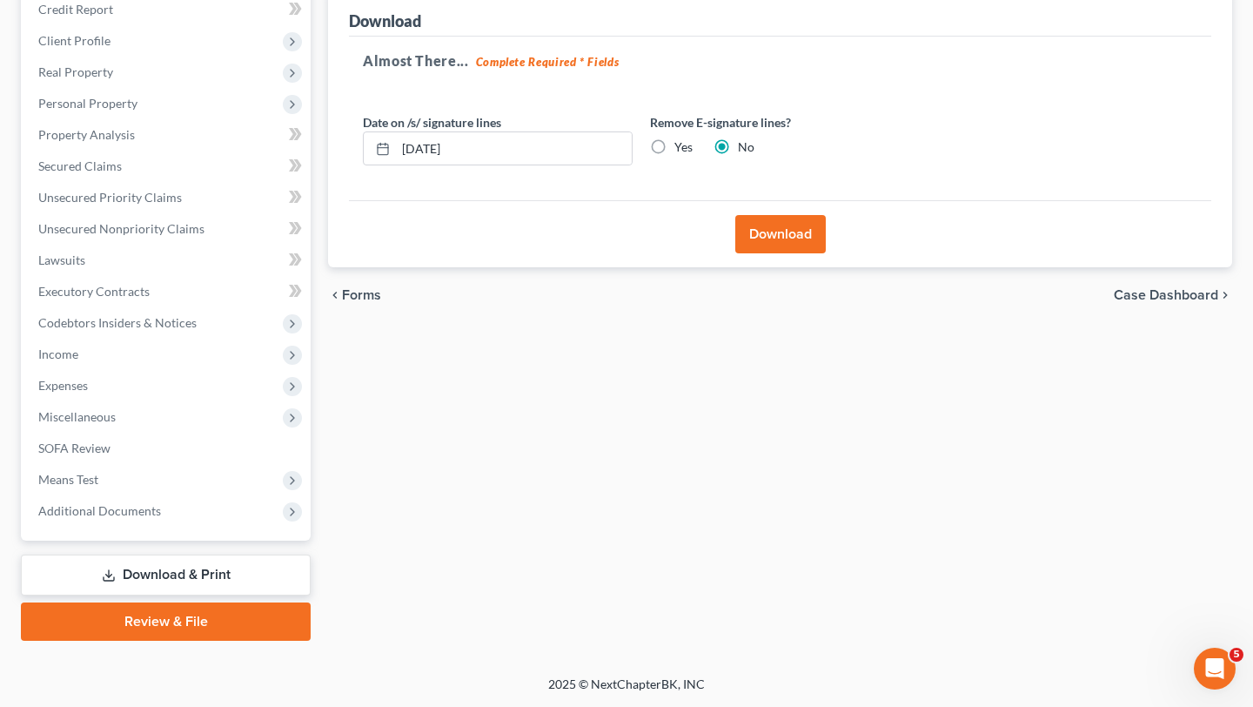
scroll to position [218, 0]
click at [782, 239] on button "Download" at bounding box center [780, 234] width 91 height 38
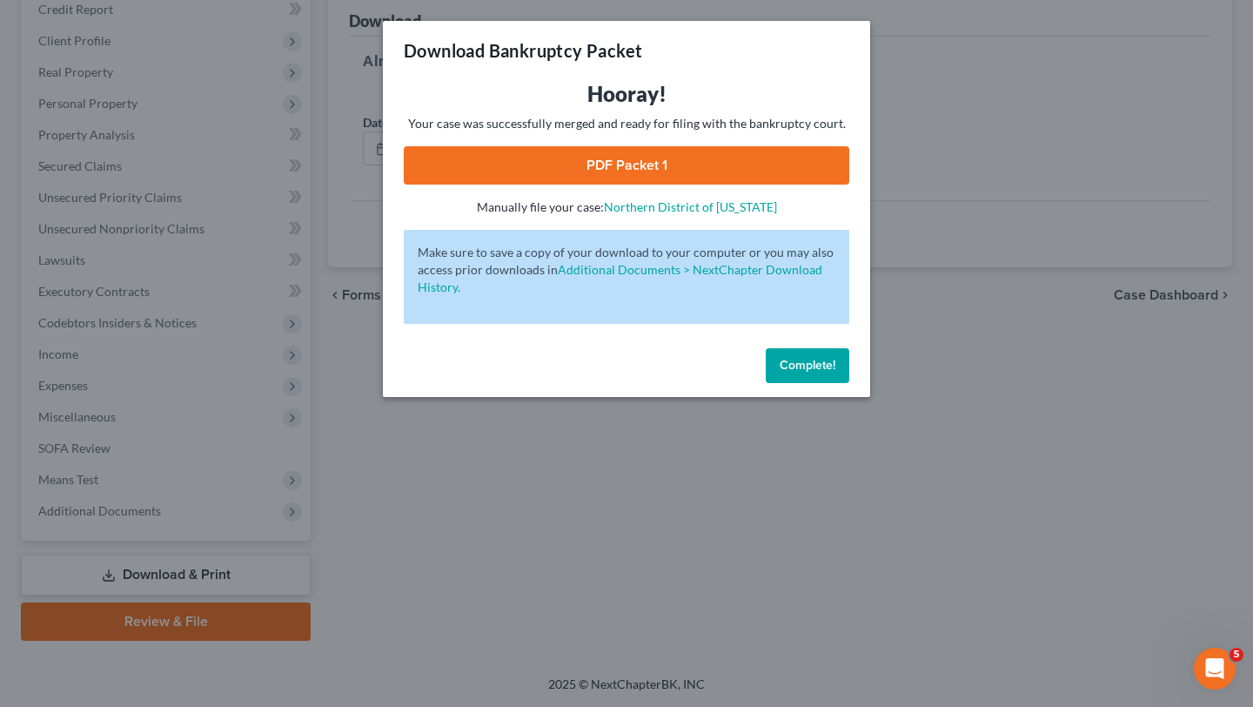
click at [655, 169] on link "PDF Packet 1" at bounding box center [627, 165] width 446 height 38
drag, startPoint x: 797, startPoint y: 368, endPoint x: 468, endPoint y: 354, distance: 329.3
click at [797, 365] on span "Complete!" at bounding box center [808, 365] width 56 height 15
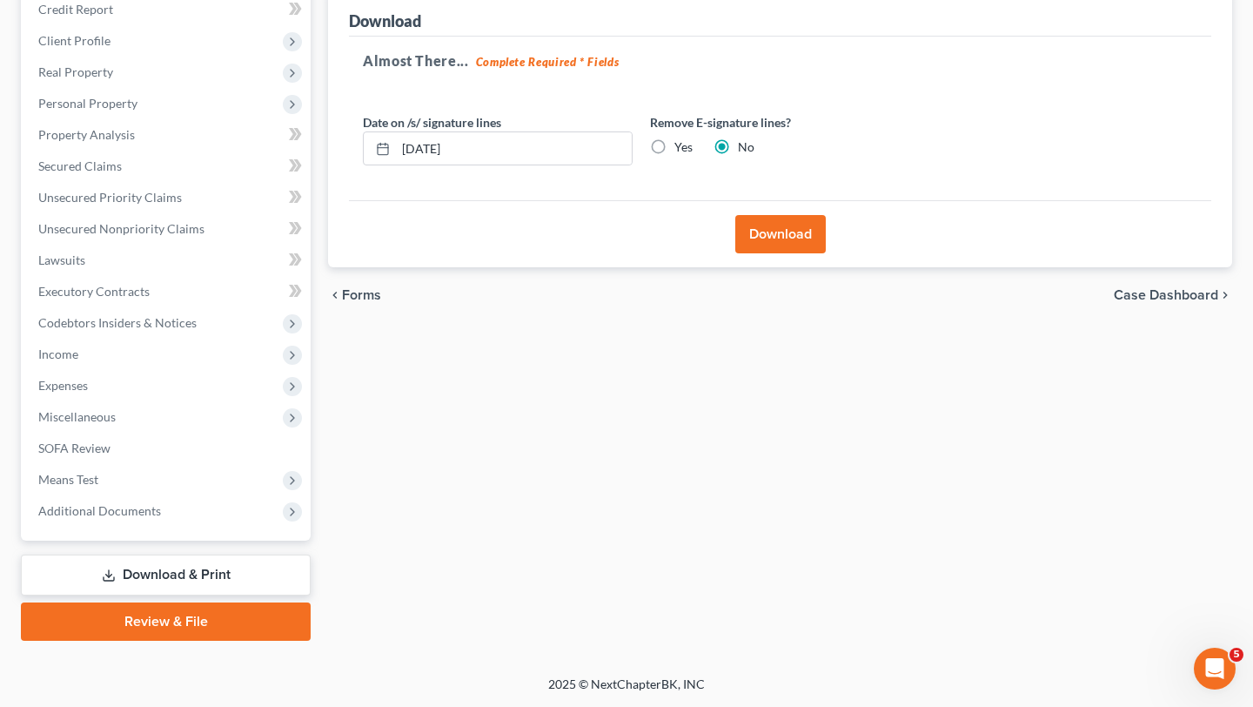
click at [100, 580] on link "Download & Print" at bounding box center [166, 574] width 290 height 41
click at [131, 571] on link "Download & Print" at bounding box center [166, 574] width 290 height 41
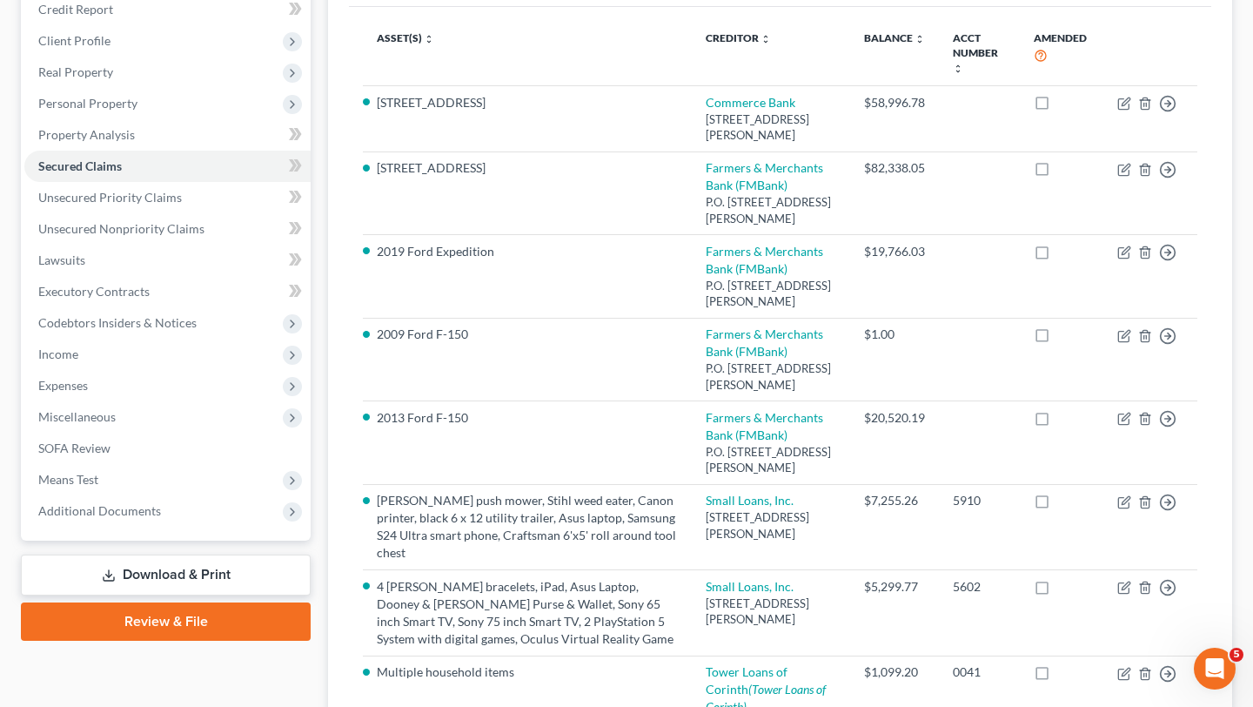
click at [125, 567] on link "Download & Print" at bounding box center [166, 574] width 290 height 41
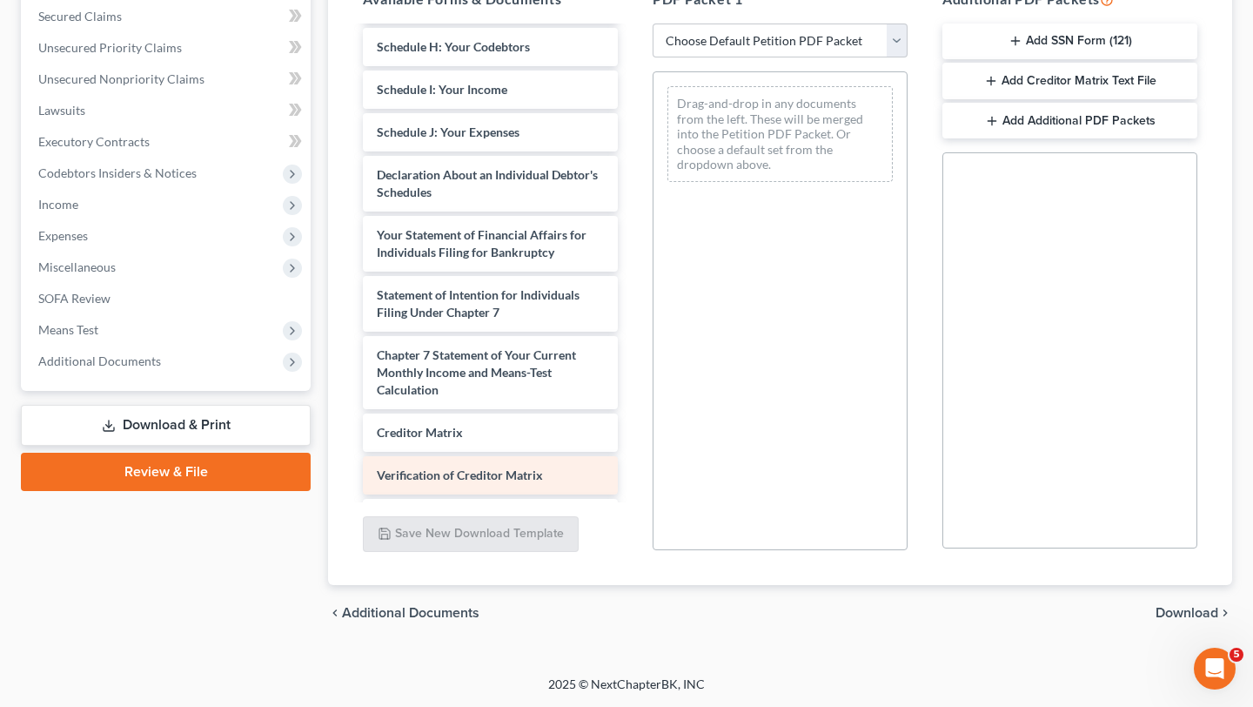
scroll to position [384, 0]
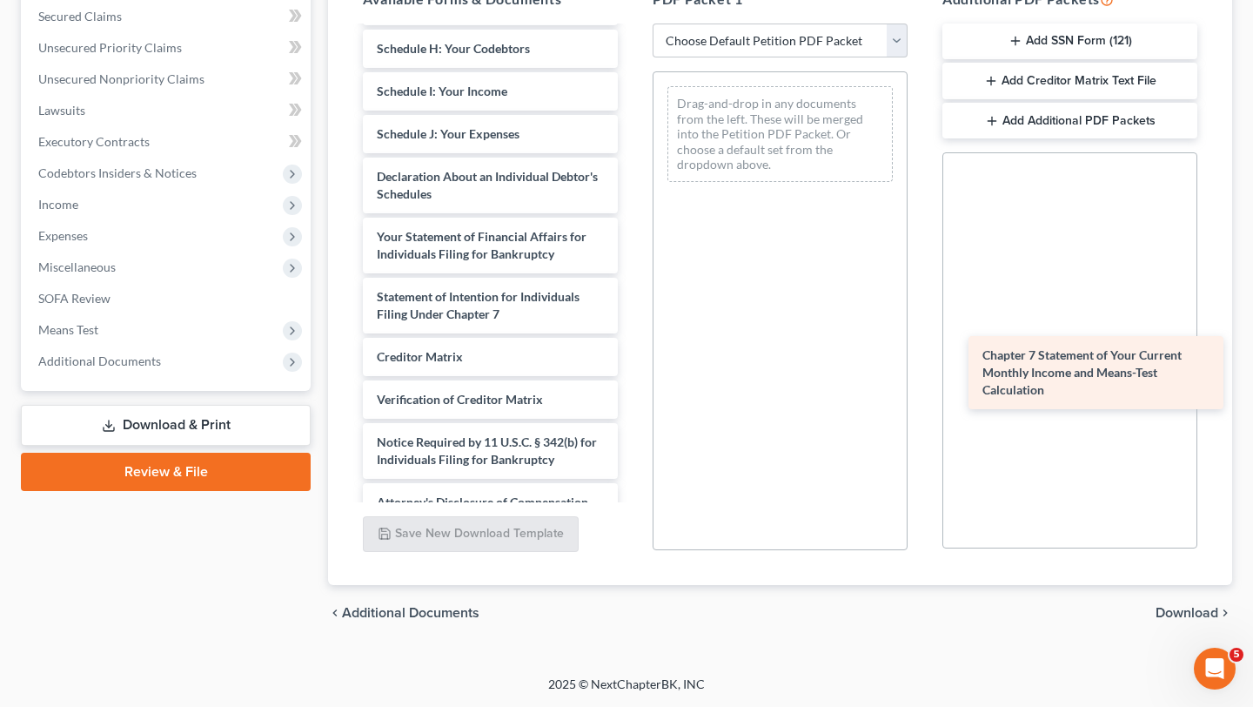
drag, startPoint x: 454, startPoint y: 376, endPoint x: 1061, endPoint y: 374, distance: 606.6
click at [632, 374] on div "Chapter 7 Statement of Your Current Monthly Income and Means-Test Calculation V…" at bounding box center [490, 82] width 283 height 877
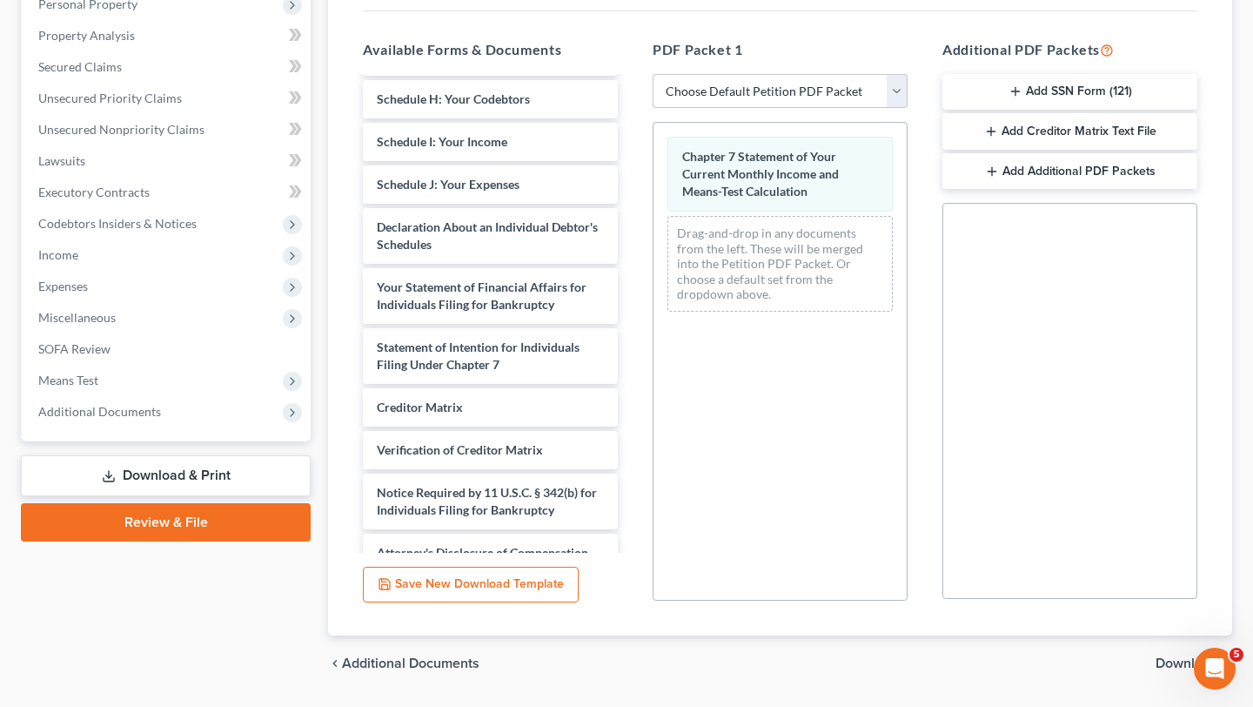
scroll to position [317, 0]
click at [1163, 662] on span "Download" at bounding box center [1187, 664] width 63 height 14
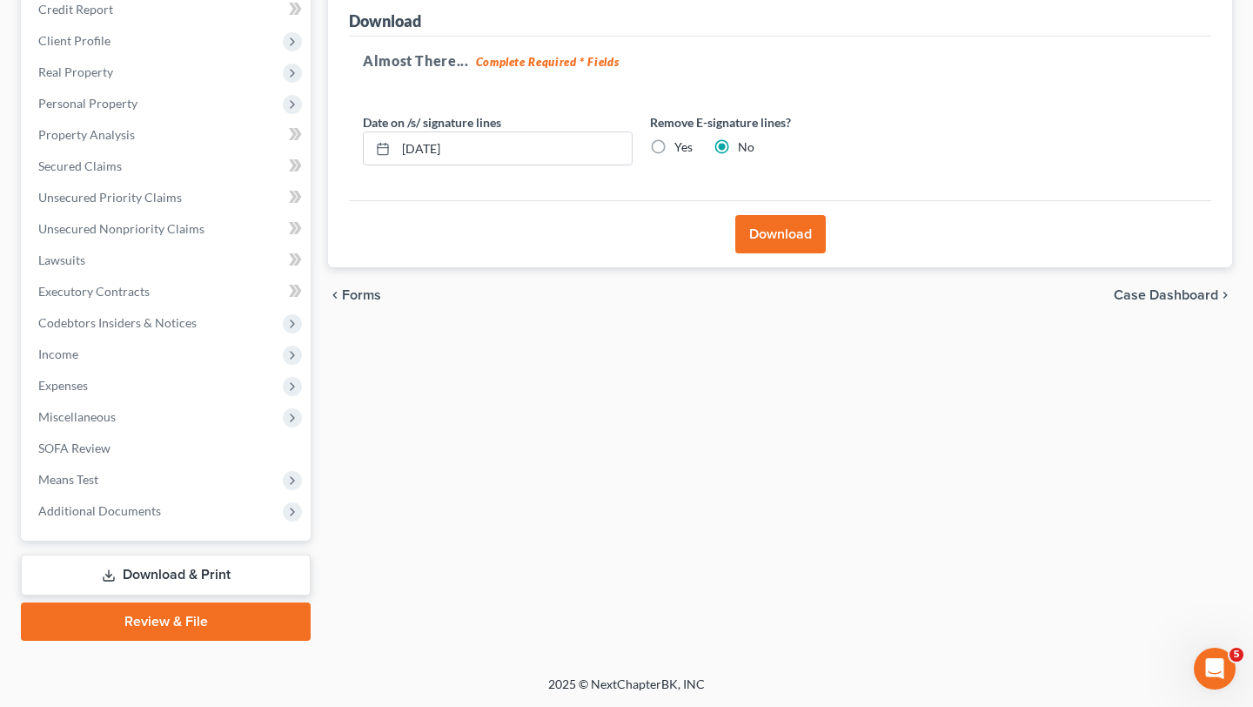
click at [767, 235] on button "Download" at bounding box center [780, 234] width 91 height 38
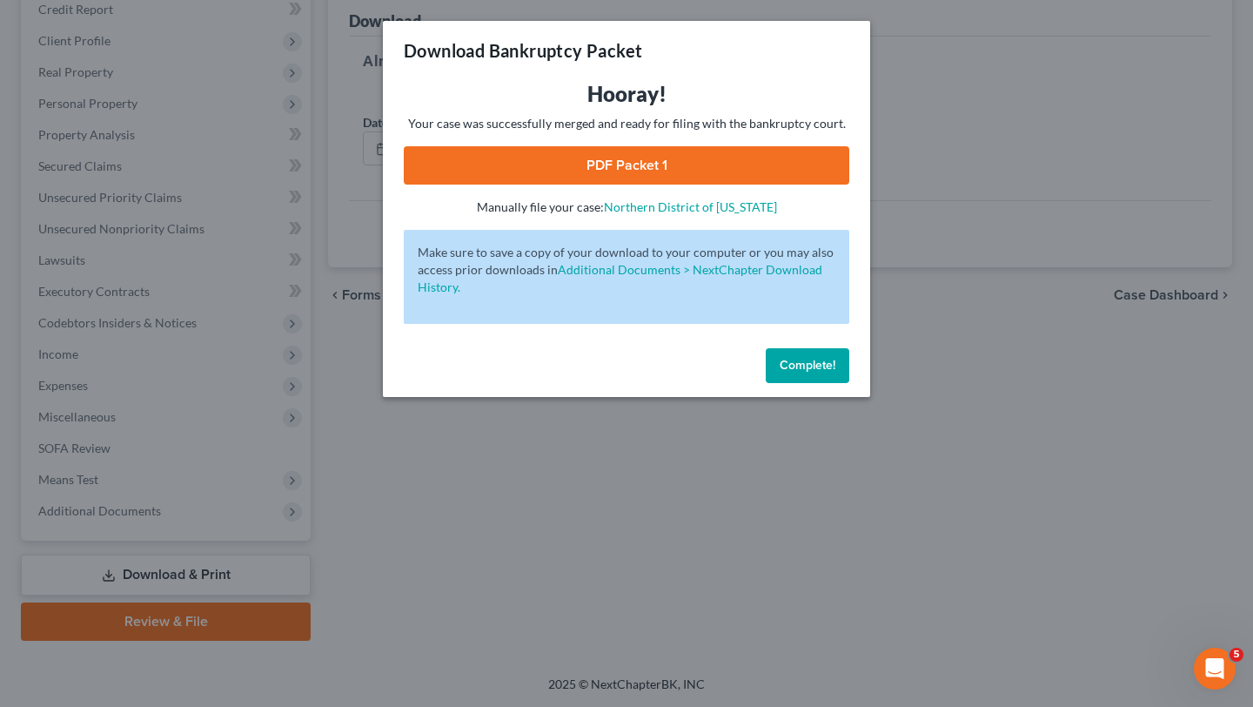
click at [607, 167] on link "PDF Packet 1" at bounding box center [627, 165] width 446 height 38
